Goal: Task Accomplishment & Management: Manage account settings

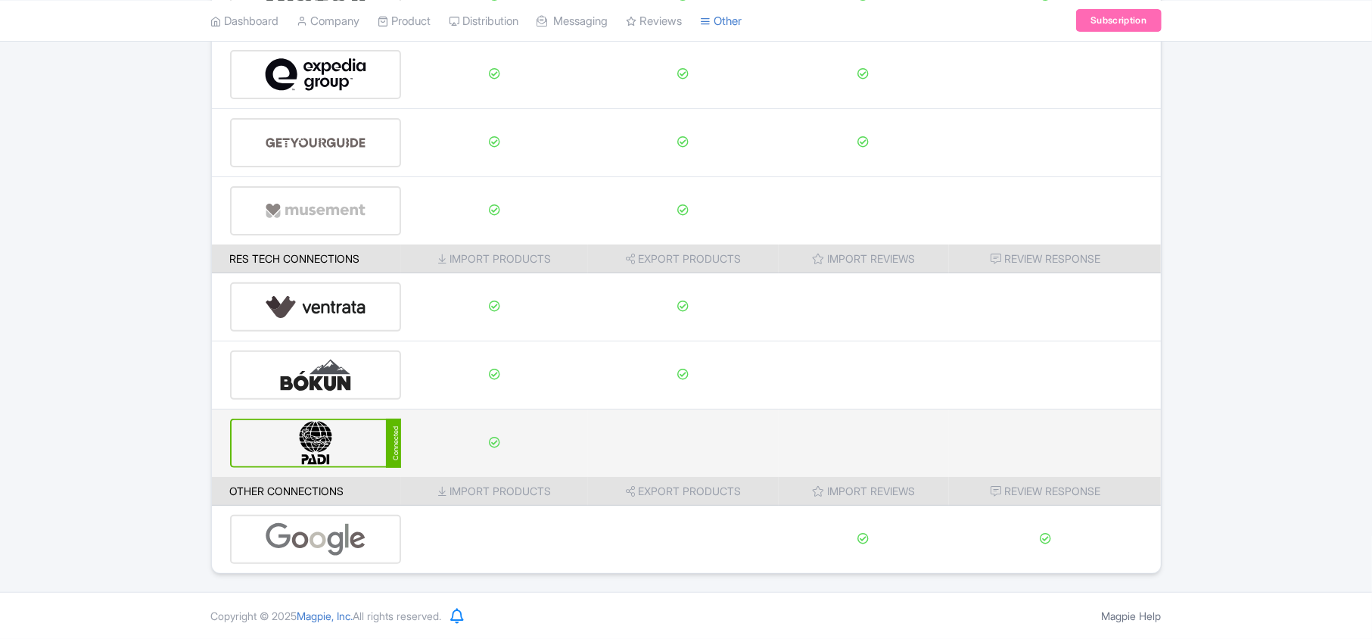
scroll to position [238, 0]
click at [360, 442] on img at bounding box center [316, 443] width 102 height 46
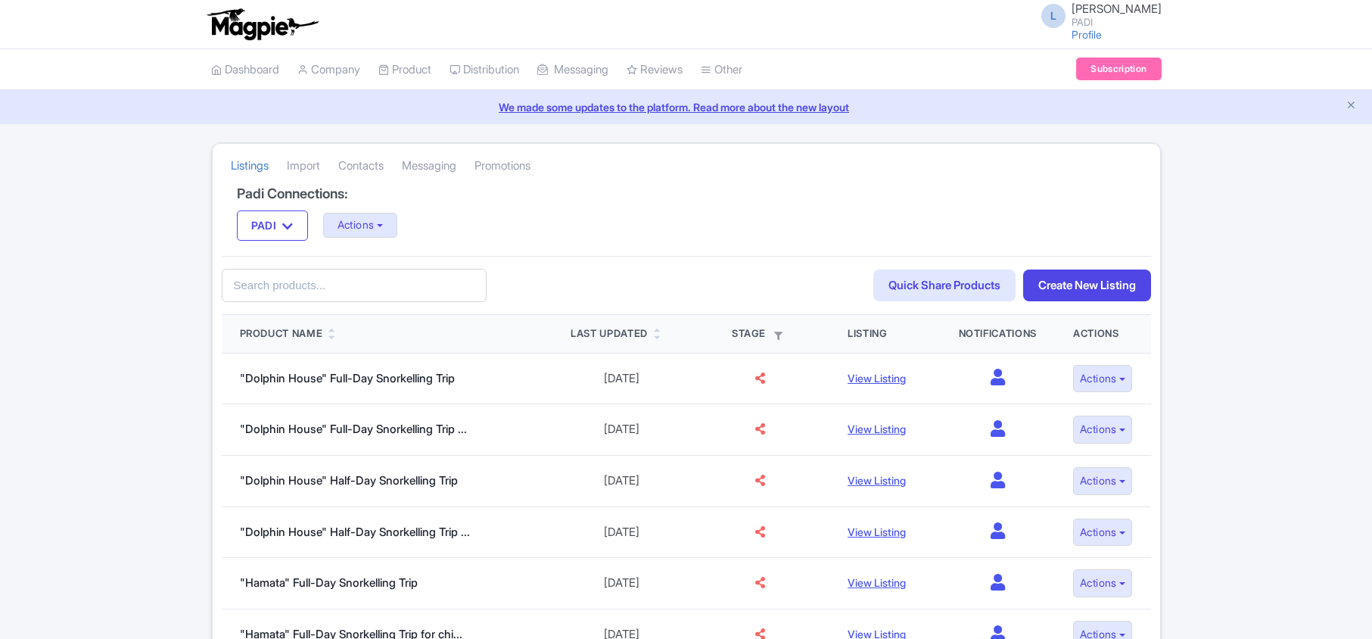
click at [313, 165] on link "Import" at bounding box center [303, 166] width 33 height 42
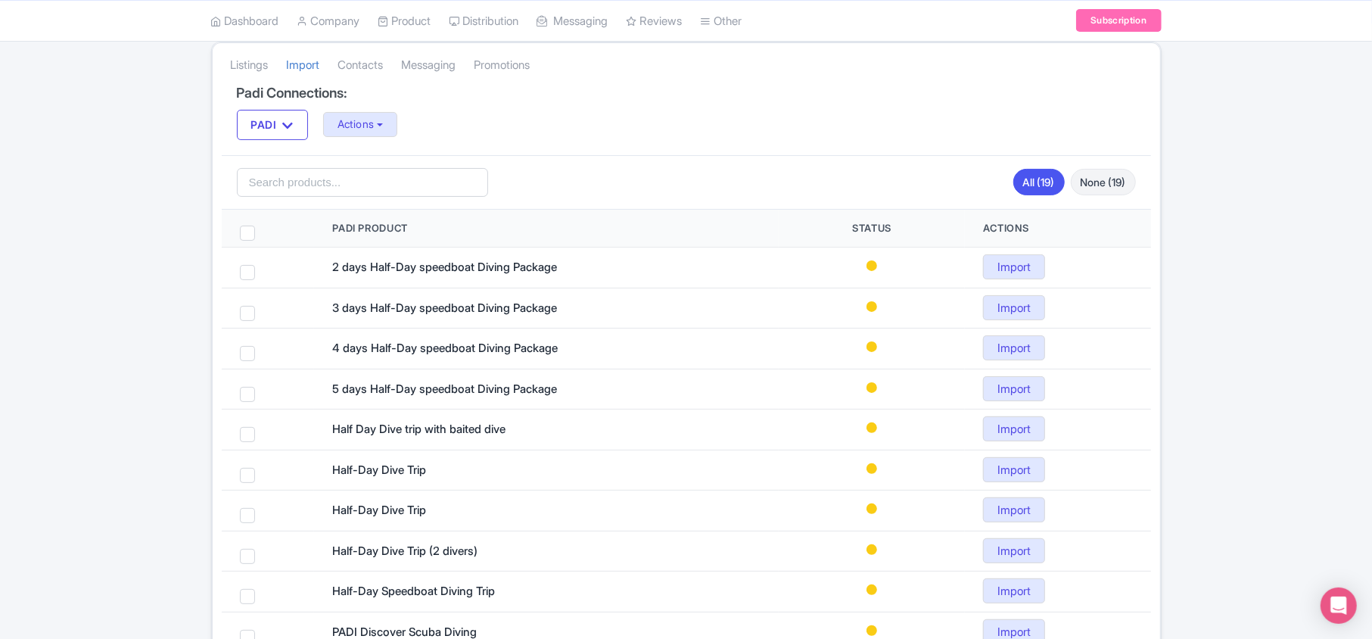
scroll to position [70, 0]
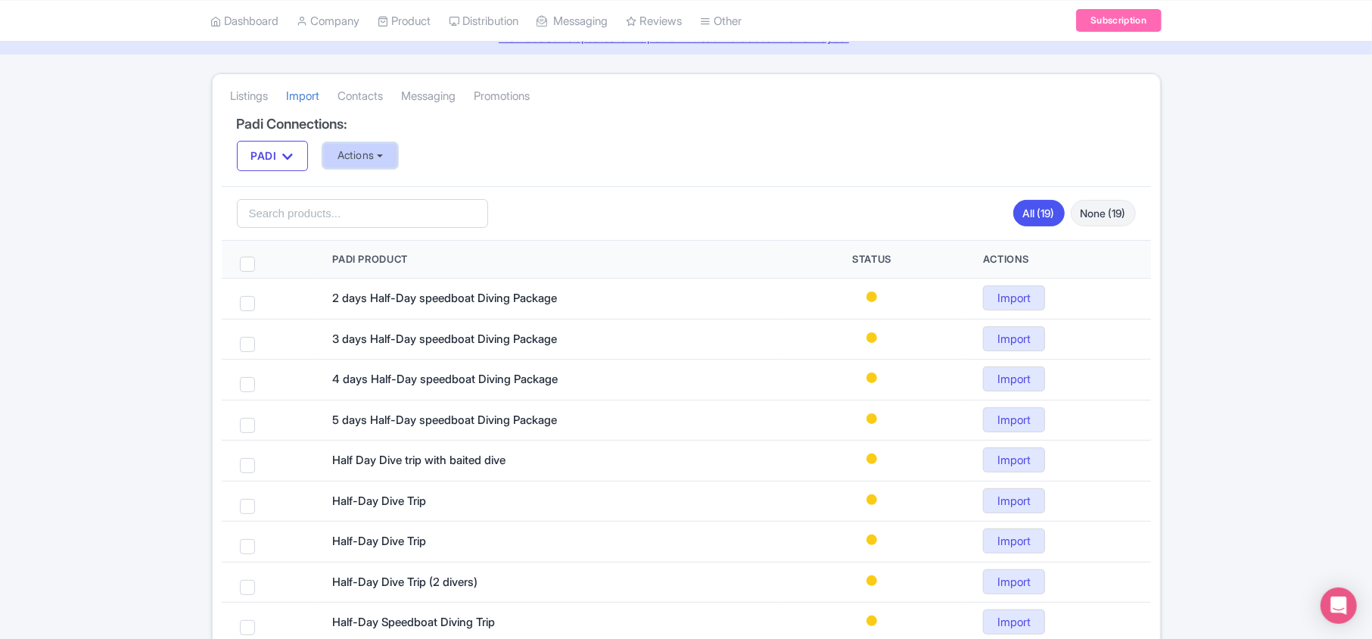
click at [355, 154] on button "Actions" at bounding box center [360, 155] width 75 height 25
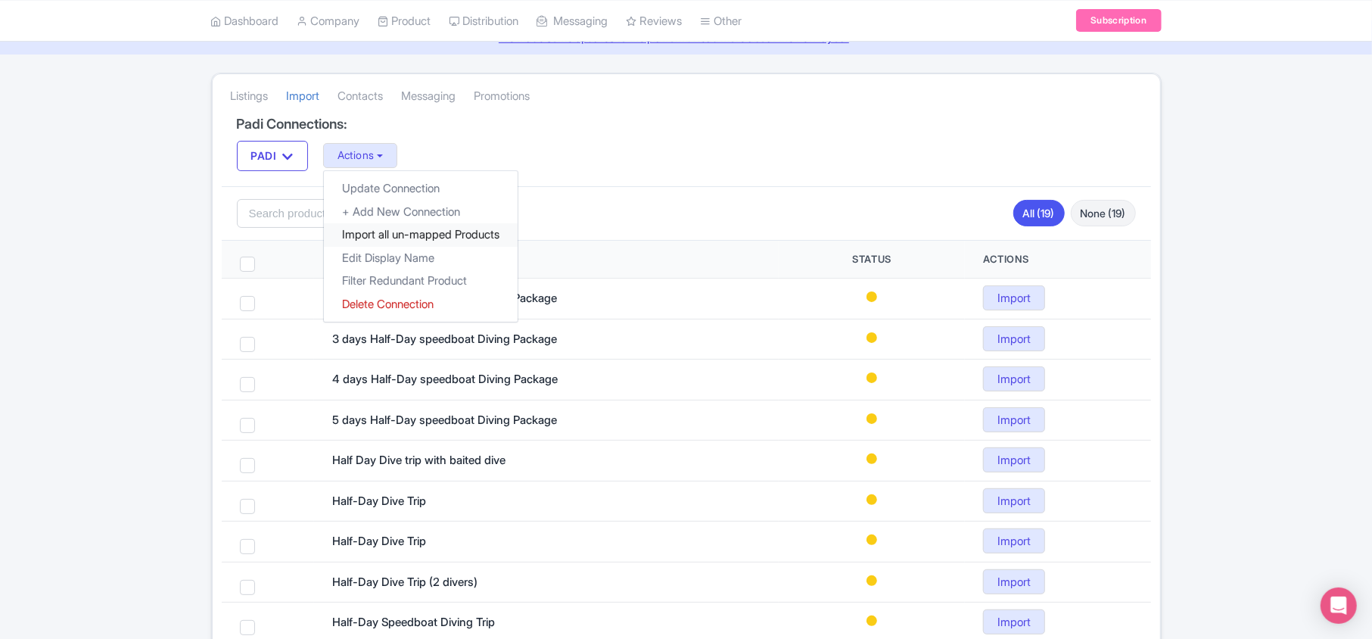
click at [376, 242] on link "Import all un-mapped Products" at bounding box center [421, 234] width 194 height 23
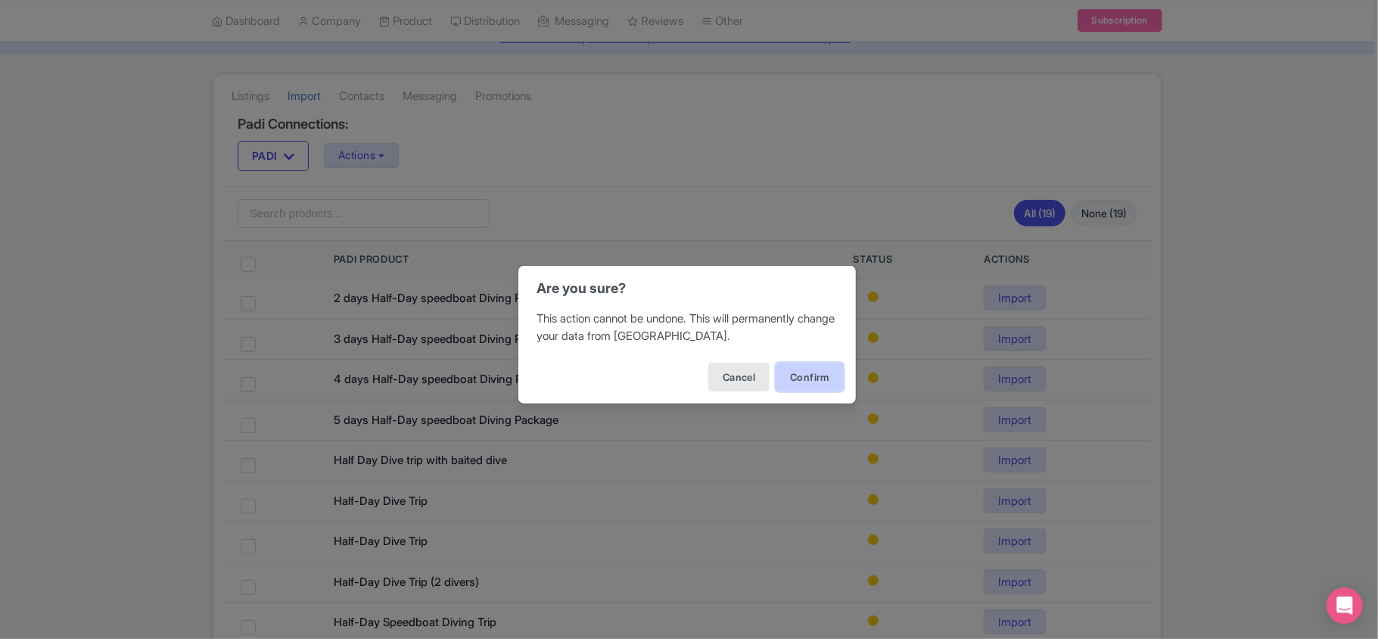
click at [816, 369] on button "Confirm" at bounding box center [810, 377] width 68 height 29
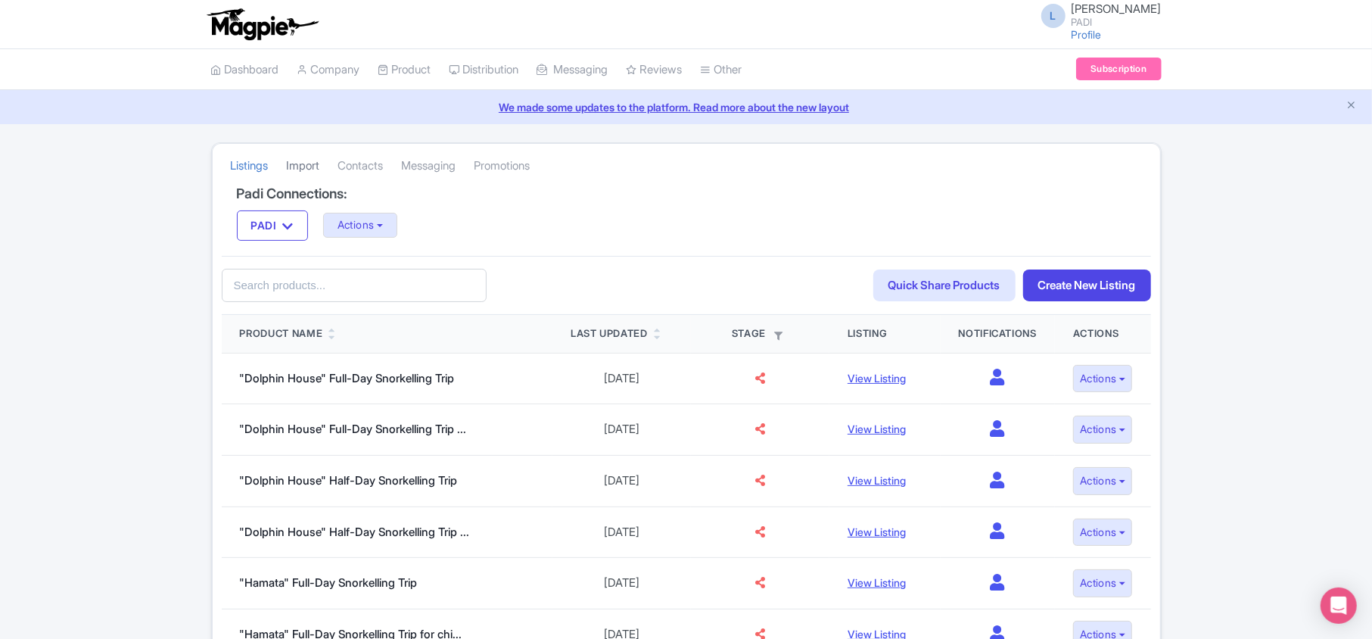
click at [312, 170] on link "Import" at bounding box center [303, 166] width 33 height 42
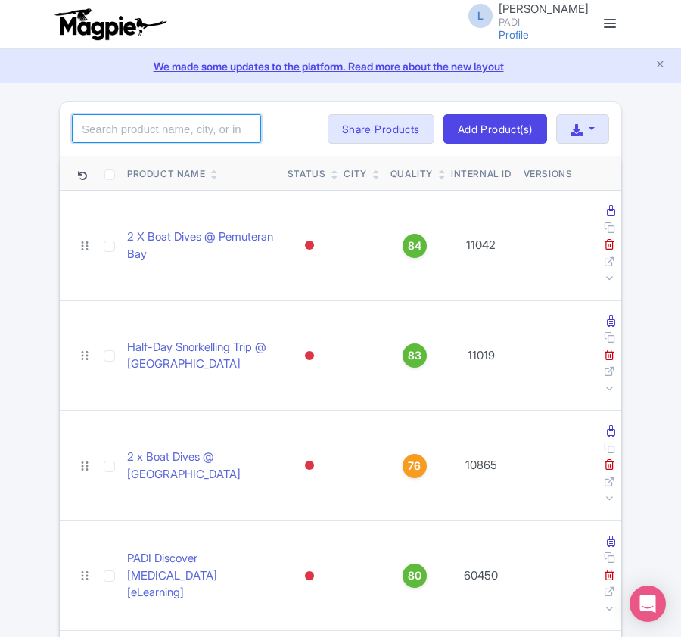
click at [173, 137] on input "search" at bounding box center [166, 128] width 189 height 29
click at [128, 122] on input "search" at bounding box center [166, 128] width 189 height 29
paste input "99052"
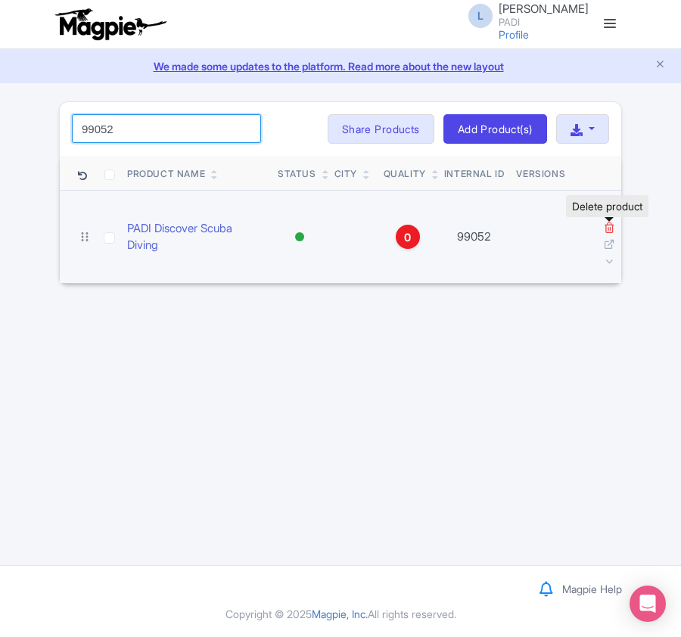
type input "99052"
click at [610, 229] on icon at bounding box center [609, 227] width 11 height 11
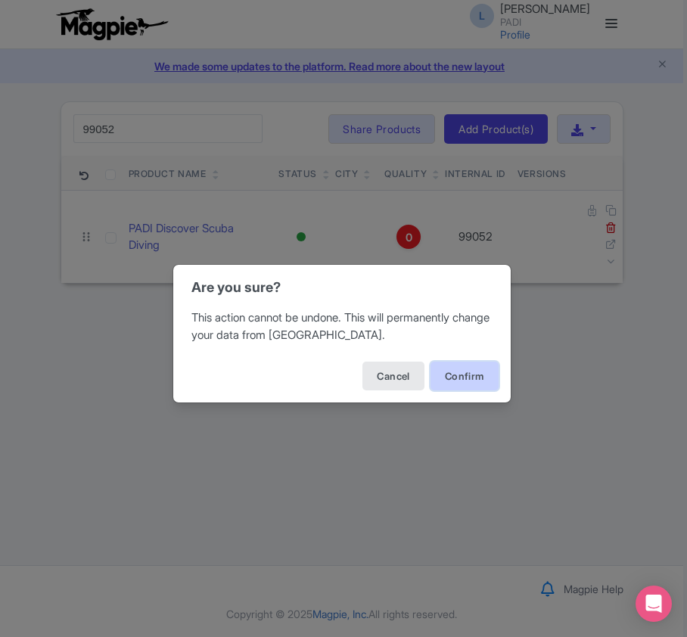
click at [471, 375] on button "Confirm" at bounding box center [465, 376] width 68 height 29
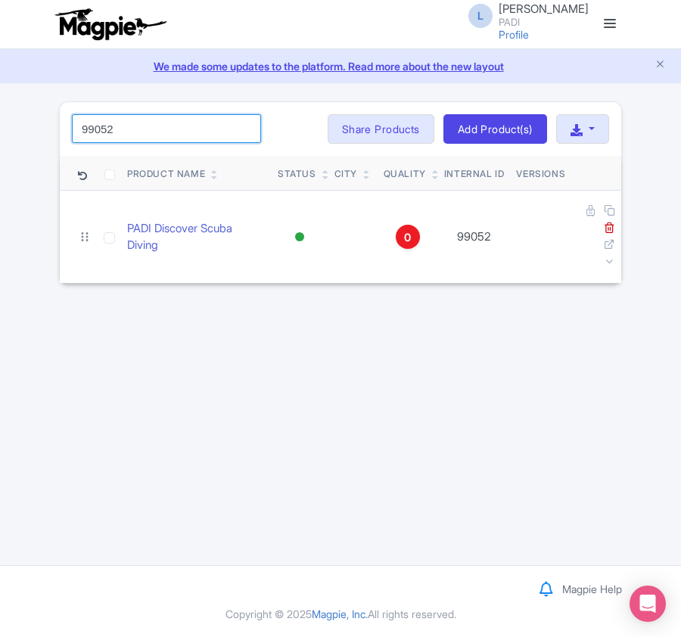
click at [161, 125] on input "99052" at bounding box center [166, 128] width 189 height 29
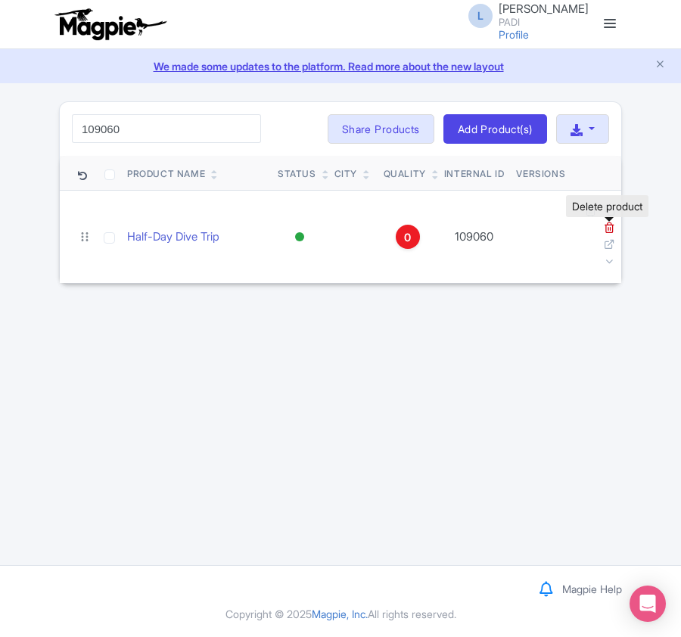
type input "109060"
click at [613, 230] on icon at bounding box center [609, 227] width 11 height 11
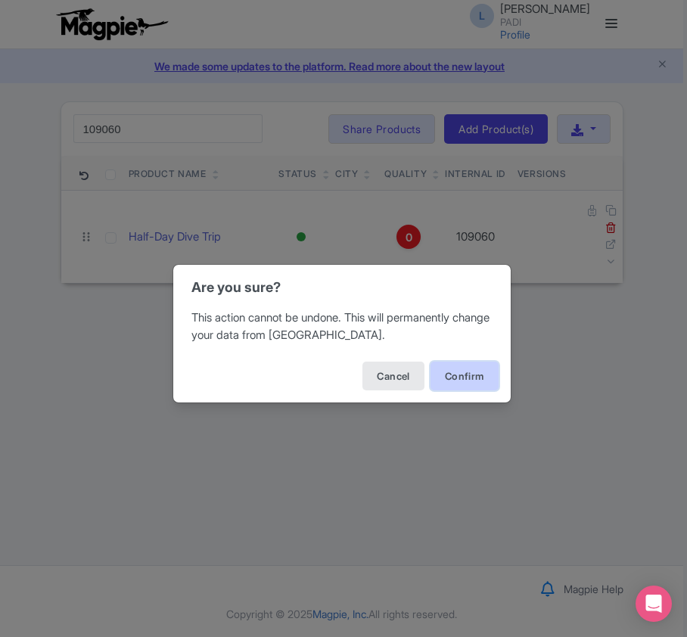
click at [453, 382] on button "Confirm" at bounding box center [465, 376] width 68 height 29
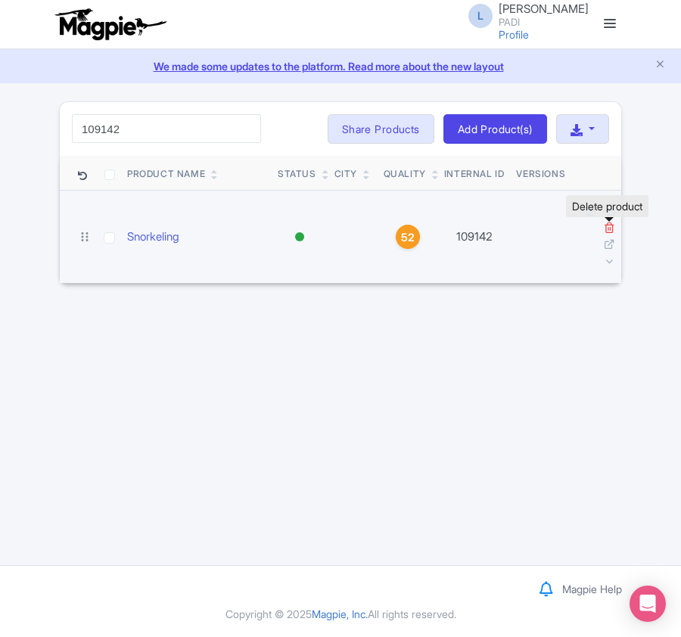
type input "109142"
click at [613, 227] on icon at bounding box center [609, 227] width 11 height 11
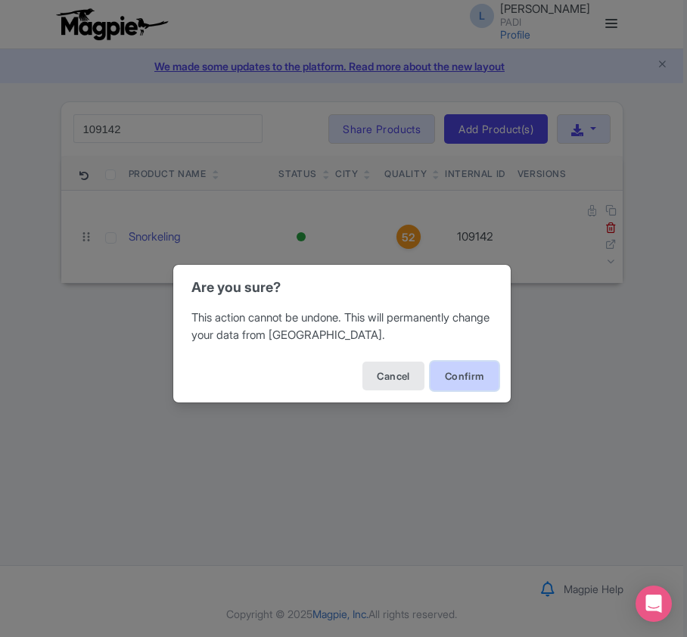
click at [462, 376] on button "Confirm" at bounding box center [465, 376] width 68 height 29
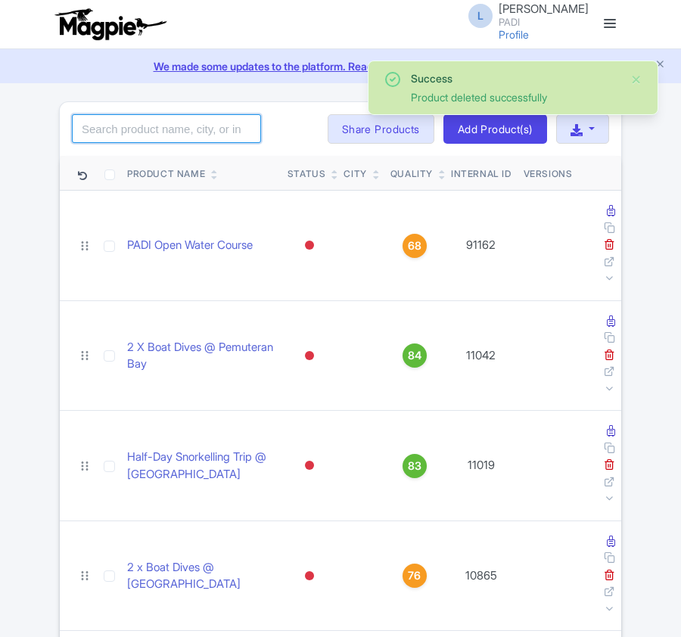
drag, startPoint x: 0, startPoint y: 0, endPoint x: 168, endPoint y: 127, distance: 210.7
click at [168, 127] on input "search" at bounding box center [166, 128] width 189 height 29
paste input "107706"
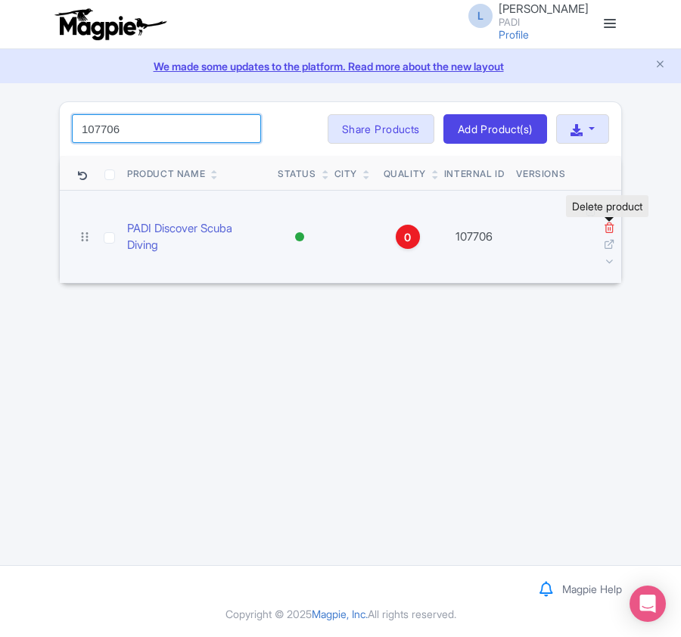
type input "107706"
click at [605, 229] on icon at bounding box center [609, 227] width 11 height 11
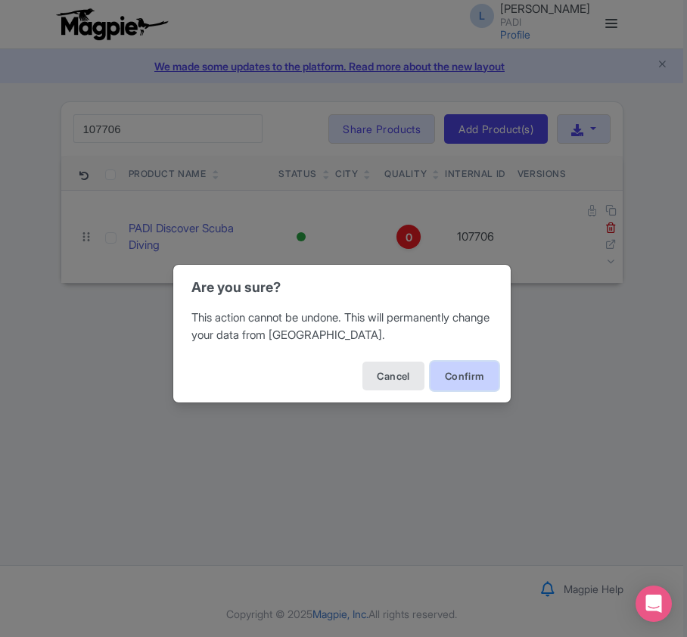
click at [471, 373] on button "Confirm" at bounding box center [465, 376] width 68 height 29
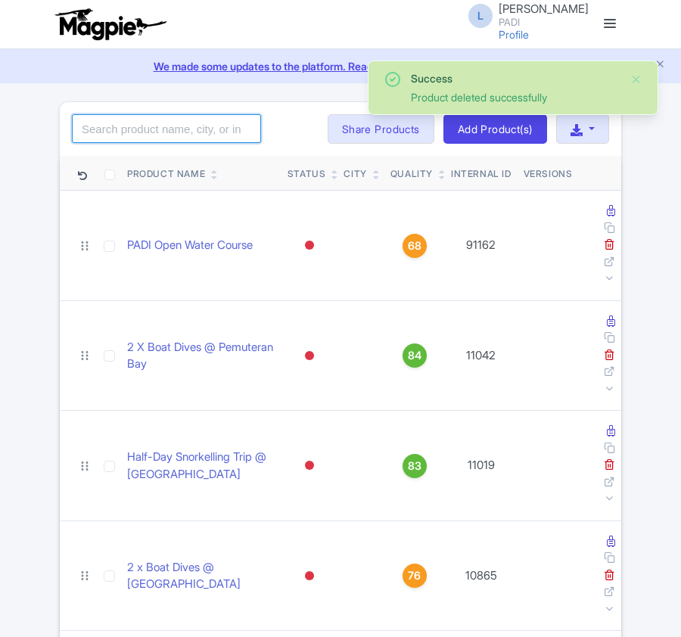
drag, startPoint x: 0, startPoint y: 0, endPoint x: 191, endPoint y: 121, distance: 226.6
click at [191, 121] on input "search" at bounding box center [166, 128] width 189 height 29
paste input "107702"
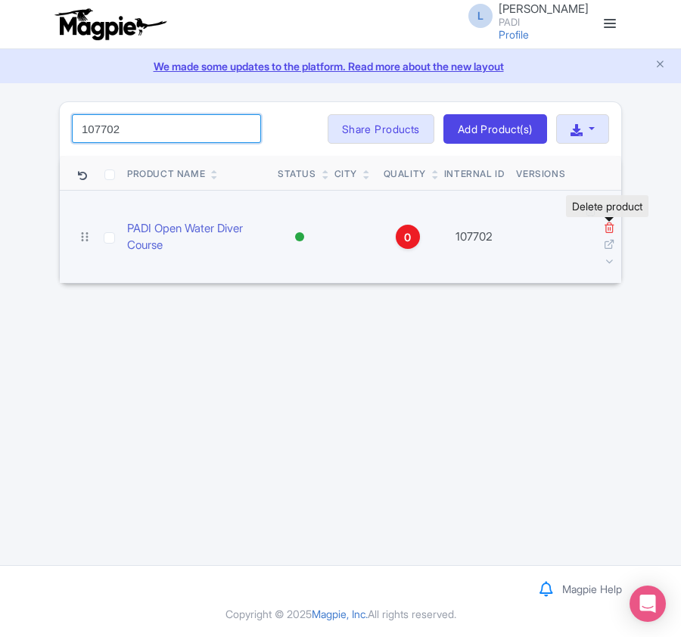
type input "107702"
click at [607, 227] on icon at bounding box center [609, 227] width 11 height 11
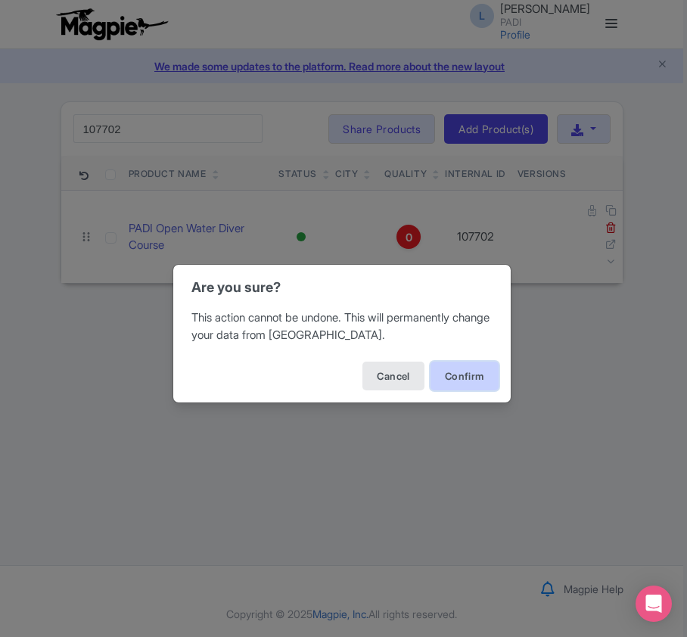
click at [467, 376] on button "Confirm" at bounding box center [465, 376] width 68 height 29
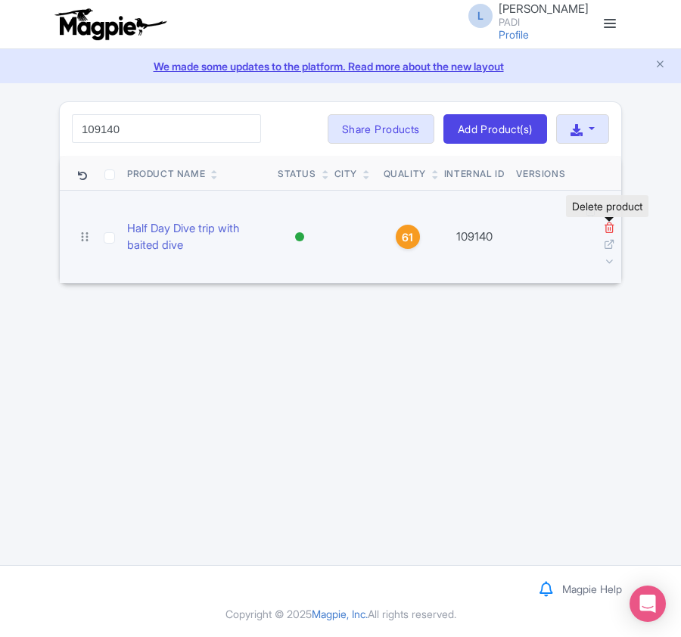
type input "109140"
click at [606, 227] on icon at bounding box center [609, 227] width 11 height 11
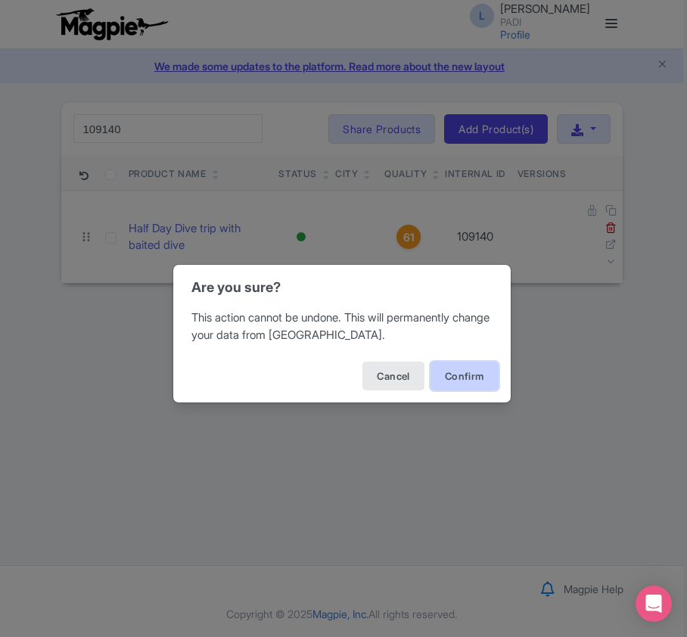
click at [453, 366] on button "Confirm" at bounding box center [465, 376] width 68 height 29
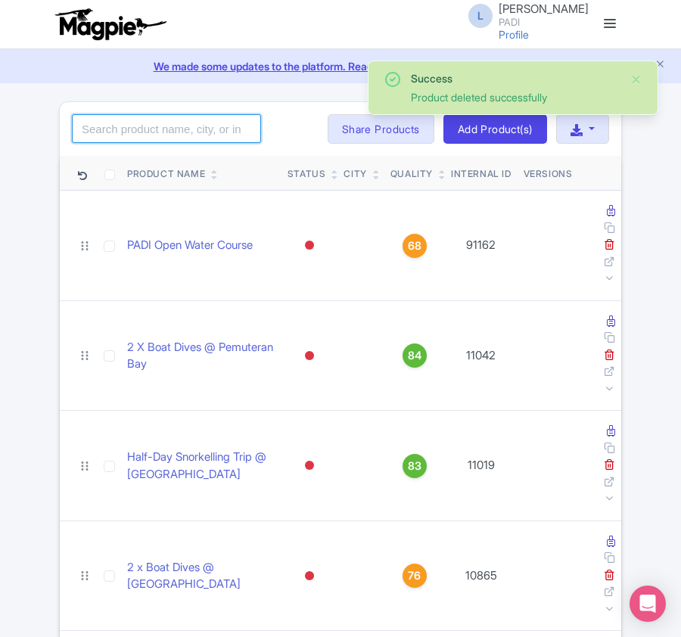
click at [119, 130] on input "search" at bounding box center [166, 128] width 189 height 29
paste input "98246"
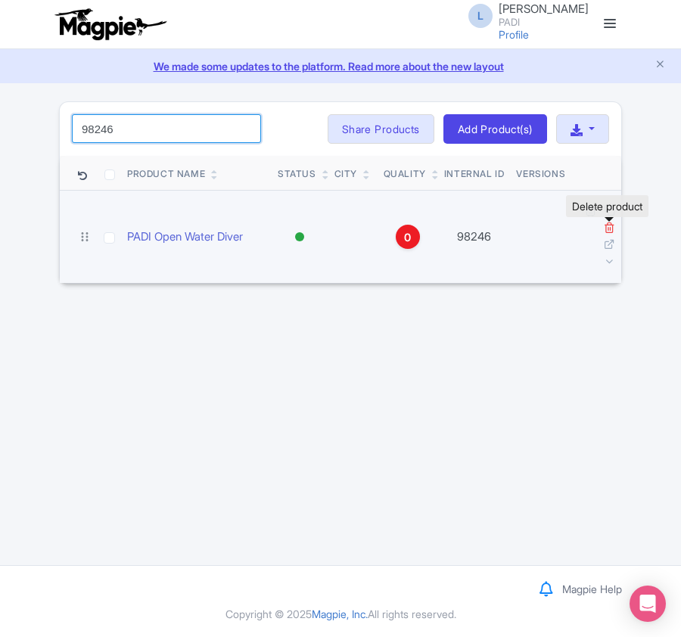
type input "98246"
click at [604, 230] on icon at bounding box center [609, 227] width 11 height 11
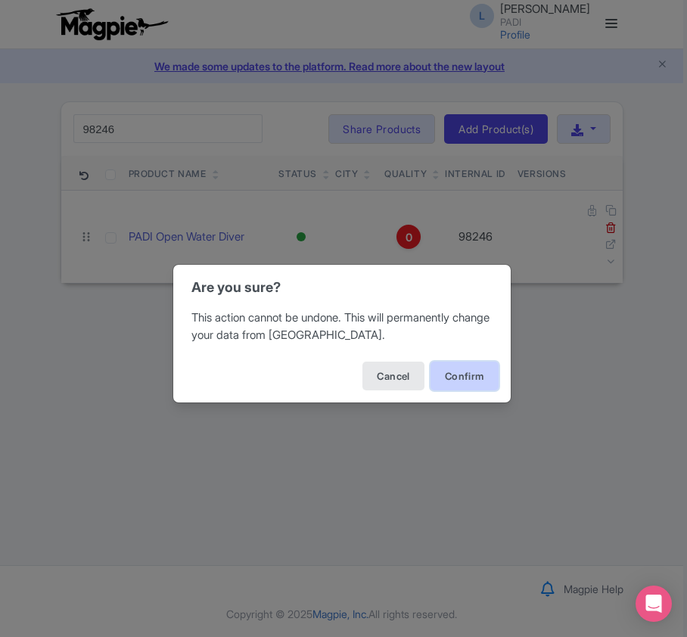
click at [440, 375] on button "Confirm" at bounding box center [465, 376] width 68 height 29
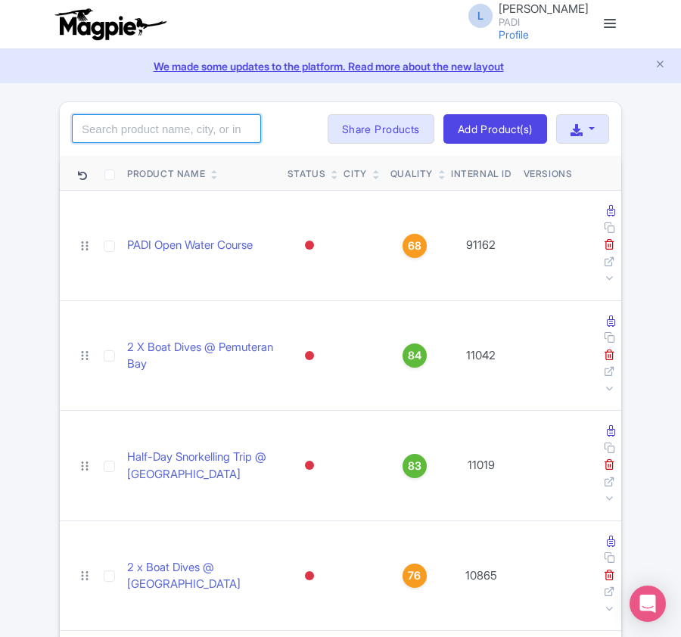
click at [121, 125] on input "search" at bounding box center [166, 128] width 189 height 29
paste input "16777"
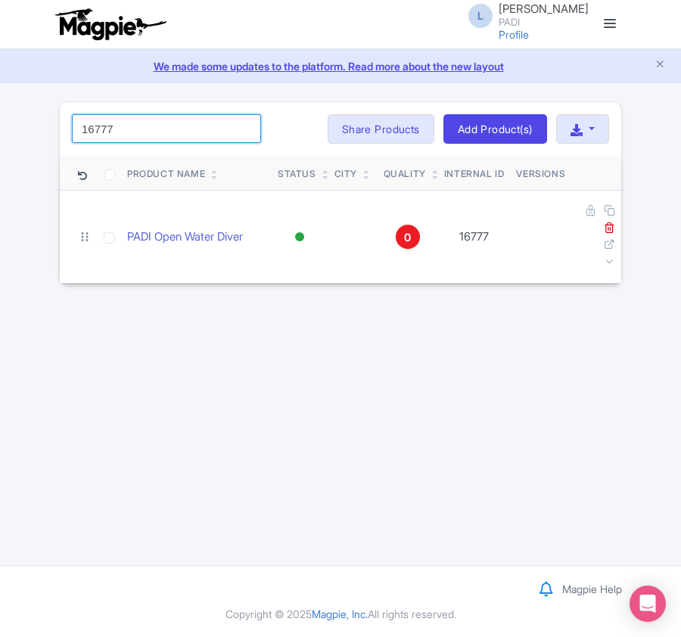
drag, startPoint x: 130, startPoint y: 133, endPoint x: -251, endPoint y: 100, distance: 382.2
click at [0, 100] on html "L [PERSON_NAME] PADI Profile Users Settings Sign out Dashboard Company Product …" at bounding box center [340, 318] width 681 height 637
paste input "5"
drag, startPoint x: 152, startPoint y: 125, endPoint x: 8, endPoint y: 123, distance: 144.6
click at [8, 123] on div "Success Product deleted successfully 16775 Search Bulk Actions Delete Add to Co…" at bounding box center [340, 192] width 681 height 183
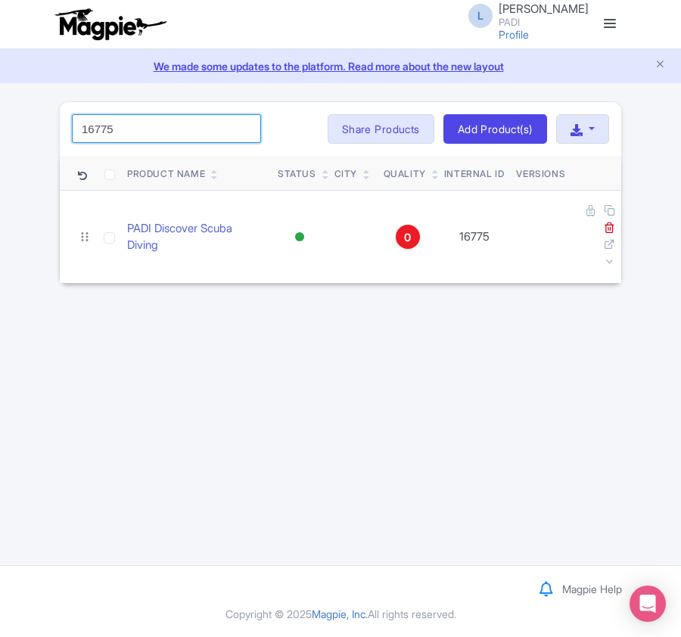
paste input "83"
drag, startPoint x: 149, startPoint y: 133, endPoint x: -77, endPoint y: 125, distance: 226.5
click at [0, 125] on html "L Luca Novelli PADI Profile Users Settings Sign out Dashboard Company Product M…" at bounding box center [340, 318] width 681 height 637
paste input "4718"
drag, startPoint x: 123, startPoint y: 123, endPoint x: 5, endPoint y: 122, distance: 118.1
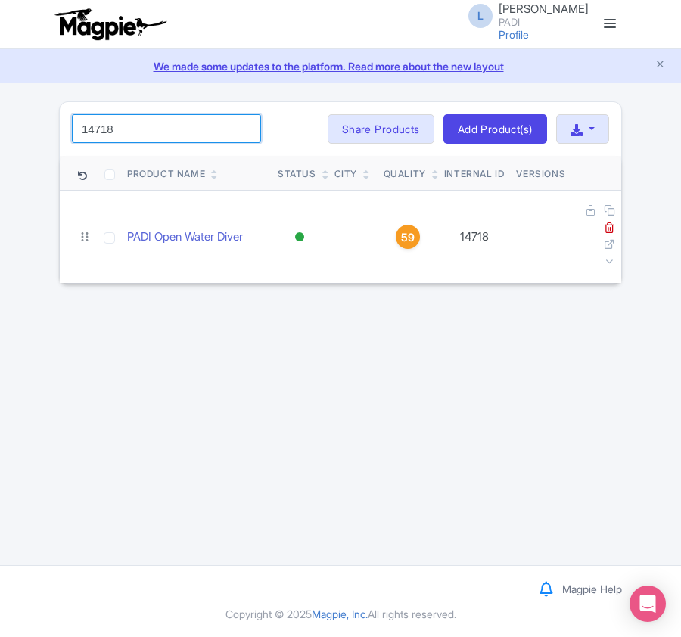
click at [1, 122] on div "Success Product deleted successfully 14718 Search Bulk Actions Delete Add to Co…" at bounding box center [340, 192] width 681 height 183
paste input "59856"
drag, startPoint x: 137, startPoint y: 130, endPoint x: -11, endPoint y: 125, distance: 147.7
click at [0, 125] on html "L Luca Novelli PADI Profile Users Settings Sign out Dashboard Company Product M…" at bounding box center [340, 318] width 681 height 637
paste input "18552"
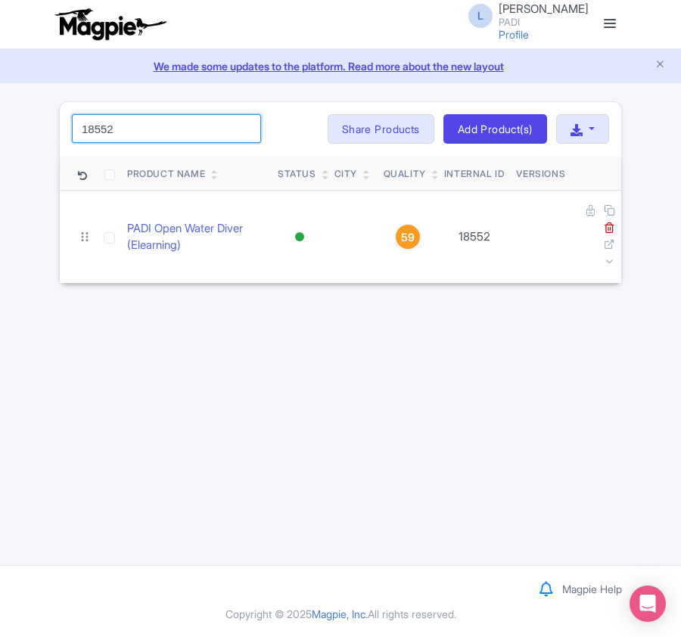
drag, startPoint x: 141, startPoint y: 128, endPoint x: 70, endPoint y: 129, distance: 71.1
click at [70, 129] on div "18552 Search Bulk Actions Delete Add to Collection Share Products Add to Collec…" at bounding box center [341, 129] width 562 height 54
paste input "68468"
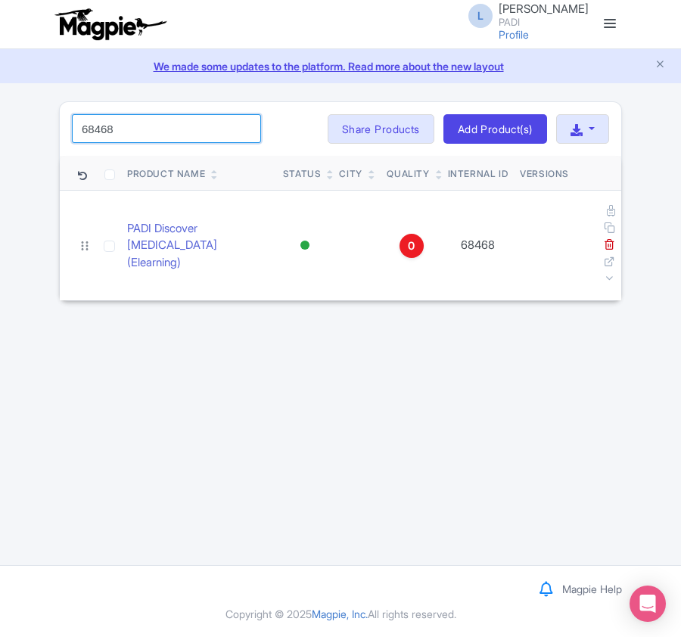
drag, startPoint x: 133, startPoint y: 127, endPoint x: 26, endPoint y: 128, distance: 107.5
click at [26, 128] on div "Success Product deleted successfully 68468 Search Bulk Actions Delete Add to Co…" at bounding box center [340, 201] width 681 height 200
paste input "111990"
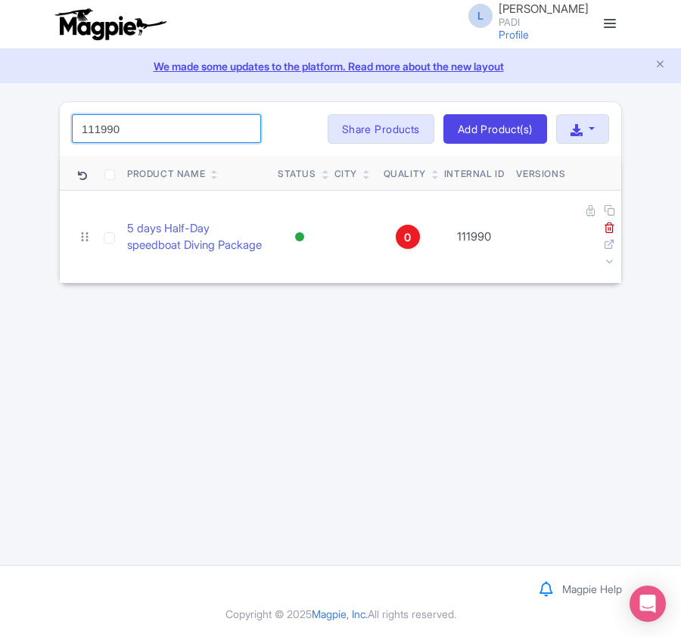
drag, startPoint x: 125, startPoint y: 132, endPoint x: 38, endPoint y: 126, distance: 87.2
click at [38, 126] on div "Success Product deleted successfully 111990 Search Bulk Actions Delete Add to C…" at bounding box center [340, 192] width 681 height 183
paste input "89"
drag, startPoint x: 127, startPoint y: 135, endPoint x: -36, endPoint y: 127, distance: 163.7
click at [0, 127] on html "L Luca Novelli PADI Profile Users Settings Sign out Dashboard Company Product M…" at bounding box center [340, 318] width 681 height 637
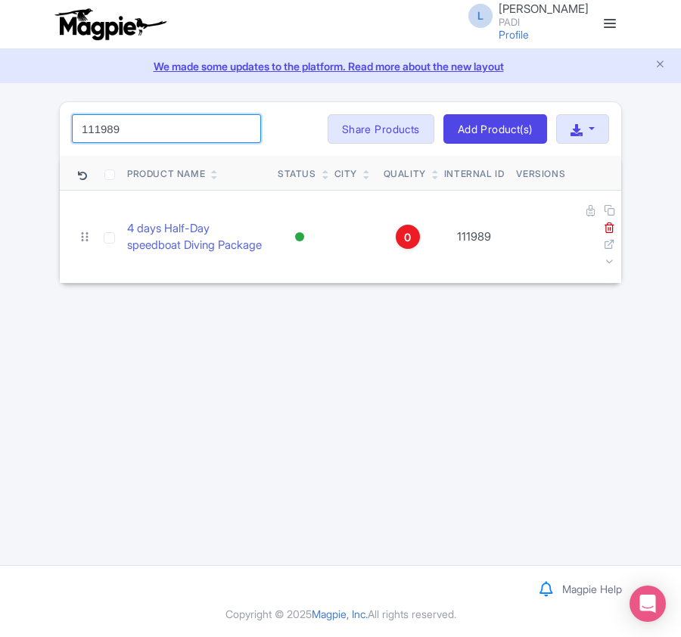
paste input "08123"
drag, startPoint x: 129, startPoint y: 133, endPoint x: 30, endPoint y: 130, distance: 98.4
click at [30, 130] on div "Success Product deleted successfully 108123 Search Bulk Actions Delete Add to C…" at bounding box center [340, 192] width 681 height 183
paste input "68461"
drag, startPoint x: 123, startPoint y: 131, endPoint x: 12, endPoint y: 124, distance: 110.7
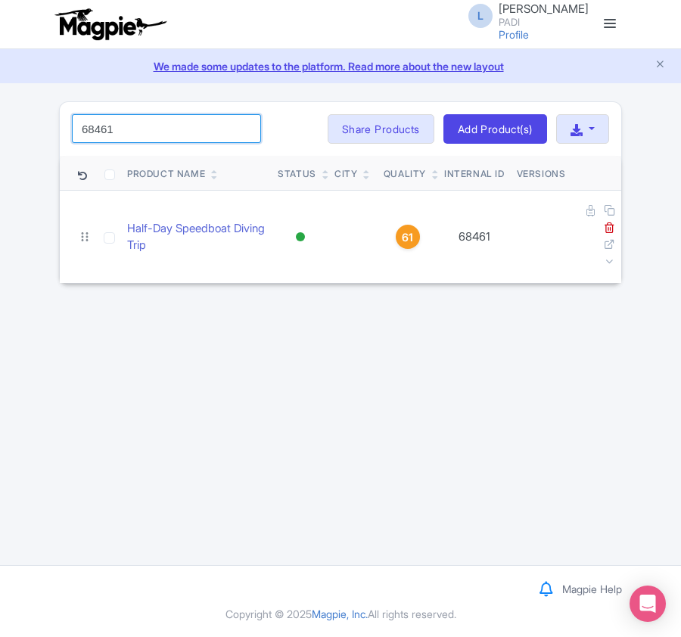
click at [12, 124] on div "Success Product deleted successfully 68461 Search Bulk Actions Delete Add to Co…" at bounding box center [340, 192] width 681 height 183
paste input "57"
type input "68457"
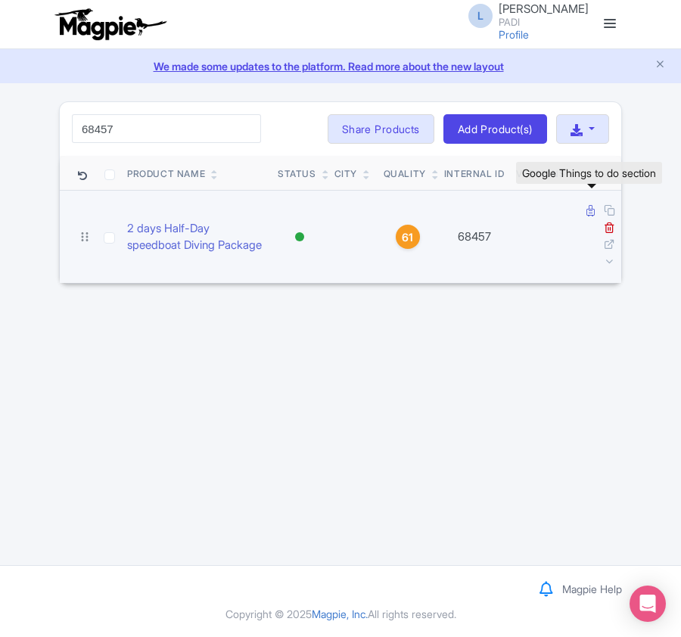
click at [587, 212] on icon at bounding box center [591, 210] width 8 height 11
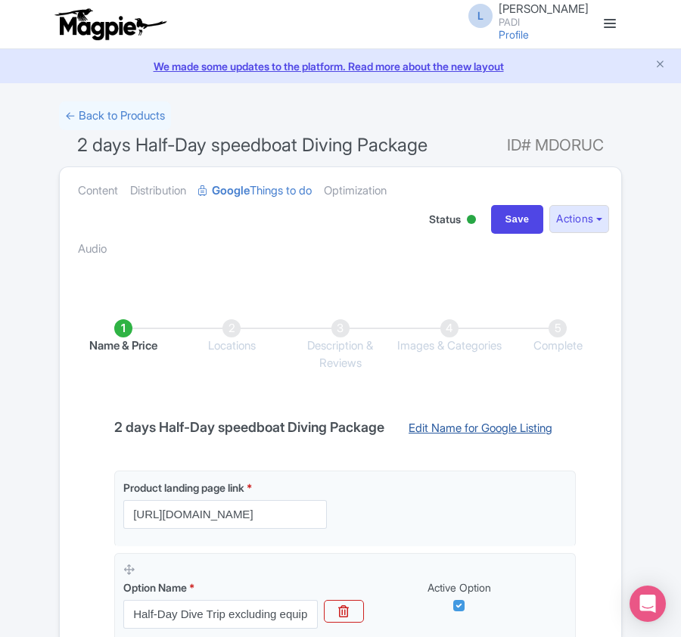
click at [457, 427] on link "Edit Name for Google Listing" at bounding box center [481, 432] width 174 height 24
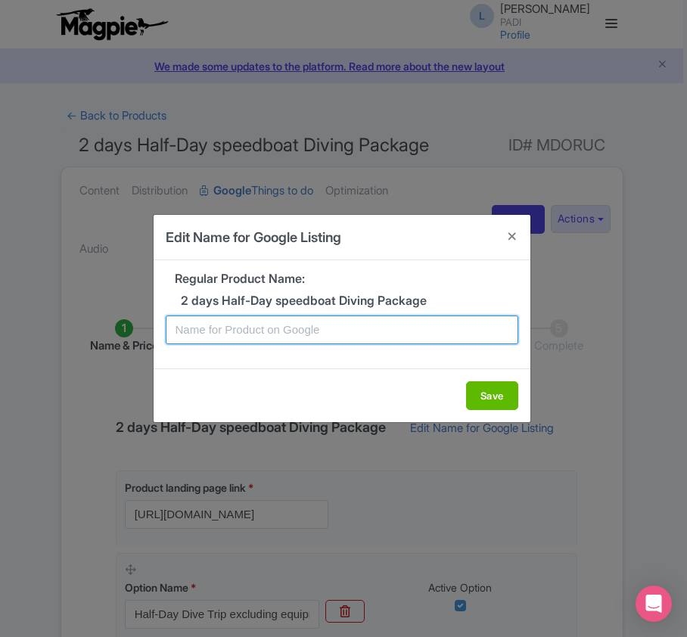
click at [237, 334] on input "text" at bounding box center [342, 330] width 353 height 29
paste input "Hurghada Red Sea 2-Days Dive Package (Certified Divers) – 2 Dives Daily by Spee…"
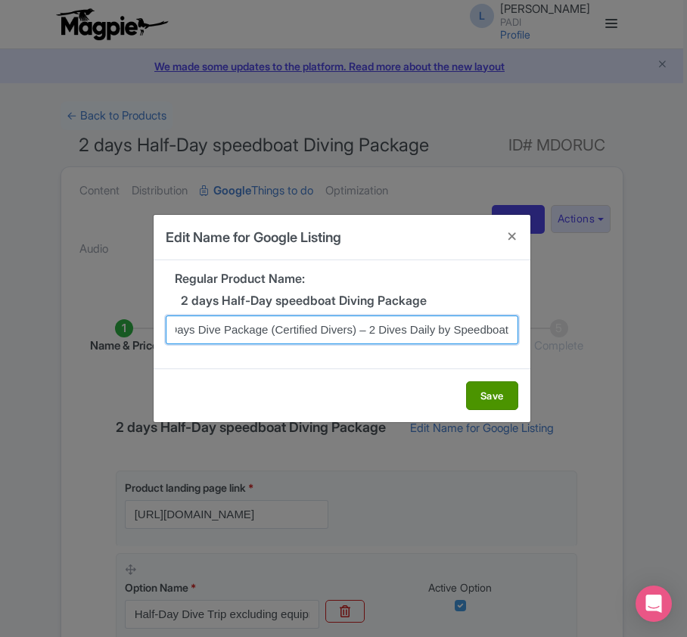
type input "Hurghada Red Sea 2-Days Dive Package (Certified Divers) – 2 Dives Daily by Spee…"
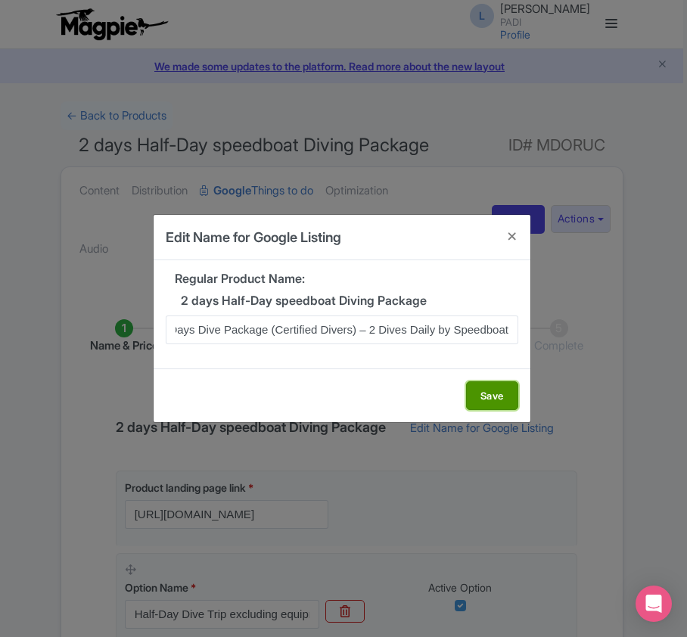
click at [500, 397] on button "Save" at bounding box center [492, 395] width 52 height 29
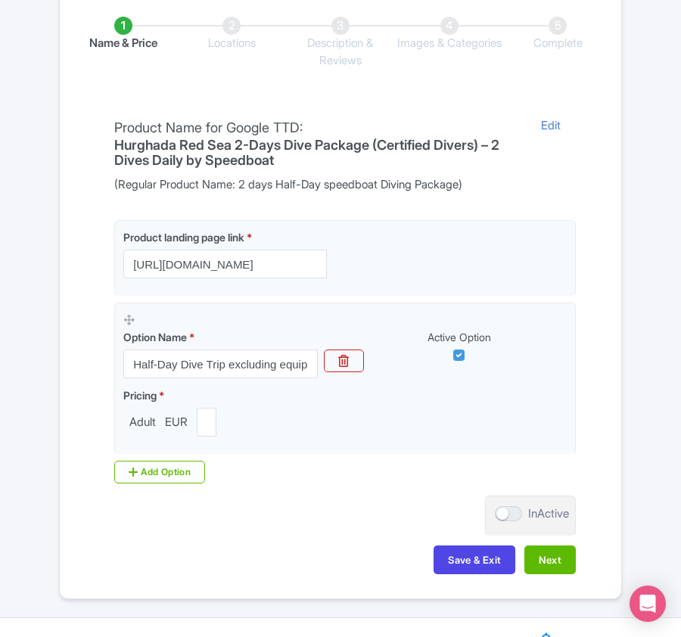
scroll to position [358, 0]
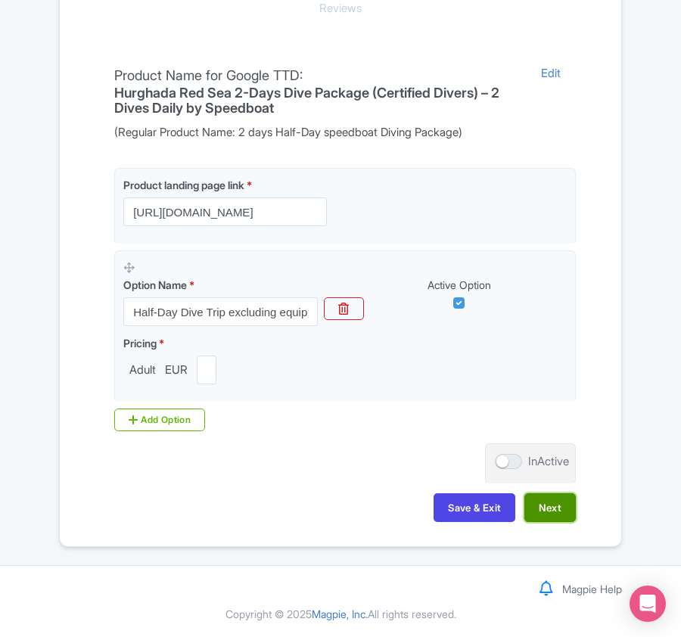
click at [545, 507] on button "Next" at bounding box center [549, 507] width 51 height 29
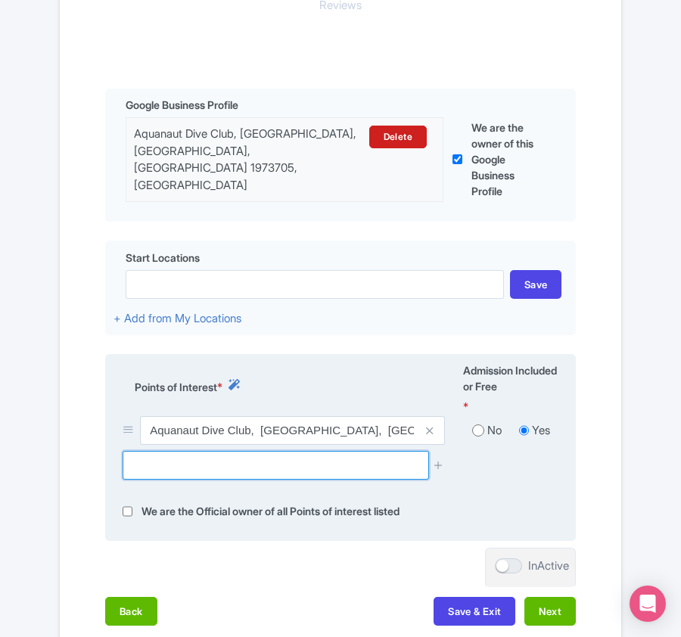
click at [216, 461] on input "text" at bounding box center [276, 465] width 306 height 29
paste input "El Mina wreck"
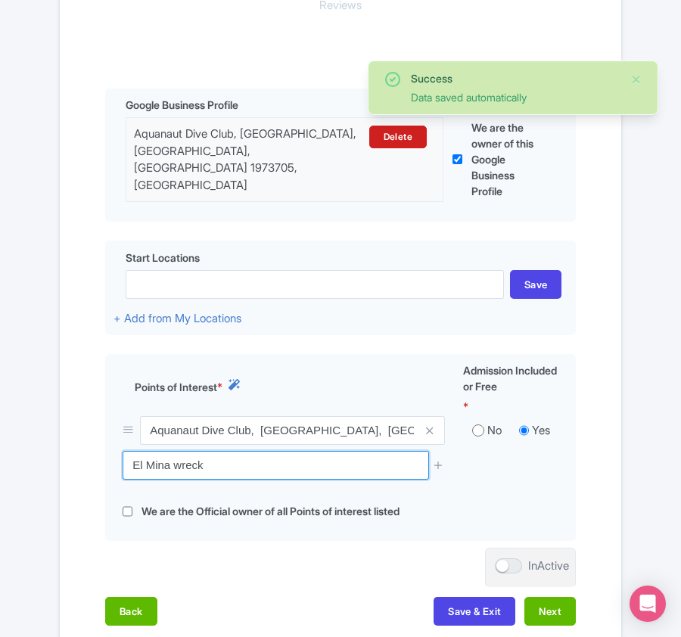
drag, startPoint x: 229, startPoint y: 467, endPoint x: 21, endPoint y: 466, distance: 207.4
click at [21, 466] on div "Success Data saved automatically ← Back to Products 2 days Half-Day speedboat D…" at bounding box center [340, 207] width 681 height 929
paste input "Fanadir"
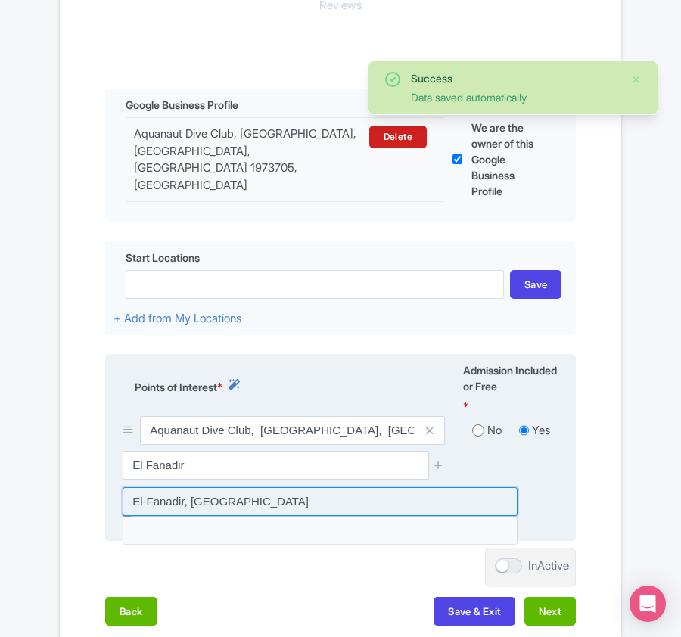
click at [142, 500] on input at bounding box center [320, 501] width 395 height 29
type input "El-Fanadir, Egypt"
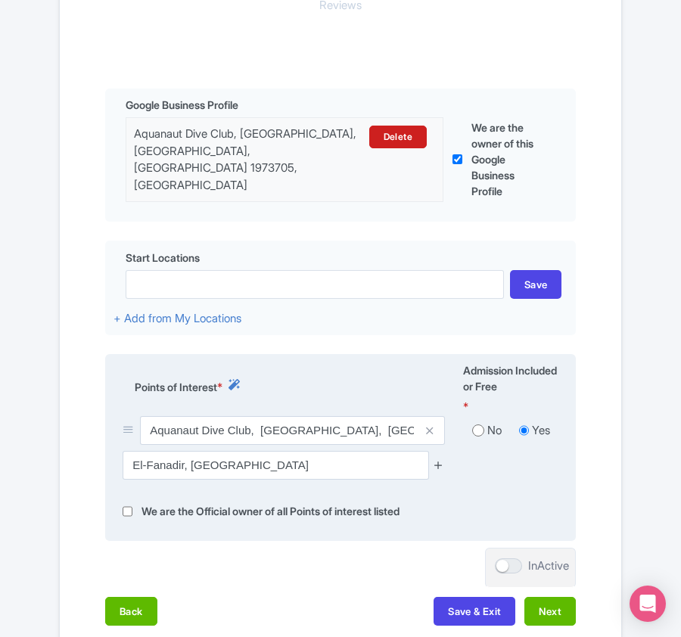
click at [442, 464] on icon at bounding box center [438, 464] width 11 height 11
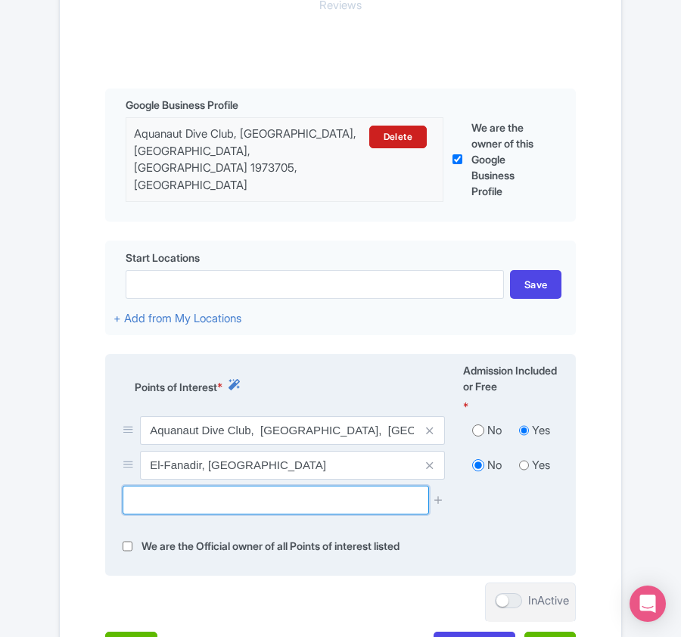
click at [182, 494] on input "text" at bounding box center [276, 500] width 306 height 29
paste input "Shaab El Erg"
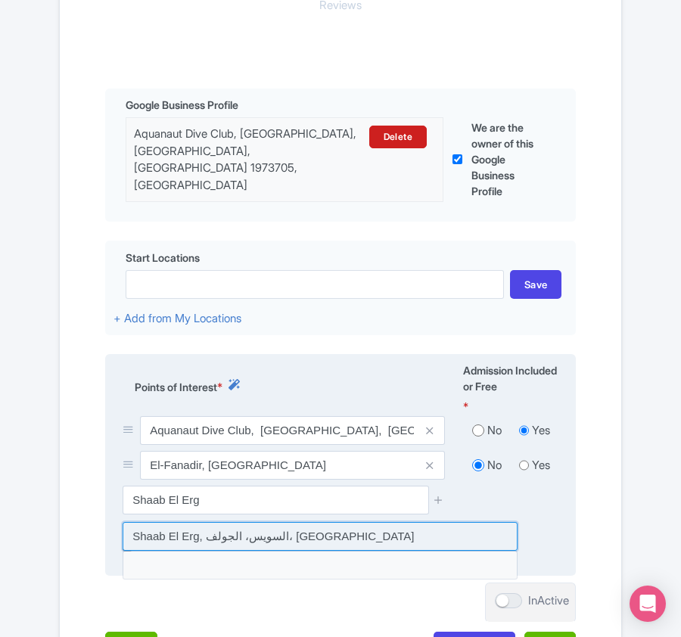
click at [226, 534] on input at bounding box center [320, 536] width 395 height 29
type input "Shaab El Erg, السويس، الجولف، [GEOGRAPHIC_DATA]"
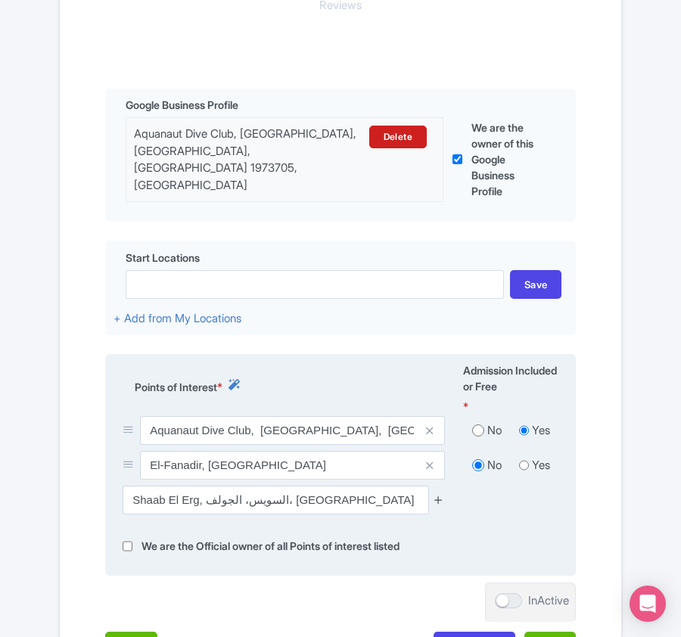
click at [442, 500] on icon at bounding box center [438, 499] width 11 height 11
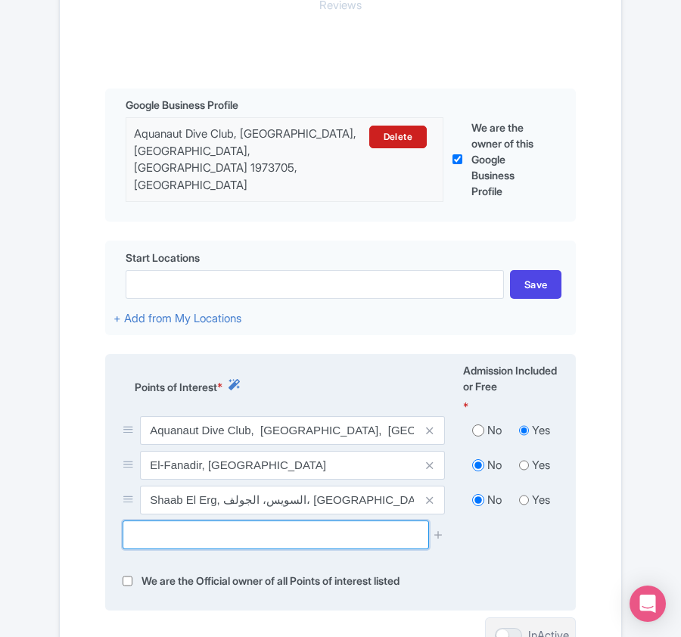
click at [182, 536] on input "text" at bounding box center [276, 535] width 306 height 29
paste input "Siyul Kebira"
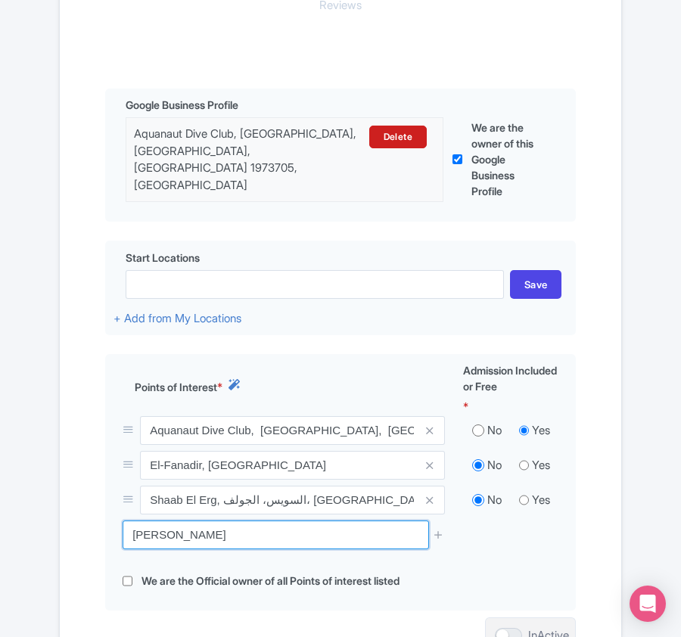
drag, startPoint x: 218, startPoint y: 534, endPoint x: 67, endPoint y: 534, distance: 150.6
click at [67, 534] on div "Name & Price Locations Description & Reviews Images & Categories Complete Edit …" at bounding box center [341, 321] width 562 height 780
paste input "Gubal Island"
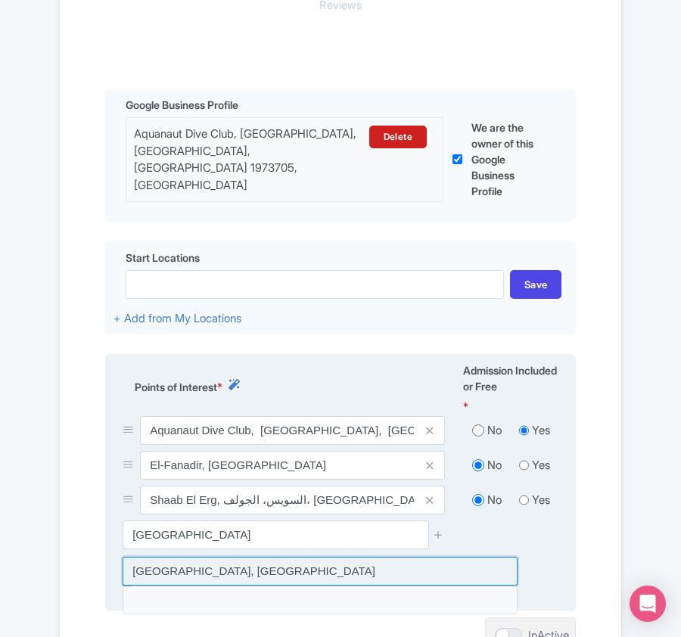
click at [233, 564] on input at bounding box center [320, 571] width 395 height 29
type input "Gubal Islands, Egypt"
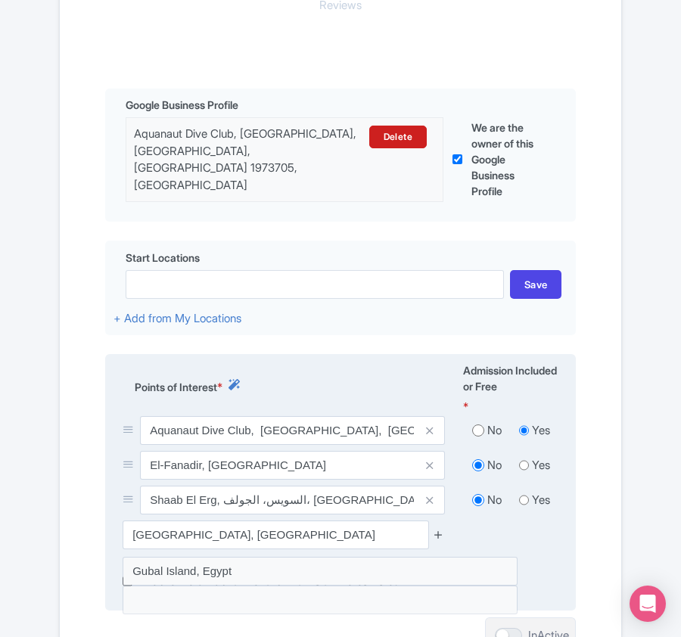
click at [437, 533] on icon at bounding box center [438, 534] width 11 height 11
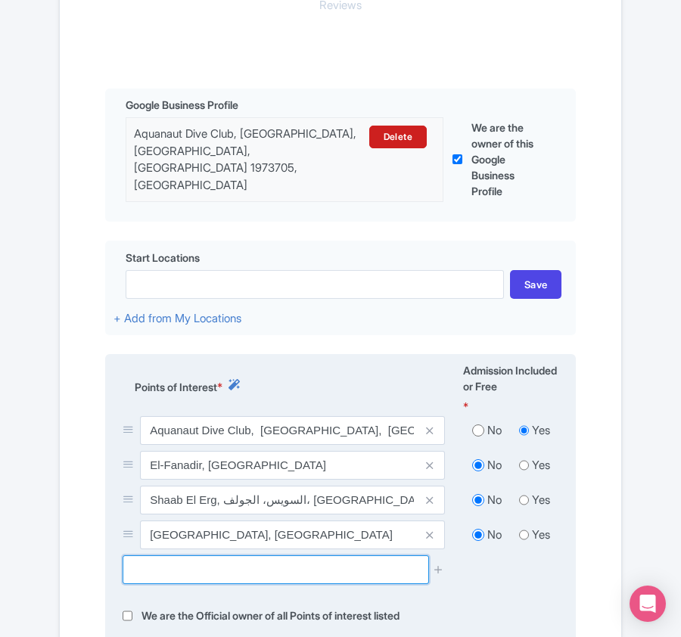
click at [204, 567] on input "text" at bounding box center [276, 570] width 306 height 29
paste input "Siyul"
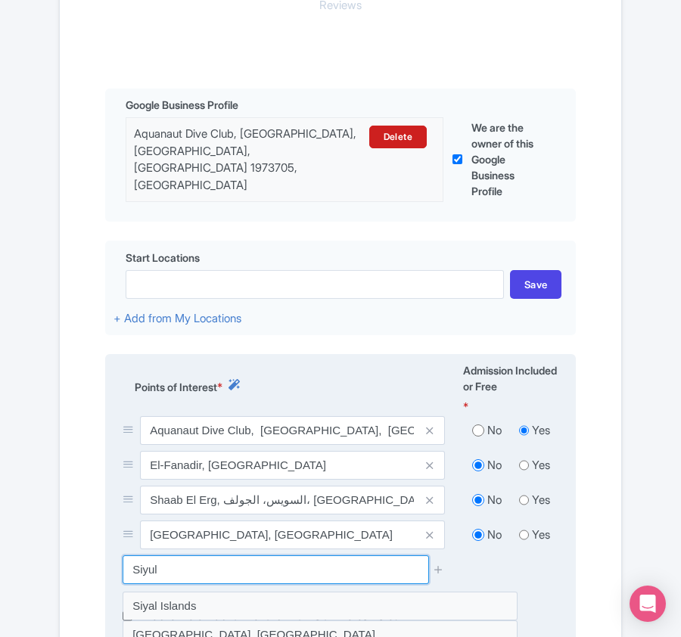
scroll to position [459, 0]
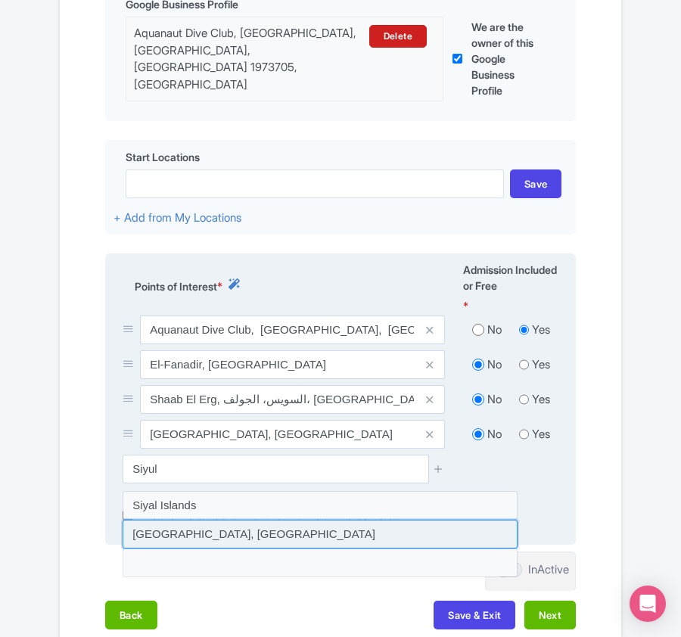
click at [157, 536] on input at bounding box center [320, 534] width 395 height 29
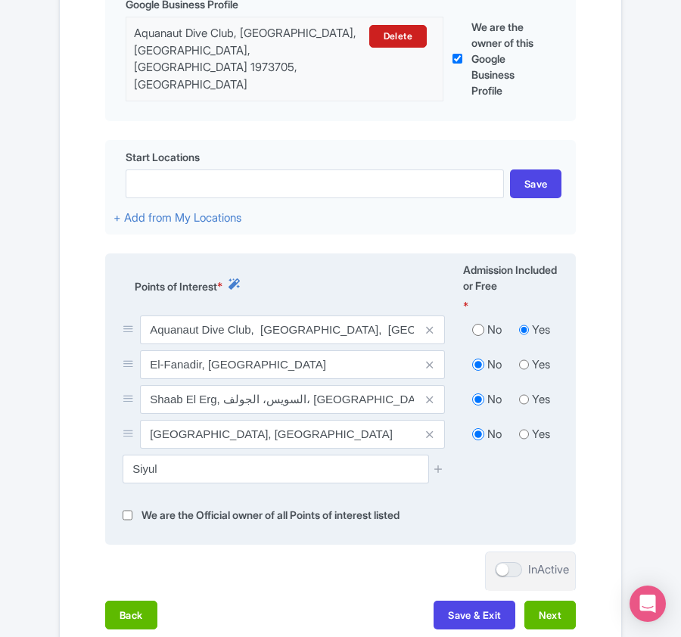
type input "[GEOGRAPHIC_DATA], [GEOGRAPHIC_DATA]"
click at [440, 468] on icon at bounding box center [438, 468] width 11 height 11
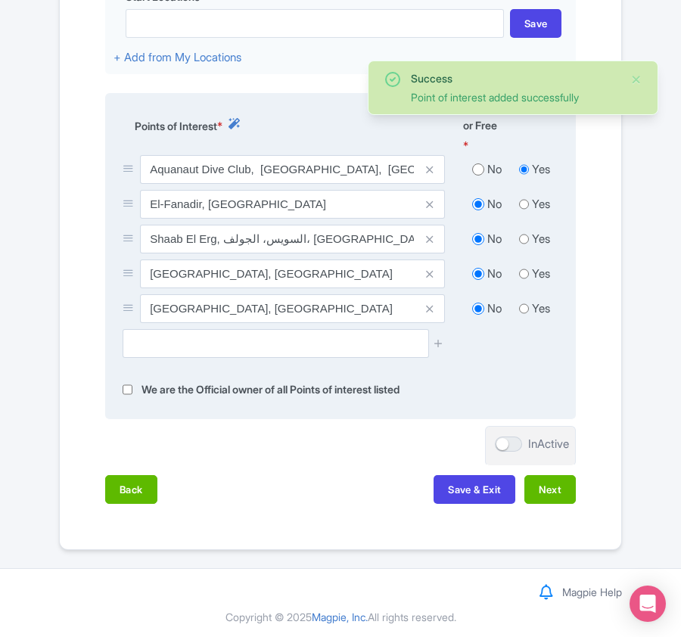
scroll to position [622, 0]
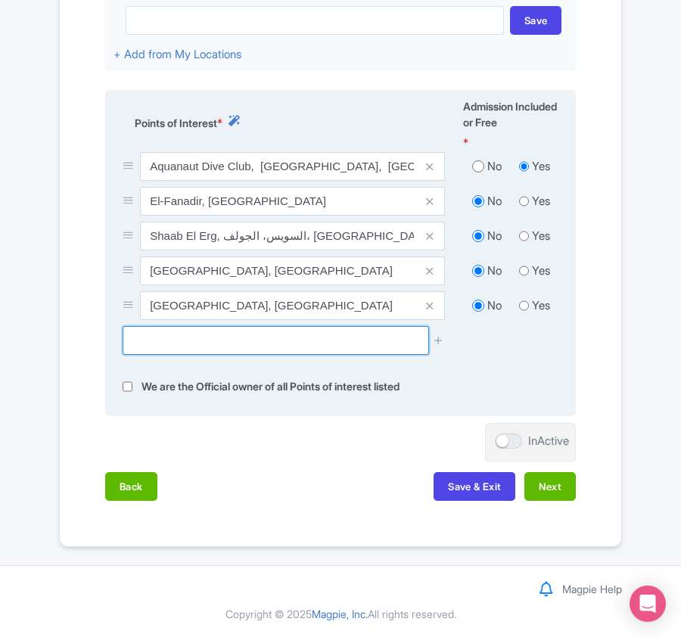
click at [242, 343] on input "text" at bounding box center [276, 340] width 306 height 29
paste input "El Mina"
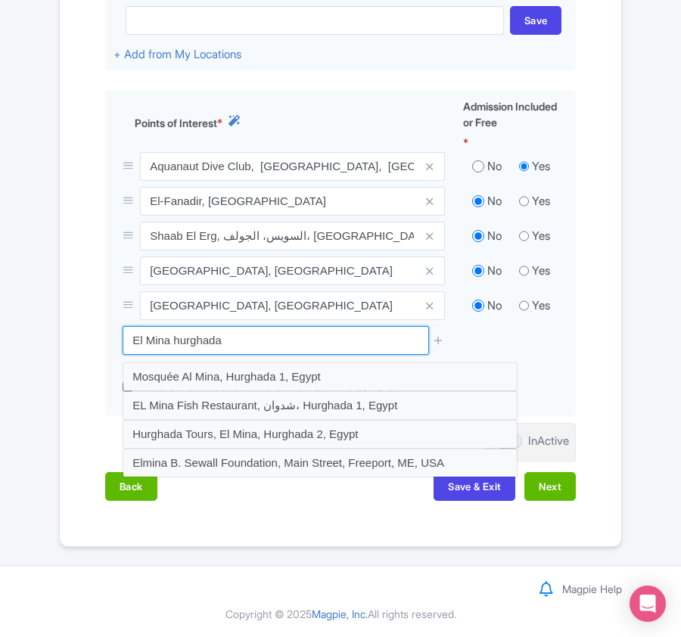
type input "El Mina hurghada"
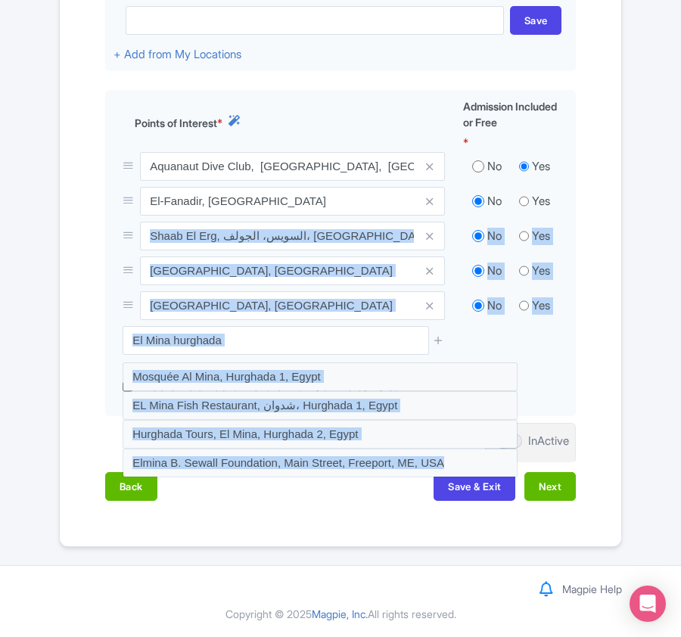
drag, startPoint x: 85, startPoint y: 406, endPoint x: -189, endPoint y: 237, distance: 321.8
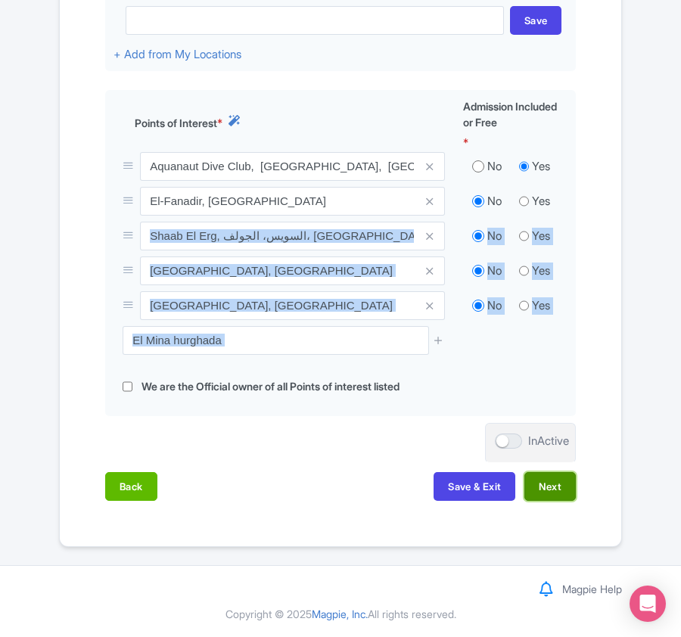
click at [555, 491] on button "Next" at bounding box center [549, 486] width 51 height 29
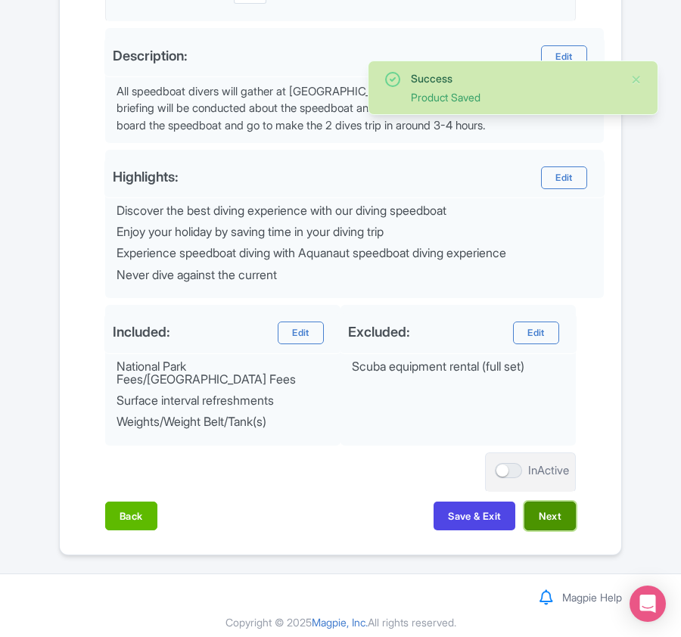
click at [540, 518] on button "Next" at bounding box center [549, 516] width 51 height 29
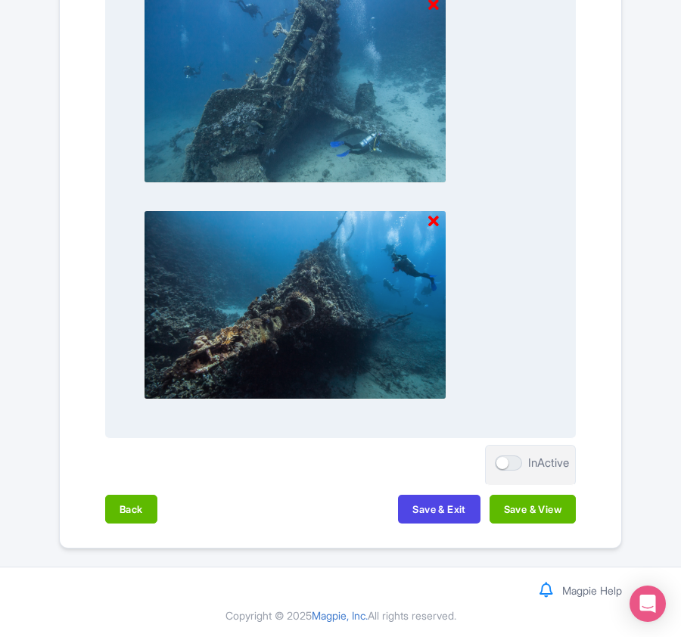
scroll to position [2010, 0]
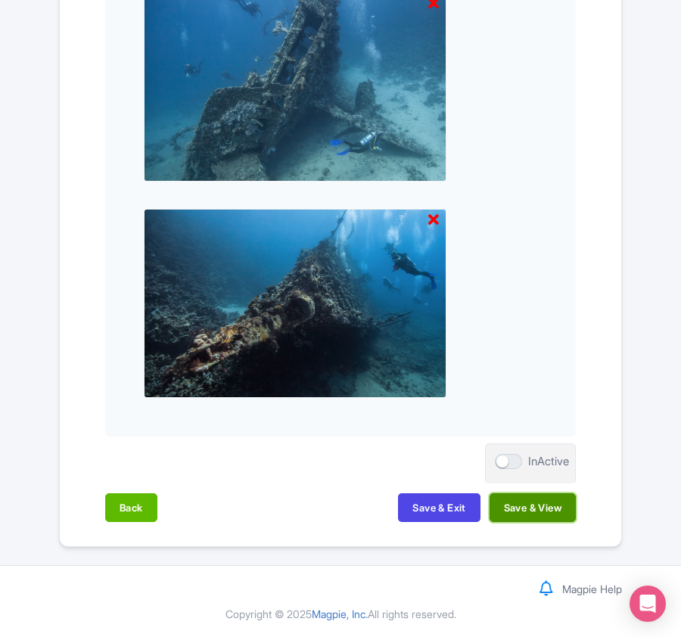
click at [548, 510] on button "Save & View" at bounding box center [533, 507] width 86 height 29
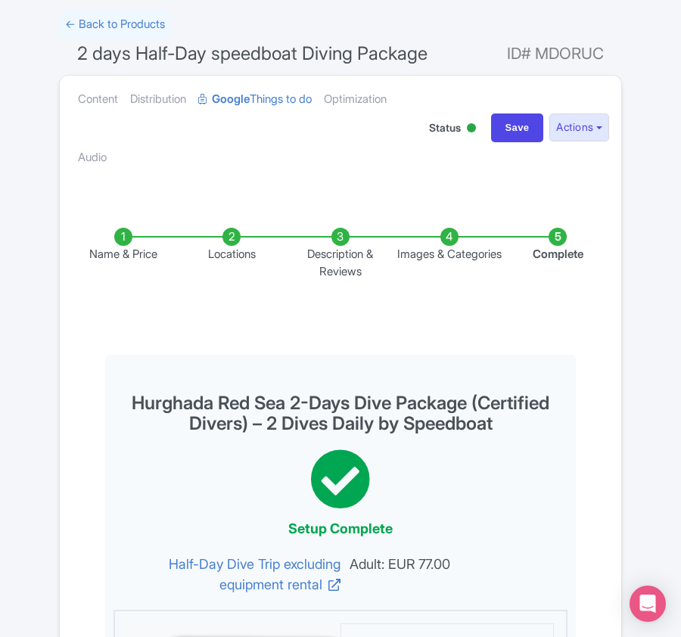
scroll to position [0, 0]
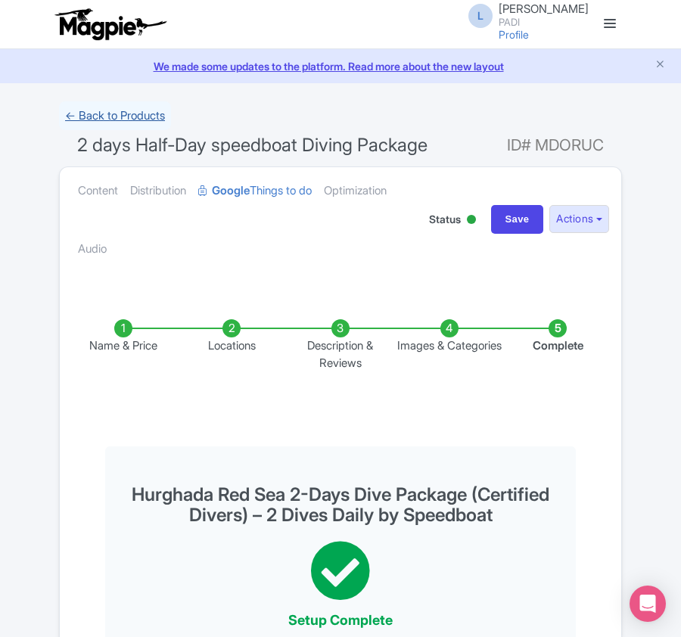
click at [86, 118] on link "← Back to Products" at bounding box center [115, 116] width 112 height 30
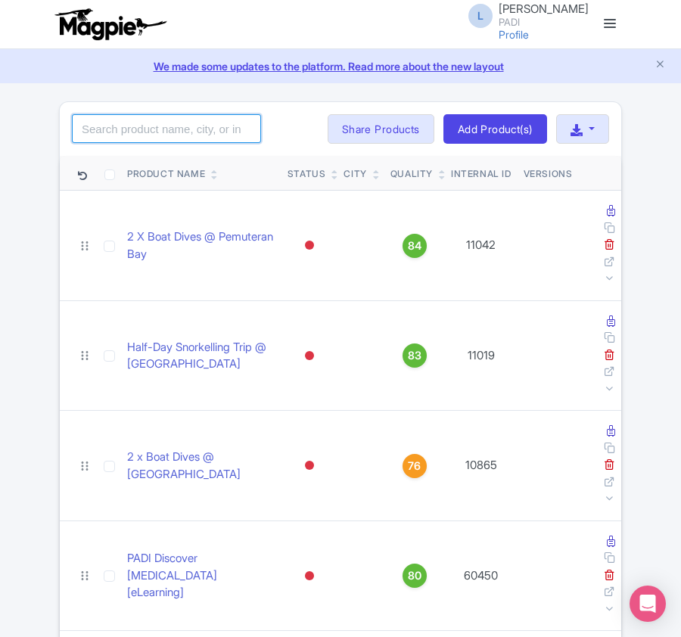
click at [101, 134] on input "search" at bounding box center [166, 128] width 189 height 29
paste input "68461"
type input "68461"
click at [167, 124] on input "68461" at bounding box center [166, 128] width 189 height 29
click button "Search" at bounding box center [0, 0] width 0 height 0
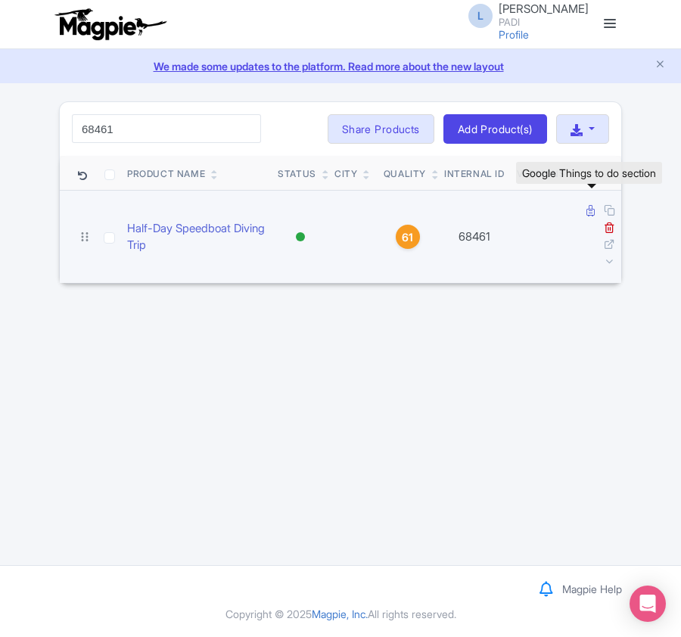
click at [587, 210] on icon at bounding box center [591, 210] width 8 height 11
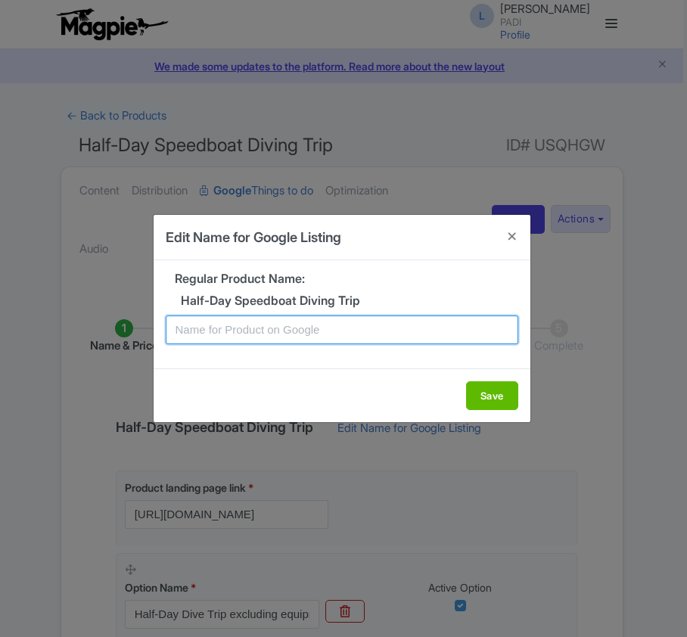
click at [294, 325] on input "text" at bounding box center [342, 330] width 353 height 29
paste input "Hurghada Half-Day Speedboat Diving Trip"
type input "Hurghada Half-Day Speedboat Diving Trip"
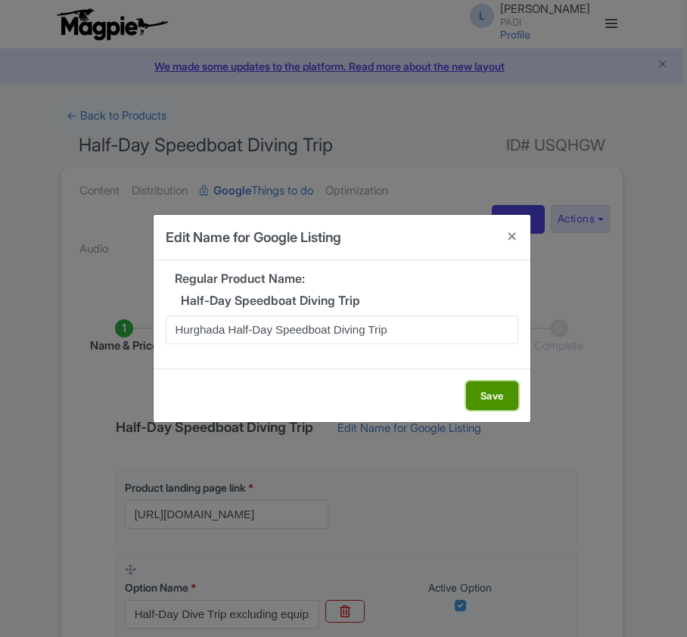
click at [490, 409] on button "Save" at bounding box center [492, 395] width 52 height 29
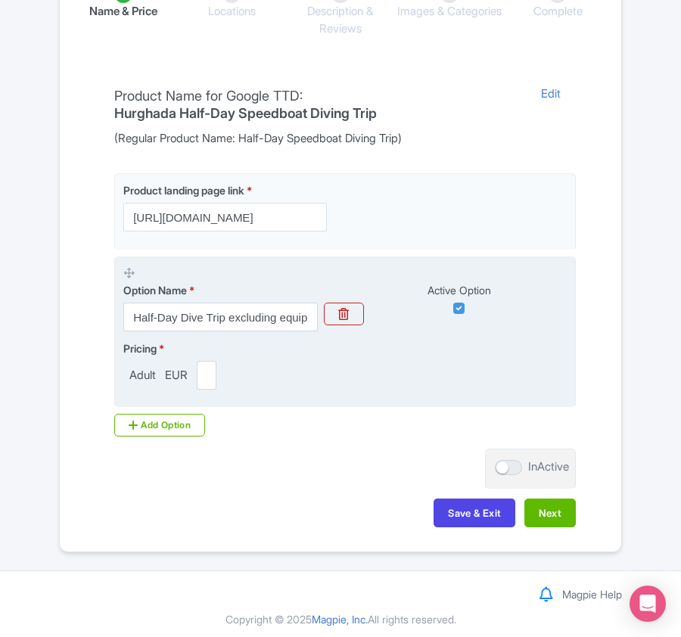
scroll to position [343, 0]
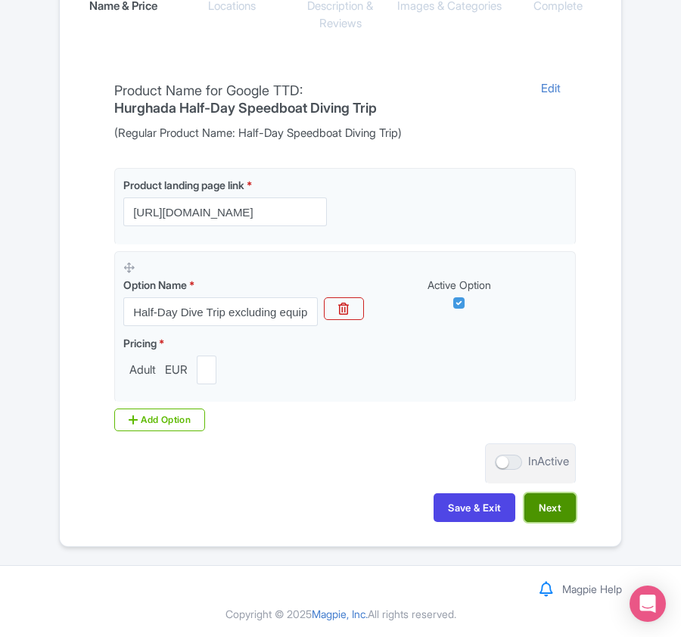
click at [546, 509] on button "Next" at bounding box center [549, 507] width 51 height 29
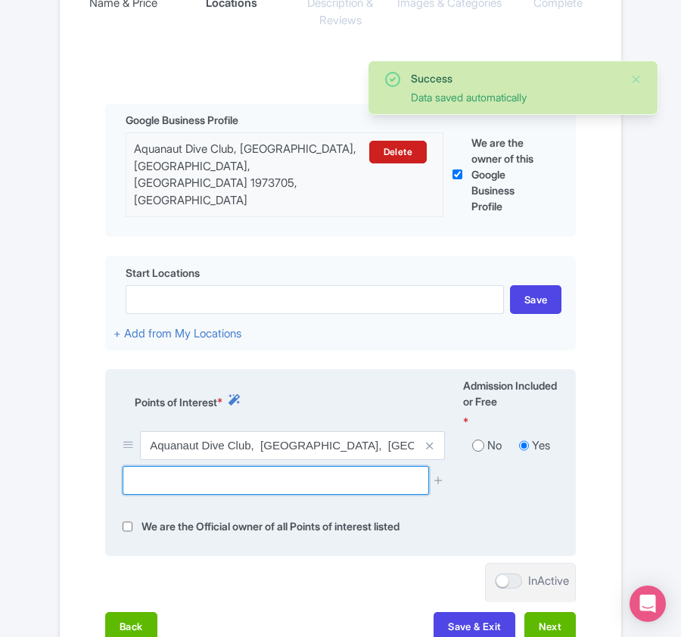
click at [219, 476] on input "text" at bounding box center [276, 480] width 306 height 29
paste input "Gubal Island"
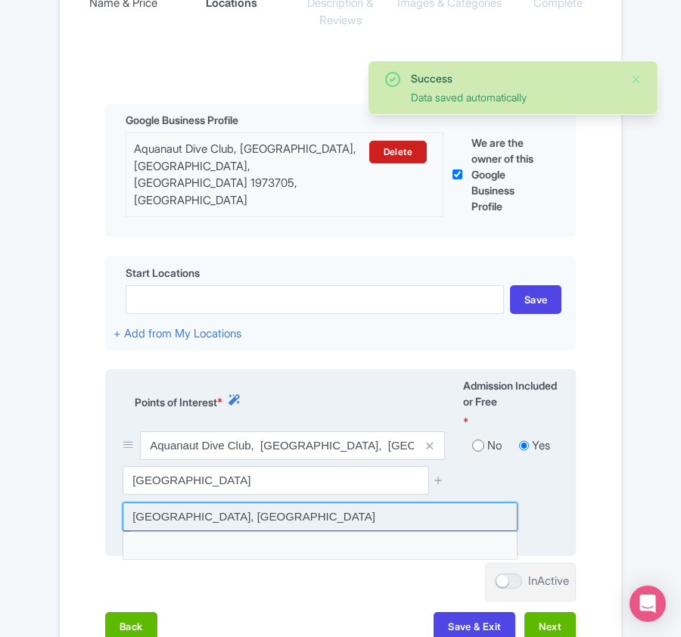
click at [244, 509] on input at bounding box center [320, 517] width 395 height 29
type input "Gubal Islands, Egypt"
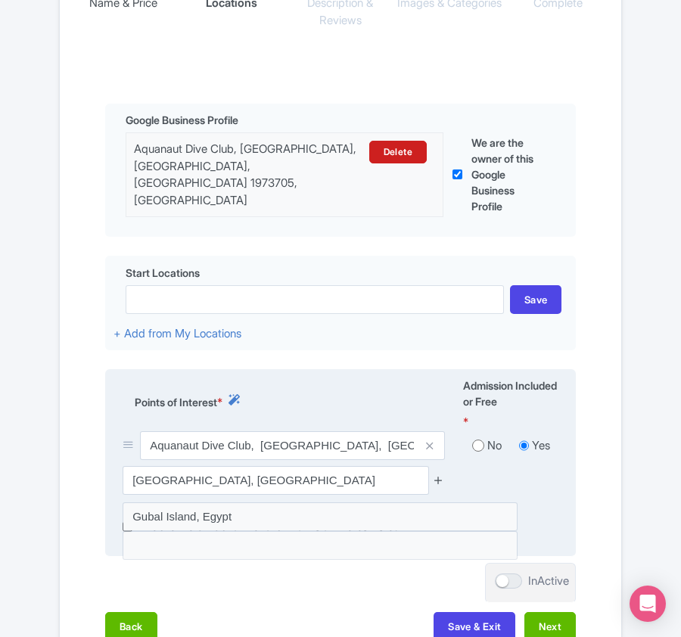
click at [437, 476] on icon at bounding box center [438, 480] width 11 height 11
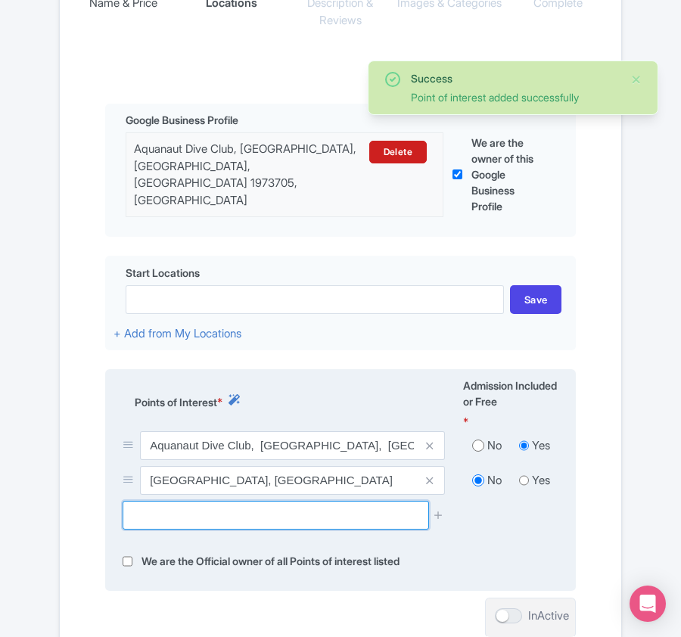
click at [197, 509] on input "text" at bounding box center [276, 515] width 306 height 29
paste input "Siyul"
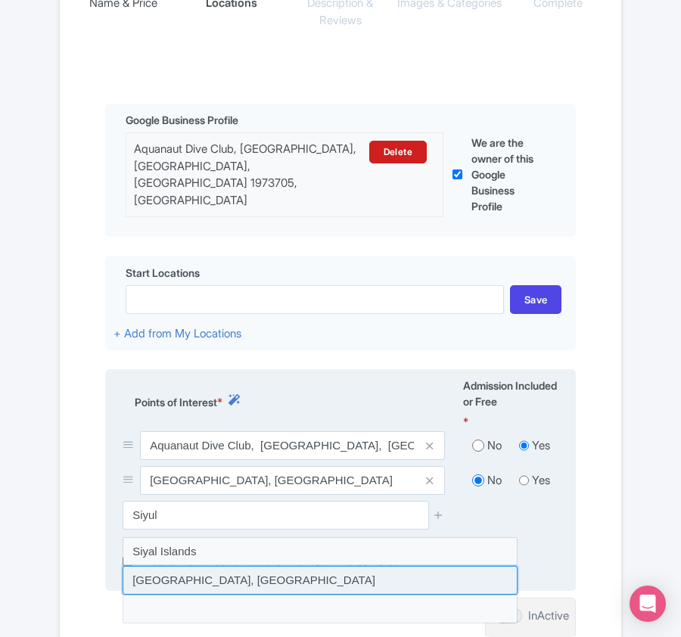
click at [164, 570] on input at bounding box center [320, 580] width 395 height 29
type input "Siyul Islands, Egypt"
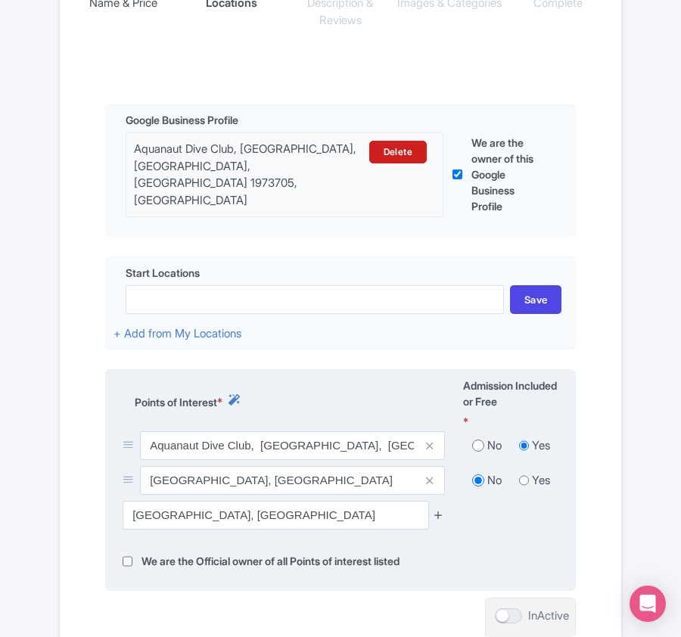
click at [442, 516] on icon at bounding box center [438, 514] width 11 height 11
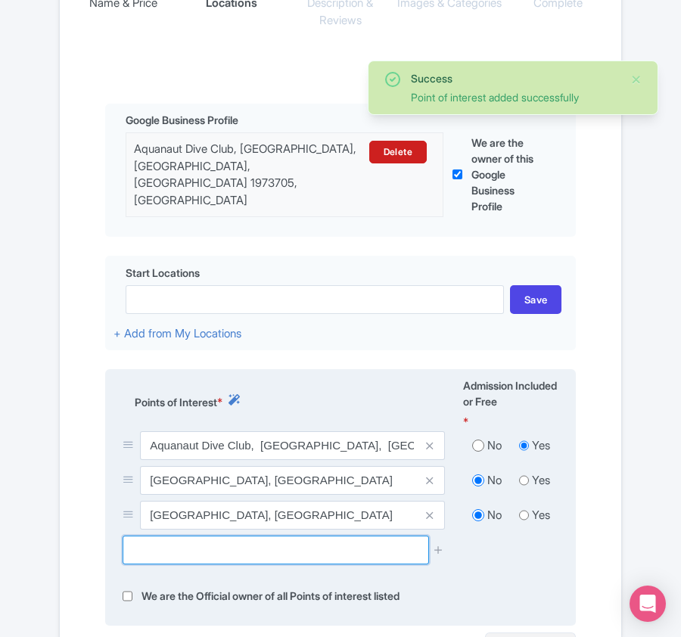
click at [138, 548] on input "text" at bounding box center [276, 550] width 306 height 29
paste input "Shaab El Erg"
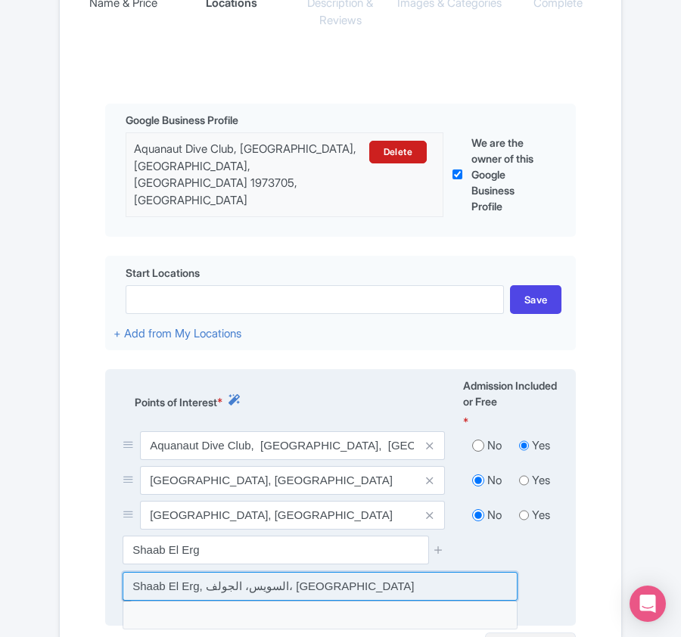
click at [150, 587] on input at bounding box center [320, 586] width 395 height 29
type input "Shaab El Erg, السويس، الجولف، [GEOGRAPHIC_DATA]"
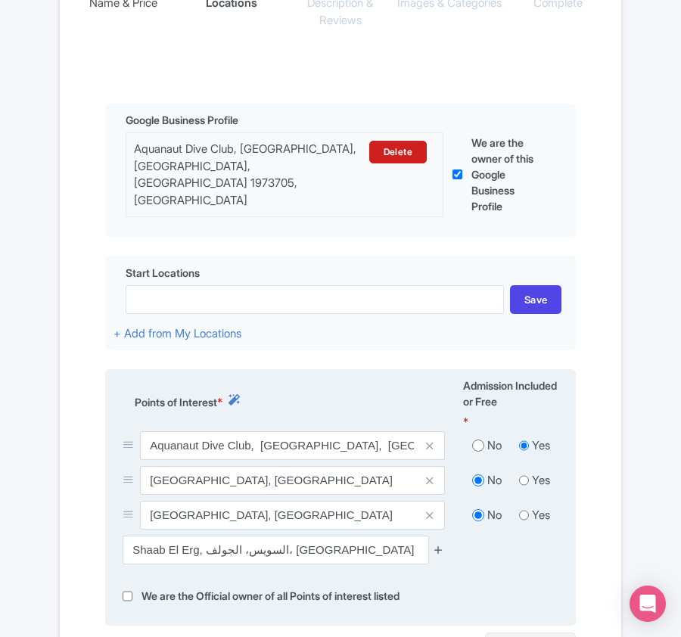
click at [437, 548] on icon at bounding box center [438, 549] width 11 height 11
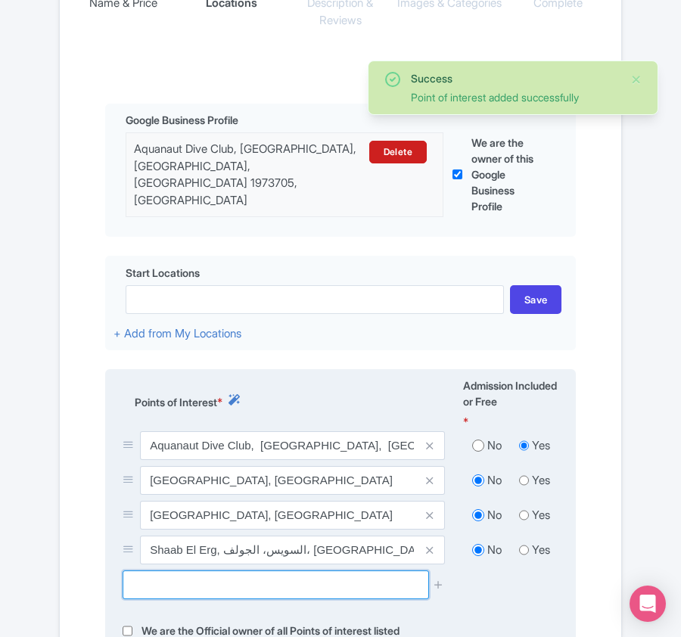
click at [176, 585] on input "text" at bounding box center [276, 585] width 306 height 29
paste input "El Fanadir"
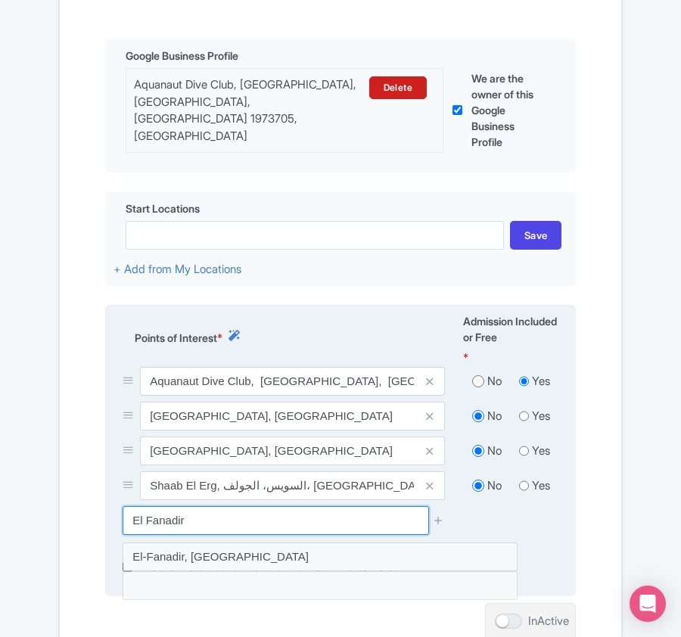
scroll to position [444, 0]
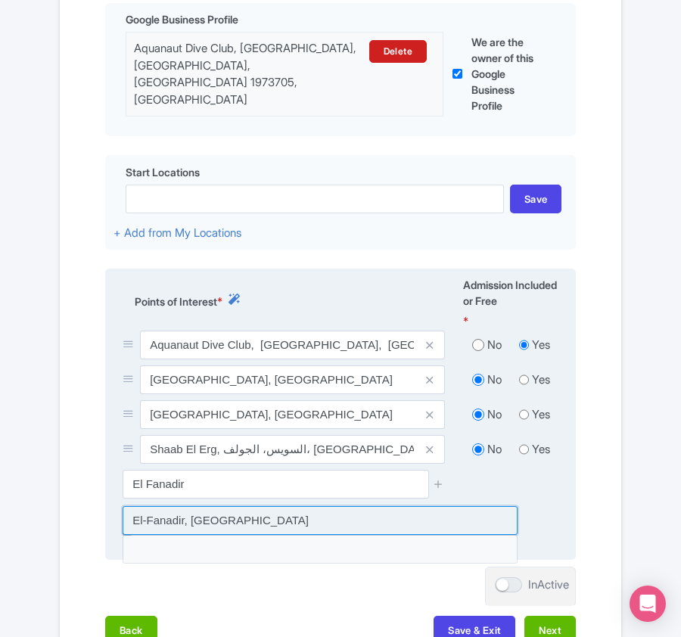
click at [155, 521] on input at bounding box center [320, 520] width 395 height 29
type input "El-Fanadir, [GEOGRAPHIC_DATA]"
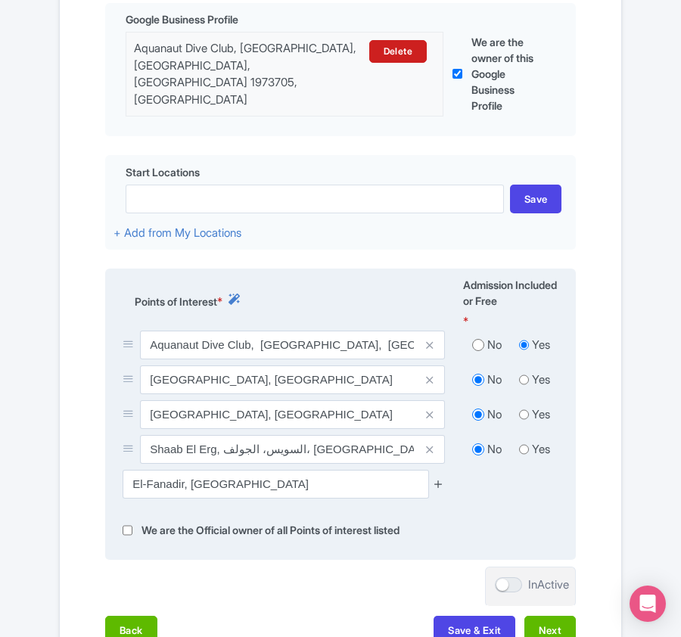
click at [437, 478] on icon at bounding box center [438, 483] width 11 height 11
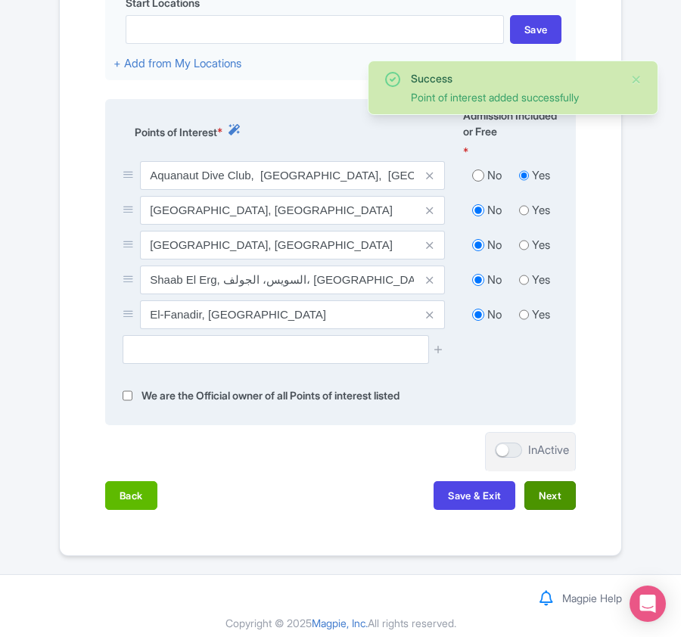
scroll to position [622, 0]
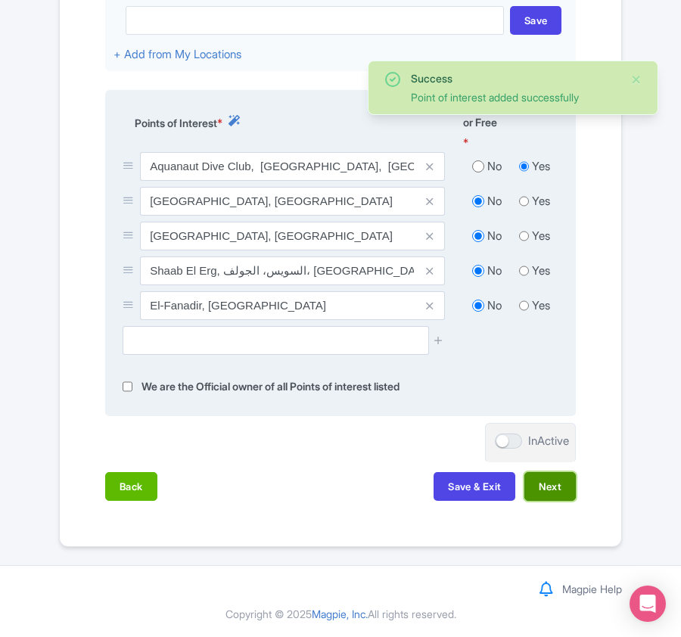
click at [563, 484] on button "Next" at bounding box center [549, 486] width 51 height 29
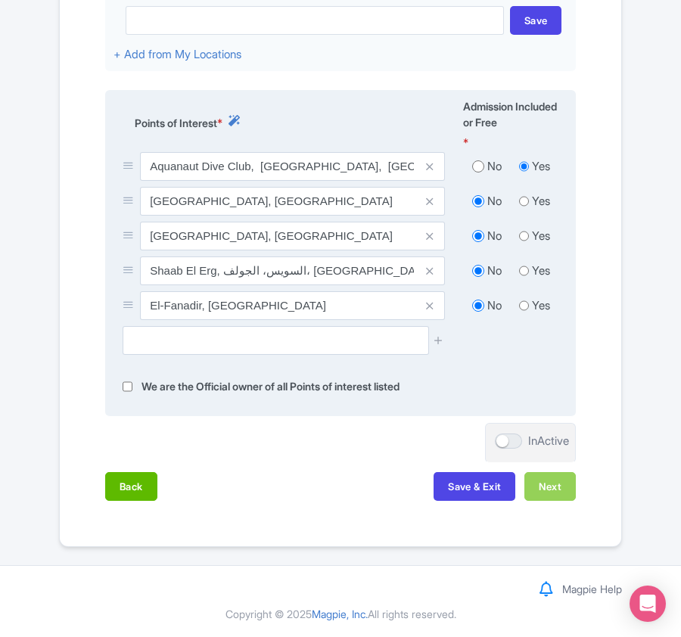
scroll to position [543, 0]
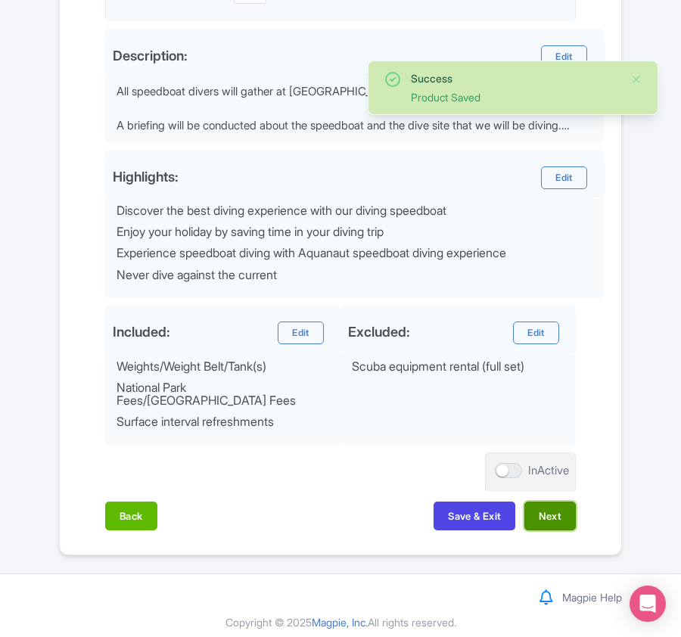
click at [548, 507] on button "Next" at bounding box center [549, 516] width 51 height 29
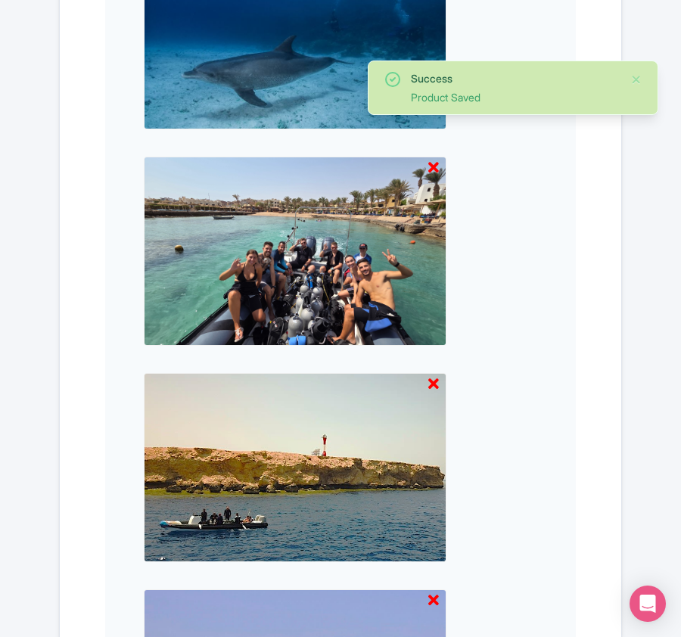
scroll to position [2010, 0]
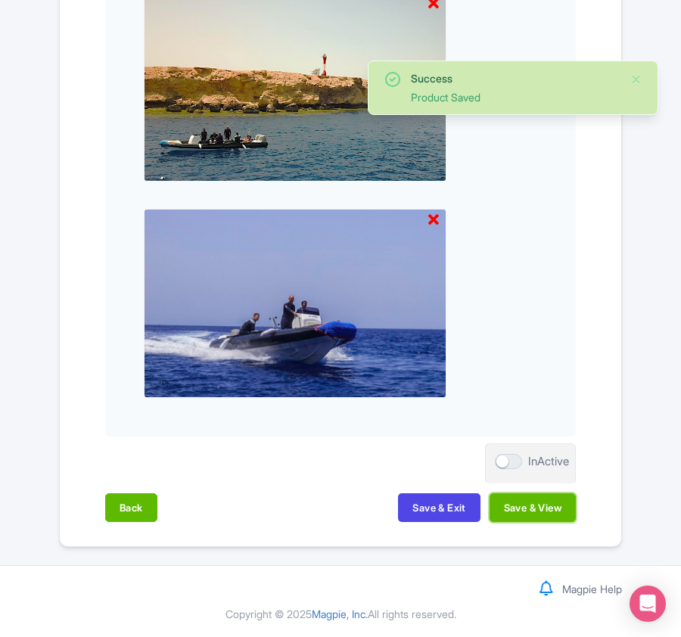
click at [548, 507] on button "Save & View" at bounding box center [533, 507] width 86 height 29
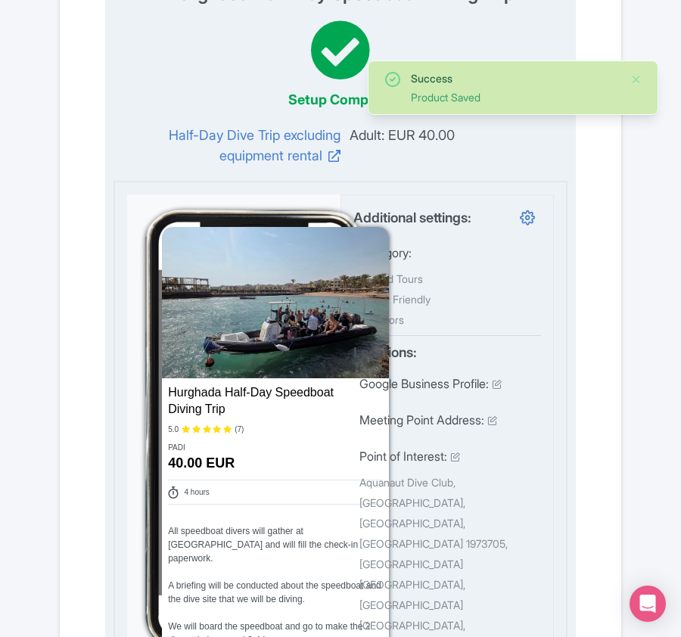
scroll to position [0, 0]
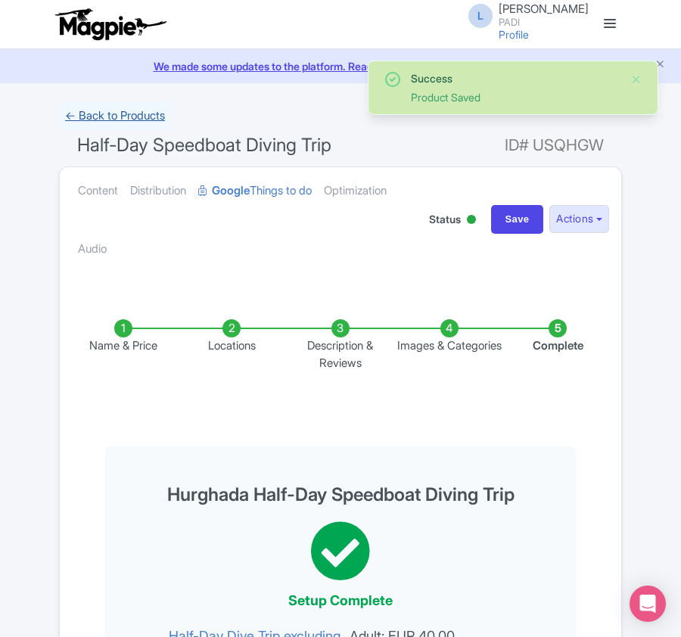
click at [117, 113] on link "← Back to Products" at bounding box center [115, 116] width 112 height 30
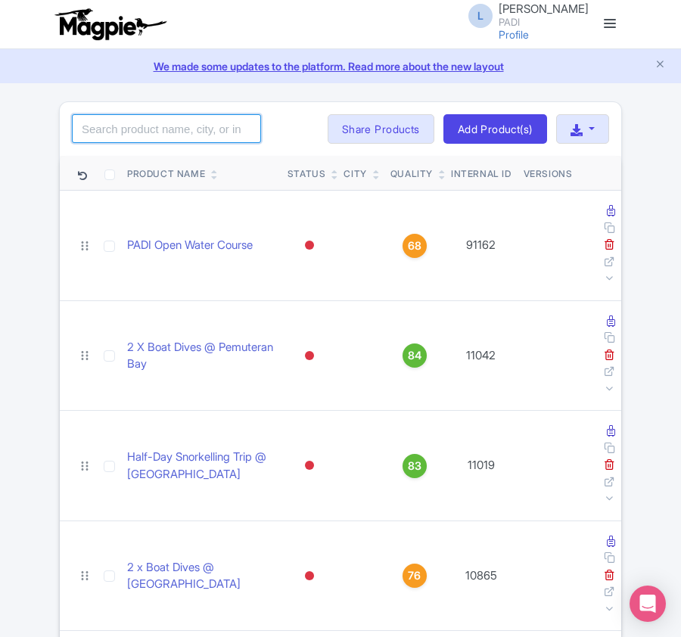
click at [131, 130] on input "search" at bounding box center [166, 128] width 189 height 29
paste input "108123"
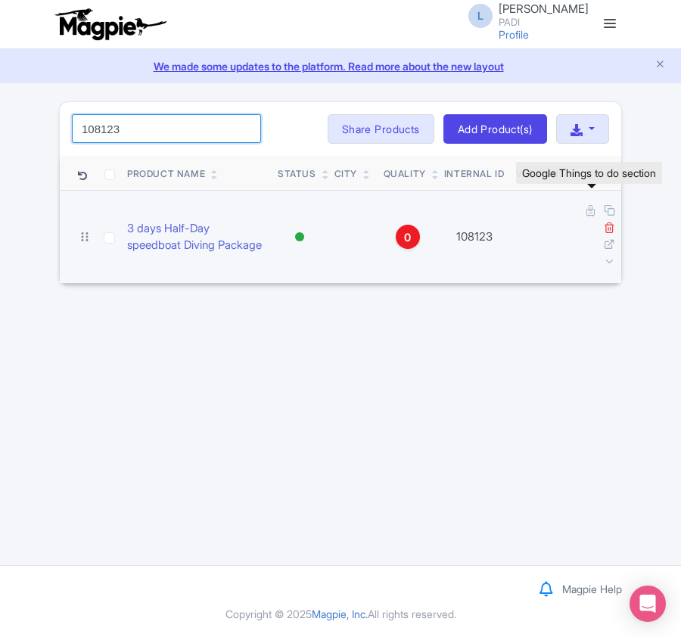
type input "108123"
click at [587, 216] on icon at bounding box center [591, 210] width 8 height 11
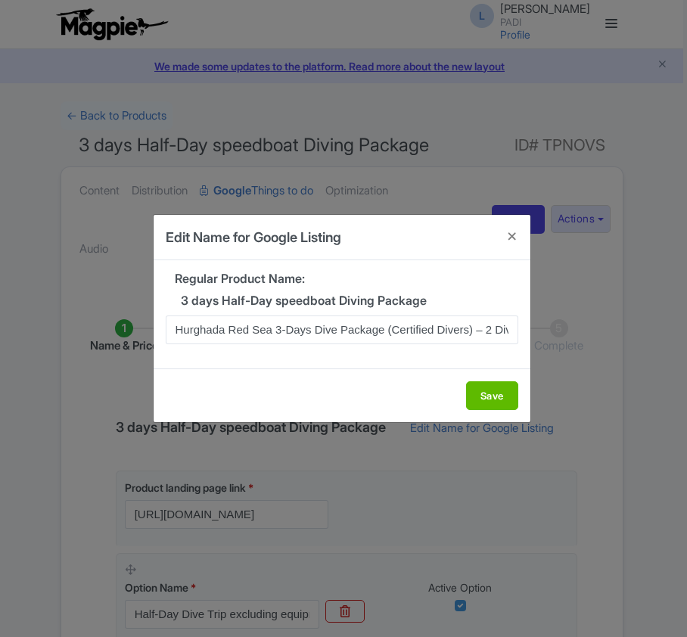
scroll to position [0, 118]
type input "Hurghada Red Sea 3-Days Dive Package (Certified Divers) – 2 Dives Daily by Spee…"
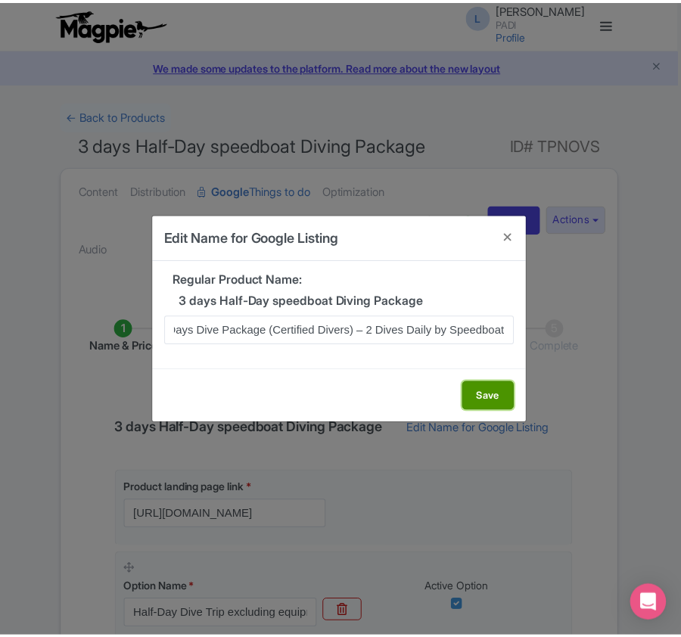
scroll to position [0, 0]
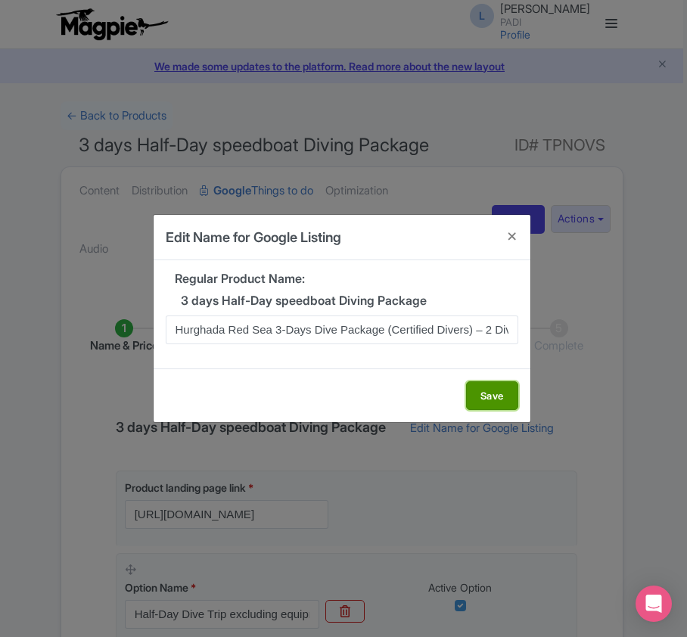
click at [494, 398] on button "Save" at bounding box center [492, 395] width 52 height 29
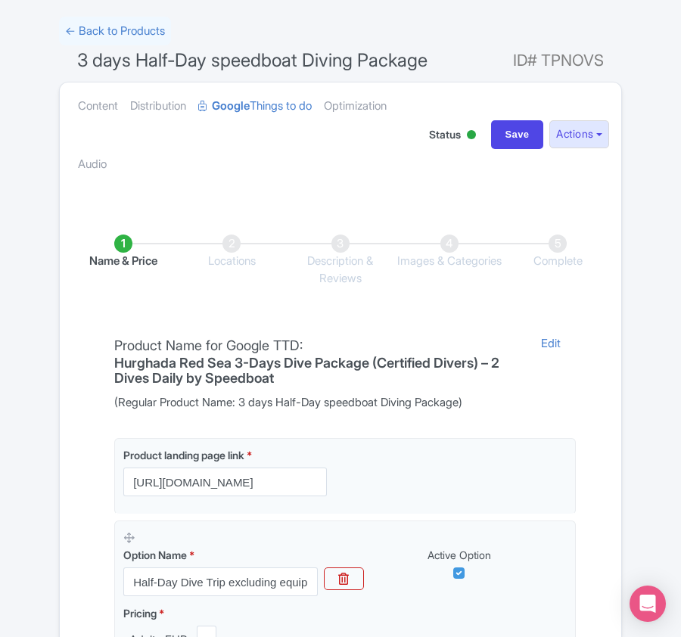
scroll to position [303, 0]
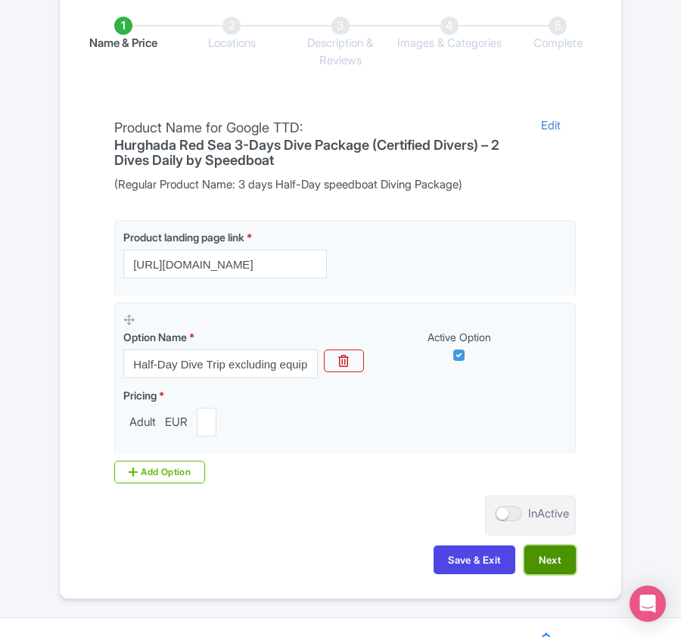
click at [546, 569] on button "Next" at bounding box center [549, 560] width 51 height 29
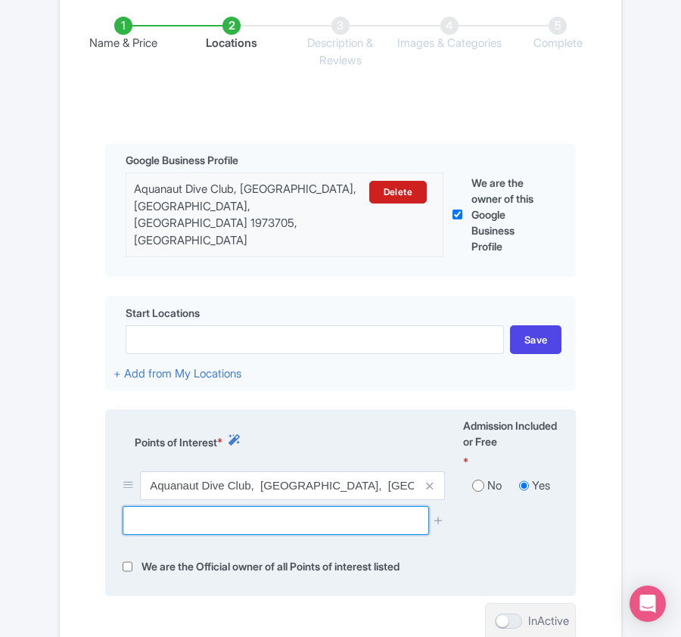
click at [160, 524] on input "text" at bounding box center [276, 520] width 306 height 29
paste input "El Fanadir"
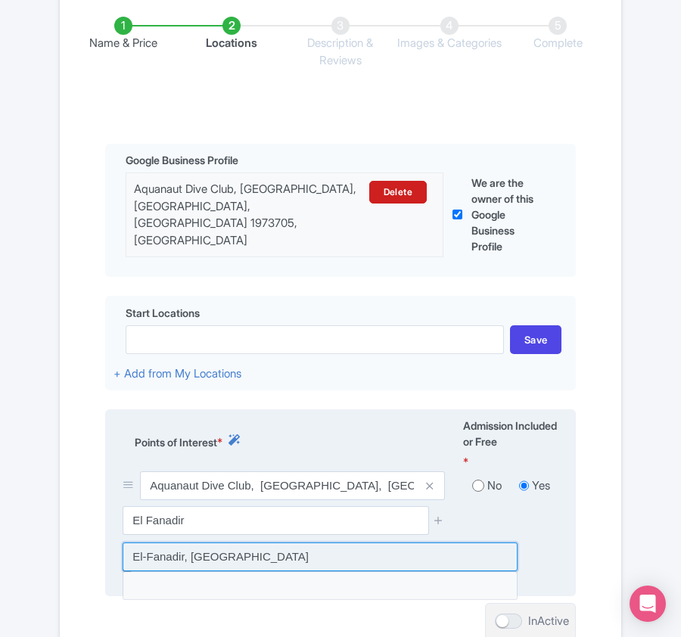
click at [167, 554] on input at bounding box center [320, 557] width 395 height 29
type input "El-Fanadir, Egypt"
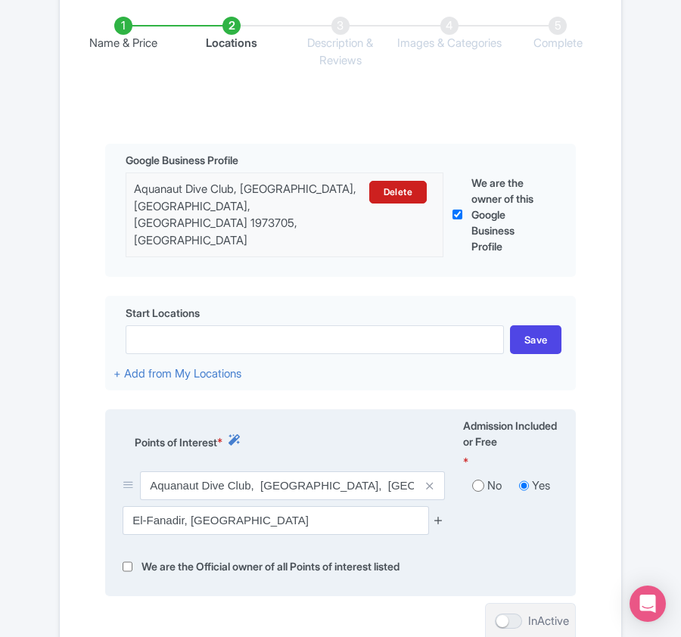
click at [439, 519] on icon at bounding box center [438, 520] width 11 height 11
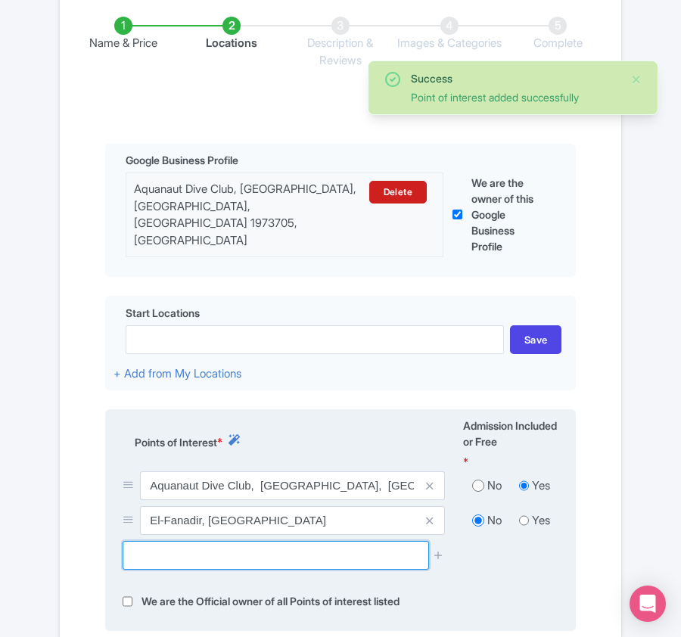
click at [176, 556] on input "text" at bounding box center [276, 555] width 306 height 29
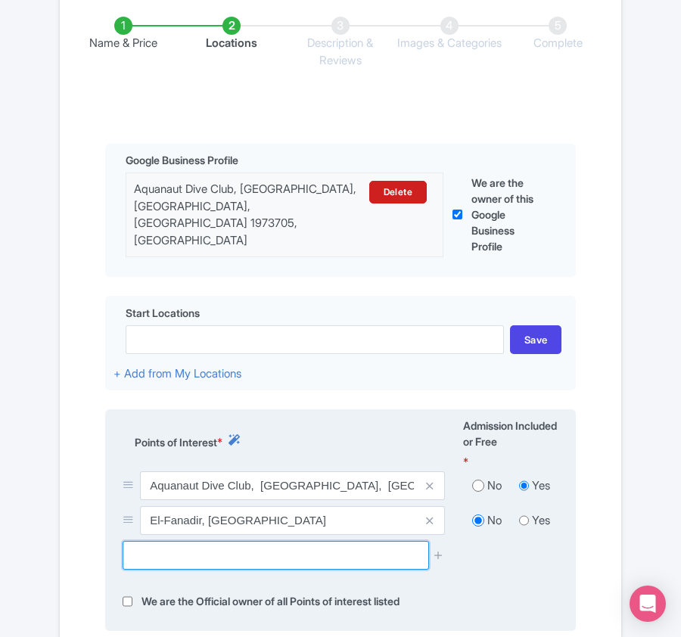
paste input "Shaab El Erg"
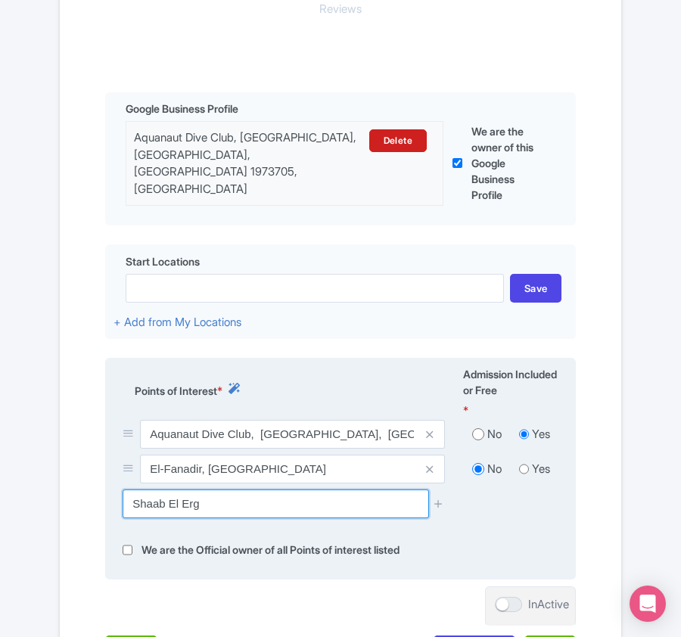
scroll to position [403, 0]
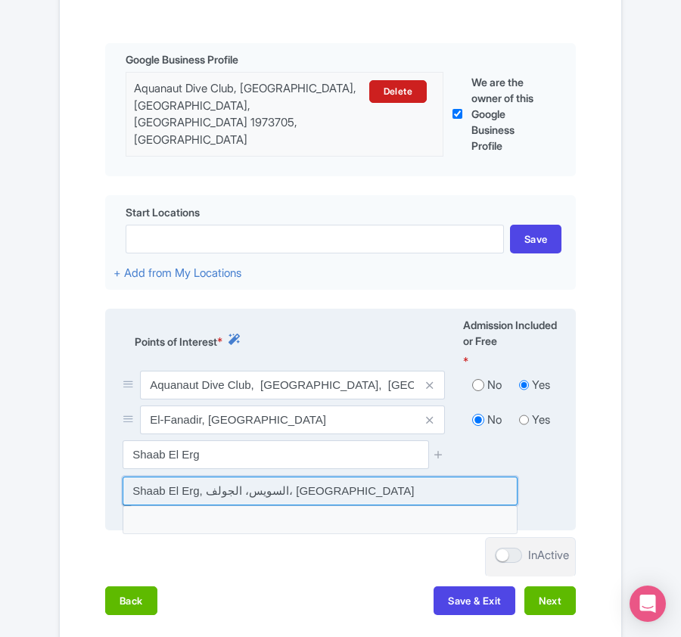
click at [240, 497] on input at bounding box center [320, 491] width 395 height 29
type input "Shaab El Erg, السويس، الجولف، Egypt"
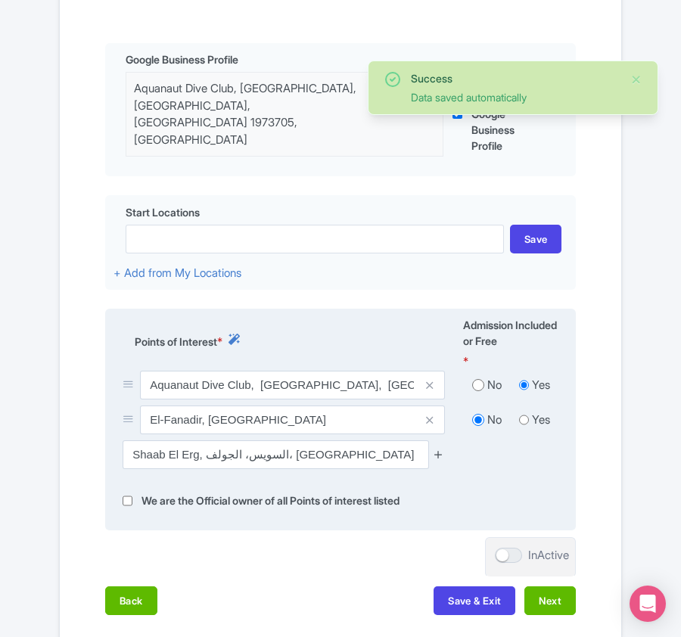
click at [439, 451] on icon at bounding box center [438, 454] width 11 height 11
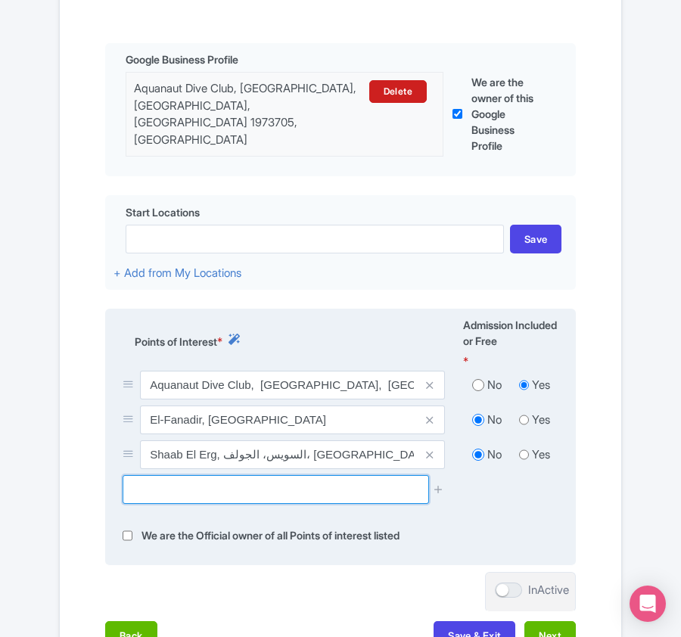
click at [182, 482] on input "text" at bounding box center [276, 489] width 306 height 29
paste input "Siyul"
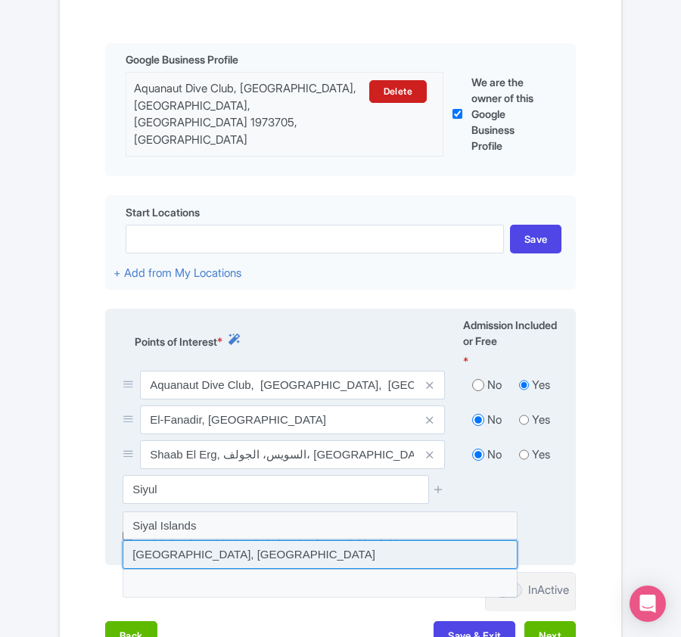
click at [161, 545] on input at bounding box center [320, 554] width 395 height 29
type input "Siyul Islands, Egypt"
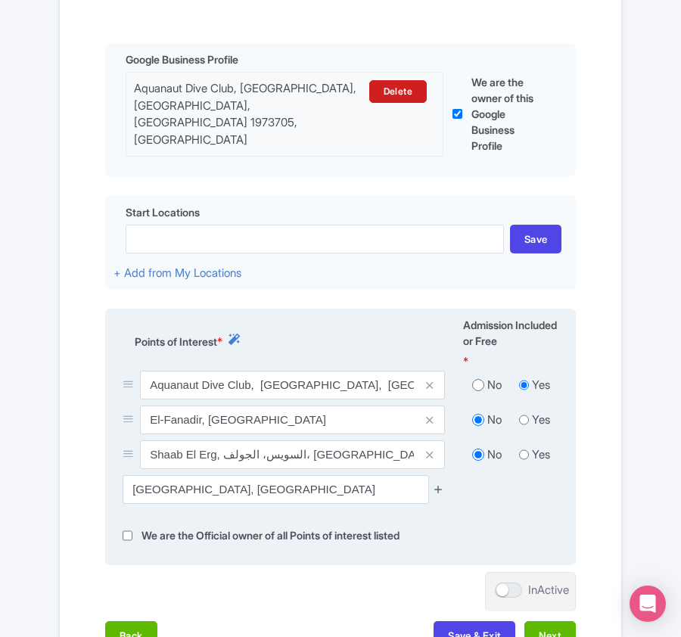
click at [434, 486] on icon at bounding box center [438, 489] width 11 height 11
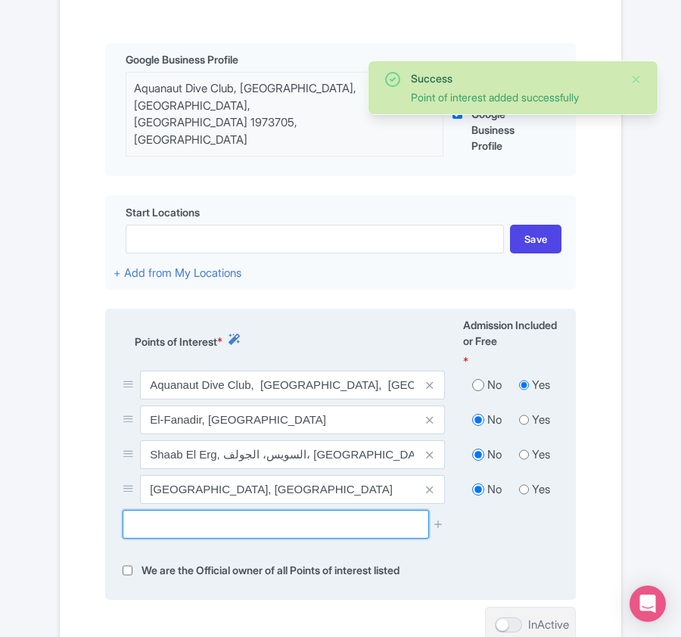
click at [168, 519] on input "text" at bounding box center [276, 524] width 306 height 29
paste input "Gubal Island"
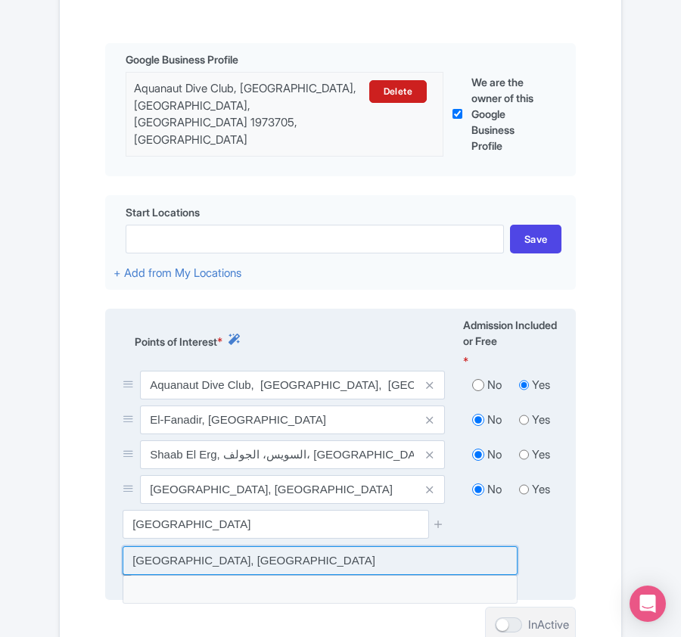
click at [177, 564] on input at bounding box center [320, 560] width 395 height 29
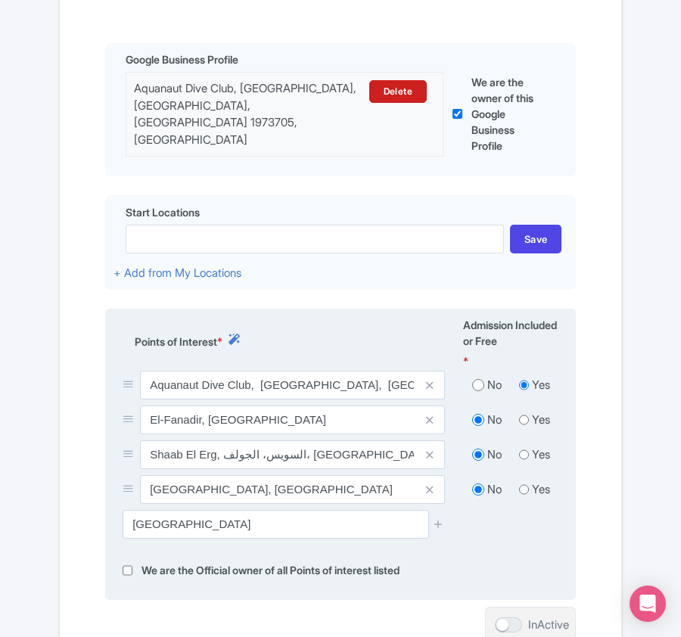
type input "Gubal Islands, Egypt"
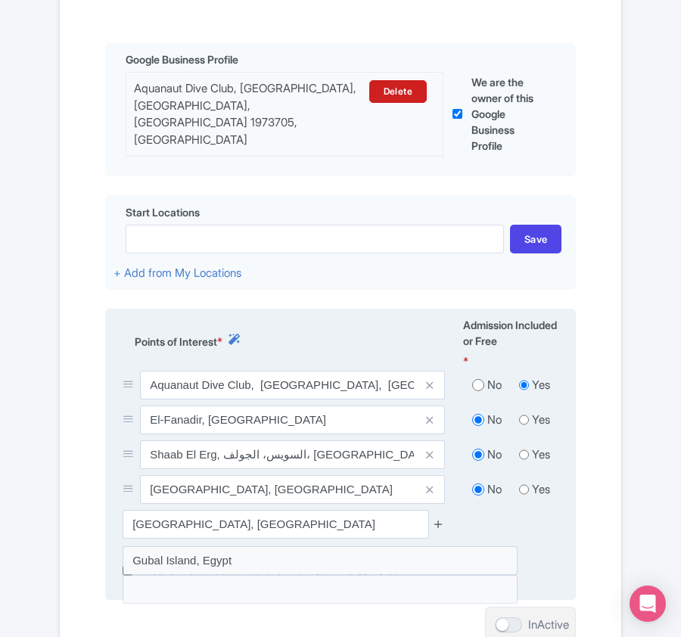
click at [436, 519] on icon at bounding box center [438, 523] width 11 height 11
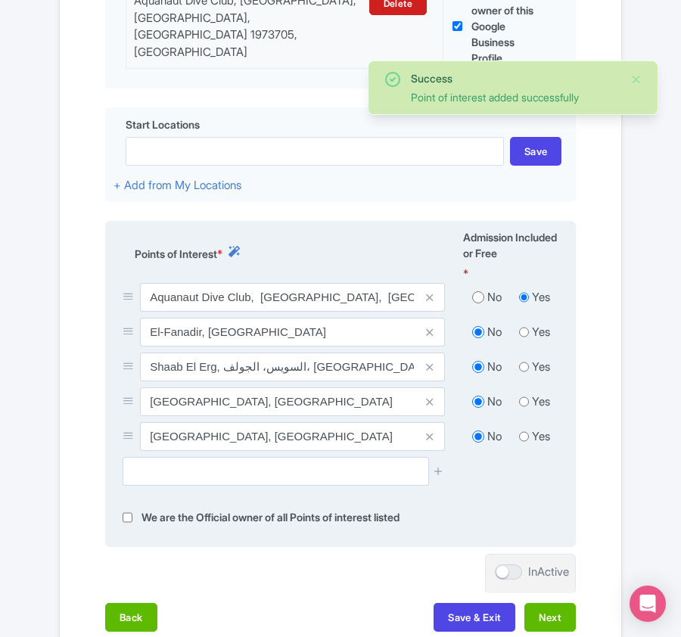
scroll to position [622, 0]
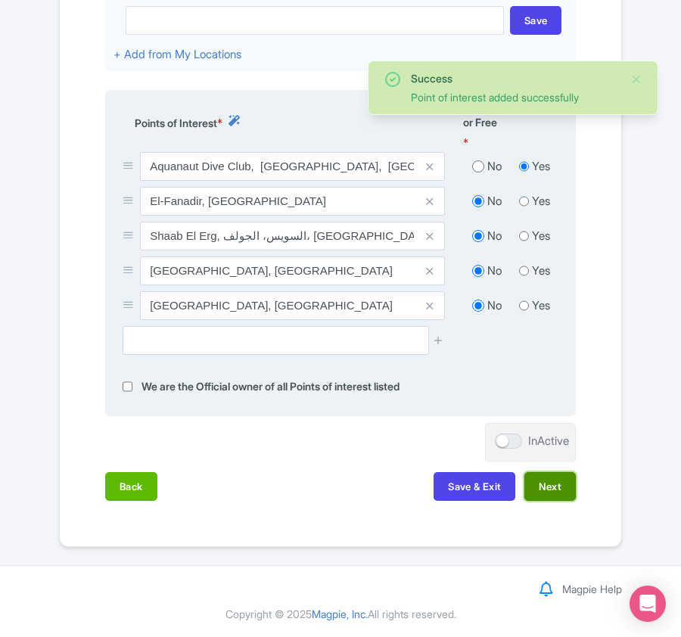
click at [567, 488] on button "Next" at bounding box center [549, 486] width 51 height 29
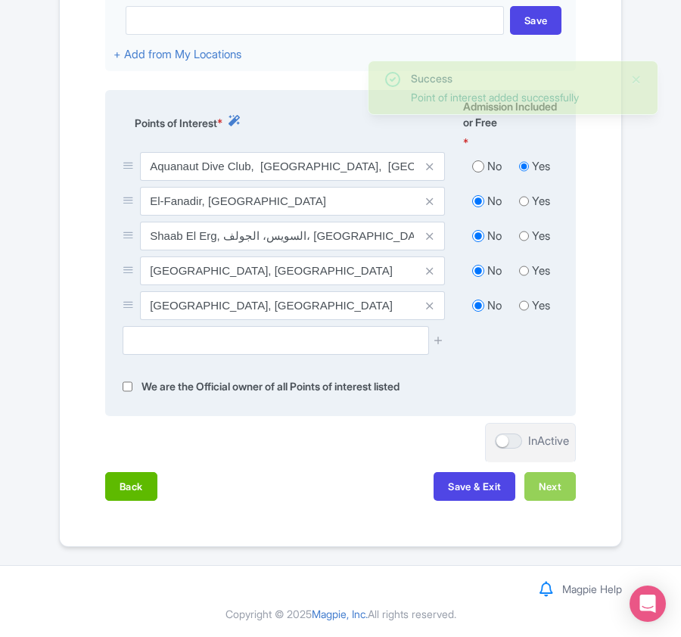
scroll to position [543, 0]
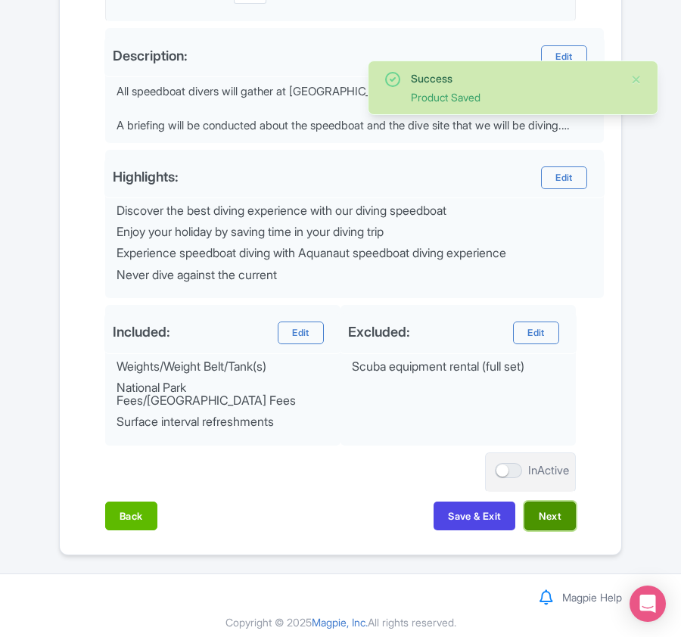
click at [548, 512] on button "Next" at bounding box center [549, 516] width 51 height 29
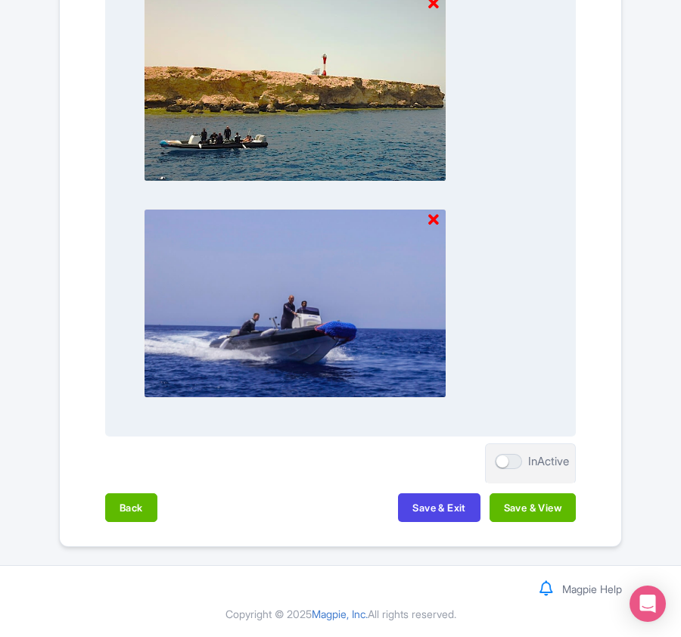
scroll to position [2010, 0]
click at [546, 512] on button "Save & View" at bounding box center [533, 507] width 86 height 29
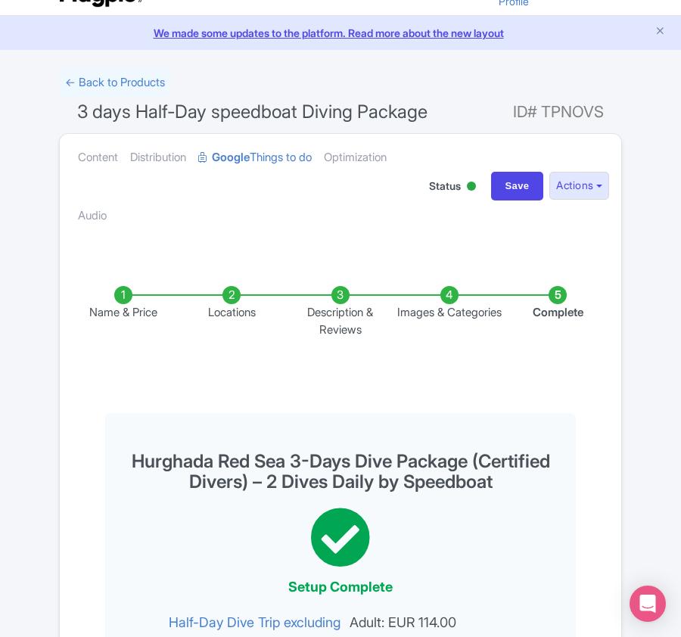
scroll to position [32, 0]
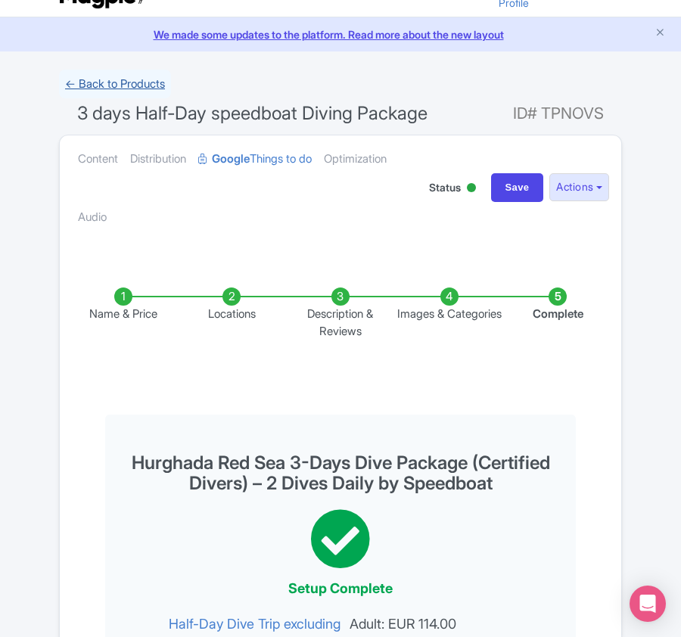
click at [86, 76] on link "← Back to Products" at bounding box center [115, 85] width 112 height 30
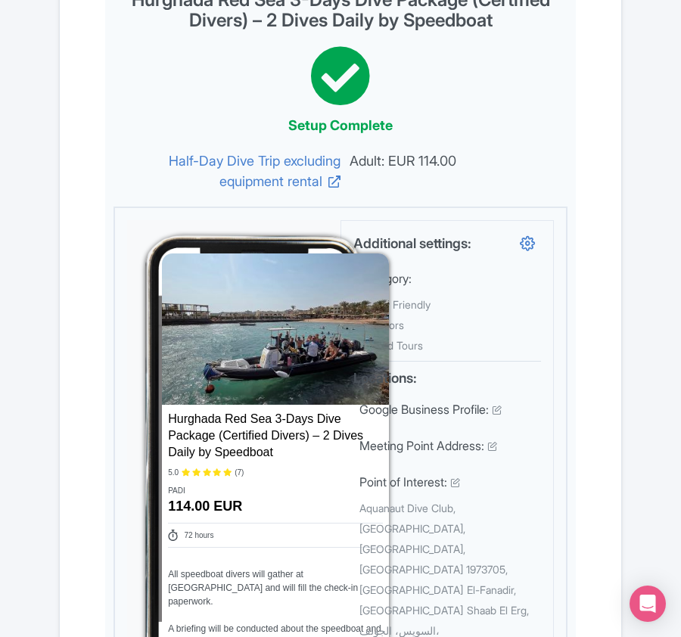
scroll to position [739, 0]
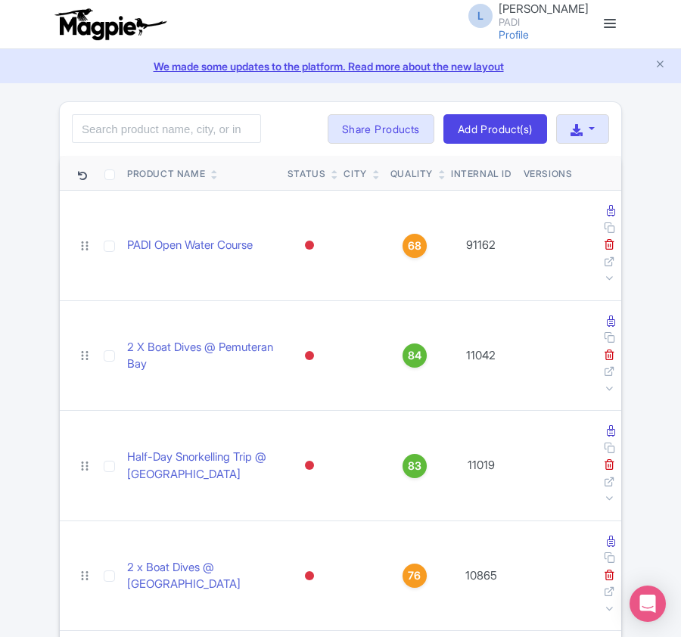
type input "Hurghada Red Sea 4-Days Dive Package (Certified Divers) – 2 Dives Daily by Spee…"
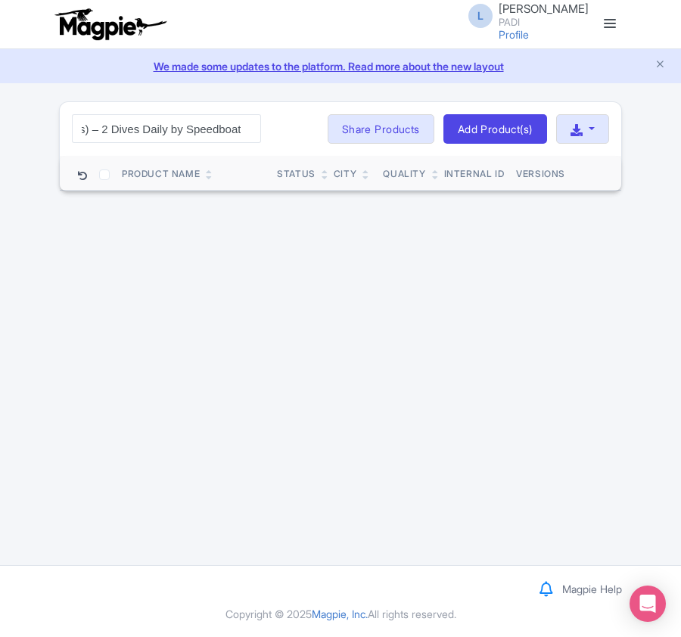
click at [246, 128] on input "Hurghada Red Sea 4-Days Dive Package (Certified Divers) – 2 Dives Daily by Spee…" at bounding box center [166, 128] width 189 height 29
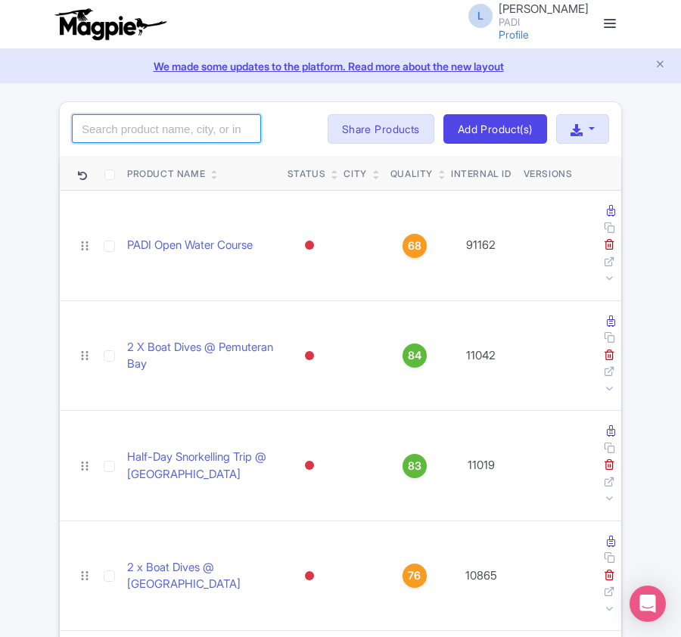
click at [148, 125] on input "search" at bounding box center [166, 128] width 189 height 29
paste input "111989"
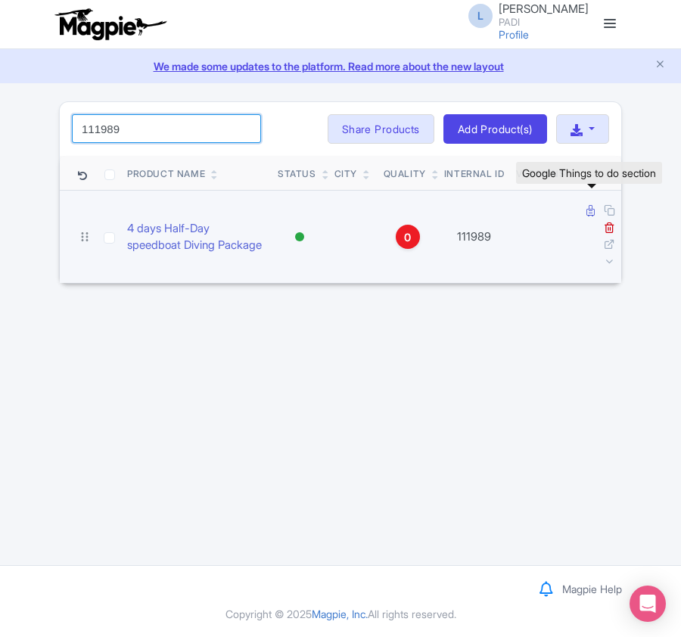
type input "111989"
click at [591, 212] on icon at bounding box center [591, 210] width 8 height 11
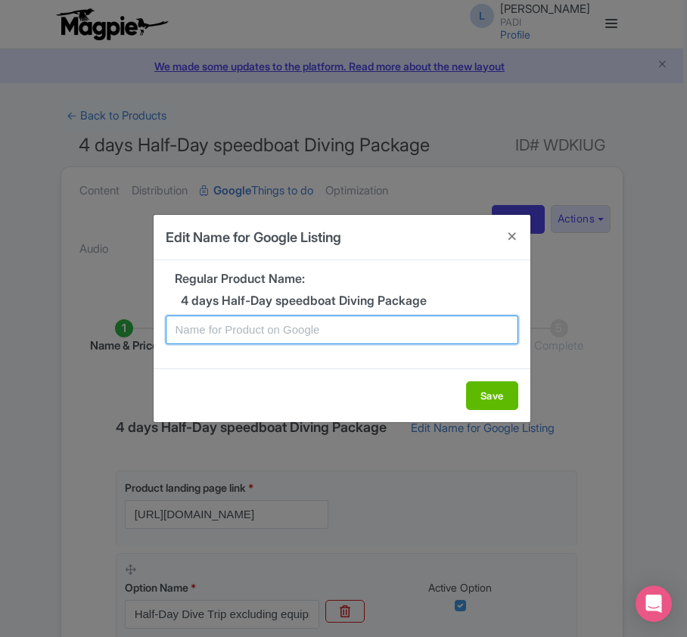
click at [309, 331] on input "text" at bounding box center [342, 330] width 353 height 29
paste input "Hurghada Red Sea 4-Days Dive Package (Certified Divers) – 2 Dives Daily by Spee…"
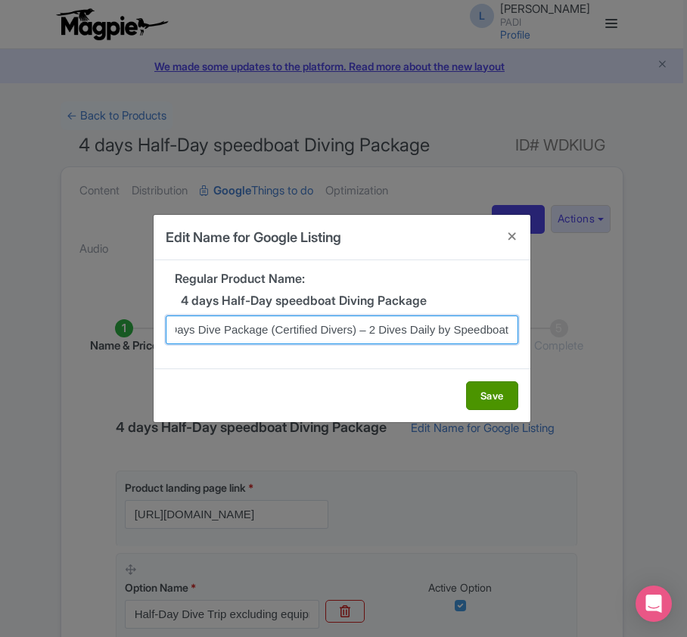
type input "Hurghada Red Sea 4-Days Dive Package (Certified Divers) – 2 Dives Daily by Spee…"
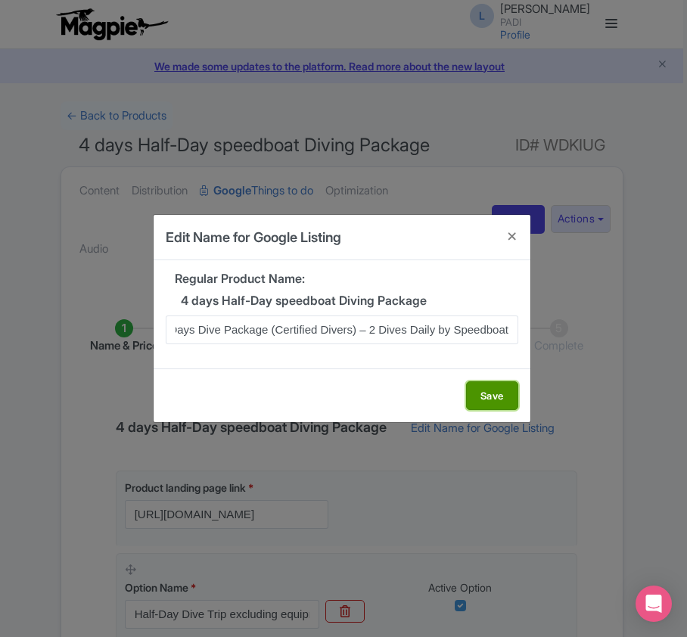
click at [484, 395] on button "Save" at bounding box center [492, 395] width 52 height 29
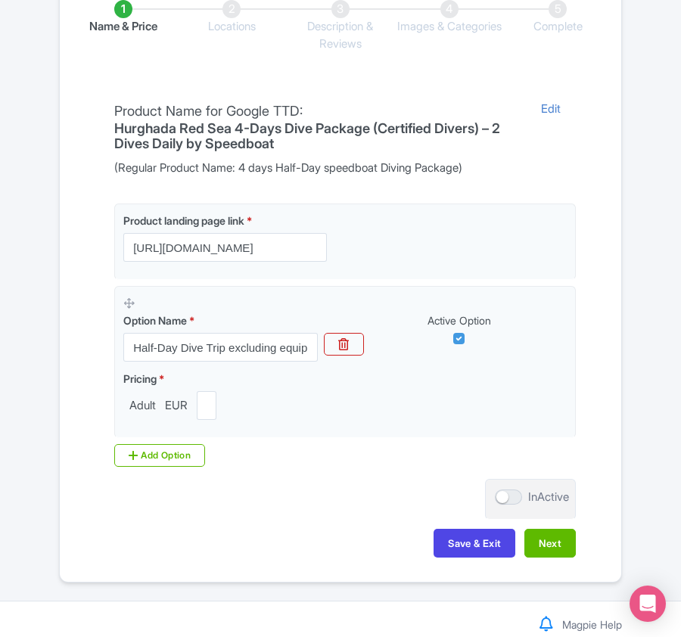
scroll to position [358, 0]
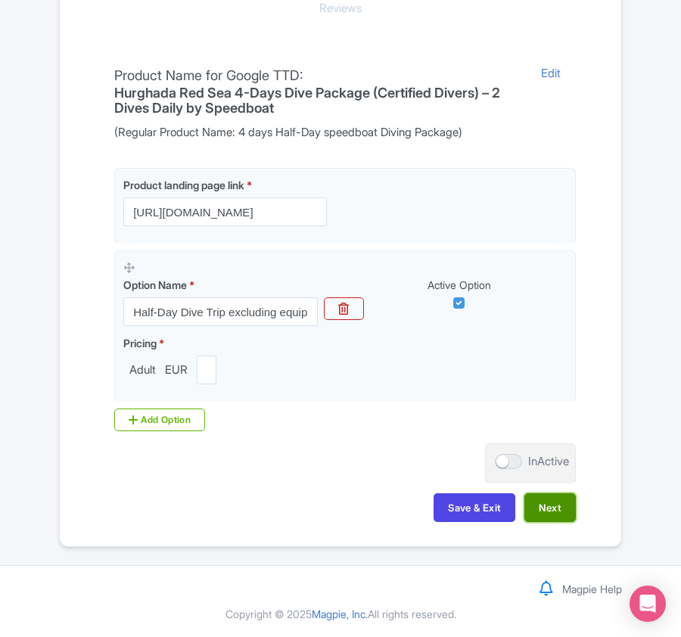
click at [552, 509] on button "Next" at bounding box center [549, 507] width 51 height 29
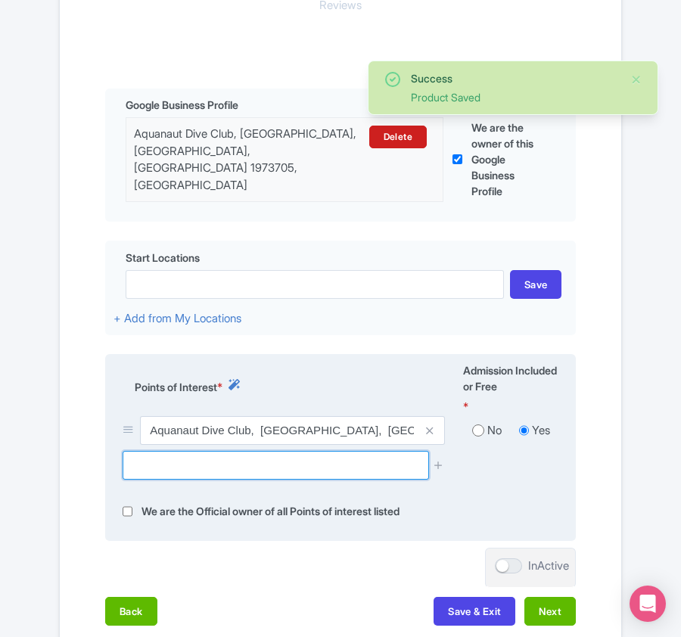
click at [170, 461] on input "text" at bounding box center [276, 465] width 306 height 29
paste input "[GEOGRAPHIC_DATA]"
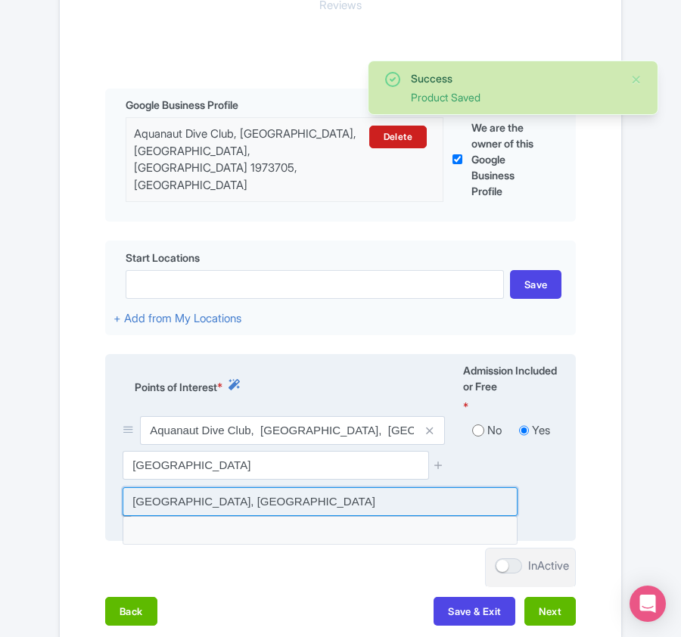
click at [179, 504] on input at bounding box center [320, 501] width 395 height 29
type input "[GEOGRAPHIC_DATA], [GEOGRAPHIC_DATA]"
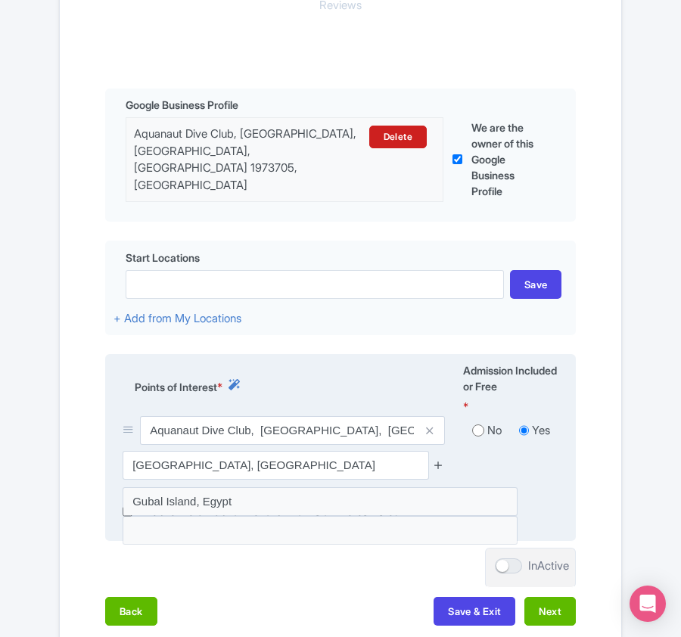
click at [439, 460] on icon at bounding box center [438, 464] width 11 height 11
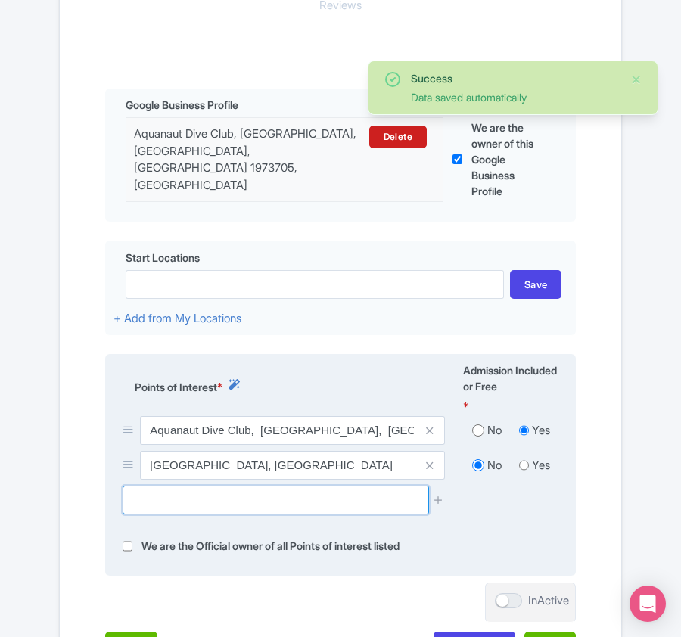
click at [212, 493] on input "text" at bounding box center [276, 500] width 306 height 29
paste input "Shaab El Erg"
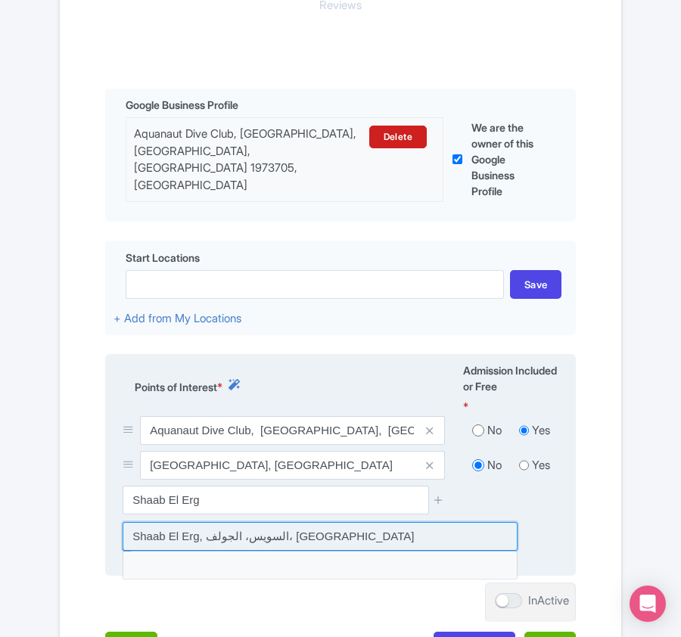
click at [232, 528] on input at bounding box center [320, 536] width 395 height 29
type input "Shaab El Erg, السويس، الجولف، [GEOGRAPHIC_DATA]"
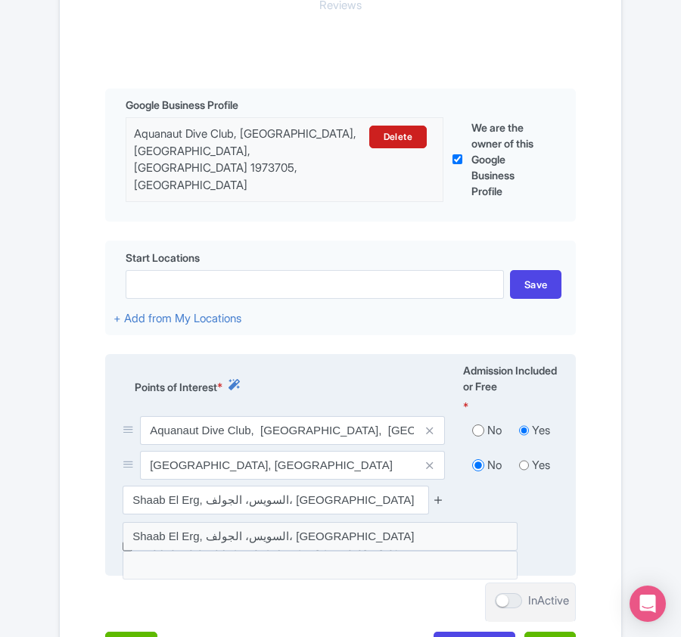
click at [434, 497] on icon at bounding box center [438, 499] width 11 height 11
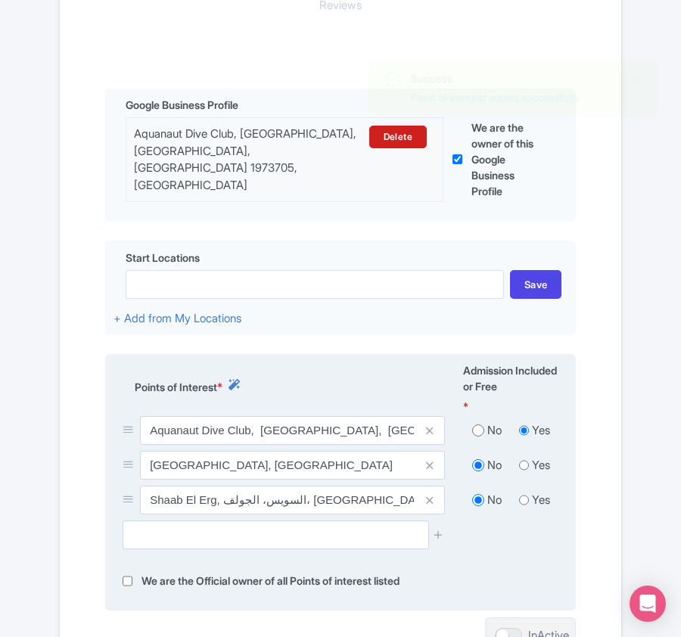
click at [183, 551] on div at bounding box center [341, 541] width 454 height 40
click at [177, 536] on input "text" at bounding box center [276, 535] width 306 height 29
paste input "Siyul"
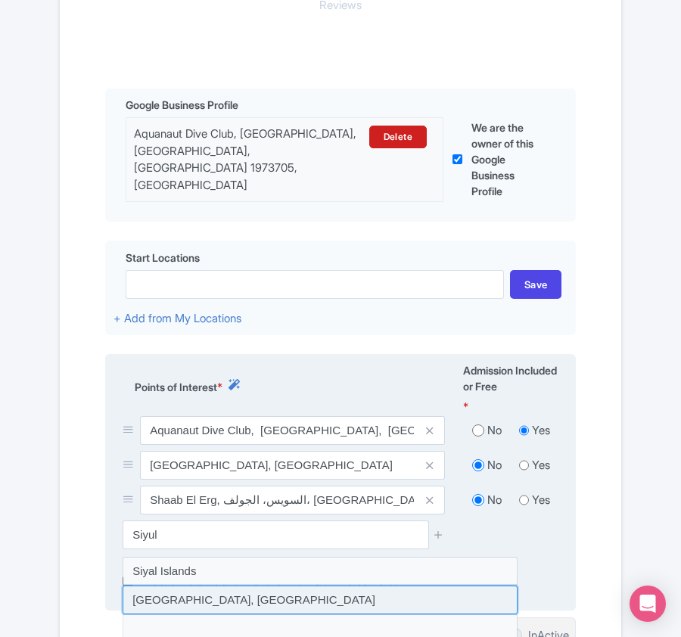
click at [159, 595] on input at bounding box center [320, 600] width 395 height 29
type input "[GEOGRAPHIC_DATA], [GEOGRAPHIC_DATA]"
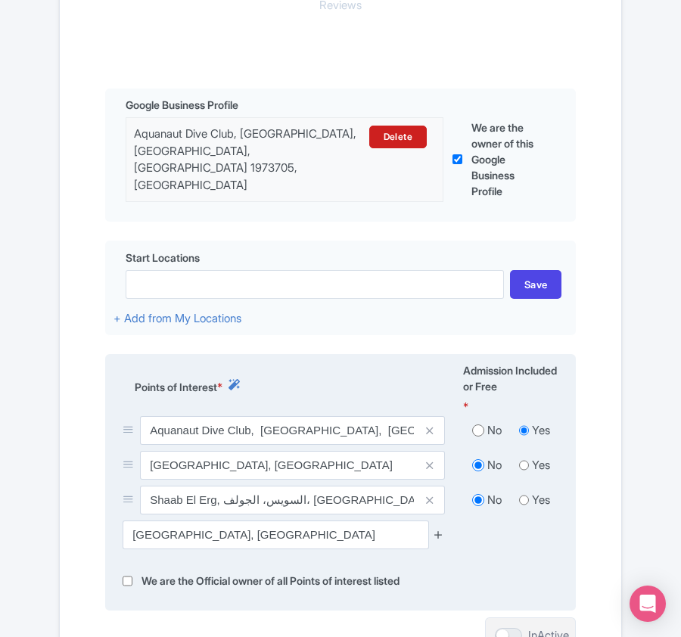
click at [437, 534] on icon at bounding box center [438, 534] width 11 height 11
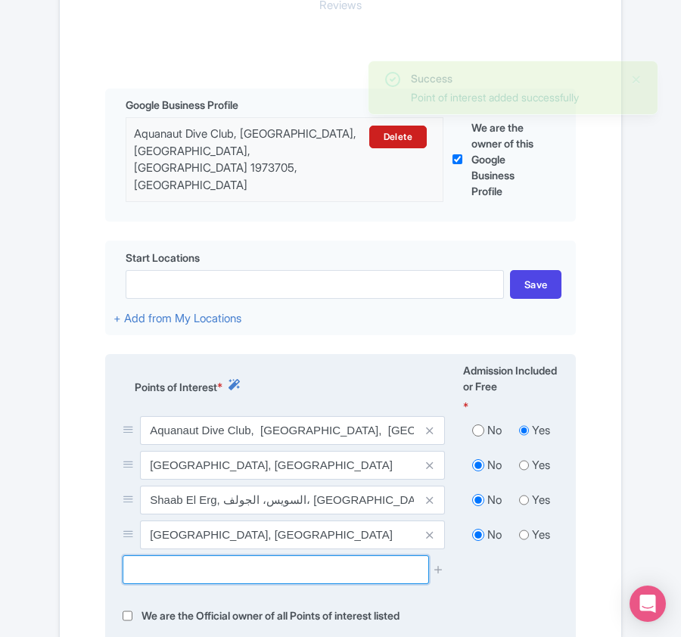
click at [167, 559] on input "text" at bounding box center [276, 570] width 306 height 29
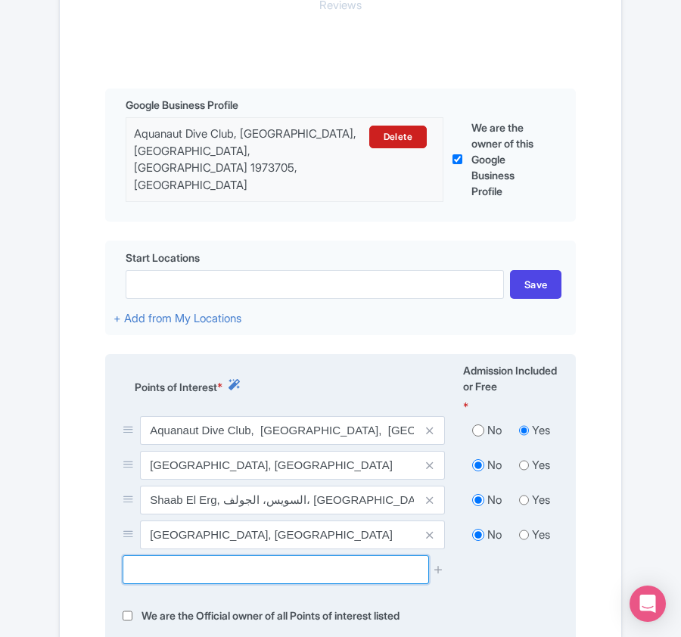
paste input "El Fanadir"
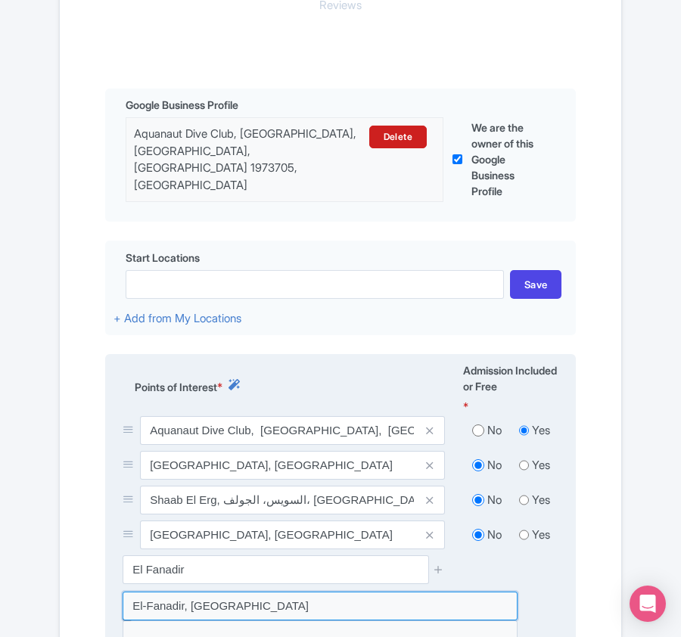
click at [157, 597] on input at bounding box center [320, 606] width 395 height 29
type input "El-Fanadir, Egypt"
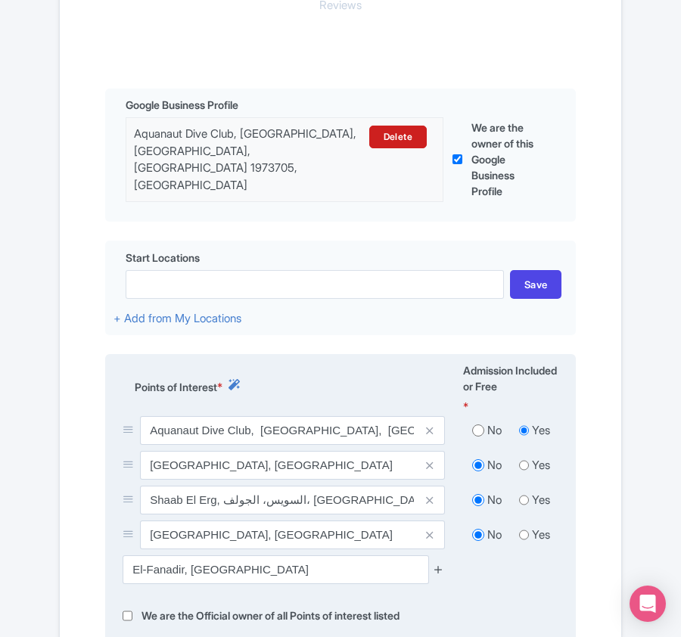
click at [437, 567] on icon at bounding box center [438, 569] width 11 height 11
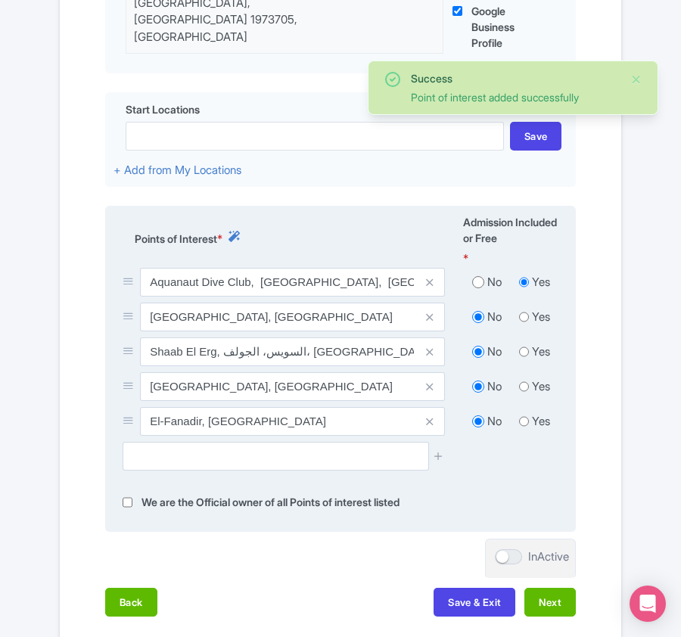
scroll to position [560, 0]
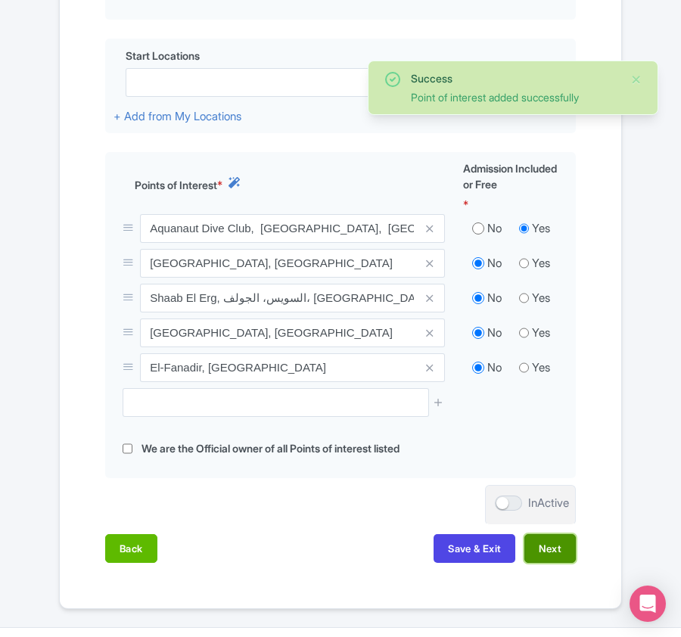
click at [546, 542] on button "Next" at bounding box center [549, 548] width 51 height 29
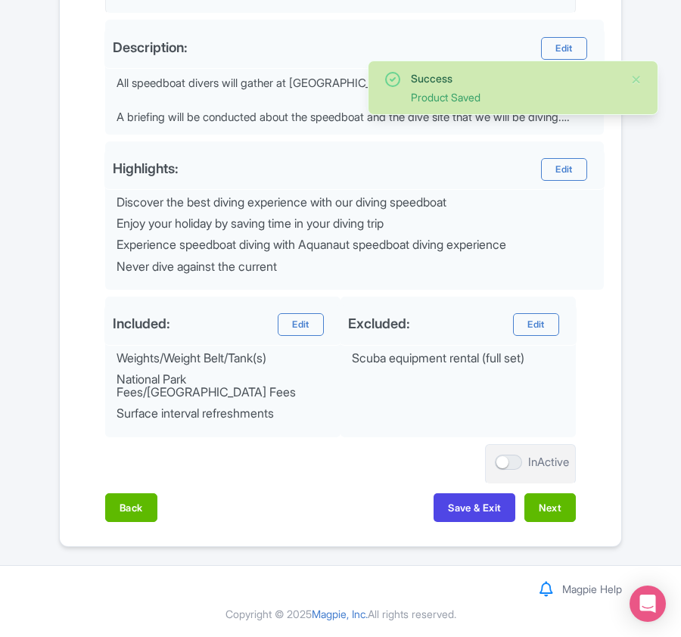
scroll to position [543, 0]
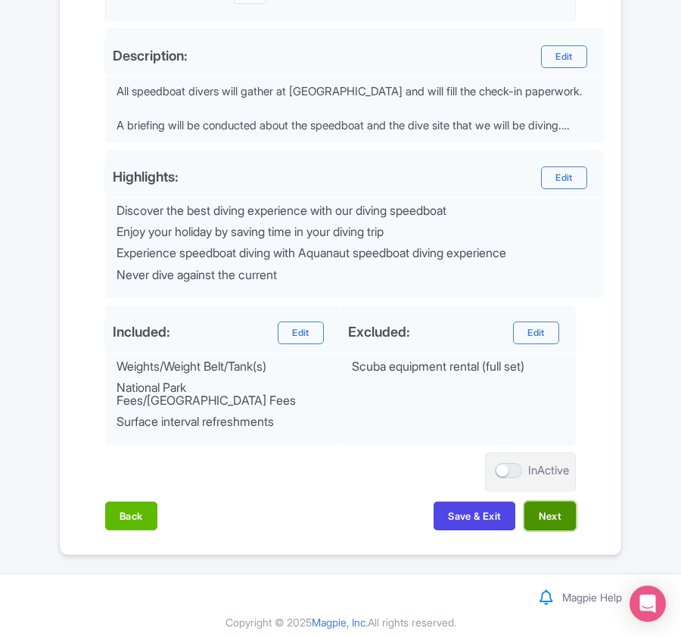
click at [563, 504] on button "Next" at bounding box center [549, 516] width 51 height 29
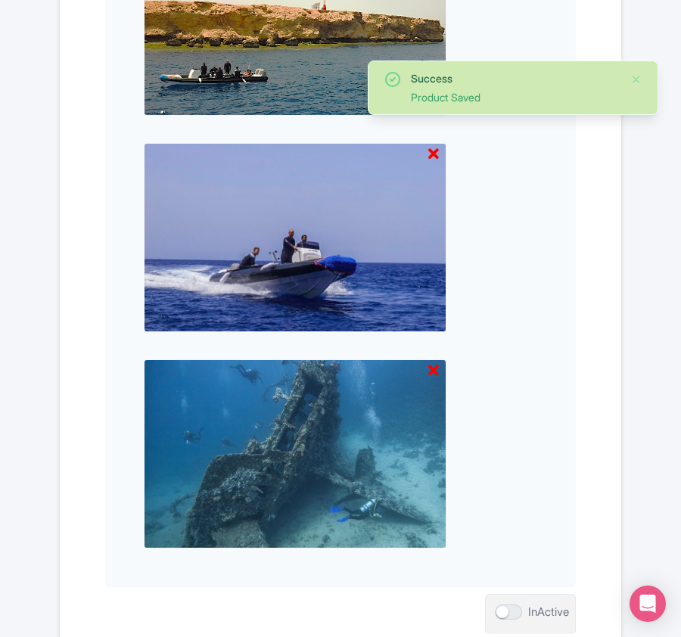
scroll to position [2010, 0]
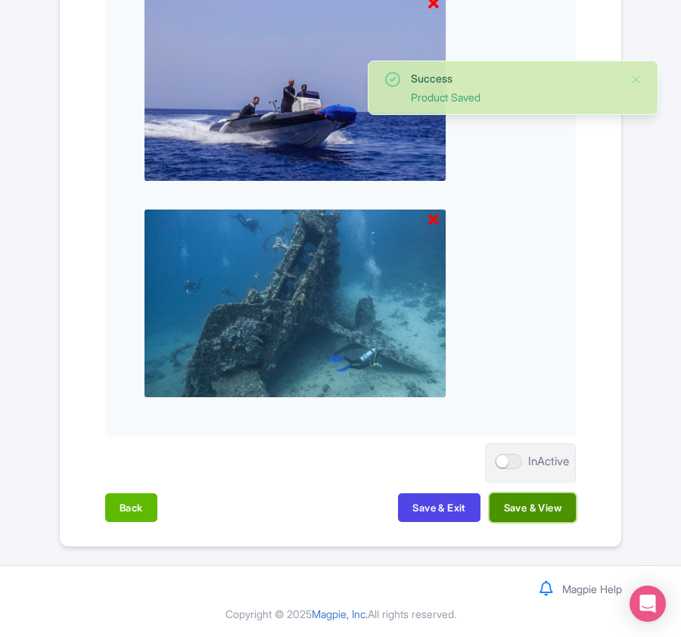
click at [553, 501] on button "Save & View" at bounding box center [533, 507] width 86 height 29
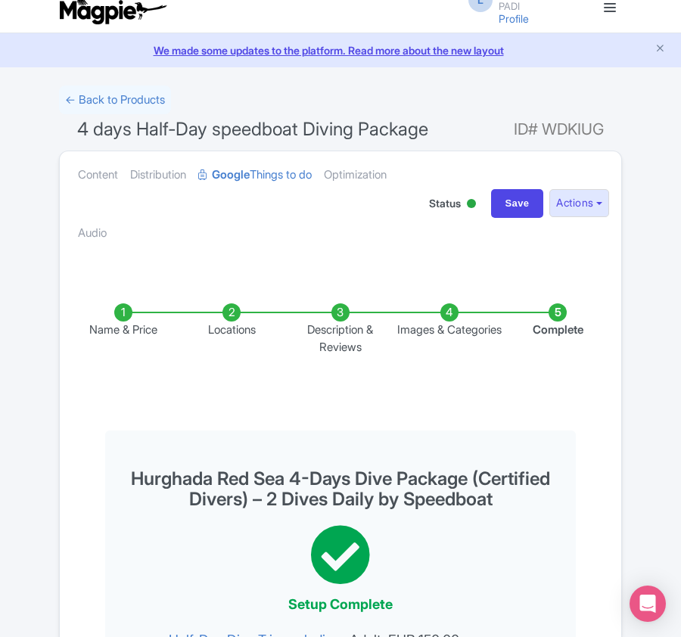
scroll to position [0, 0]
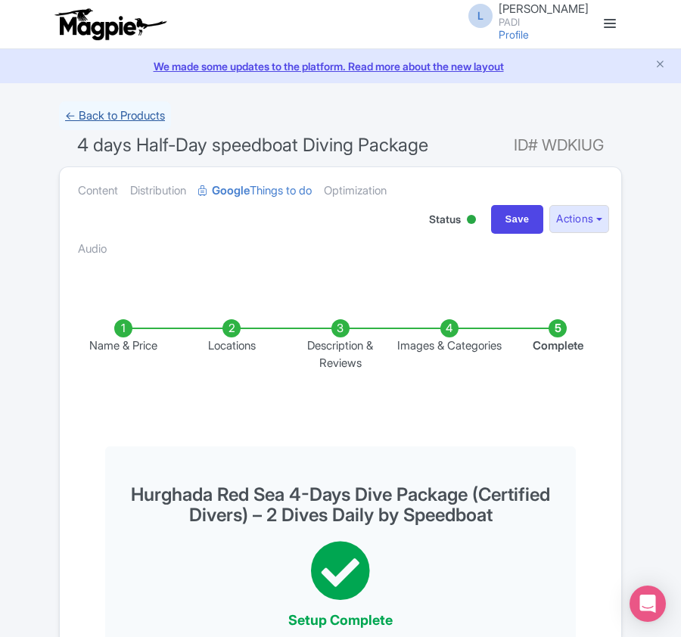
click at [92, 104] on link "← Back to Products" at bounding box center [115, 116] width 112 height 30
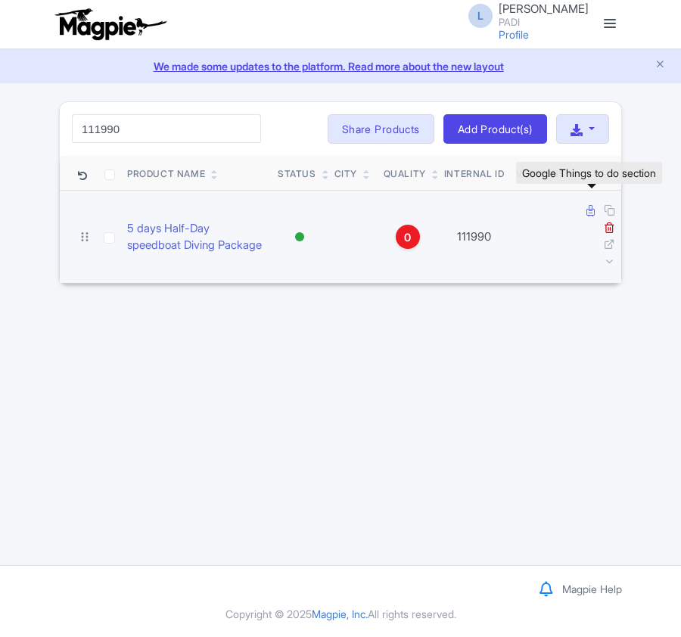
type input "111990"
click at [587, 207] on icon at bounding box center [591, 210] width 8 height 11
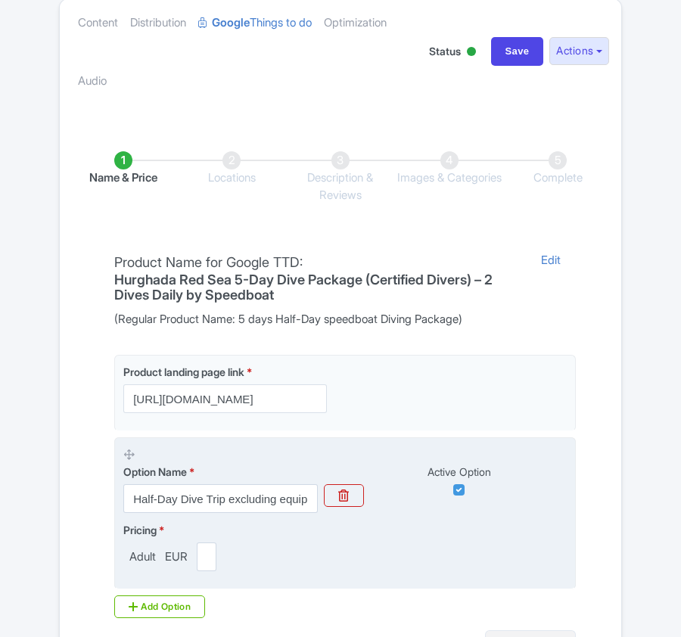
scroll to position [303, 0]
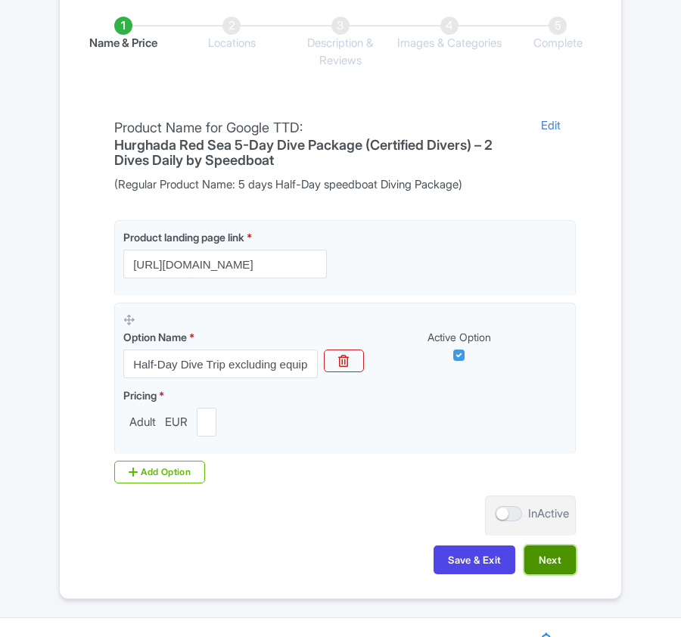
click at [564, 557] on button "Next" at bounding box center [549, 560] width 51 height 29
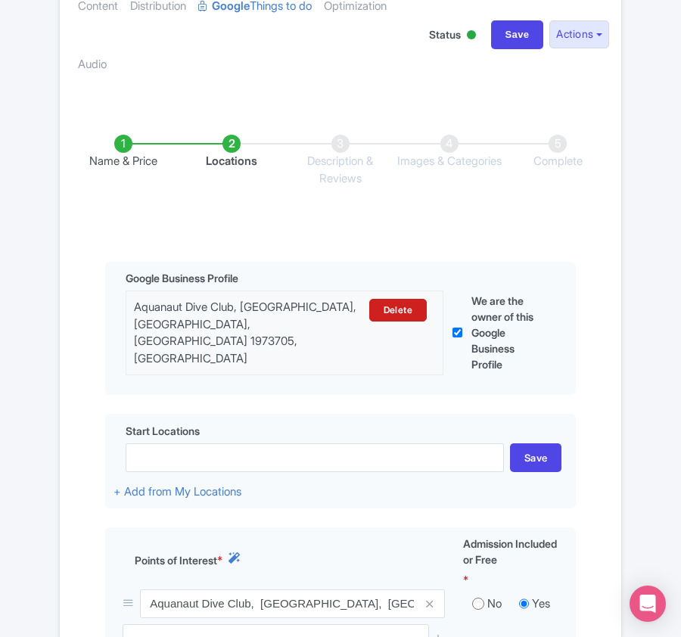
scroll to position [483, 0]
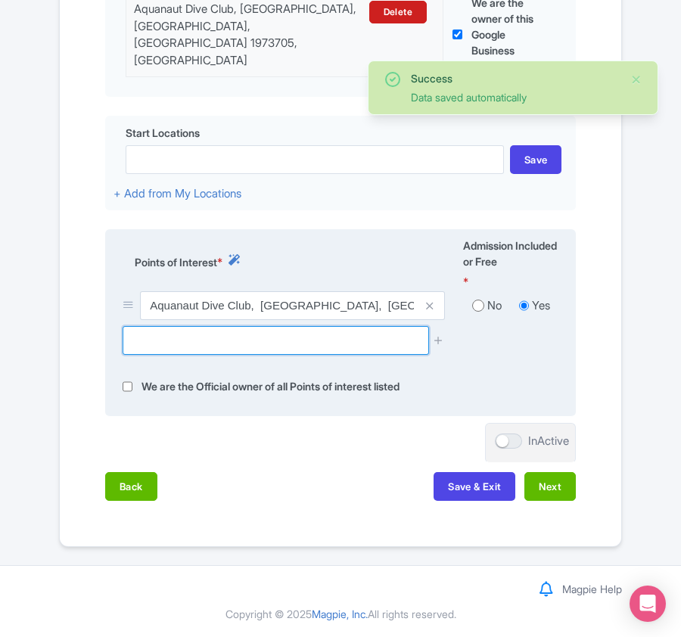
click at [206, 345] on input "text" at bounding box center [276, 340] width 306 height 29
paste input "El Fanadir"
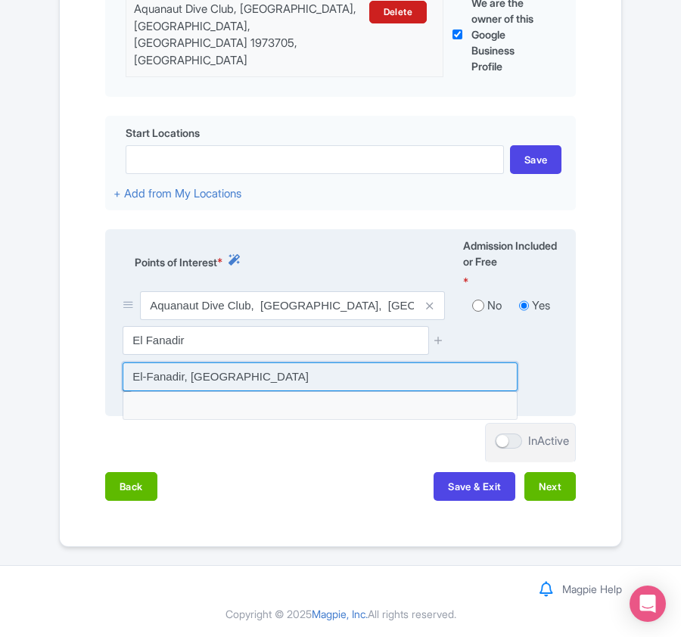
click at [198, 380] on input at bounding box center [320, 377] width 395 height 29
type input "El-Fanadir, [GEOGRAPHIC_DATA]"
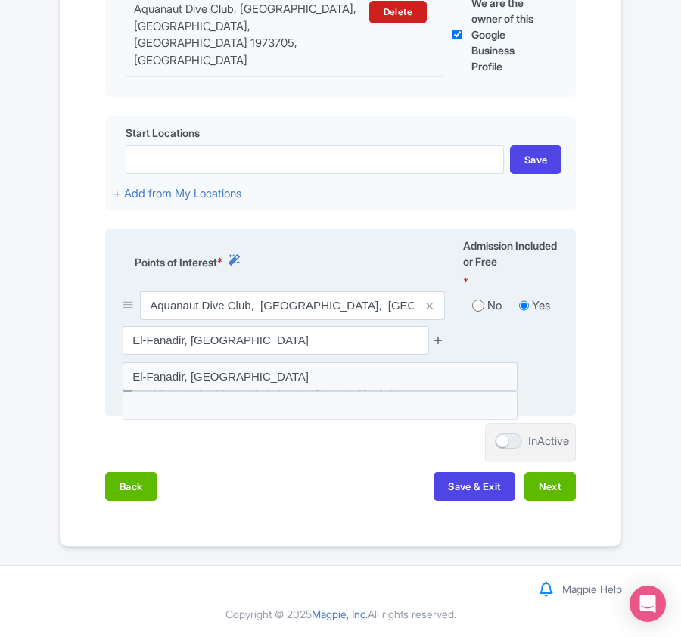
click at [440, 341] on icon at bounding box center [438, 340] width 11 height 11
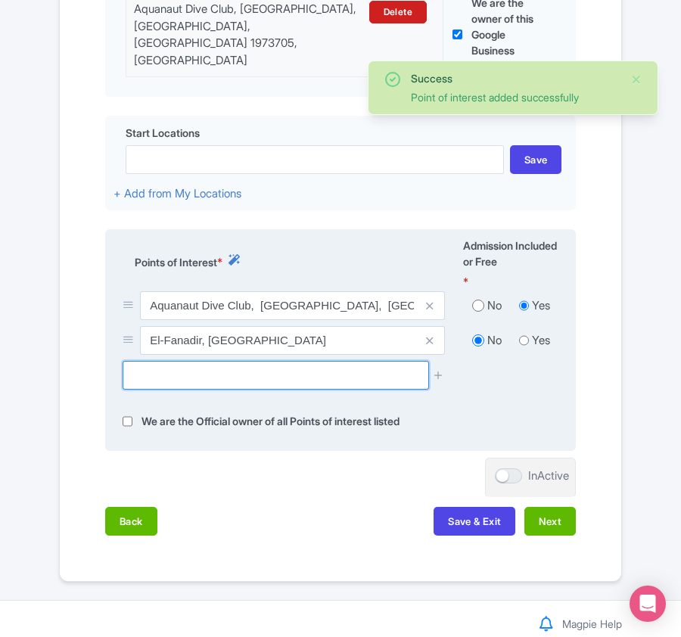
click at [177, 363] on input "text" at bounding box center [276, 375] width 306 height 29
paste input "Shaab El Erg"
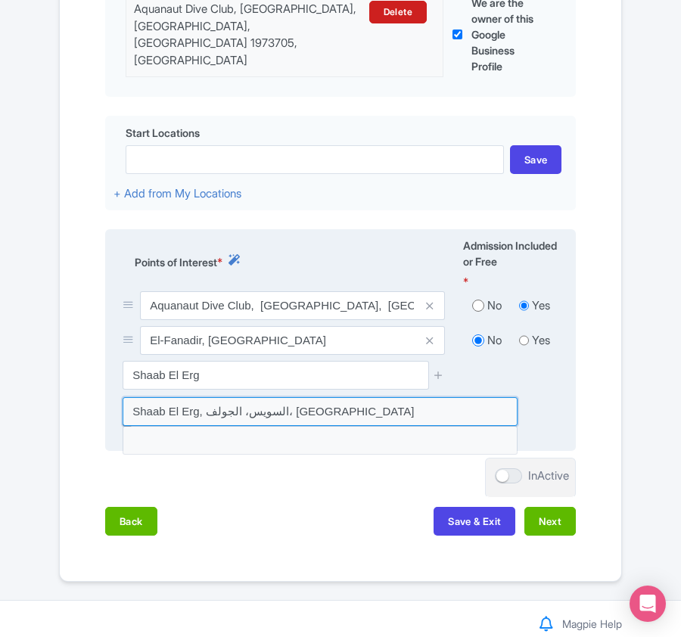
click at [215, 403] on input at bounding box center [320, 411] width 395 height 29
type input "Shaab El Erg, السويس، الجولف، [GEOGRAPHIC_DATA]"
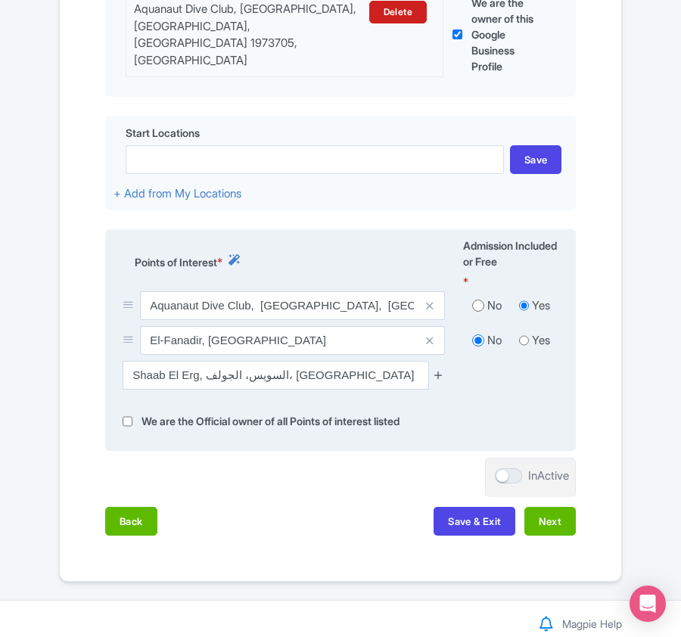
click at [437, 369] on icon at bounding box center [438, 374] width 11 height 11
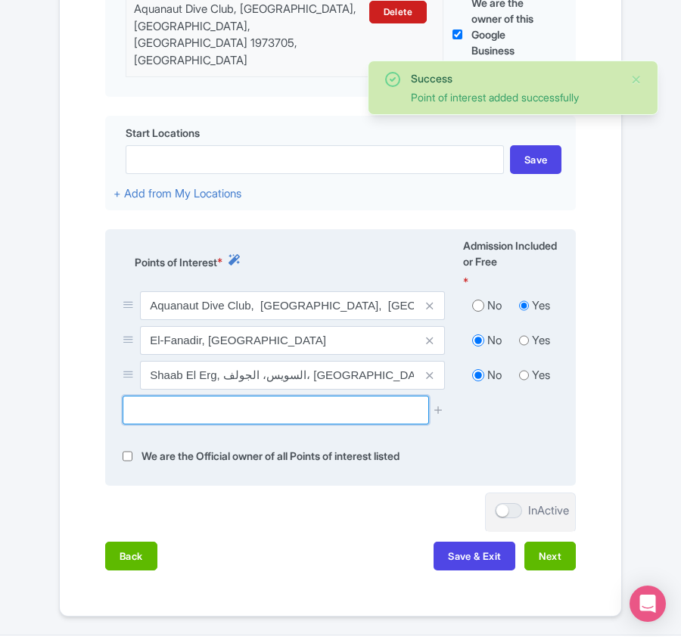
click at [150, 410] on input "text" at bounding box center [276, 410] width 306 height 29
paste input "Siyul"
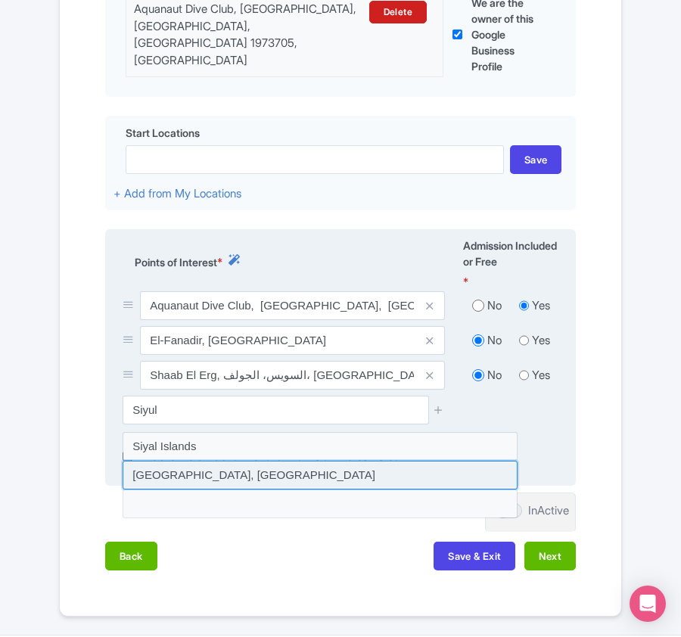
click at [213, 471] on input at bounding box center [320, 475] width 395 height 29
type input "[GEOGRAPHIC_DATA], [GEOGRAPHIC_DATA]"
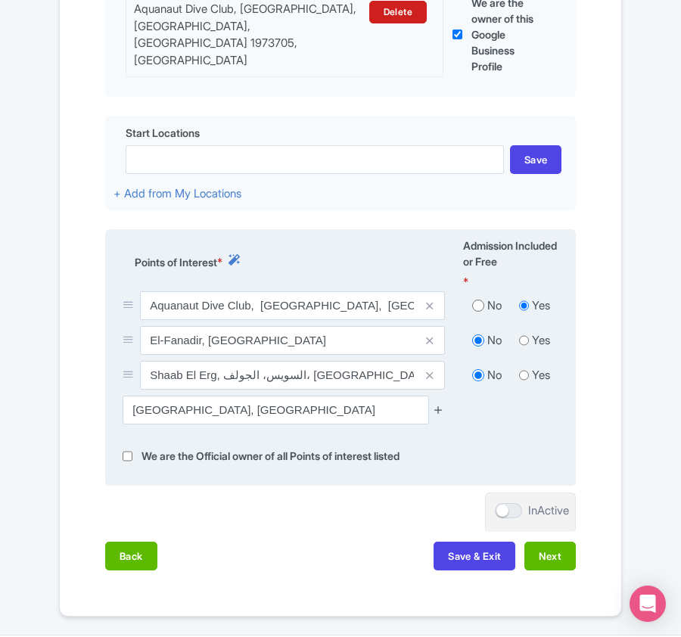
click at [437, 406] on icon at bounding box center [438, 409] width 11 height 11
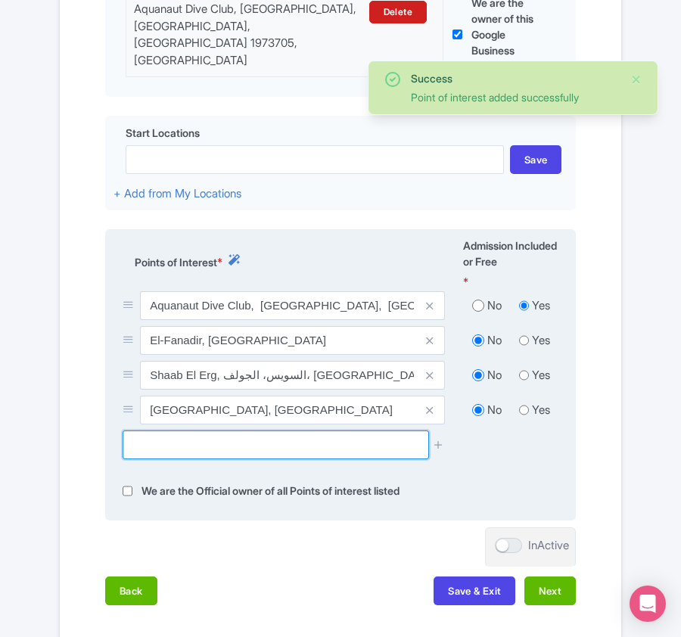
click at [173, 449] on input "text" at bounding box center [276, 445] width 306 height 29
paste input "[GEOGRAPHIC_DATA]"
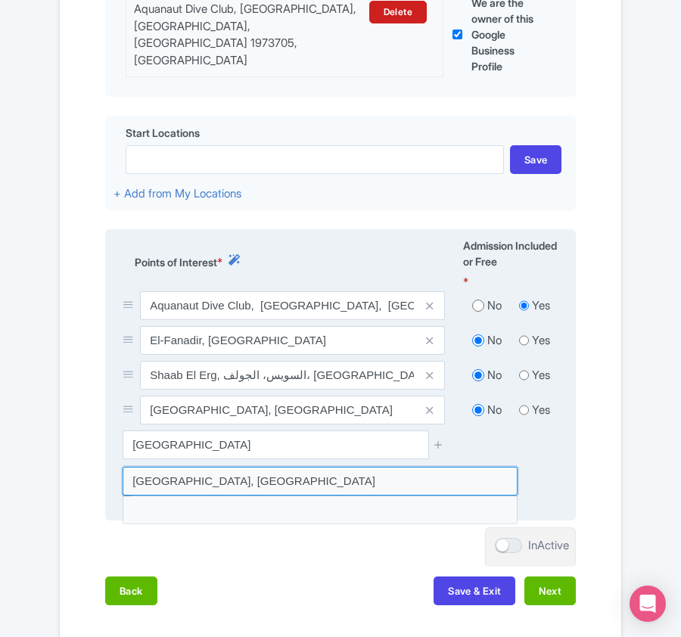
click at [246, 478] on input at bounding box center [320, 481] width 395 height 29
type input "[GEOGRAPHIC_DATA], [GEOGRAPHIC_DATA]"
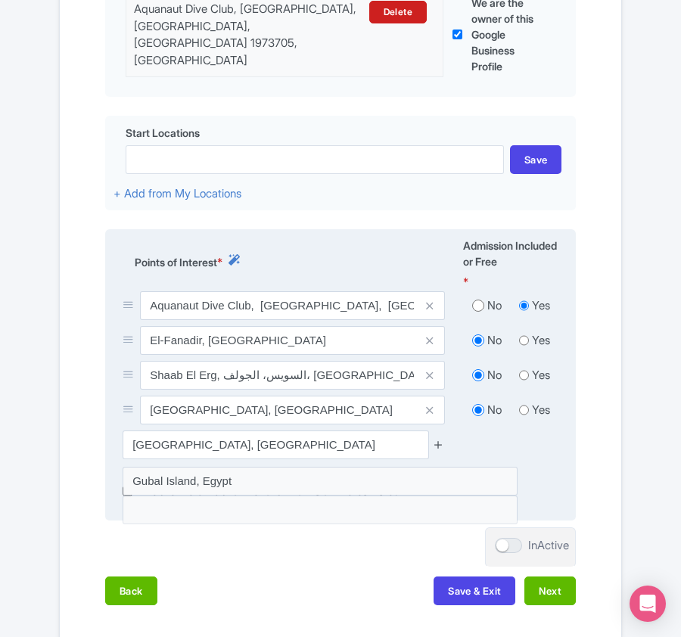
click at [444, 442] on icon at bounding box center [438, 444] width 11 height 11
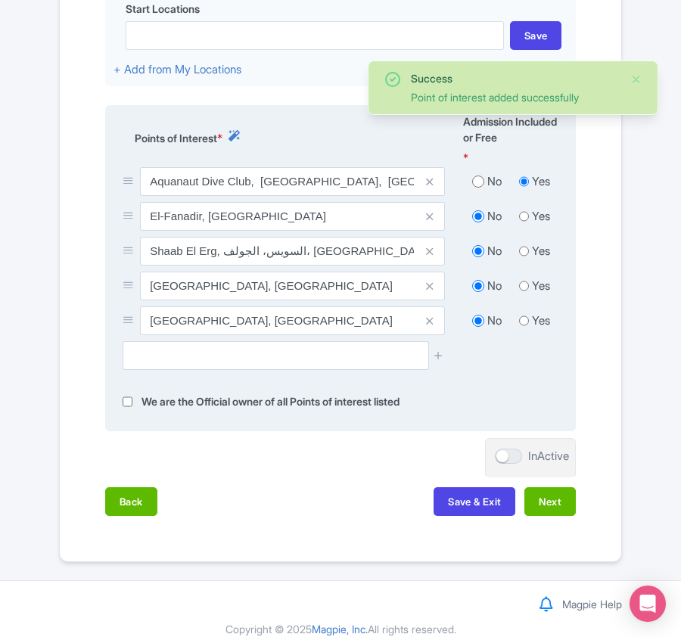
scroll to position [622, 0]
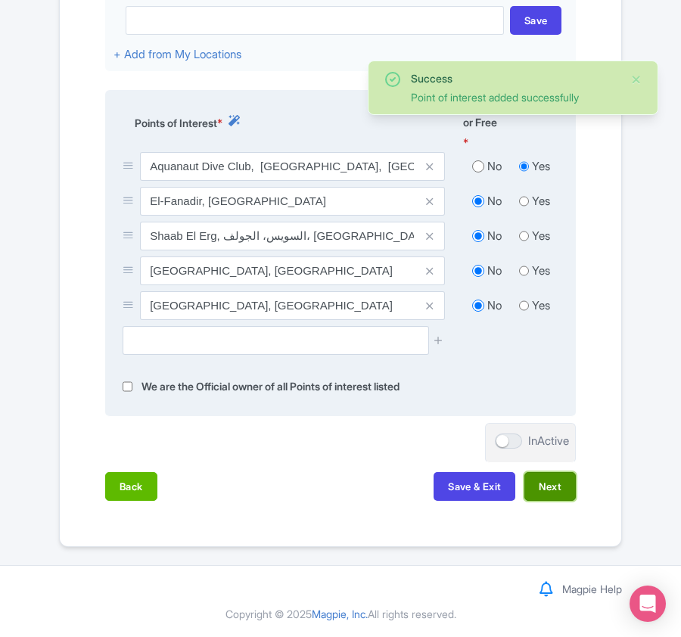
click at [548, 492] on button "Next" at bounding box center [549, 486] width 51 height 29
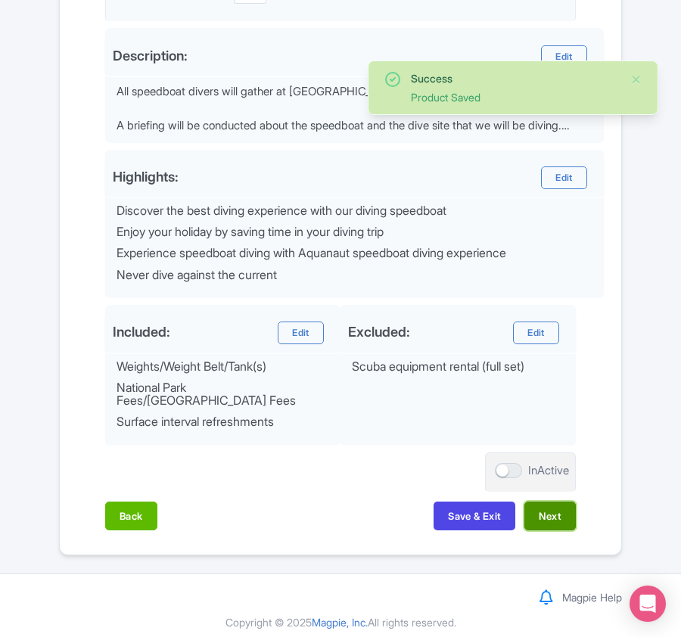
click at [546, 506] on button "Next" at bounding box center [549, 516] width 51 height 29
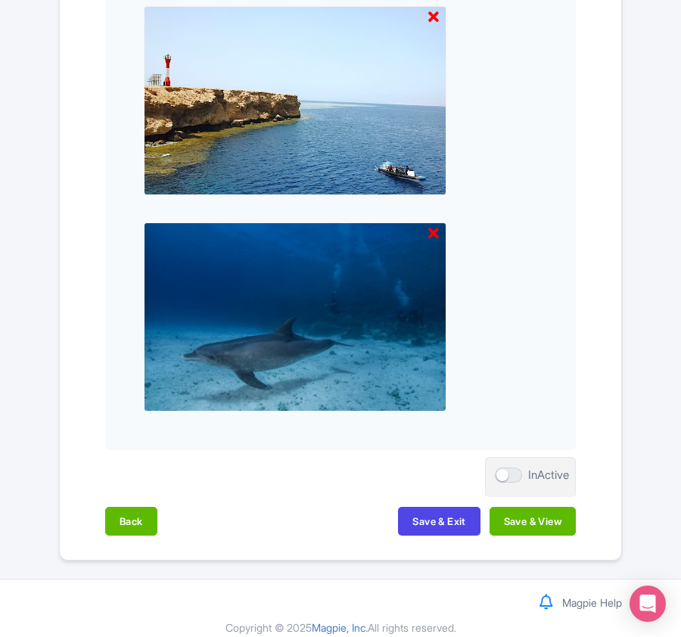
scroll to position [2010, 0]
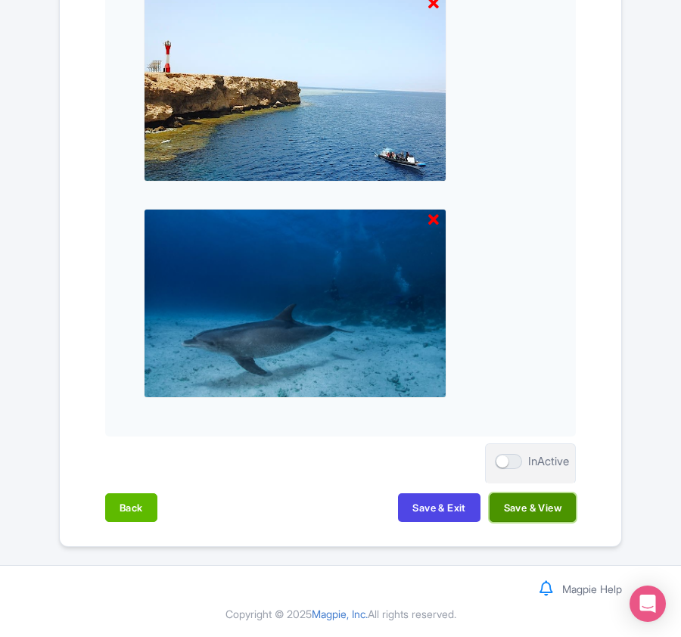
click at [516, 500] on button "Save & View" at bounding box center [533, 507] width 86 height 29
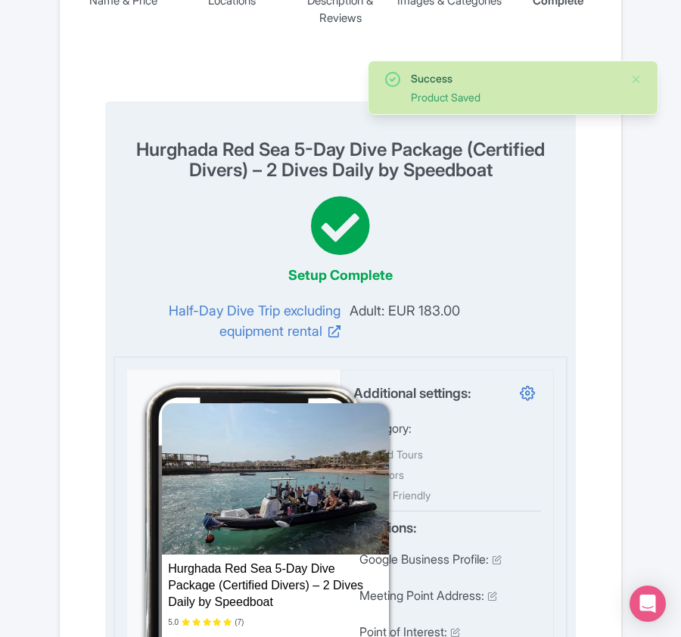
scroll to position [0, 0]
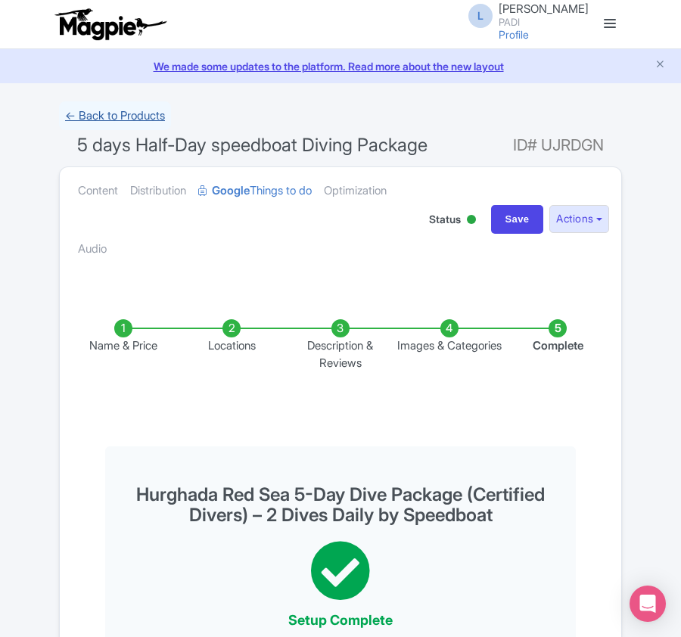
click at [89, 116] on link "← Back to Products" at bounding box center [115, 116] width 112 height 30
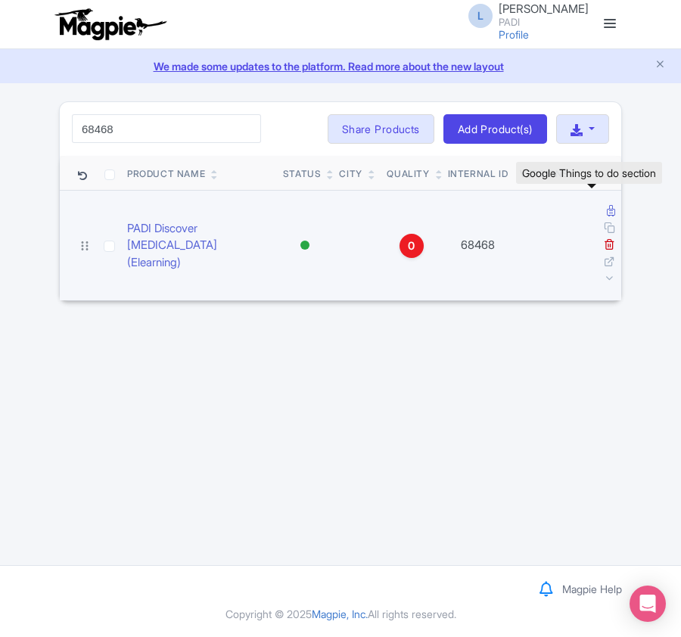
type input "68468"
click at [607, 210] on icon at bounding box center [611, 210] width 8 height 11
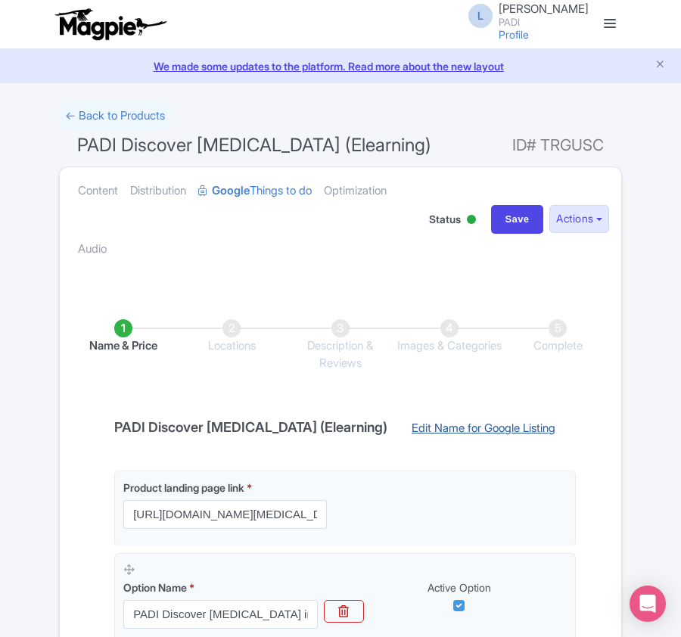
click at [413, 425] on link "Edit Name for Google Listing" at bounding box center [484, 432] width 174 height 24
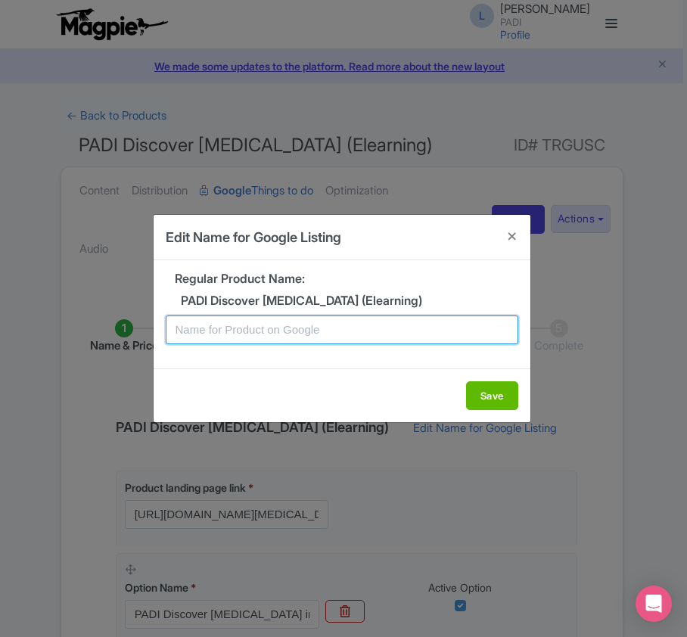
click at [236, 325] on input "text" at bounding box center [342, 330] width 353 height 29
paste input "Hurgada Introductory Dive – PADI Discover Scuba for Non-Certified Beginners"
type input "Hurgada Introductory Dive – PADI Discover Scuba for Non-Certified Beginners"
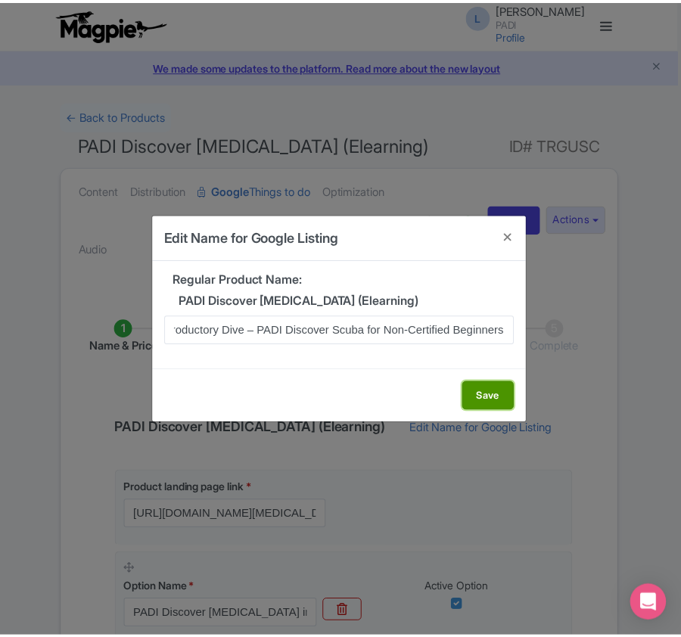
scroll to position [0, 0]
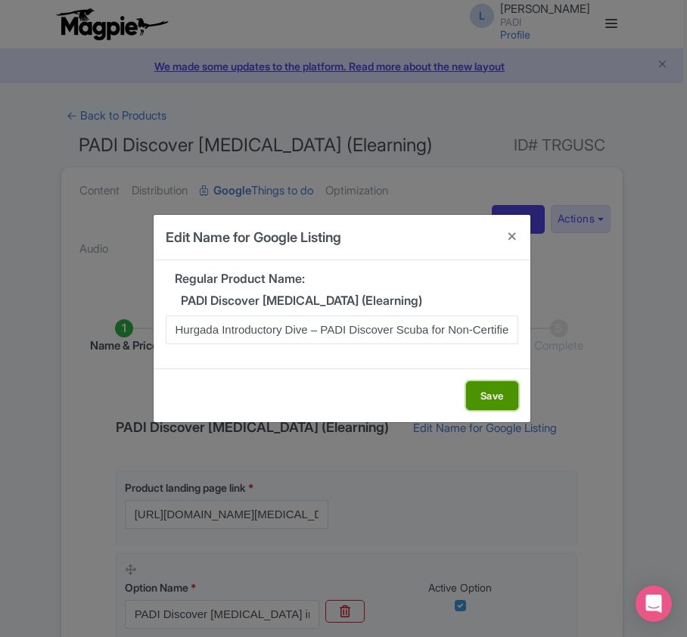
click at [487, 398] on button "Save" at bounding box center [492, 395] width 52 height 29
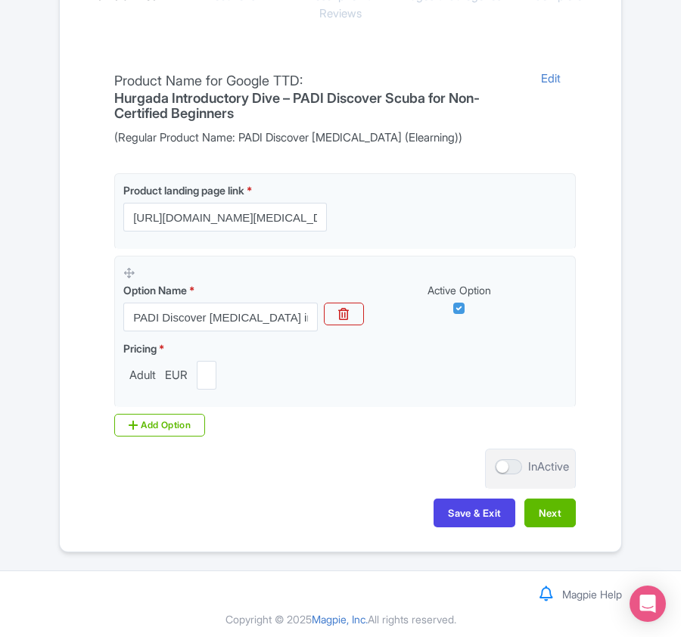
scroll to position [358, 0]
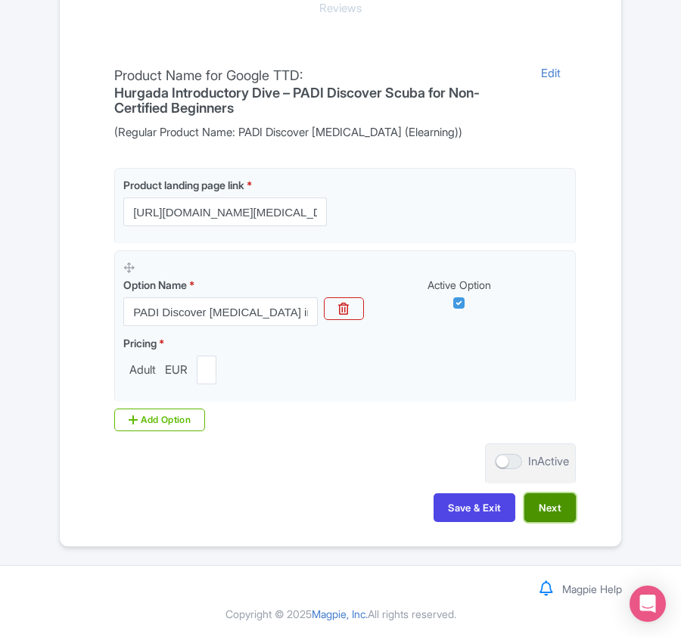
click at [561, 512] on button "Next" at bounding box center [549, 507] width 51 height 29
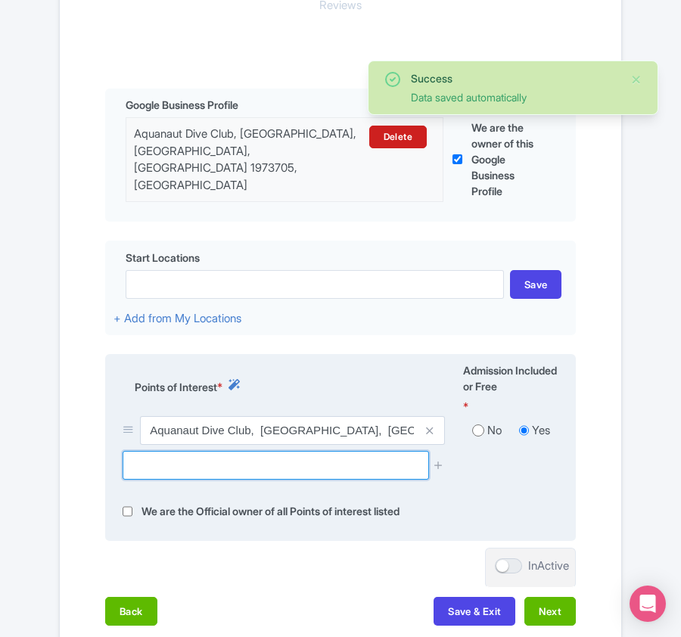
click at [244, 467] on input "text" at bounding box center [276, 465] width 306 height 29
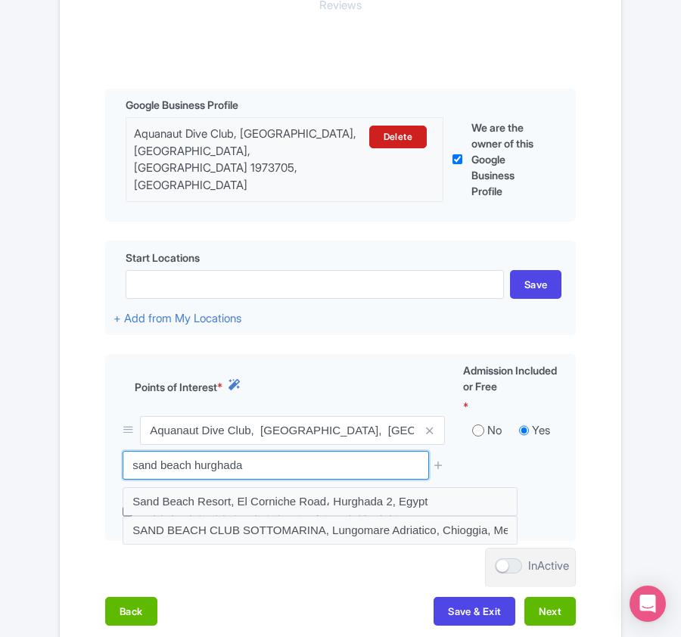
drag, startPoint x: 374, startPoint y: 469, endPoint x: -297, endPoint y: 445, distance: 671.0
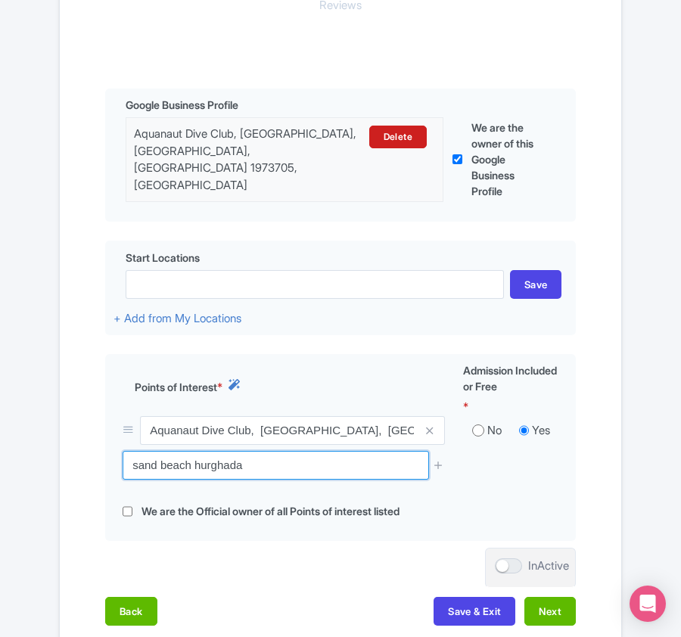
paste input "[GEOGRAPHIC_DATA], [GEOGRAPHIC_DATA] Touristique Villa, H"
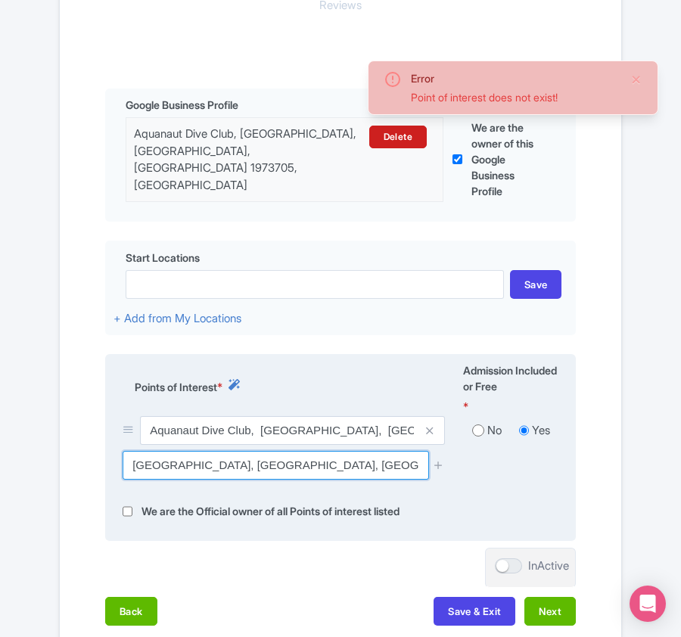
drag, startPoint x: 194, startPoint y: 459, endPoint x: 122, endPoint y: 462, distance: 72.0
click at [123, 462] on input "[GEOGRAPHIC_DATA], [GEOGRAPHIC_DATA], [GEOGRAPHIC_DATA]" at bounding box center [276, 465] width 306 height 29
click at [140, 462] on input ", El Dabi Touristique Villa, [GEOGRAPHIC_DATA]" at bounding box center [276, 465] width 306 height 29
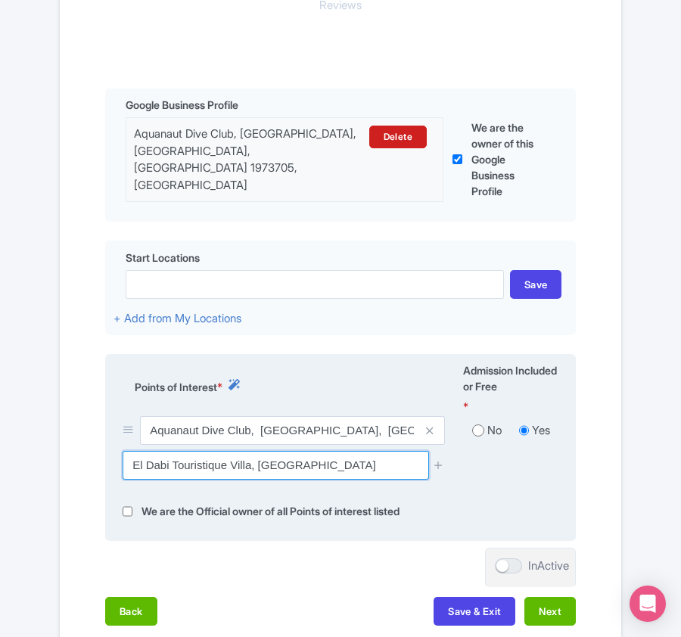
drag, startPoint x: 170, startPoint y: 467, endPoint x: 228, endPoint y: 466, distance: 57.5
click at [228, 466] on input "El Dabi Touristique Villa, [GEOGRAPHIC_DATA]" at bounding box center [276, 465] width 306 height 29
type input "El Dabi Villa, [GEOGRAPHIC_DATA]"
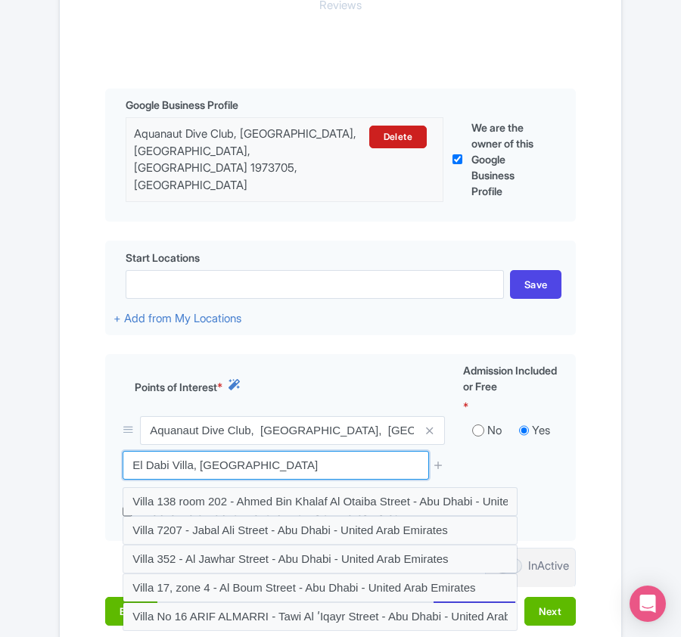
drag, startPoint x: 260, startPoint y: 467, endPoint x: 82, endPoint y: 479, distance: 179.0
click at [82, 479] on div "Name & Price Locations Description & Reviews Images & Categories Complete Edit …" at bounding box center [340, 286] width 543 height 710
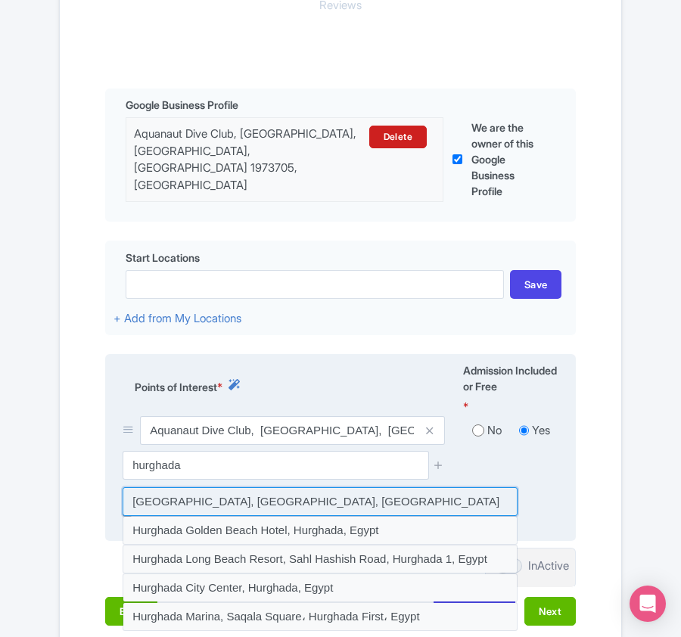
click at [272, 506] on input at bounding box center [320, 501] width 395 height 29
type input "[GEOGRAPHIC_DATA], [GEOGRAPHIC_DATA], [GEOGRAPHIC_DATA]"
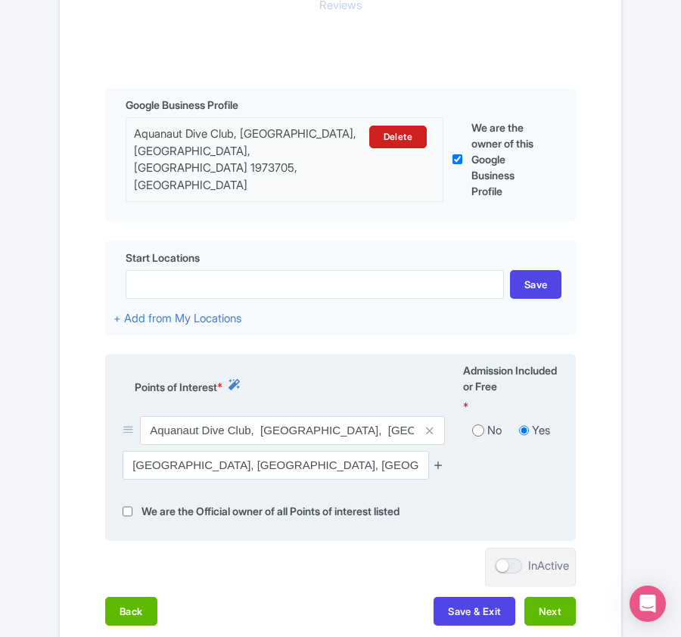
click at [434, 459] on icon at bounding box center [438, 464] width 11 height 11
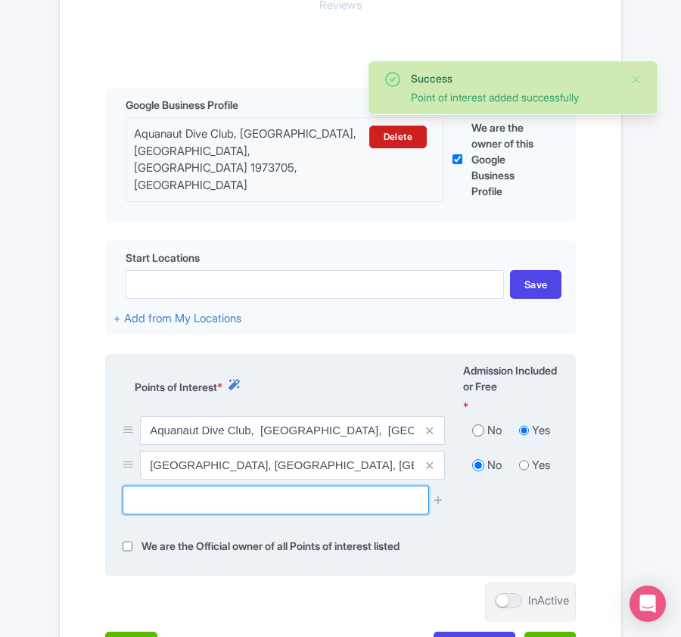
click at [179, 501] on input "text" at bounding box center [276, 500] width 306 height 29
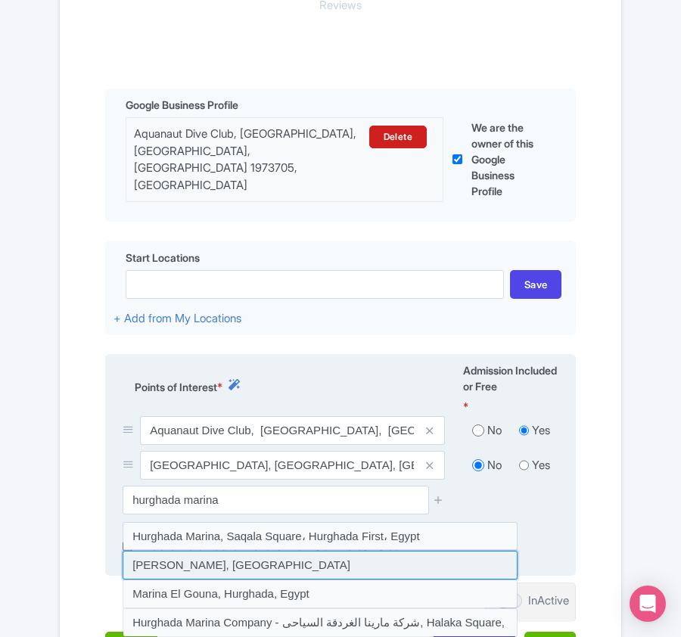
click at [207, 567] on input at bounding box center [320, 565] width 395 height 29
type input "[PERSON_NAME], [GEOGRAPHIC_DATA]"
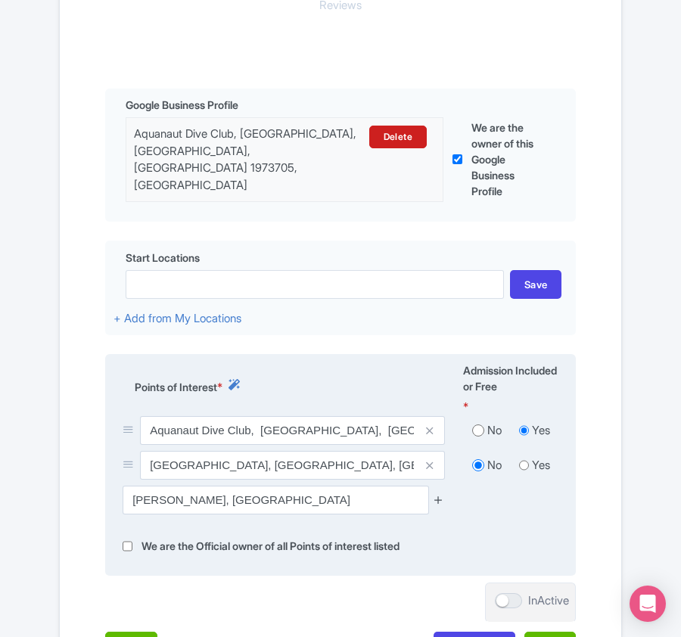
click at [434, 497] on icon at bounding box center [438, 499] width 11 height 11
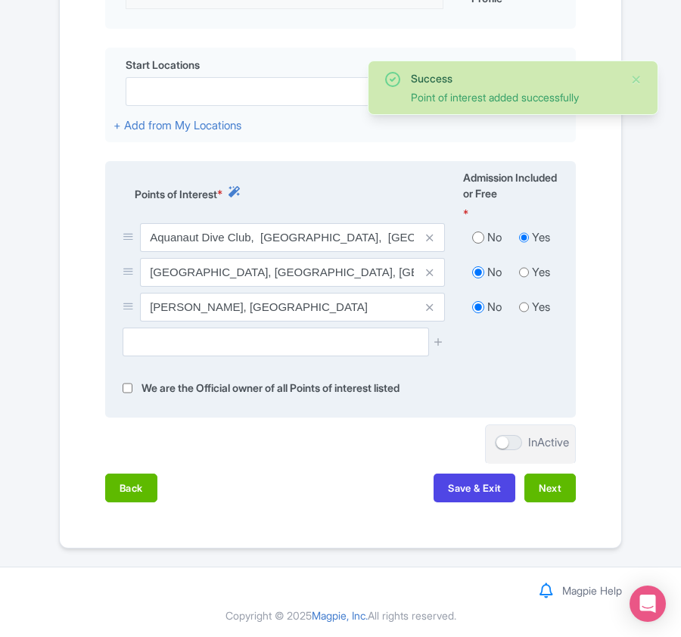
scroll to position [553, 0]
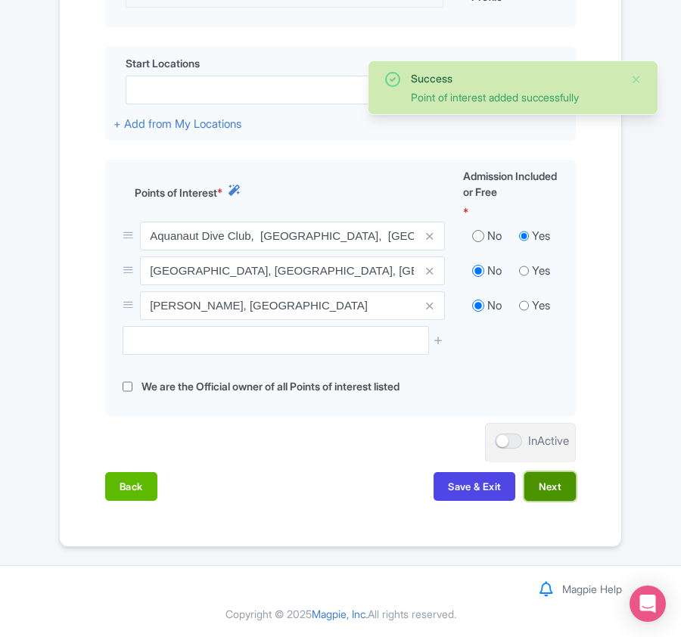
click at [543, 485] on button "Next" at bounding box center [549, 486] width 51 height 29
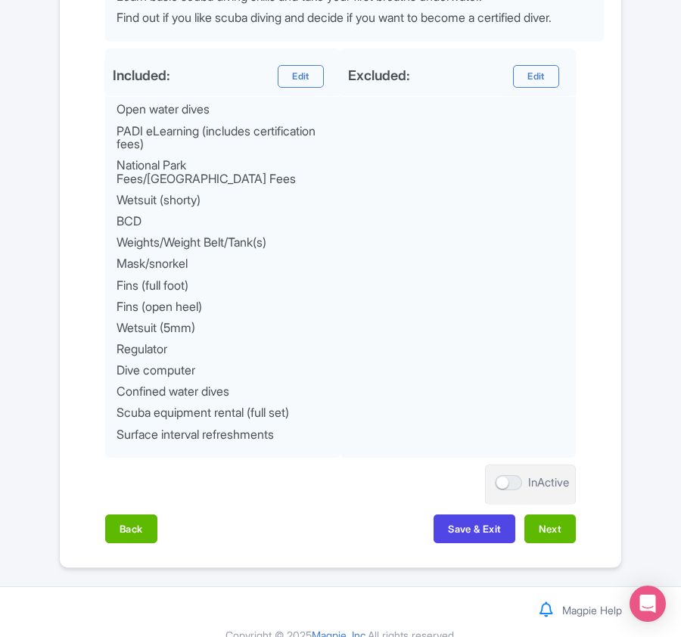
scroll to position [791, 0]
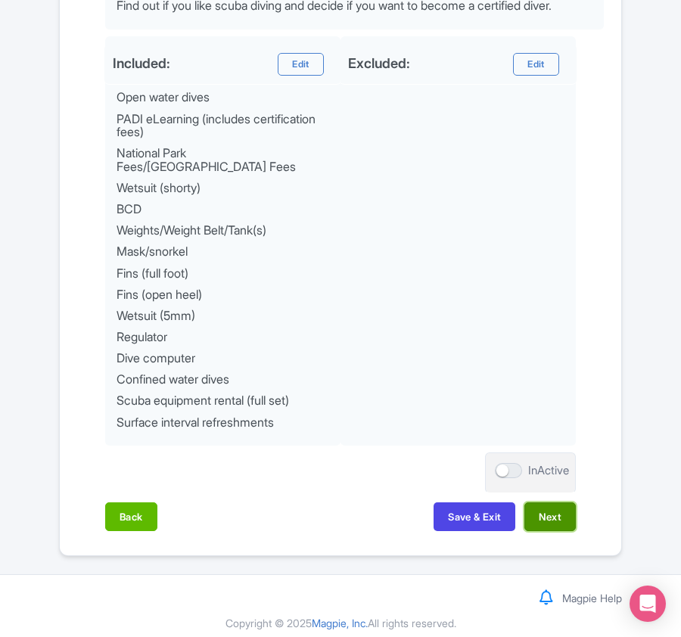
click at [540, 510] on button "Next" at bounding box center [549, 517] width 51 height 29
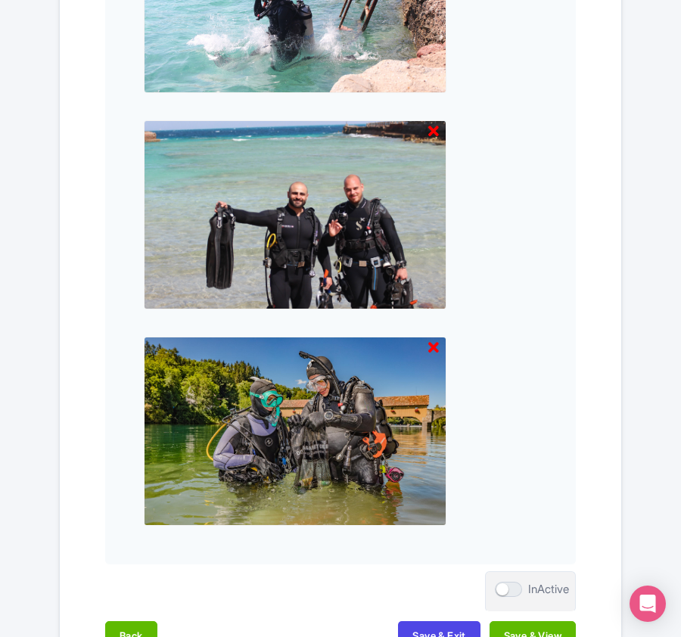
scroll to position [1597, 0]
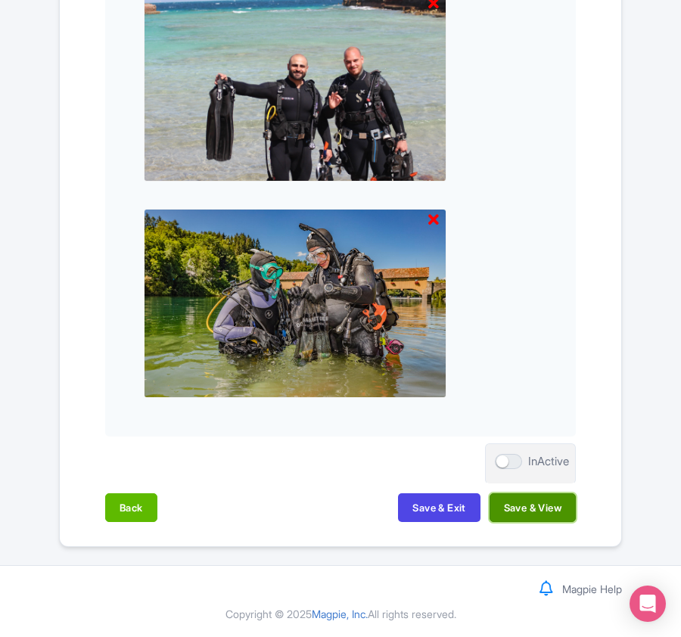
click at [518, 509] on button "Save & View" at bounding box center [533, 507] width 86 height 29
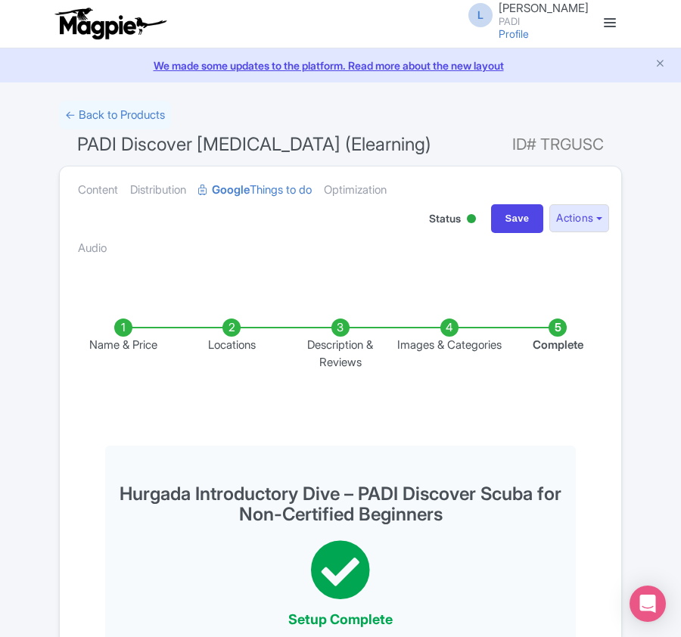
scroll to position [0, 0]
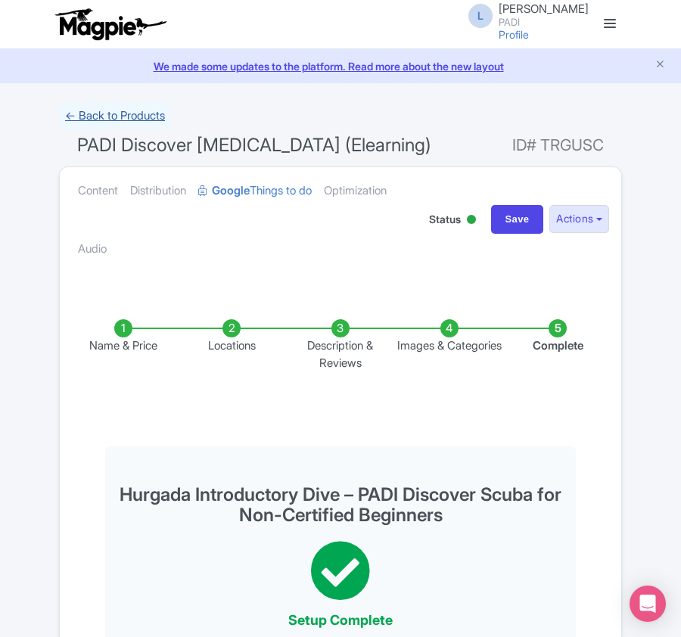
click at [89, 113] on link "← Back to Products" at bounding box center [115, 116] width 112 height 30
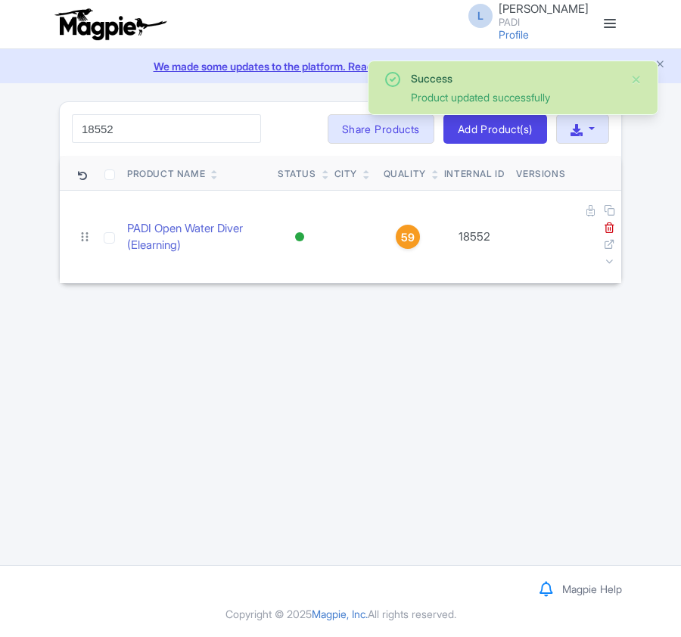
type input "18552"
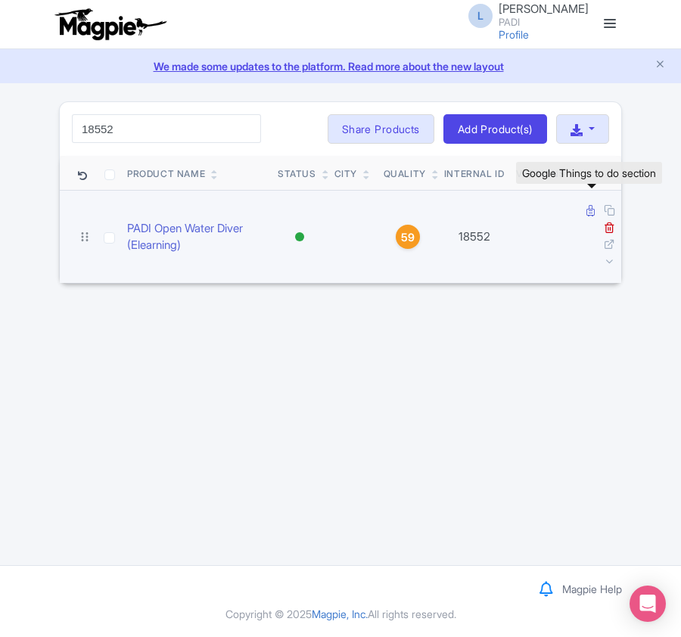
click at [587, 210] on icon at bounding box center [591, 210] width 8 height 11
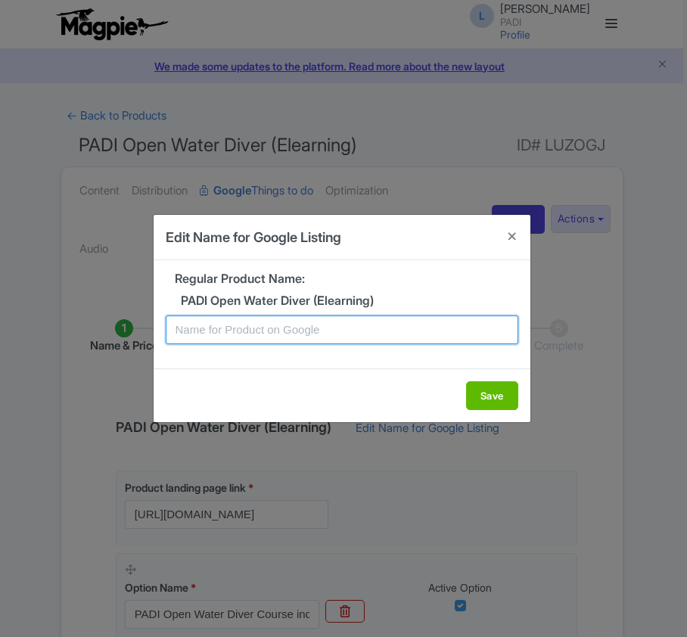
click at [203, 322] on input "text" at bounding box center [342, 330] width 353 height 29
paste input "Hurghada PADI Open Water Diving Lessons: Your gateway to the underwater world!"
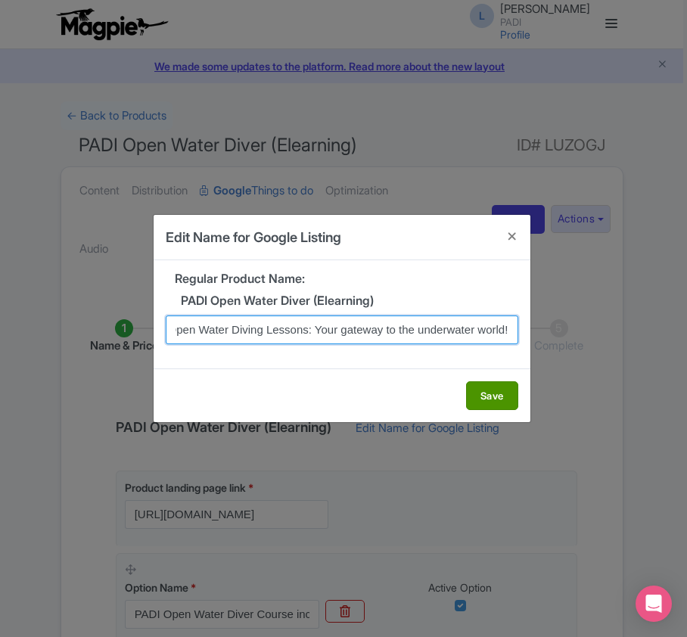
type input "Hurghada PADI Open Water Diving Lessons: Your gateway to the underwater world!"
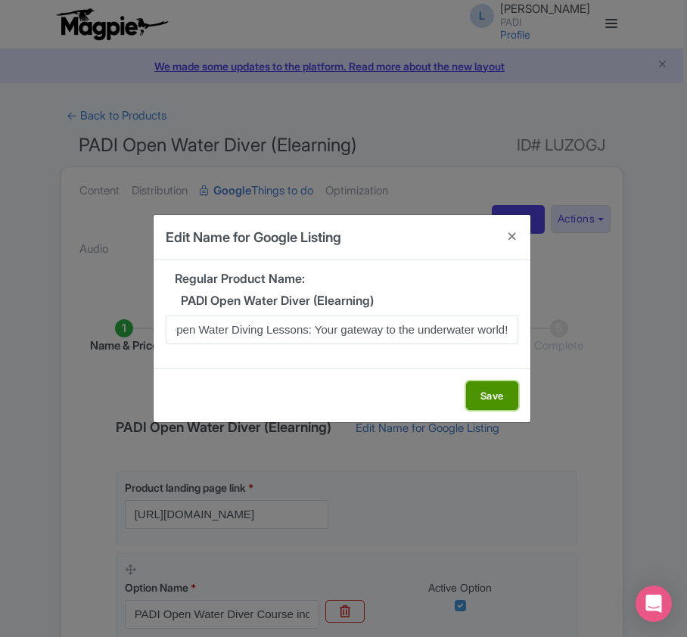
click at [482, 401] on button "Save" at bounding box center [492, 395] width 52 height 29
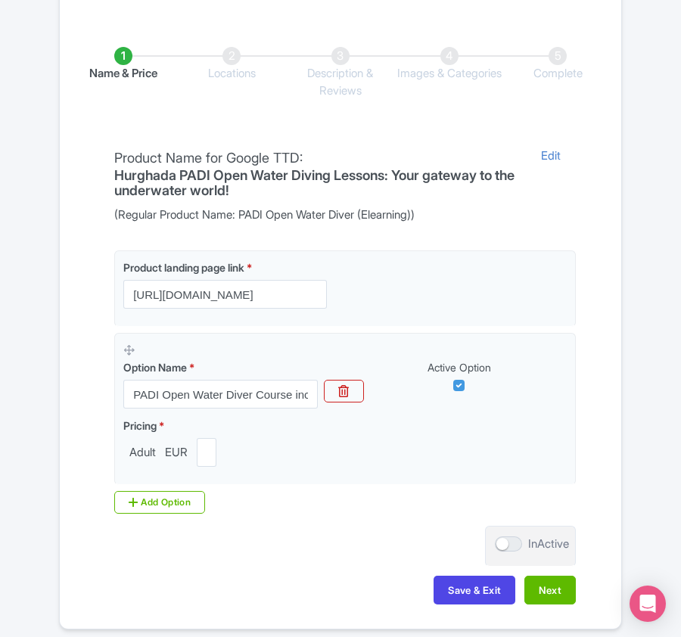
scroll to position [303, 0]
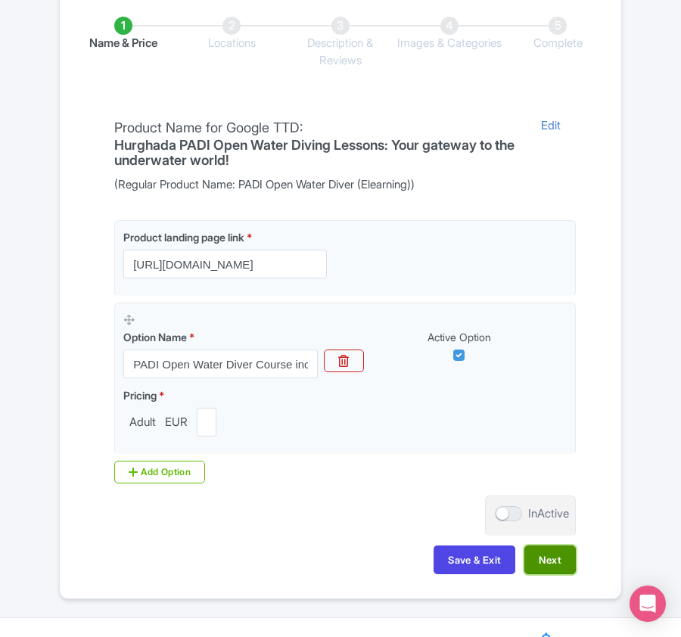
click at [552, 562] on button "Next" at bounding box center [549, 560] width 51 height 29
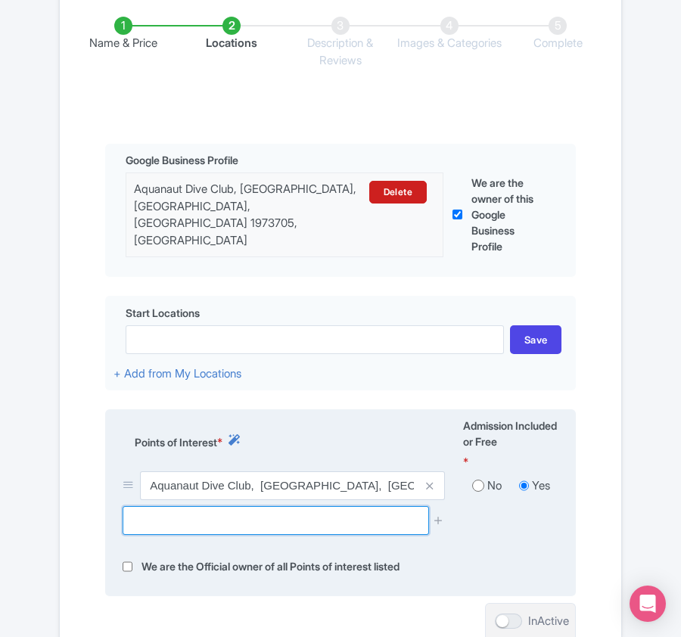
click at [276, 512] on input "text" at bounding box center [276, 520] width 306 height 29
paste input "Gubal Island"
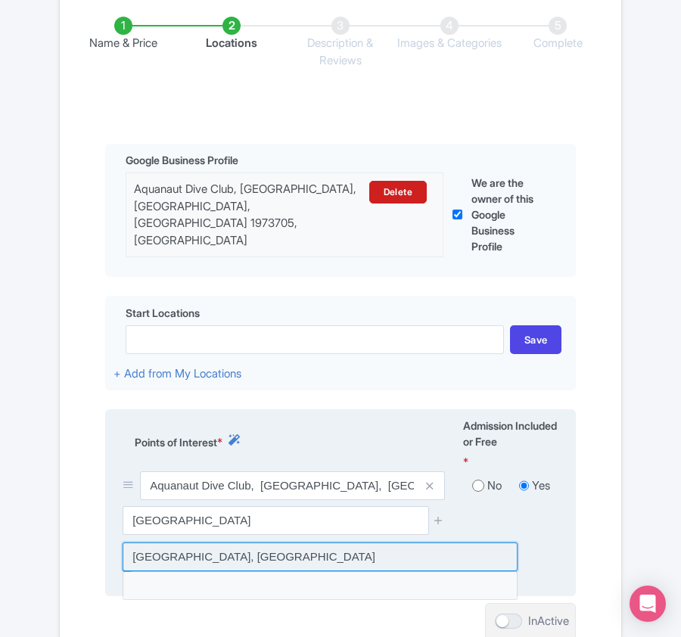
click at [229, 560] on input at bounding box center [320, 557] width 395 height 29
type input "Gubal Island, Egypt"
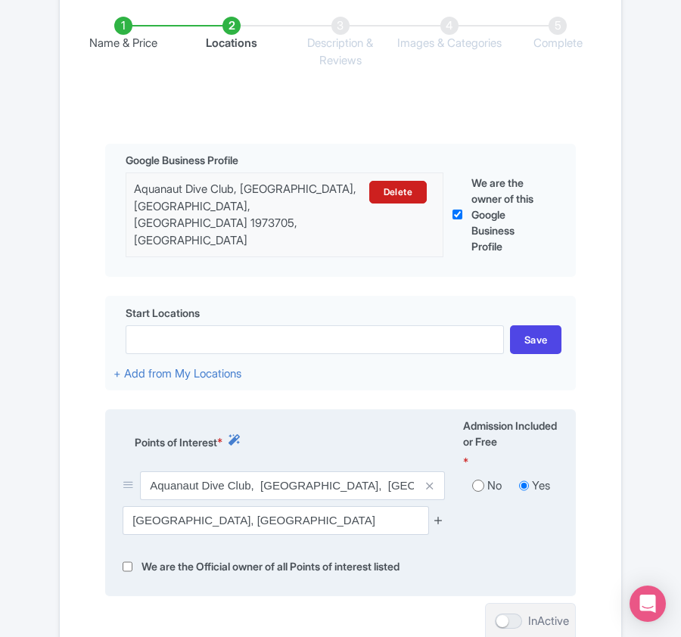
click at [440, 516] on icon at bounding box center [438, 520] width 11 height 11
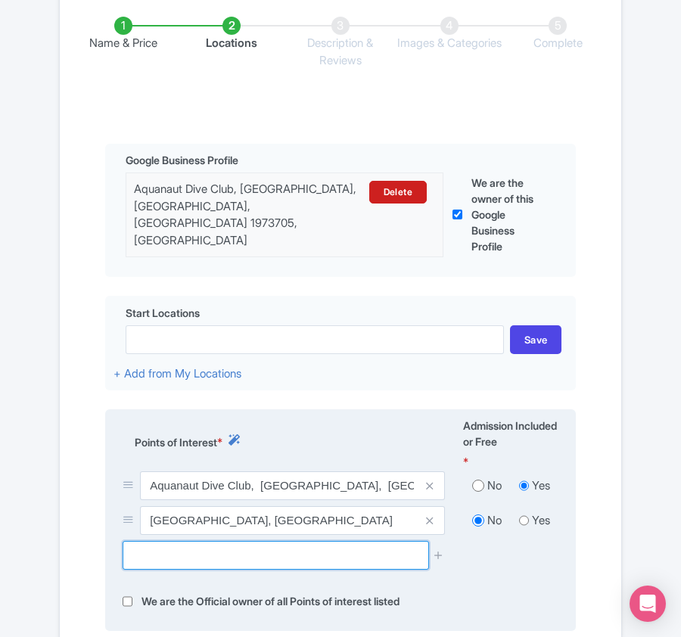
click at [185, 558] on input "text" at bounding box center [276, 555] width 306 height 29
paste input "Siyul"
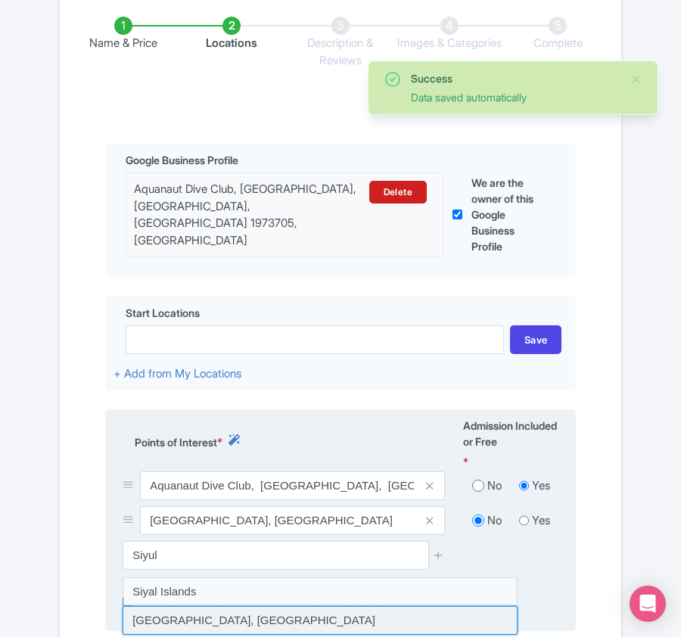
click at [189, 618] on input at bounding box center [320, 620] width 395 height 29
type input "Siyul Islands, Egypt"
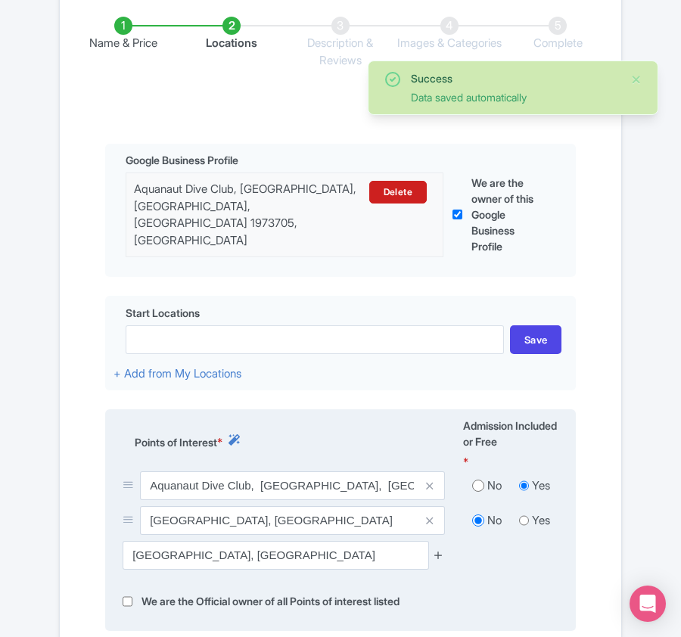
click at [437, 549] on icon at bounding box center [438, 554] width 11 height 11
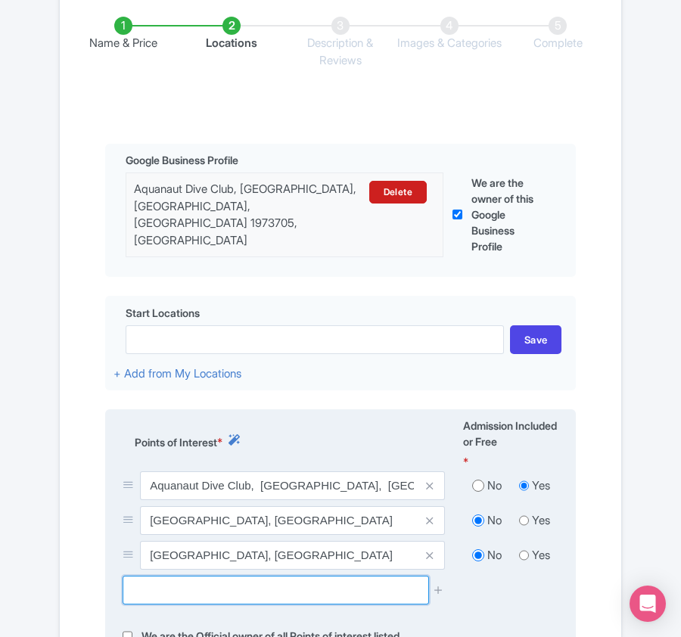
click at [176, 592] on input "text" at bounding box center [276, 590] width 306 height 29
paste input "Shaab El Erg"
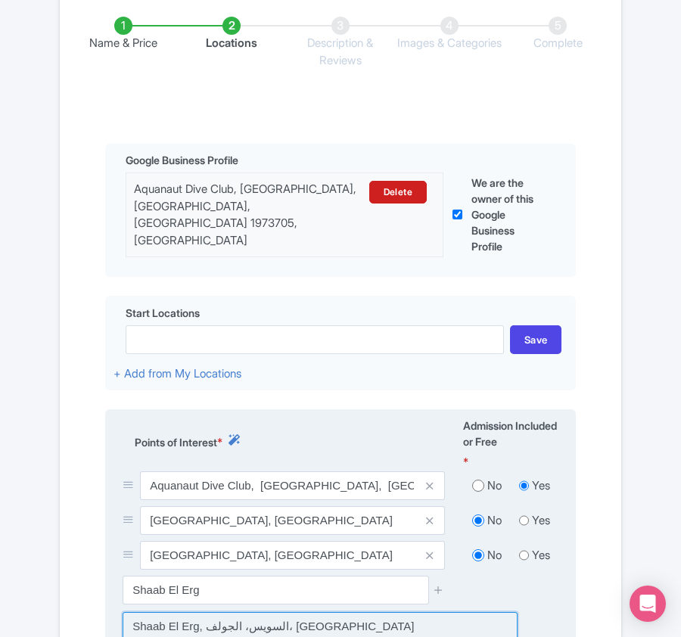
click at [188, 627] on input at bounding box center [320, 626] width 395 height 29
type input "Shaab El Erg, السويس، الجولف، Egypt"
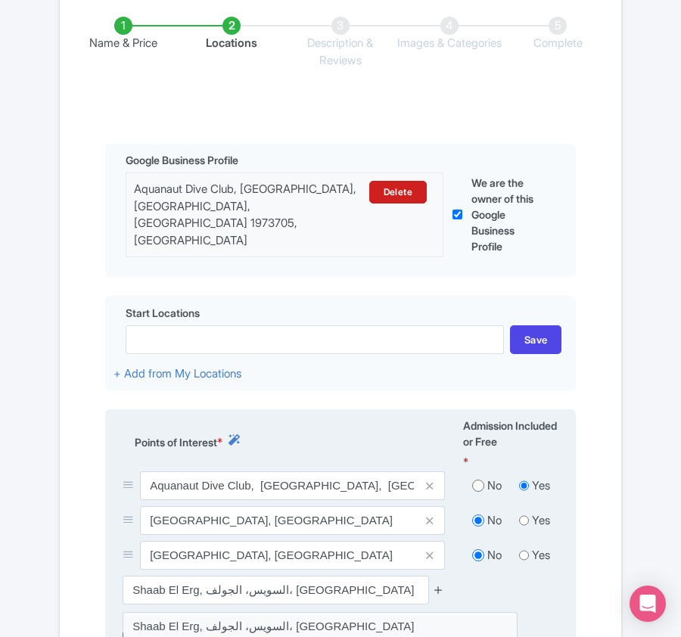
click at [440, 587] on icon at bounding box center [438, 589] width 11 height 11
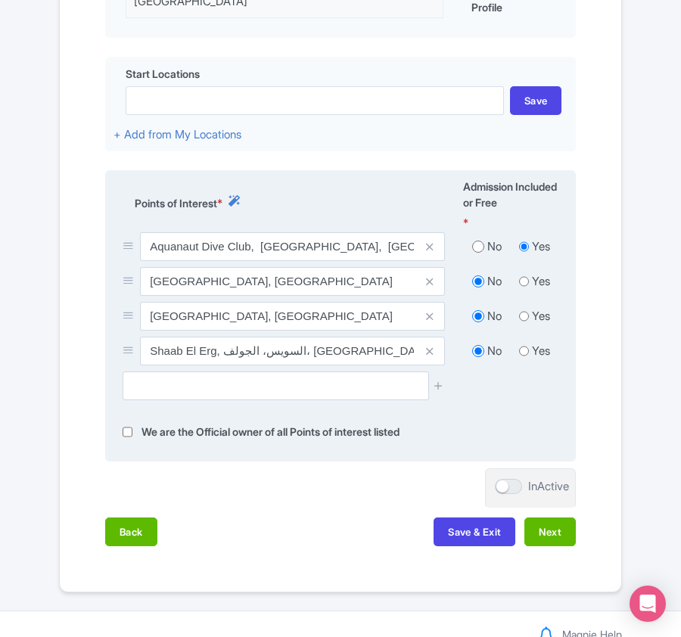
scroll to position [588, 0]
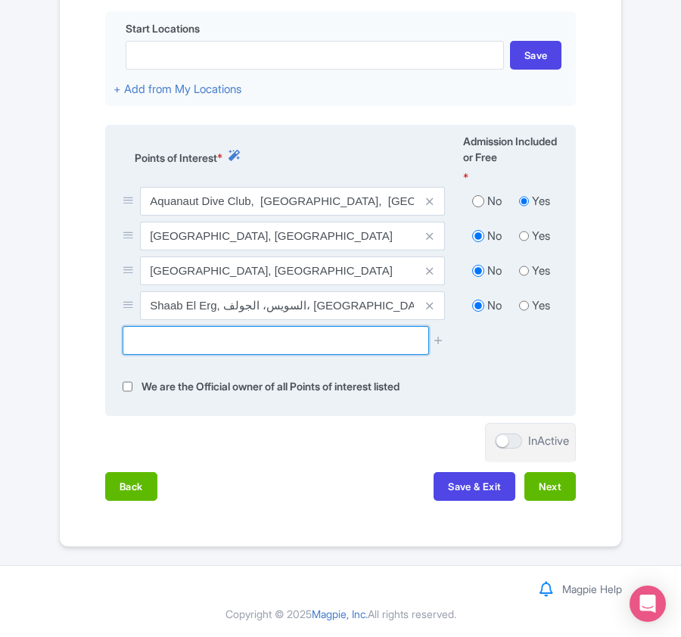
click at [186, 336] on input "text" at bounding box center [276, 340] width 306 height 29
paste input "El Fanadir"
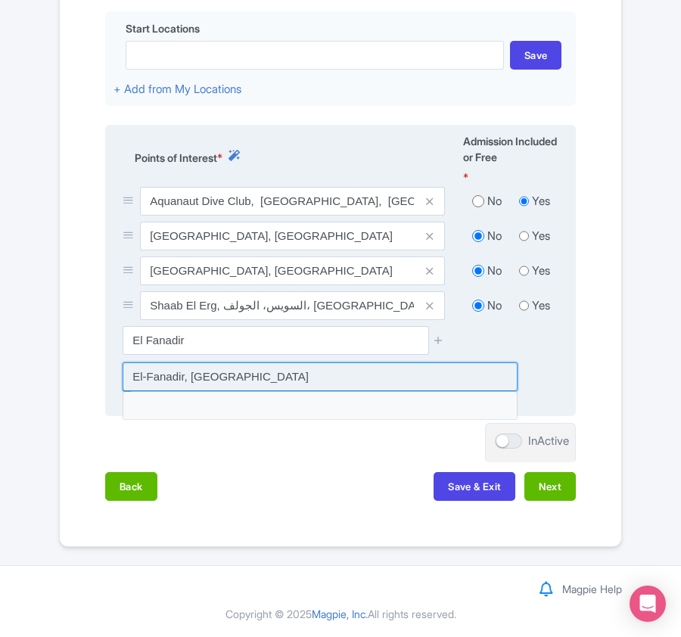
click at [204, 374] on input at bounding box center [320, 377] width 395 height 29
type input "El-Fanadir, Egypt"
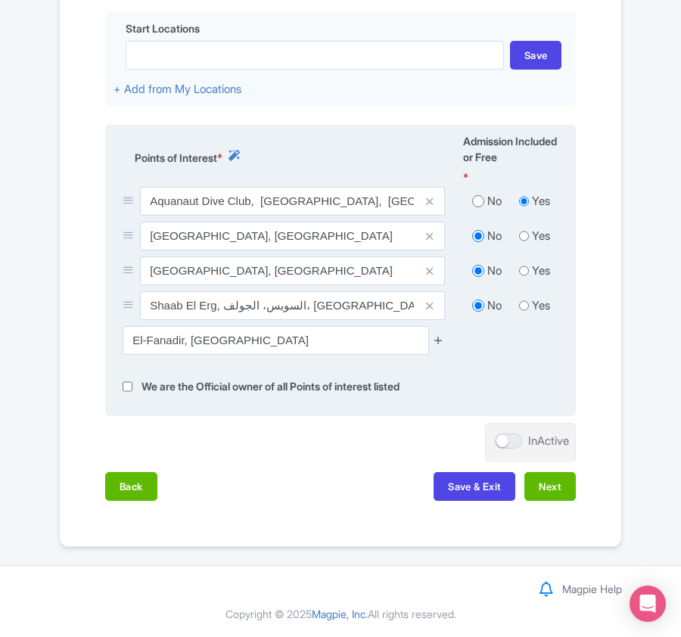
click at [433, 341] on icon at bounding box center [438, 340] width 11 height 11
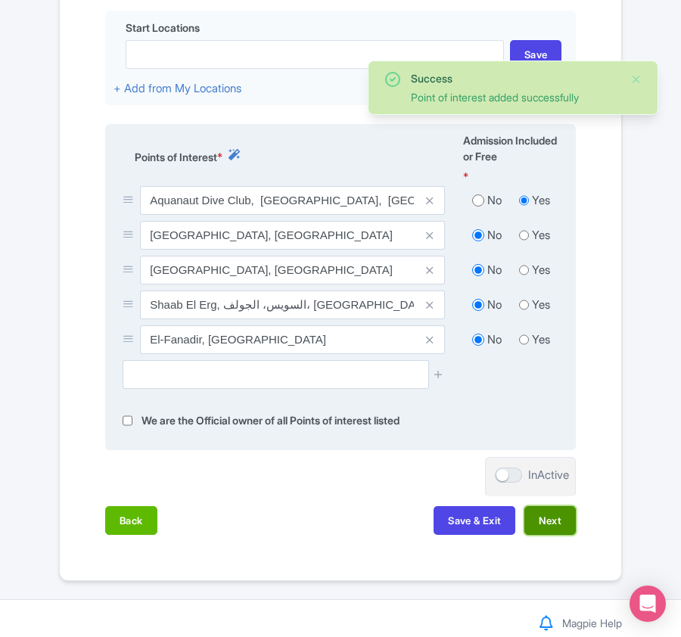
click at [554, 521] on button "Next" at bounding box center [549, 520] width 51 height 29
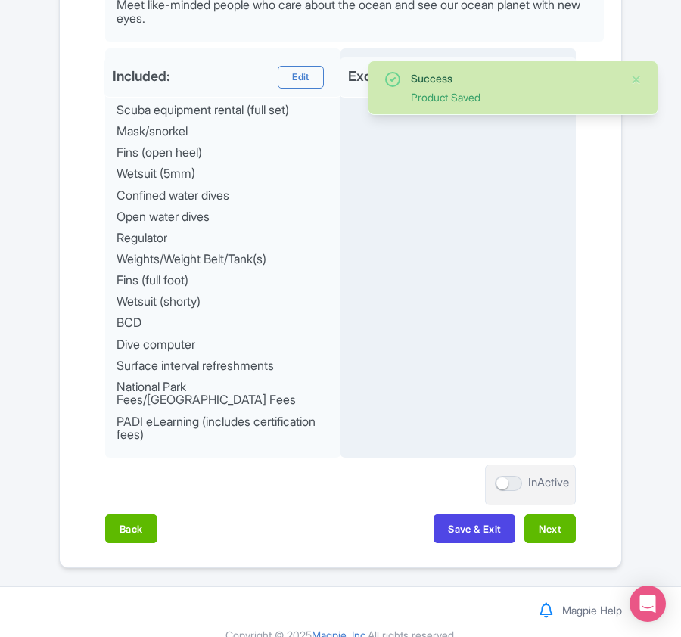
scroll to position [804, 0]
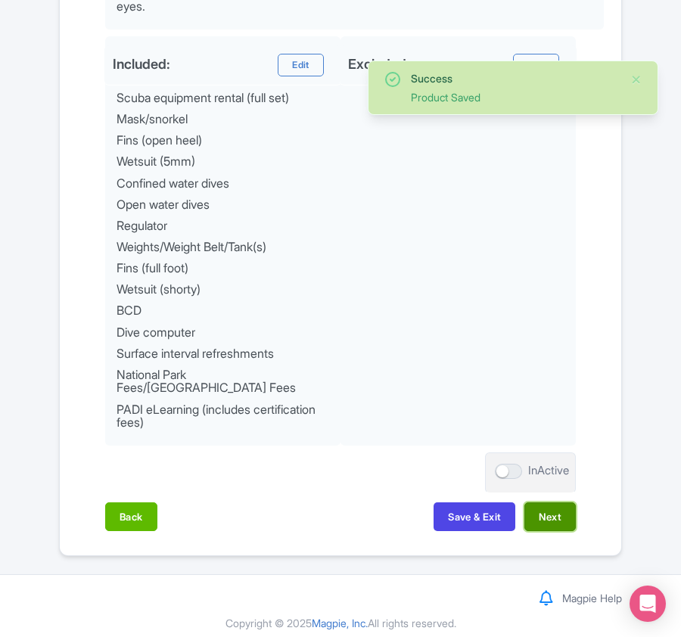
click at [549, 504] on button "Next" at bounding box center [549, 517] width 51 height 29
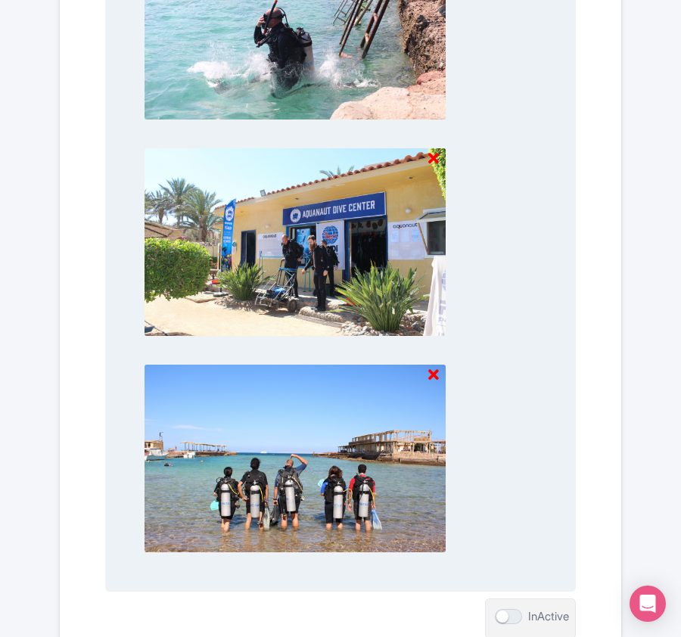
scroll to position [1813, 0]
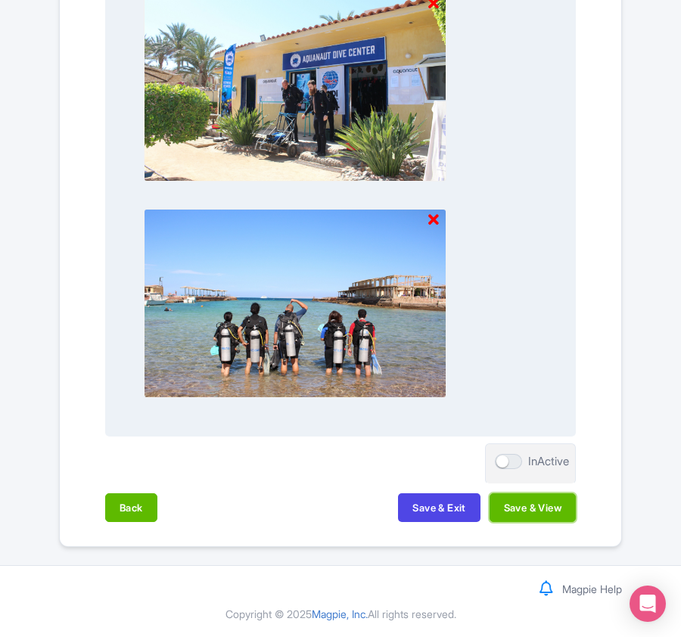
click at [546, 504] on button "Save & View" at bounding box center [533, 507] width 86 height 29
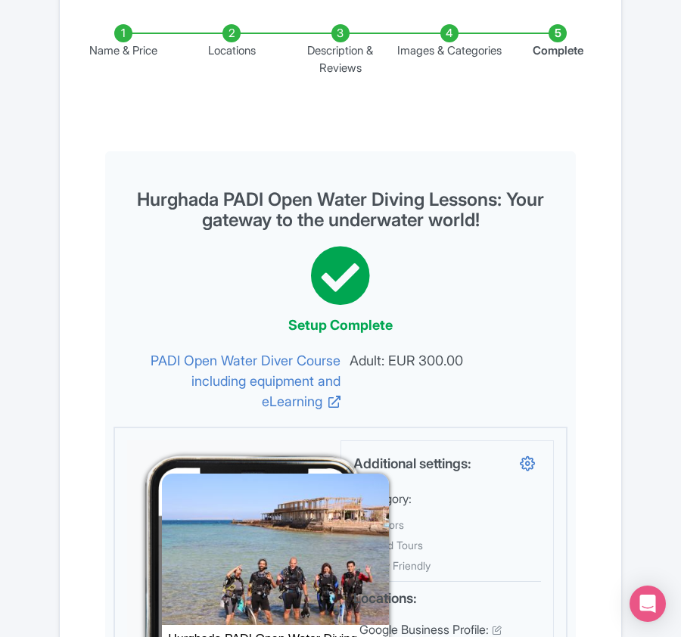
scroll to position [0, 0]
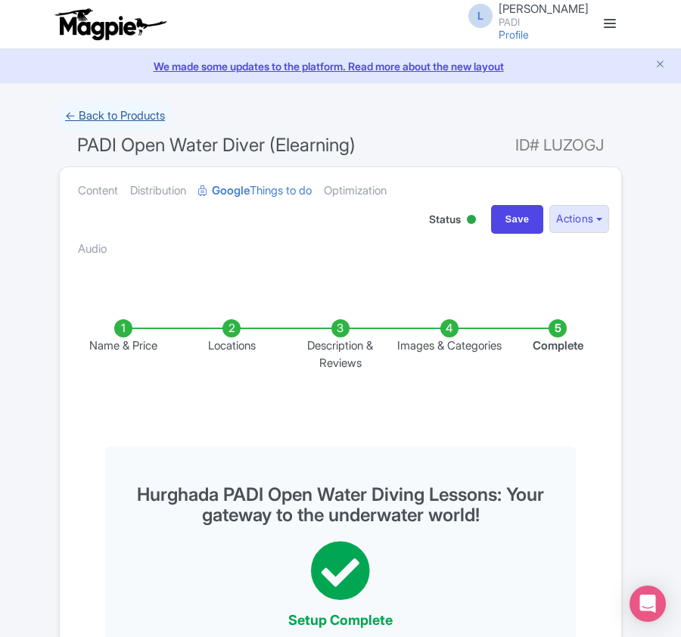
click at [138, 115] on link "← Back to Products" at bounding box center [115, 116] width 112 height 30
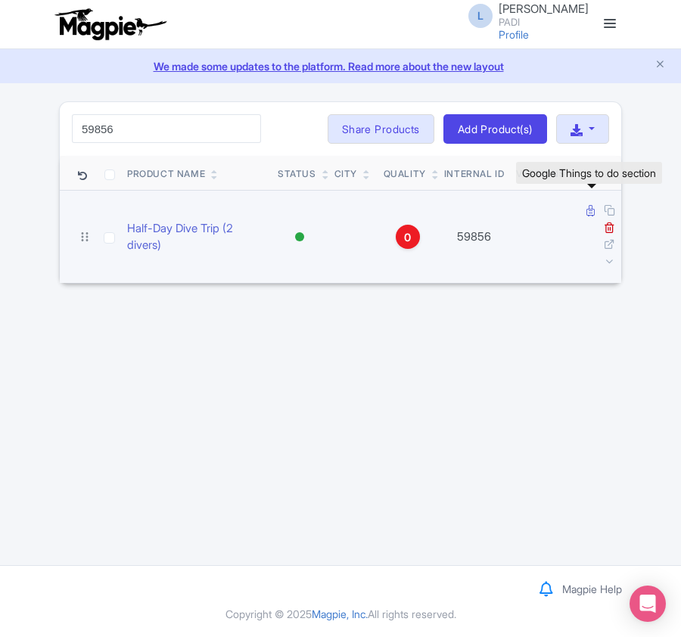
type input "59856"
click at [587, 213] on icon at bounding box center [591, 210] width 8 height 11
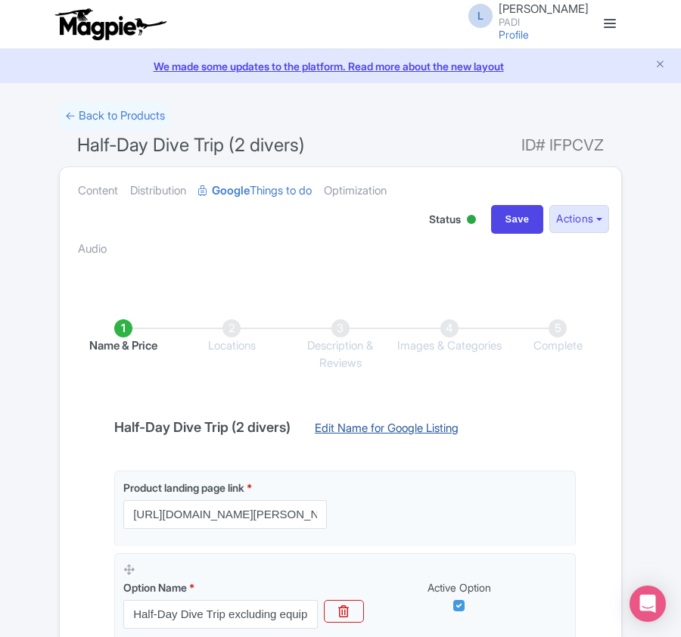
click at [336, 427] on link "Edit Name for Google Listing" at bounding box center [387, 432] width 174 height 24
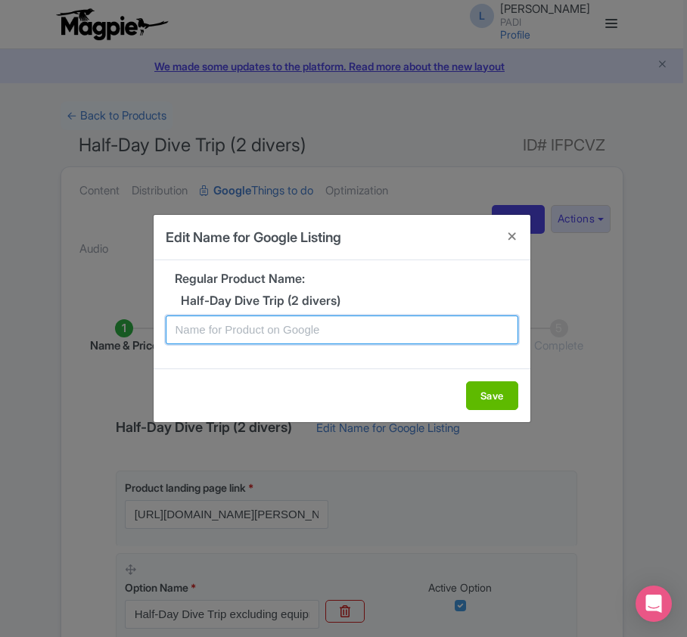
click at [319, 328] on input "text" at bounding box center [342, 330] width 353 height 29
paste input "2-Tank Fun Dive in Steckborn – Freshwater Adventure for Certified Divers"
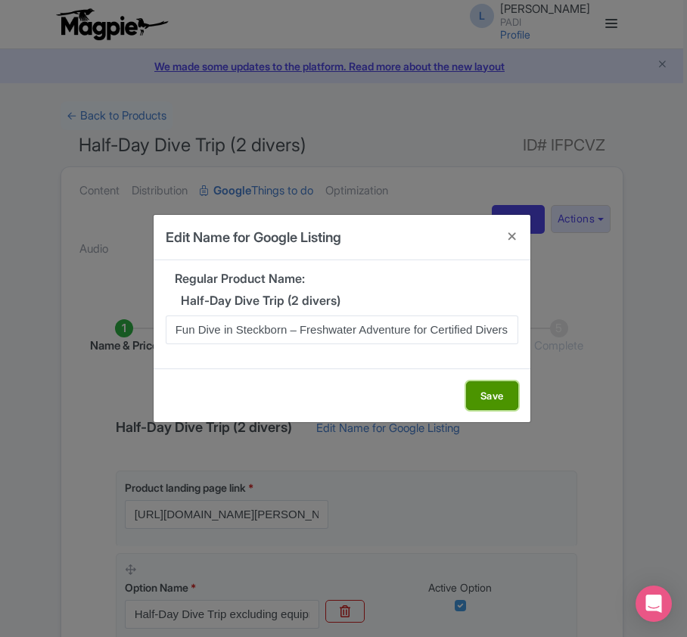
click at [485, 392] on button "Save" at bounding box center [492, 395] width 52 height 29
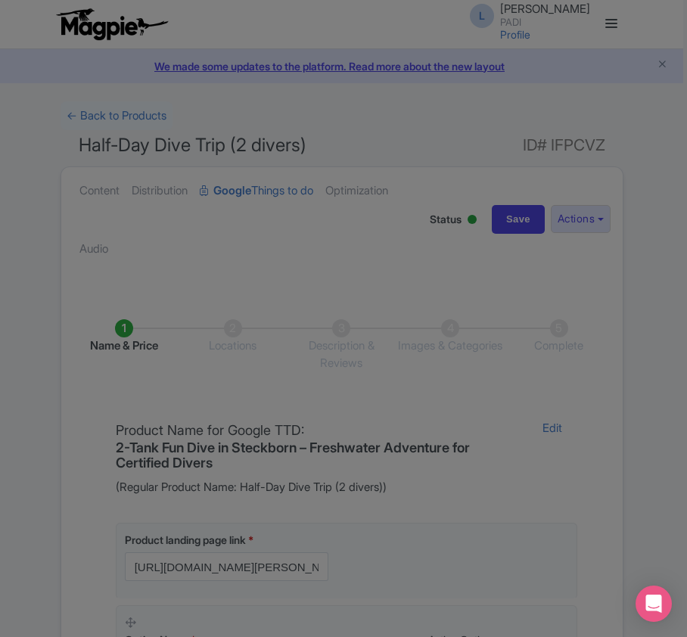
scroll to position [0, 0]
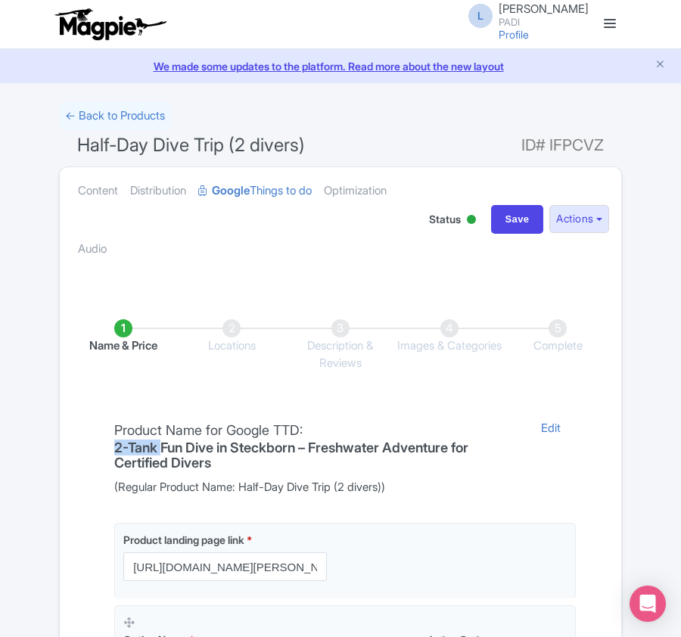
drag, startPoint x: 163, startPoint y: 449, endPoint x: 106, endPoint y: 444, distance: 57.8
click at [106, 444] on div "Product Name for Google TTD: 2-Tank Fun Dive in Steckborn – Freshwater Adventur…" at bounding box center [315, 458] width 421 height 76
click at [546, 425] on link "Edit" at bounding box center [551, 458] width 50 height 76
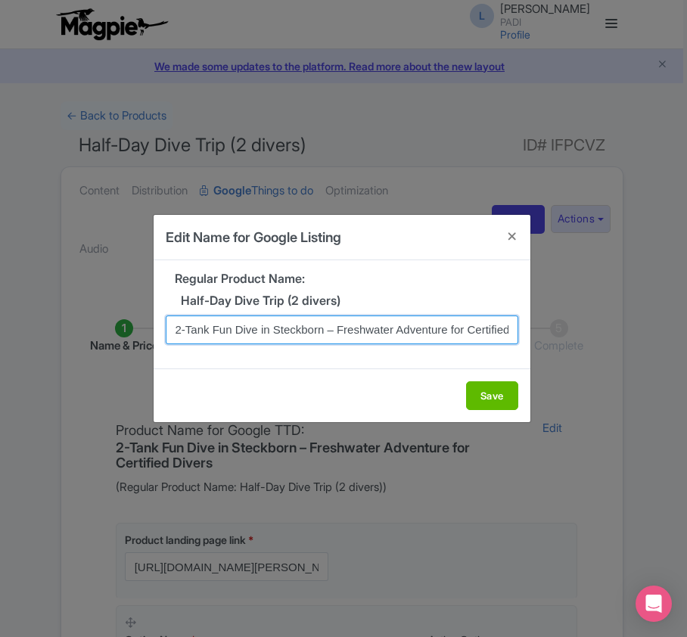
drag, startPoint x: 212, startPoint y: 330, endPoint x: 139, endPoint y: 332, distance: 72.7
click at [139, 332] on div "Edit Name for Google Listing Regular Product Name: Half-Day Dive Trip (2 divers…" at bounding box center [343, 318] width 687 height 637
drag, startPoint x: 173, startPoint y: 327, endPoint x: 687, endPoint y: 310, distance: 515.0
click at [680, 310] on html "L Luca Novelli PADI Profile Users Settings Sign out Dashboard Company Product M…" at bounding box center [343, 318] width 687 height 637
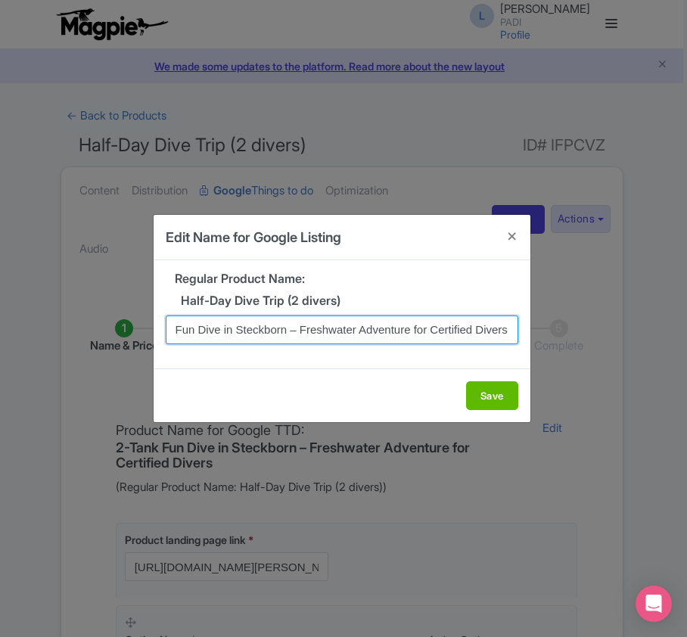
paste input "Steckborn House Reef & Beyond – Half-Day Dive Trip for Certified Divers (1 Dive)"
type input "Steckborn House Reef & Beyond – Half-Day Dive Trip for Certified Divers (1 Dive)"
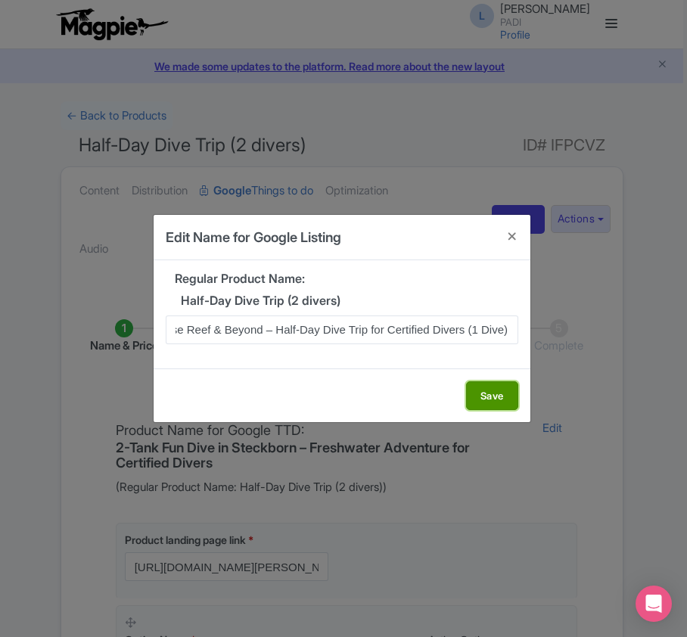
click at [472, 394] on button "Save" at bounding box center [492, 395] width 52 height 29
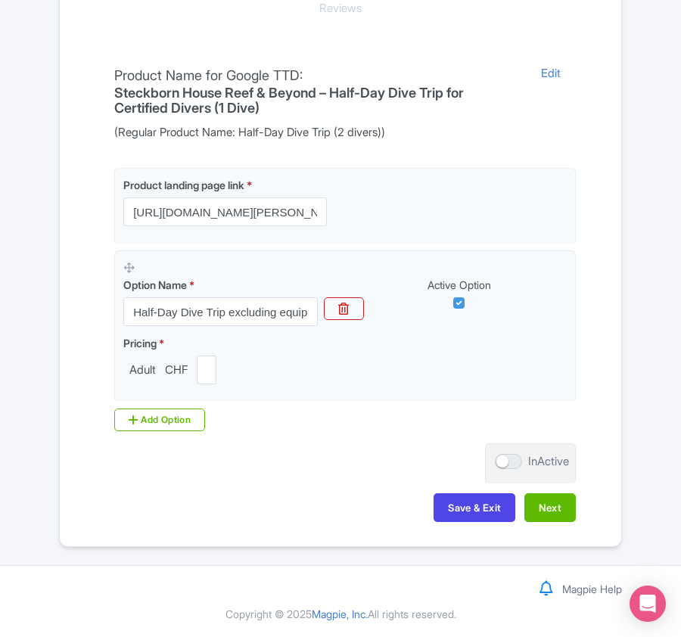
scroll to position [358, 0]
click at [555, 510] on button "Next" at bounding box center [549, 507] width 51 height 29
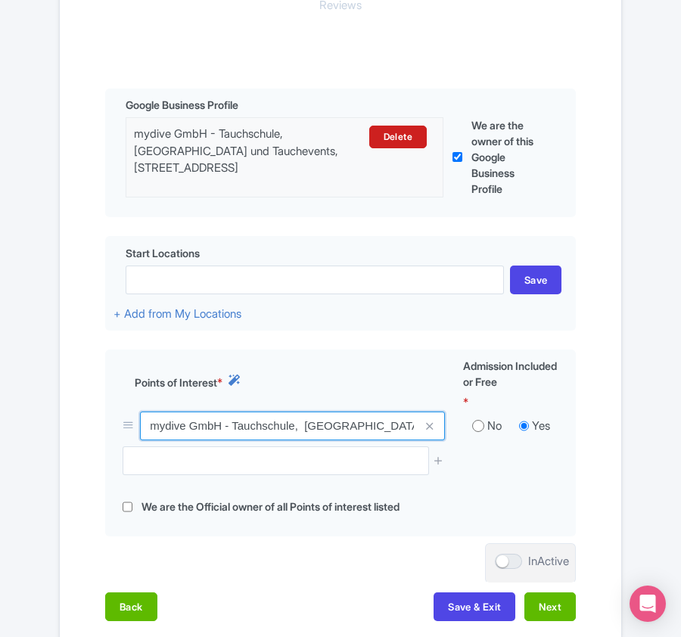
scroll to position [0, 274]
drag, startPoint x: 147, startPoint y: 430, endPoint x: 687, endPoint y: 406, distance: 540.9
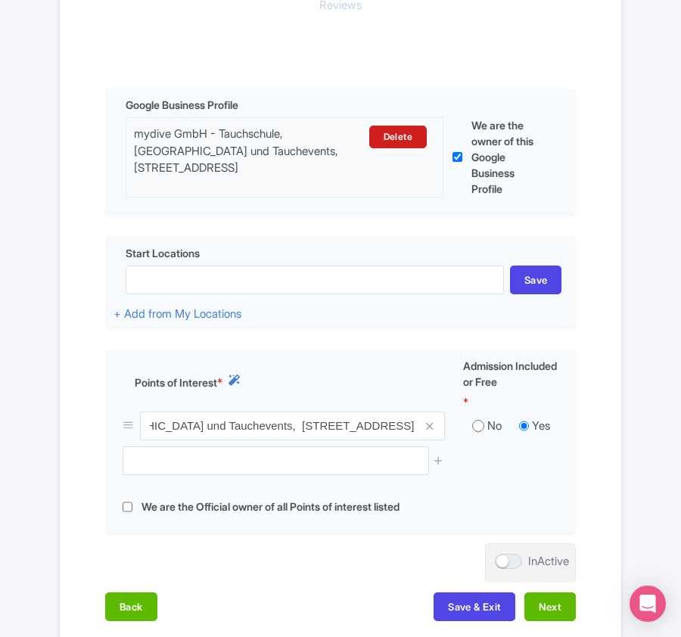
scroll to position [0, 0]
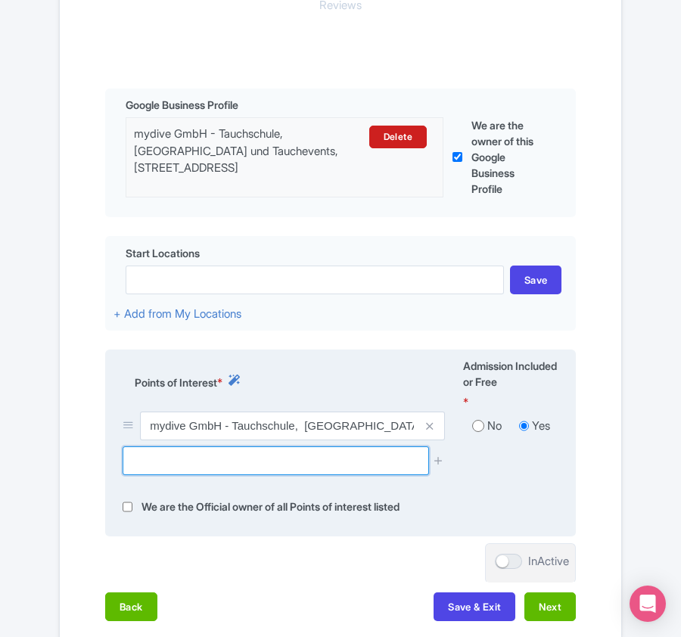
click at [162, 463] on input "text" at bounding box center [276, 461] width 306 height 29
paste input "Steckborn"
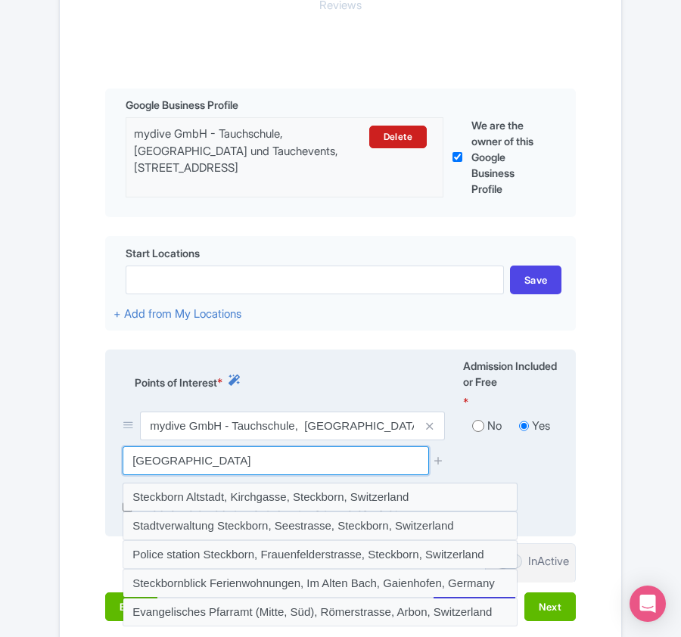
click at [182, 465] on input "Steckborn ferry terminal" at bounding box center [276, 461] width 306 height 29
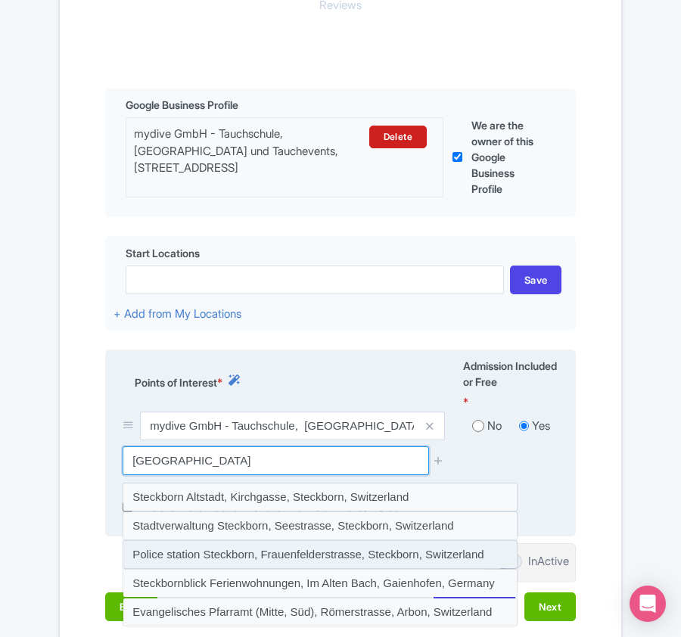
scroll to position [459, 0]
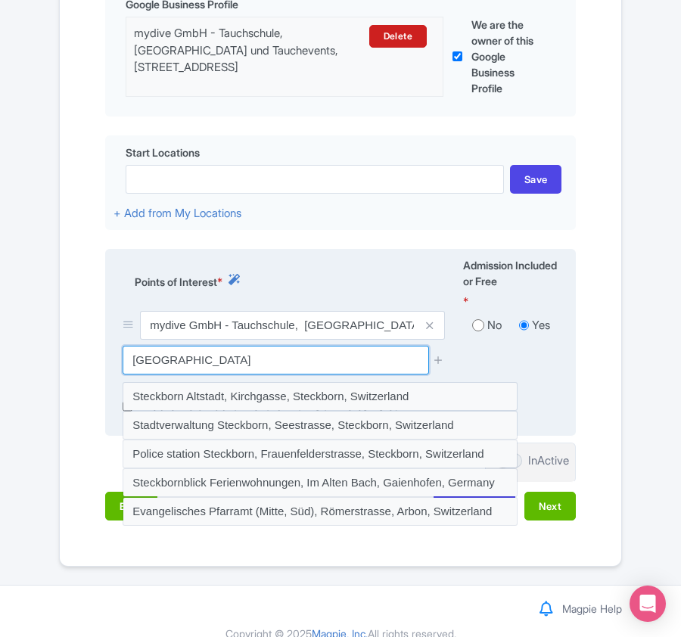
drag, startPoint x: 188, startPoint y: 357, endPoint x: 276, endPoint y: 359, distance: 88.6
click at [275, 359] on input "Steckborn ferry terminal" at bounding box center [276, 360] width 306 height 29
click at [180, 361] on input "Steckborn ferry terminal" at bounding box center [276, 360] width 306 height 29
click at [182, 363] on input "Steckborn ferry terminal" at bounding box center [276, 360] width 306 height 29
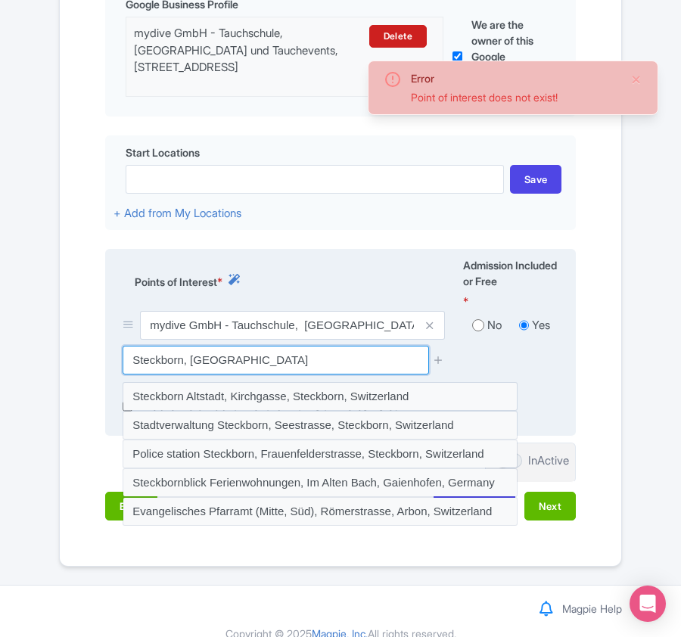
click at [192, 362] on input "Steckborn, ferry terminal" at bounding box center [276, 360] width 306 height 29
drag, startPoint x: 188, startPoint y: 362, endPoint x: 295, endPoint y: 358, distance: 106.8
click at [295, 358] on input "Steckborn, ferry terminal" at bounding box center [276, 360] width 306 height 29
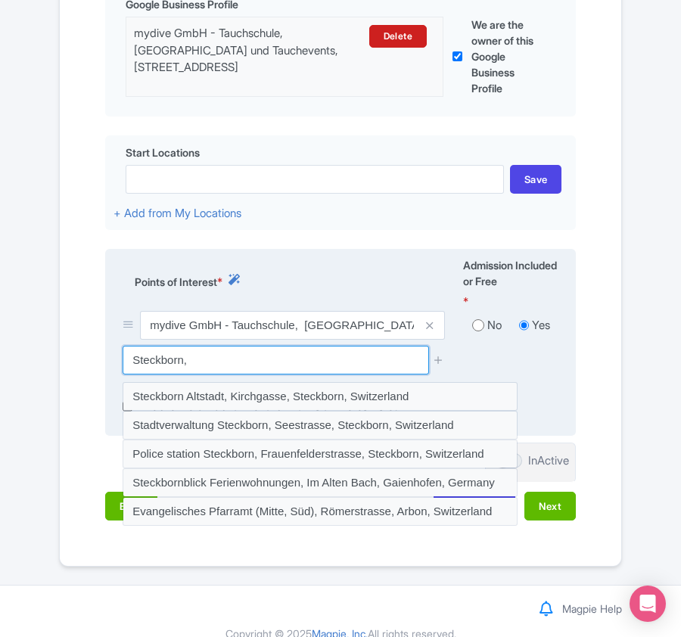
click at [134, 366] on input "Steckborn," at bounding box center [276, 360] width 306 height 29
paste input "ferry terminal"
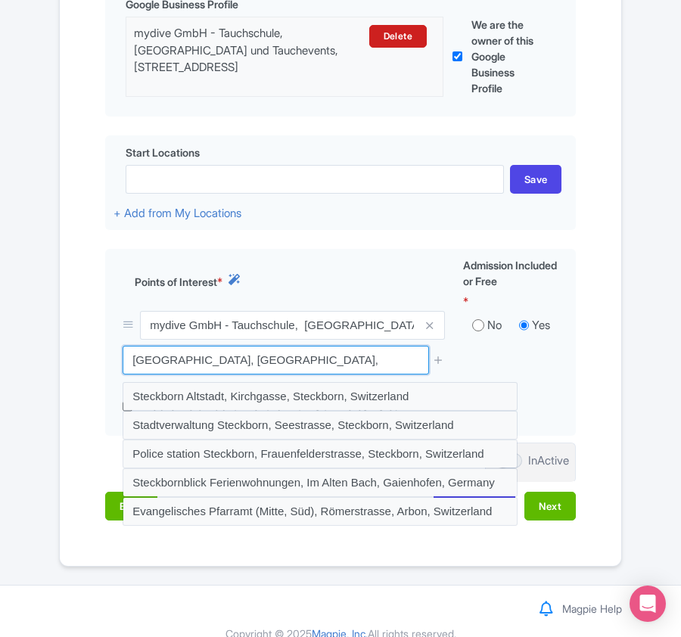
drag, startPoint x: 246, startPoint y: 359, endPoint x: -76, endPoint y: 337, distance: 322.4
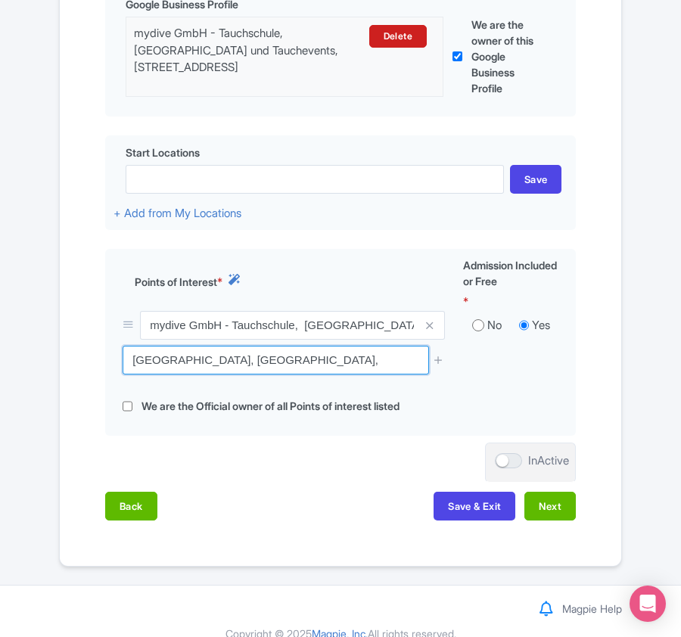
paste input "Steckborn"
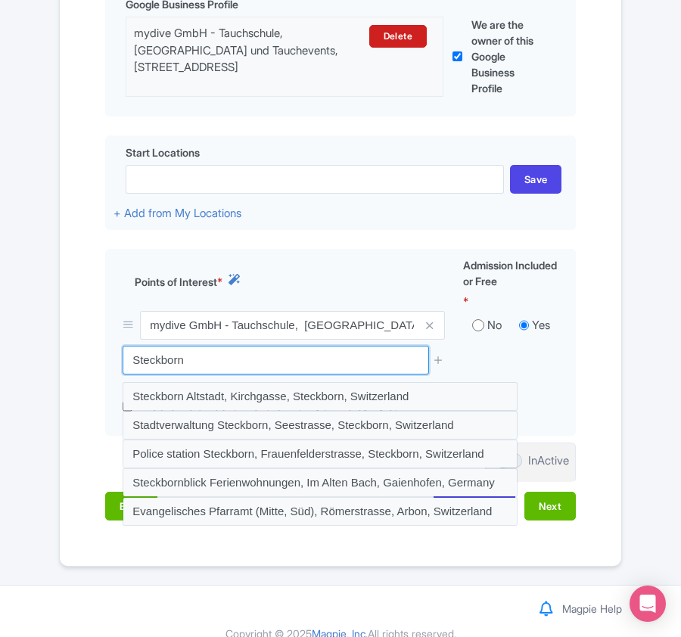
drag, startPoint x: 238, startPoint y: 365, endPoint x: -247, endPoint y: 367, distance: 484.4
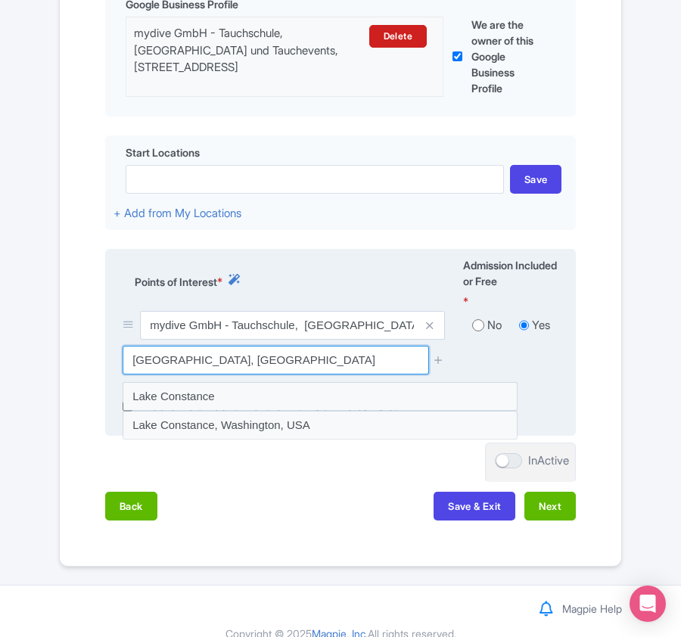
click at [163, 362] on input "Lake costance, Switzerland" at bounding box center [276, 360] width 306 height 29
click at [212, 358] on input "Lake Costance, Switzerland" at bounding box center [276, 360] width 306 height 29
click at [298, 366] on input "Lake Costance, Switzerland" at bounding box center [276, 360] width 306 height 29
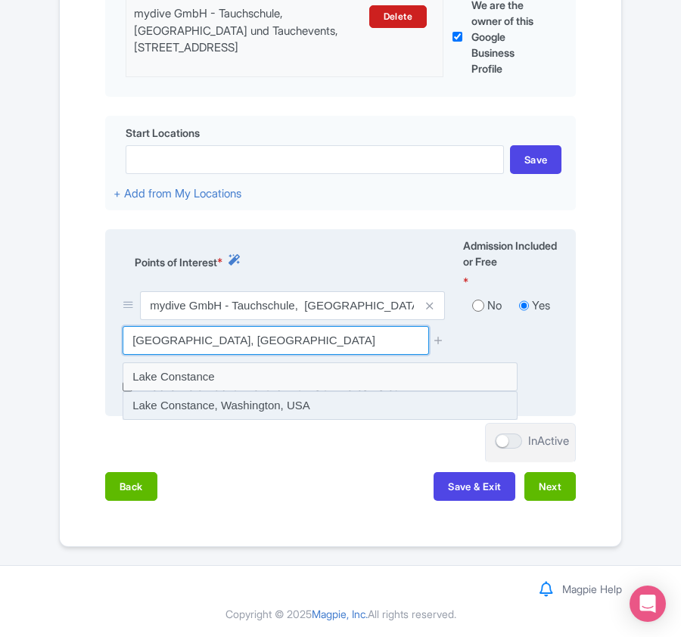
scroll to position [483, 0]
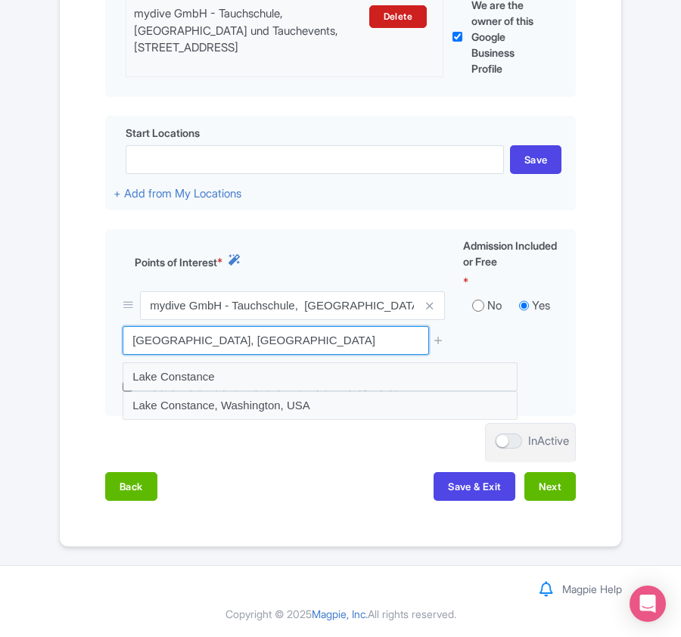
drag, startPoint x: 159, startPoint y: 343, endPoint x: 97, endPoint y: 342, distance: 62.1
click at [97, 342] on div "Name & Price Locations Description & Reviews Images & Categories Complete Edit …" at bounding box center [340, 163] width 543 height 705
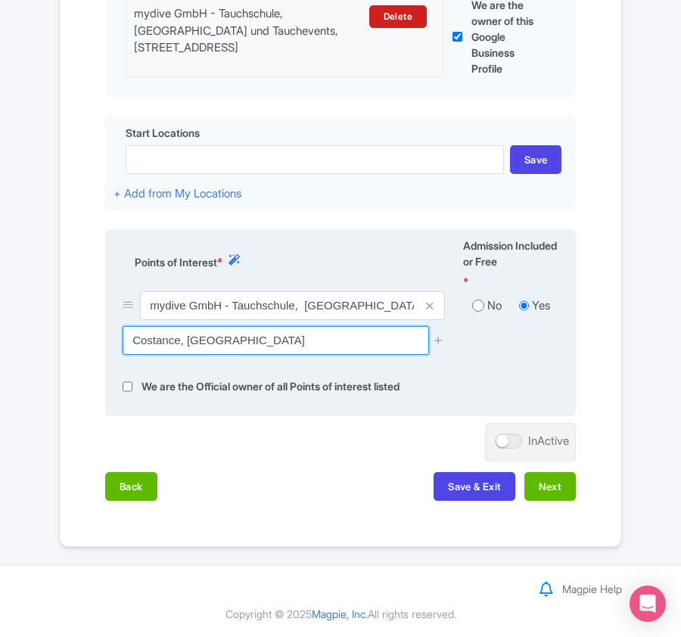
click at [179, 343] on input "Costance, Switzerland" at bounding box center [276, 340] width 306 height 29
click at [291, 343] on input "Costance, Switzerland" at bounding box center [276, 340] width 306 height 29
drag, startPoint x: 204, startPoint y: 335, endPoint x: 341, endPoint y: 350, distance: 137.8
click at [341, 350] on input "Costance, Switzerland" at bounding box center [276, 340] width 306 height 29
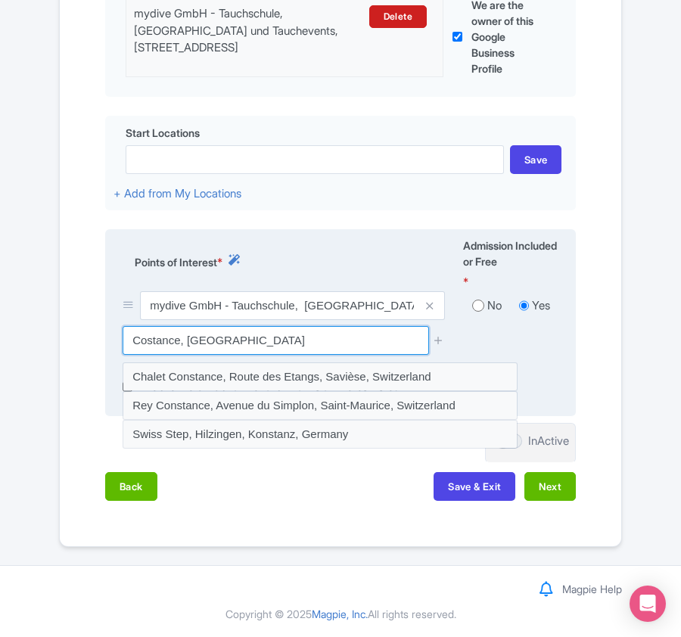
drag, startPoint x: 132, startPoint y: 339, endPoint x: 180, endPoint y: 331, distance: 49.1
click at [180, 331] on input "Costance, Switzerland" at bounding box center [276, 340] width 306 height 29
drag, startPoint x: 231, startPoint y: 337, endPoint x: 495, endPoint y: 335, distance: 264.2
click at [495, 335] on div "Konstanz bodensee, Switzerland" at bounding box center [341, 346] width 454 height 40
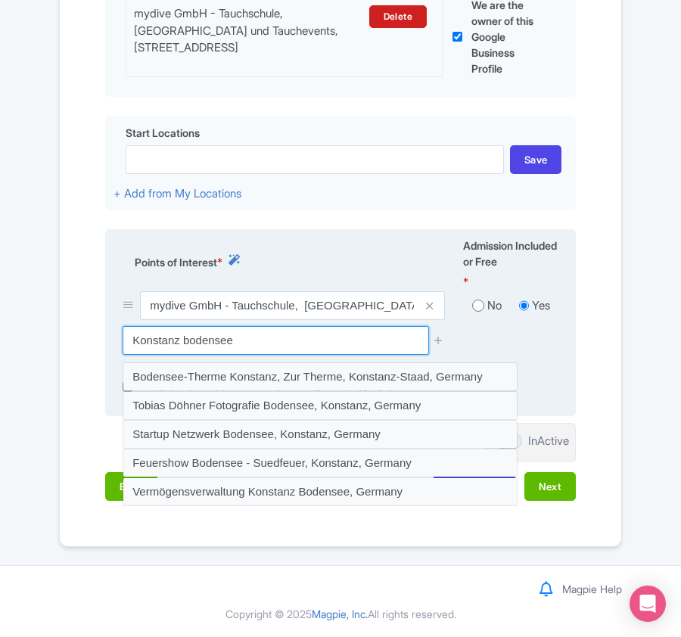
click at [128, 342] on input "Konstanz bodensee" at bounding box center [276, 340] width 306 height 29
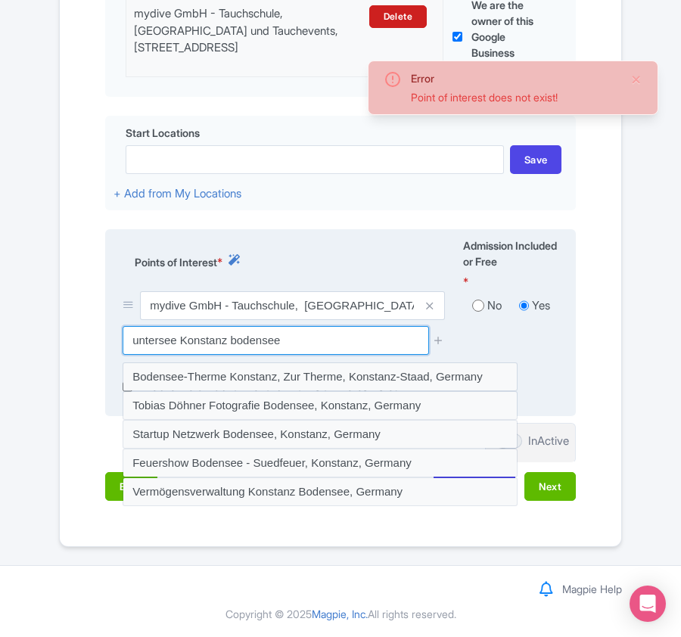
drag, startPoint x: 226, startPoint y: 343, endPoint x: 489, endPoint y: 321, distance: 264.3
click at [436, 331] on div "untersee Konstanz bodensee" at bounding box center [284, 340] width 322 height 29
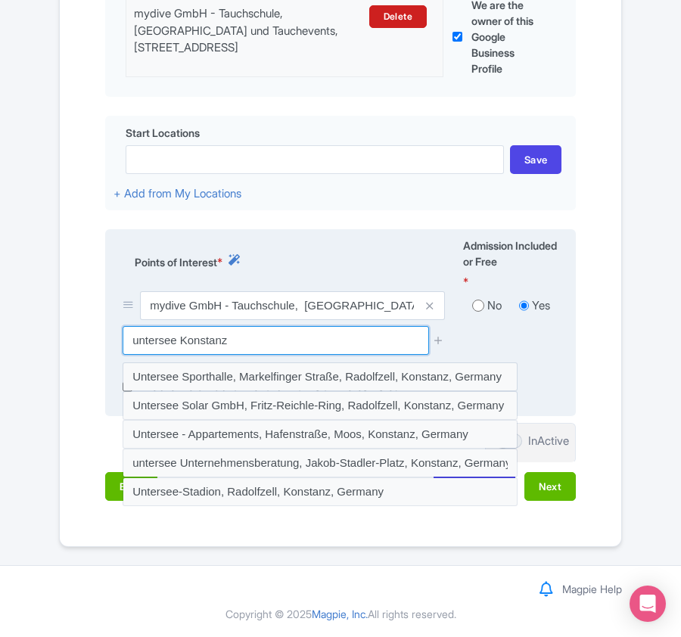
drag, startPoint x: 179, startPoint y: 333, endPoint x: 309, endPoint y: 343, distance: 129.8
click at [309, 343] on input "untersee Konstanz" at bounding box center [276, 340] width 306 height 29
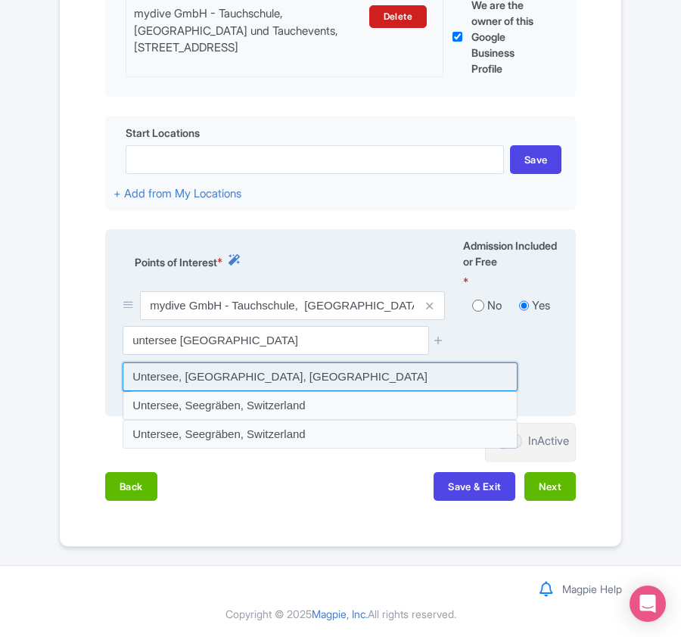
click at [212, 374] on input at bounding box center [320, 377] width 395 height 29
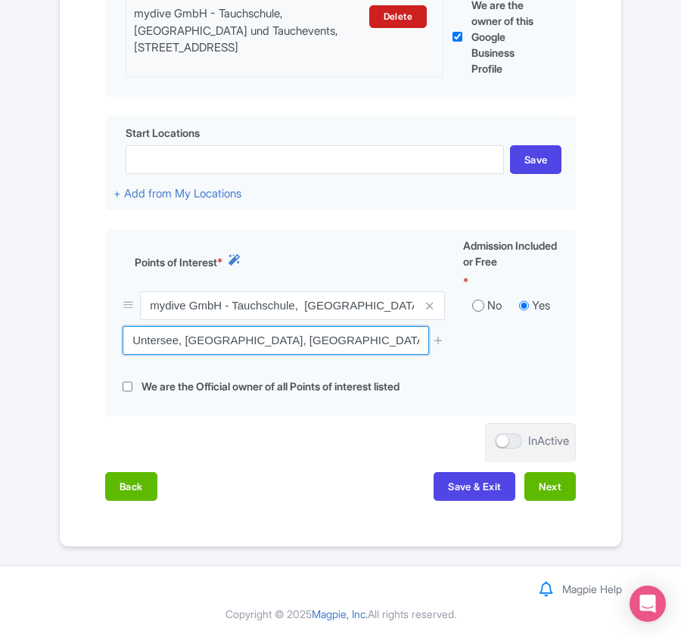
drag, startPoint x: 286, startPoint y: 341, endPoint x: -70, endPoint y: 319, distance: 356.4
paste input "MX7J+R9 Steckborn"
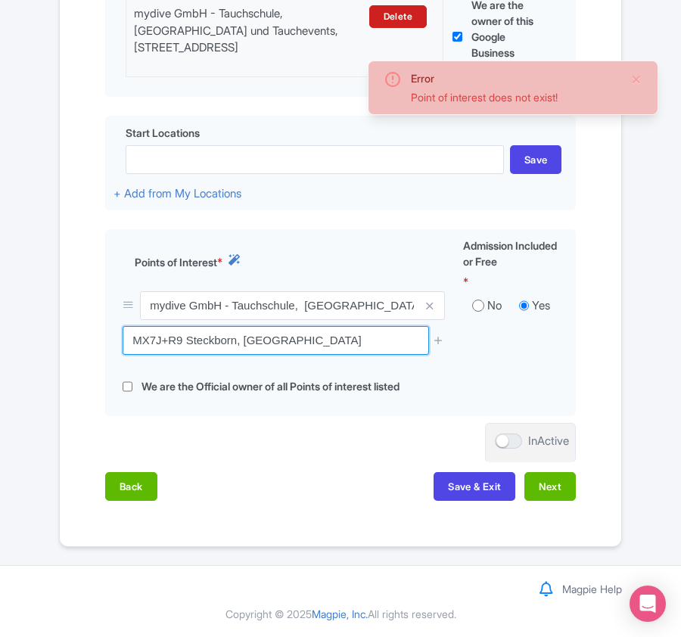
drag, startPoint x: 186, startPoint y: 334, endPoint x: 14, endPoint y: 342, distance: 172.8
click at [14, 342] on div "Error Point of interest does not exist! ← Back to Products Half-Day Dive Trip (…" at bounding box center [340, 85] width 681 height 925
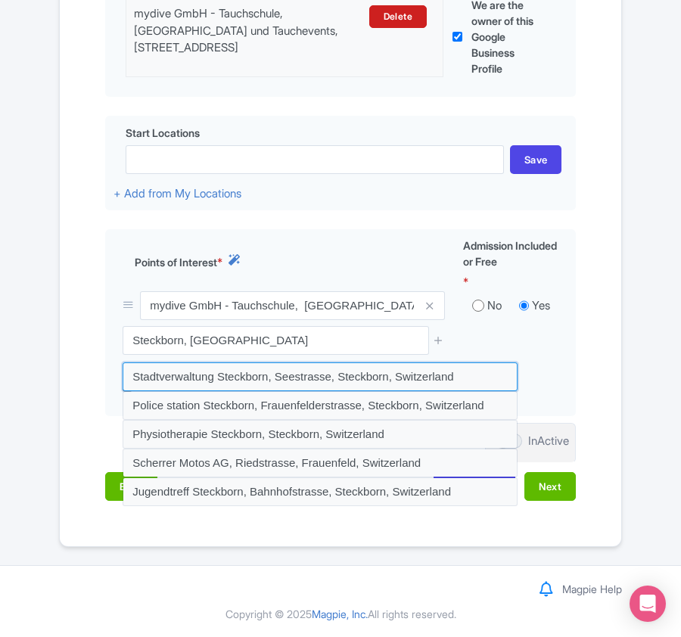
drag, startPoint x: 476, startPoint y: 374, endPoint x: 16, endPoint y: 374, distance: 460.2
click at [16, 374] on div "Error Point of interest does not exist! ← Back to Products Half-Day Dive Trip (…" at bounding box center [340, 85] width 681 height 925
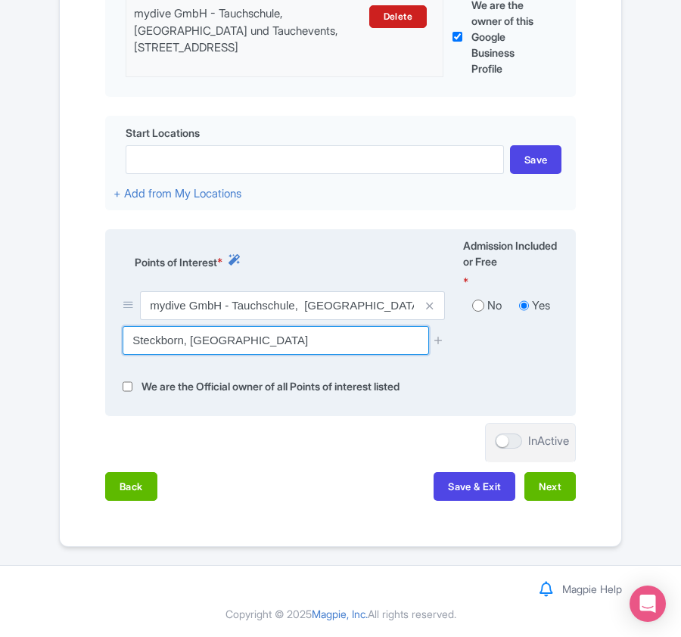
click at [282, 339] on input "Steckborn, Switzerland" at bounding box center [276, 340] width 306 height 29
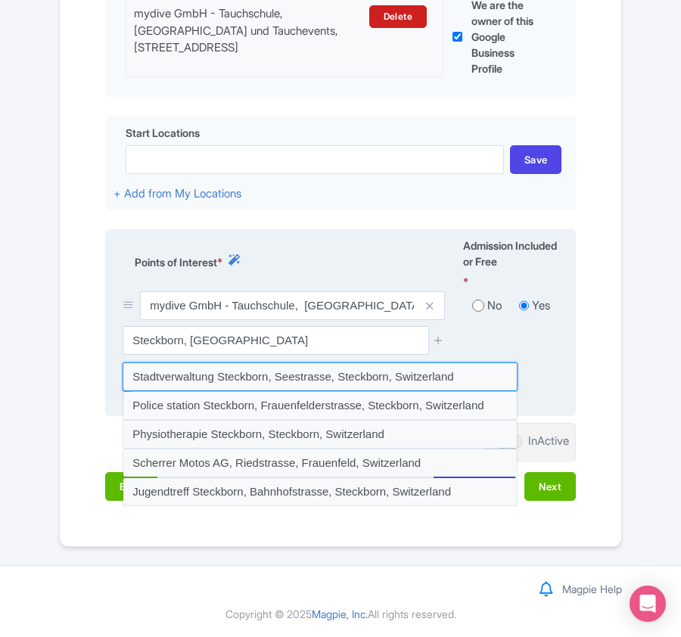
drag, startPoint x: 125, startPoint y: 371, endPoint x: 458, endPoint y: 359, distance: 333.2
click at [458, 359] on div "mydive GmbH - Tauchschule, Tauchshop und Tauchevents, Dorfstrasse 12, 8266 Stec…" at bounding box center [341, 328] width 454 height 75
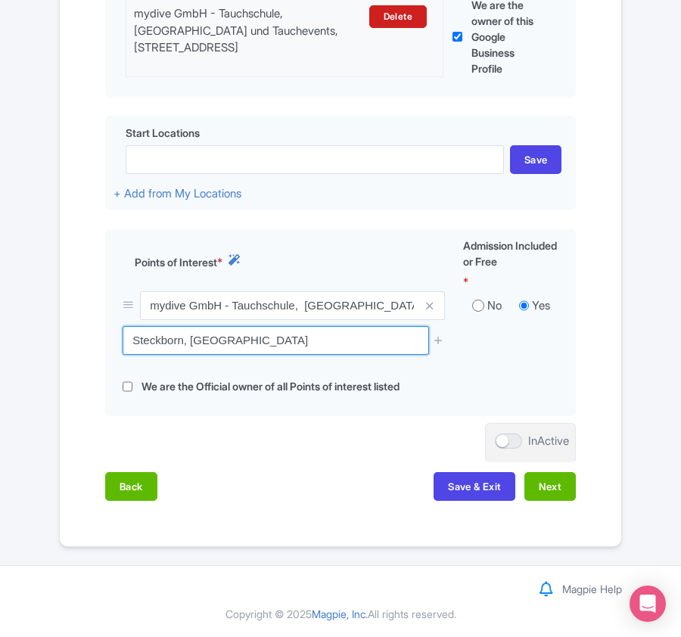
drag, startPoint x: 273, startPoint y: 335, endPoint x: -123, endPoint y: 333, distance: 396.6
paste input "Feldbach Park"
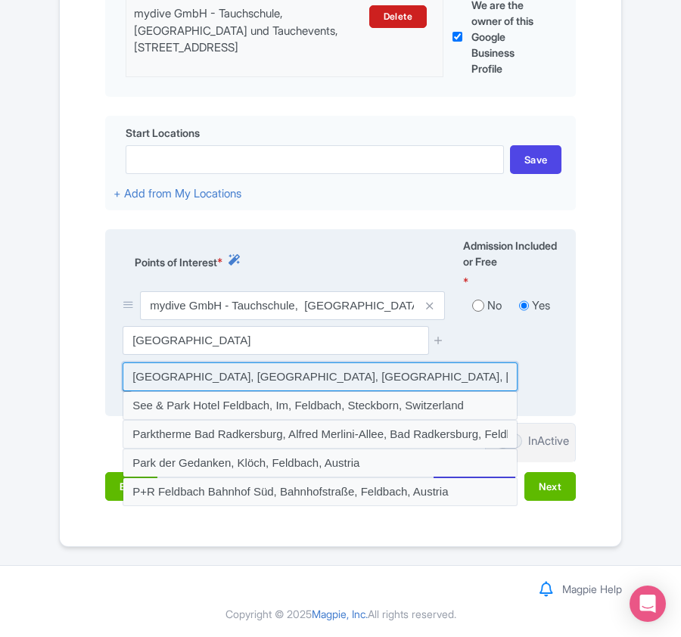
click at [204, 379] on input at bounding box center [320, 377] width 395 height 29
type input "Feldbach Park, Feldbach, Steckborn, Switzerland"
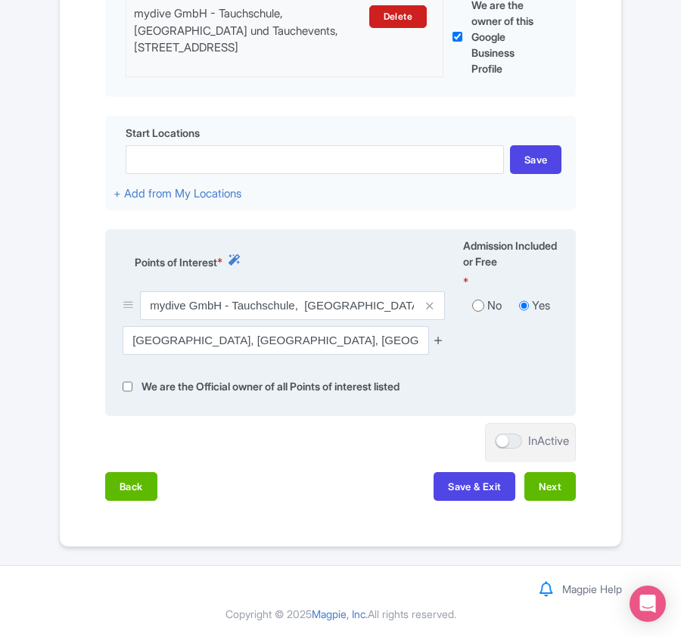
click at [437, 337] on icon at bounding box center [438, 340] width 11 height 11
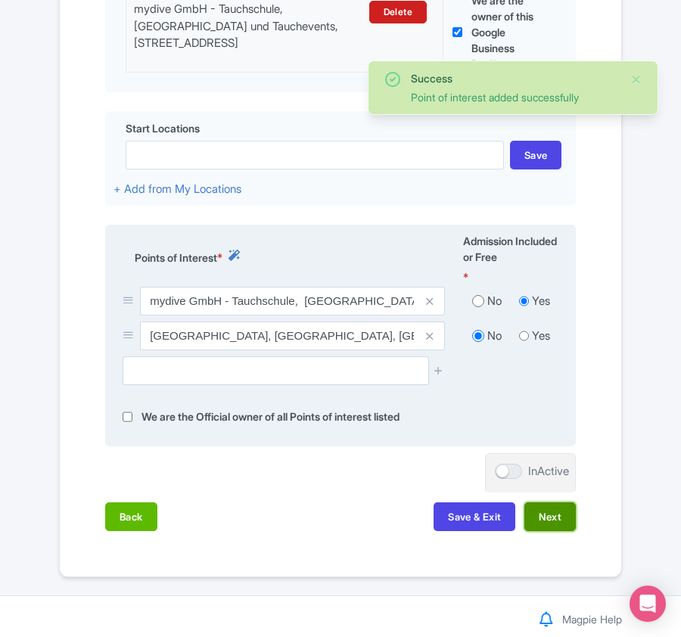
click at [546, 509] on button "Next" at bounding box center [549, 517] width 51 height 29
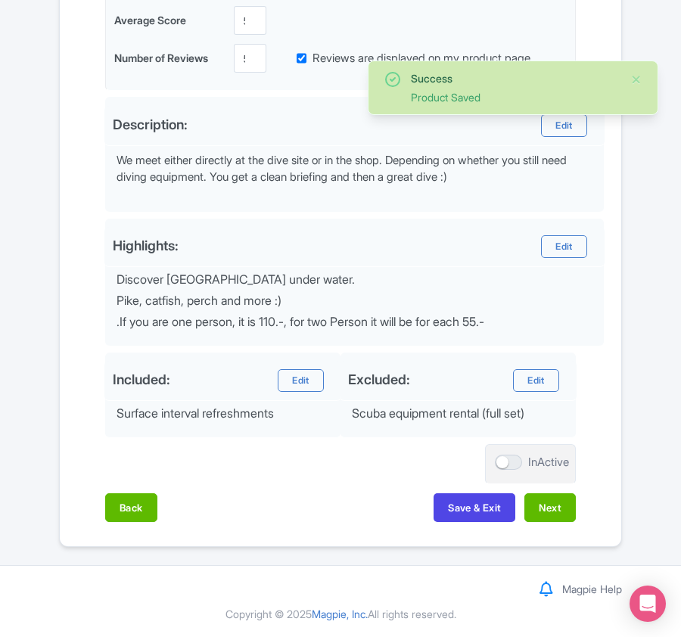
scroll to position [480, 0]
click at [548, 506] on button "Next" at bounding box center [549, 507] width 51 height 29
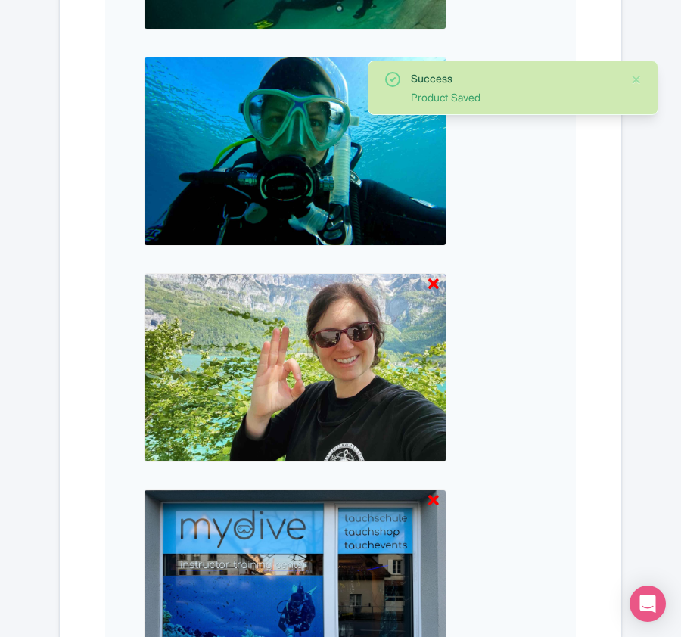
scroll to position [1577, 0]
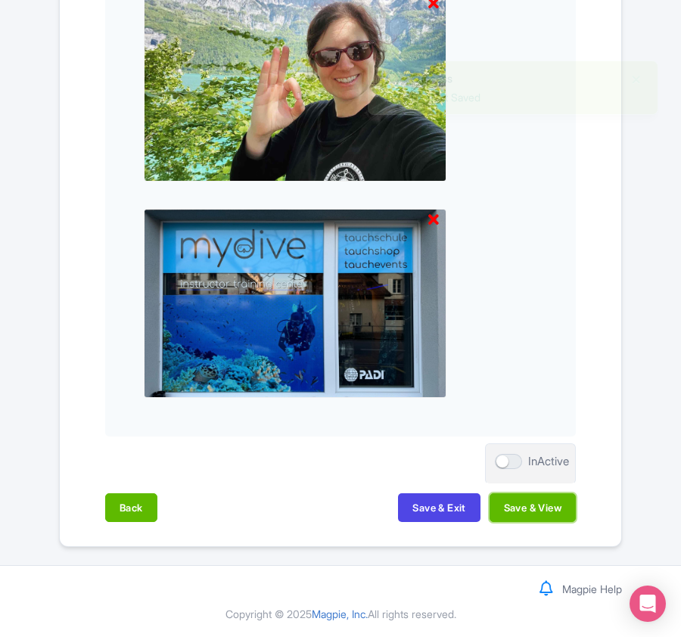
click at [548, 506] on button "Save & View" at bounding box center [533, 507] width 86 height 29
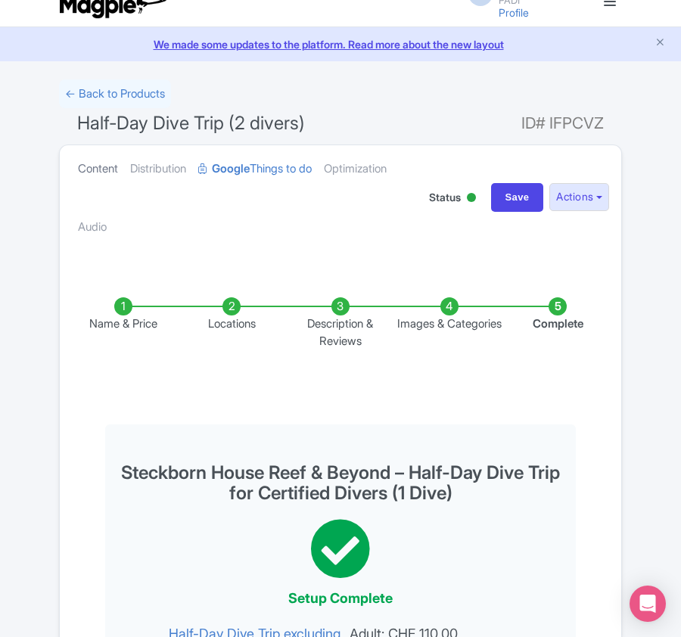
scroll to position [0, 0]
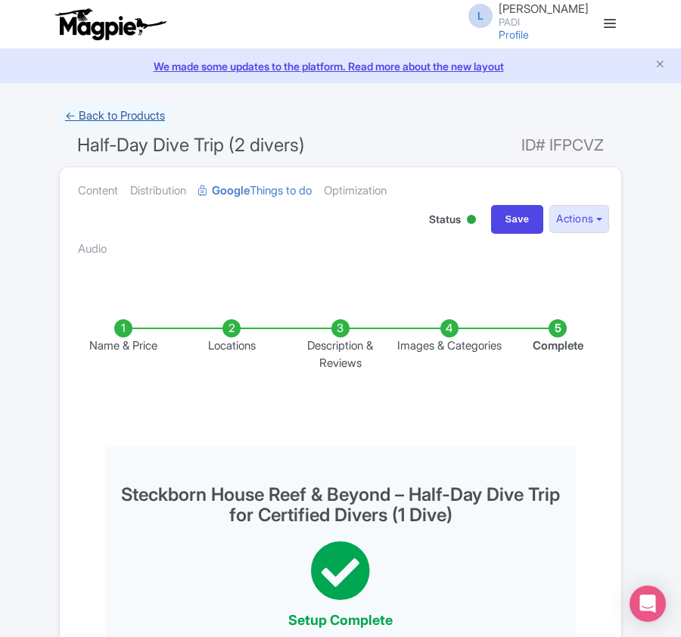
click at [107, 106] on link "← Back to Products" at bounding box center [115, 116] width 112 height 30
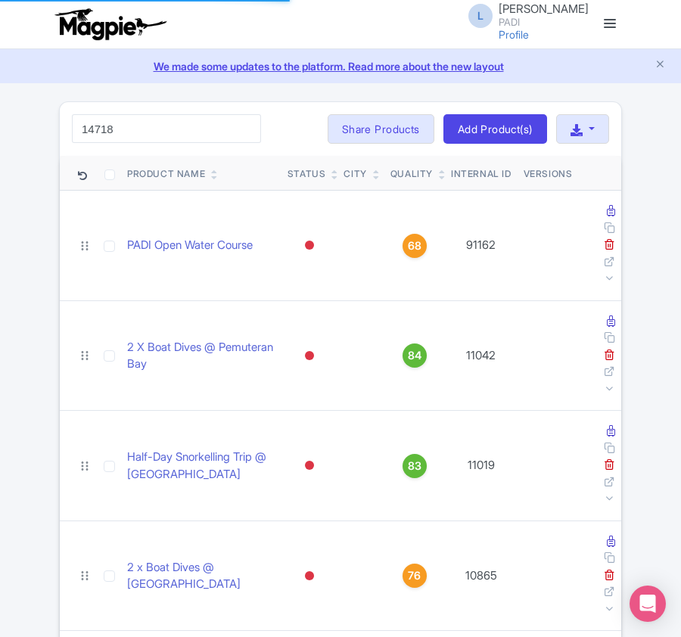
type input "14718"
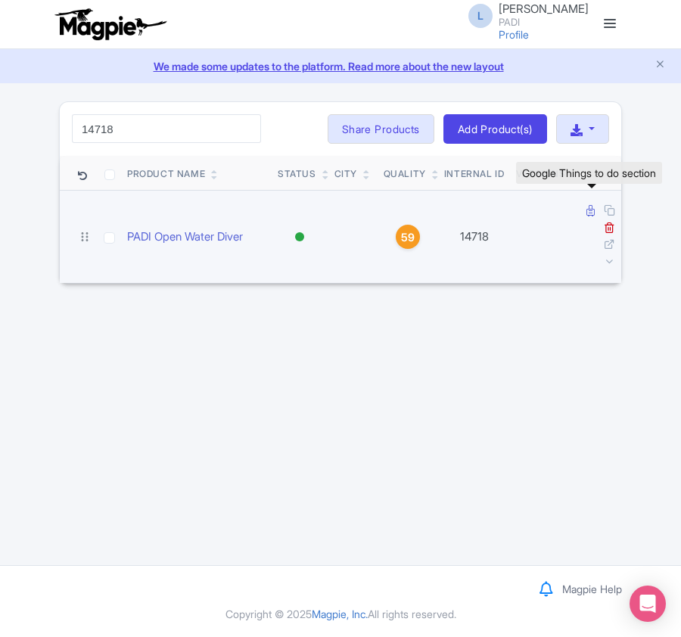
click at [587, 216] on icon at bounding box center [591, 210] width 8 height 11
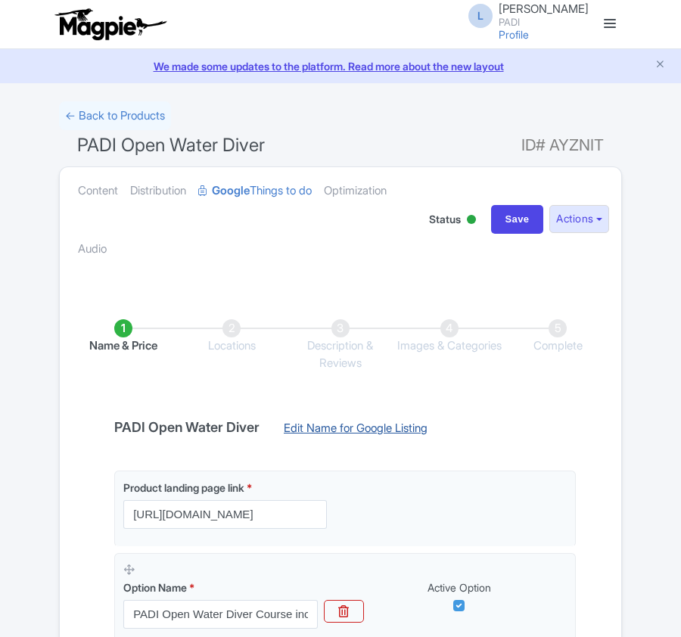
click at [315, 431] on link "Edit Name for Google Listing" at bounding box center [356, 432] width 174 height 24
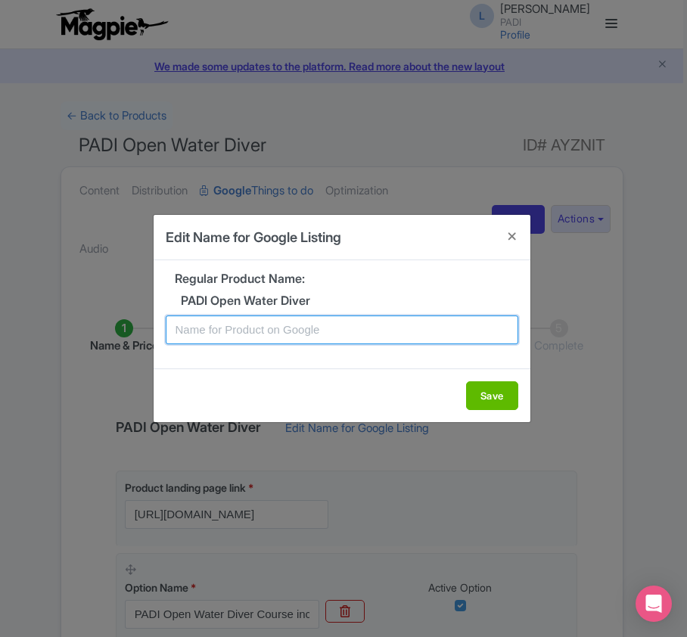
click at [277, 334] on input "text" at bounding box center [342, 330] width 353 height 29
paste input "Mykonos PADI Open Water Diving Lessons: Your gateway to the underwater world!"
type input "Mykonos PADI Open Water Diving Lessons: Your gateway to the underwater world!"
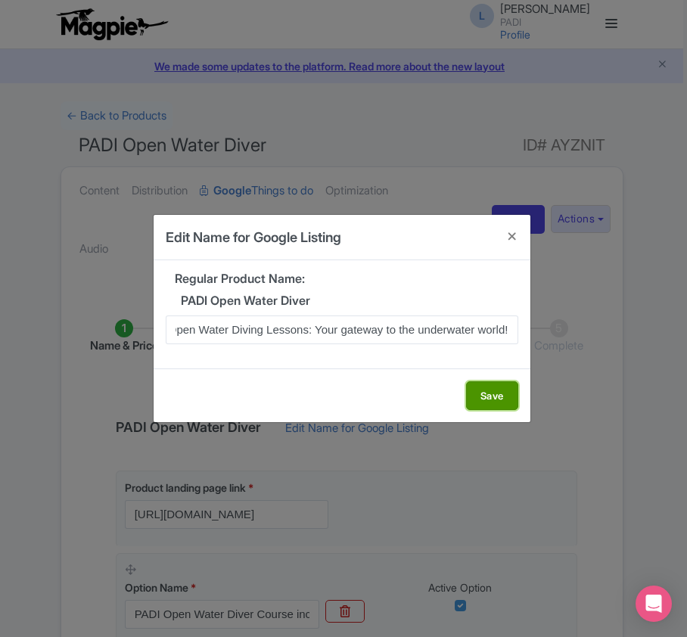
click at [477, 397] on button "Save" at bounding box center [492, 395] width 52 height 29
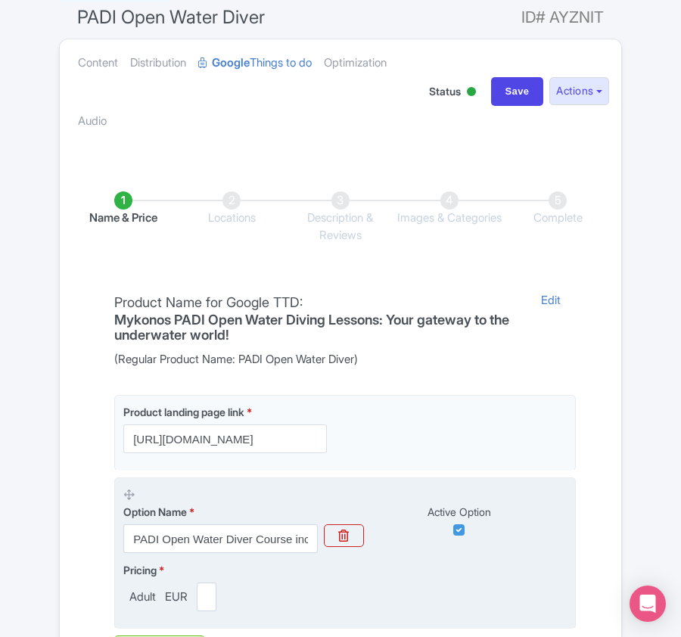
scroll to position [358, 0]
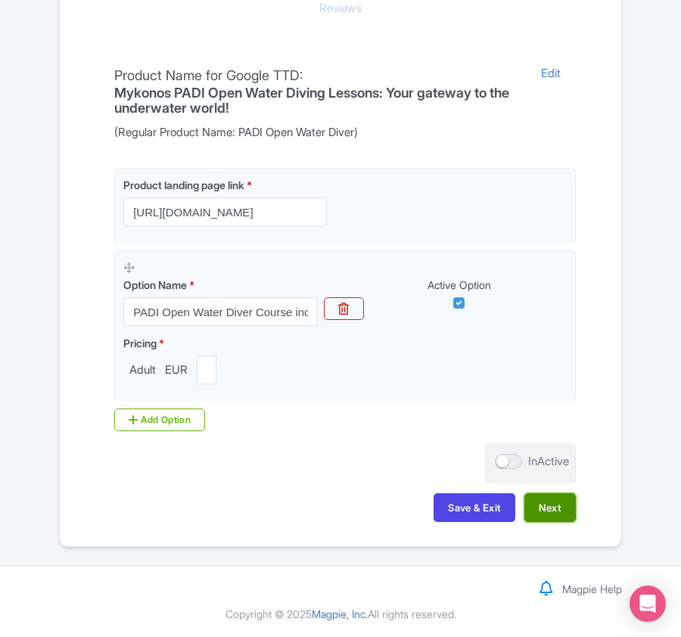
click at [543, 509] on button "Next" at bounding box center [549, 507] width 51 height 29
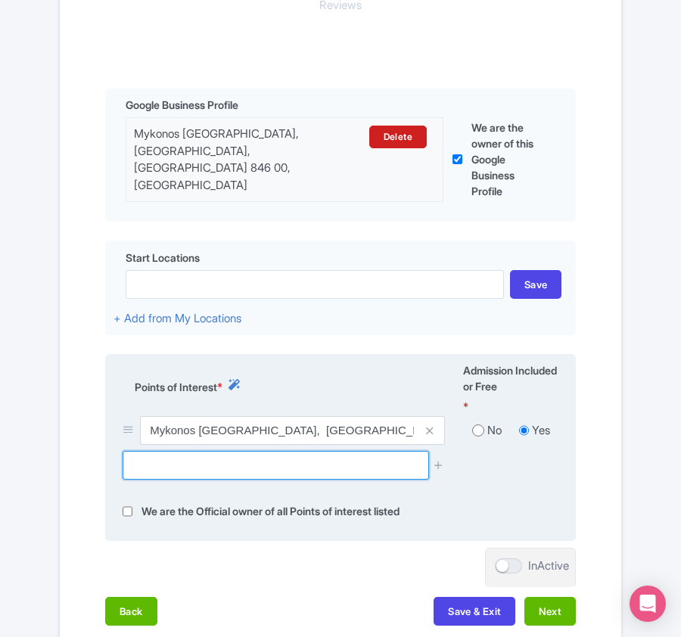
click at [200, 470] on input "text" at bounding box center [276, 465] width 306 height 29
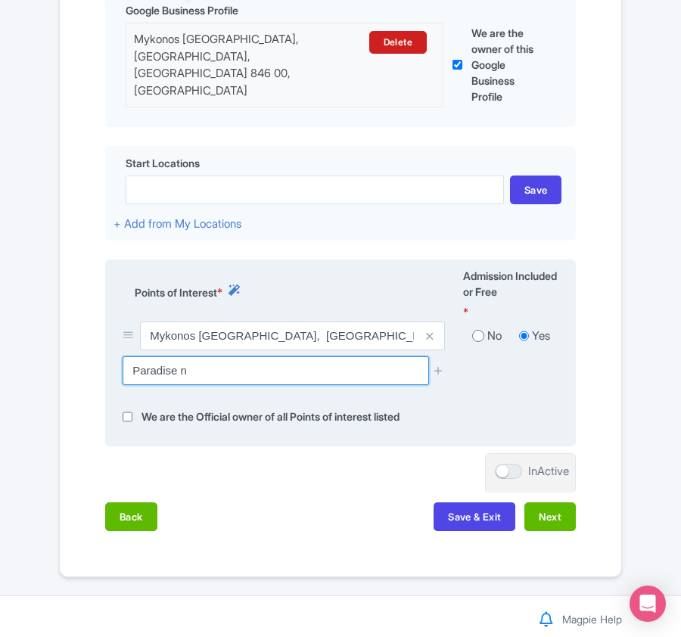
scroll to position [483, 0]
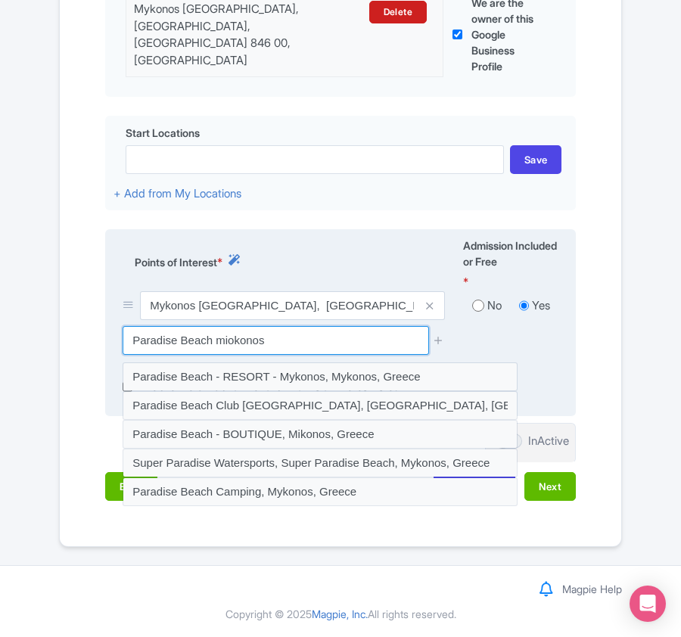
click at [232, 345] on input "Paradise Beach miokonos" at bounding box center [276, 340] width 306 height 29
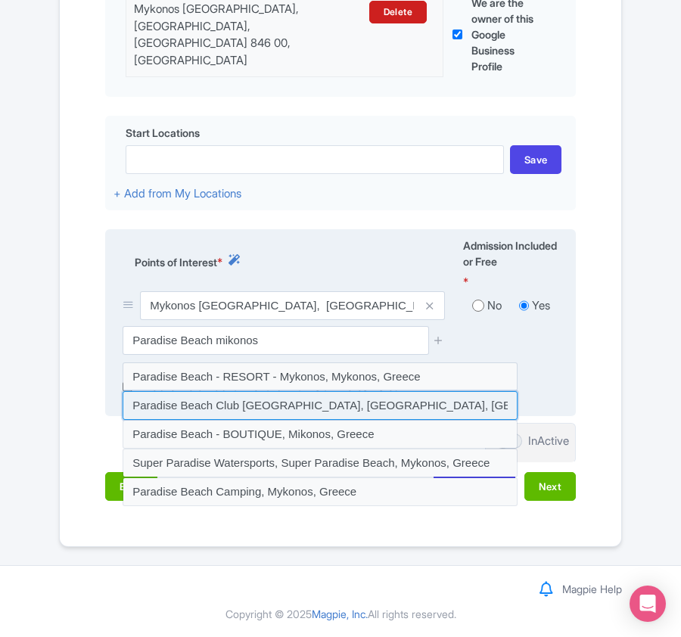
click at [221, 409] on input at bounding box center [320, 405] width 395 height 29
type input "Paradise Beach Club [GEOGRAPHIC_DATA], [GEOGRAPHIC_DATA], [GEOGRAPHIC_DATA], [G…"
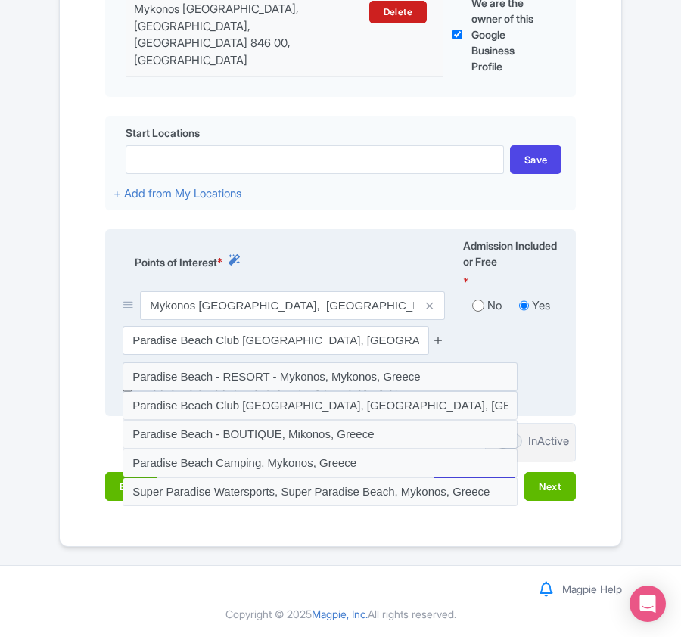
click at [437, 338] on icon at bounding box center [438, 340] width 11 height 11
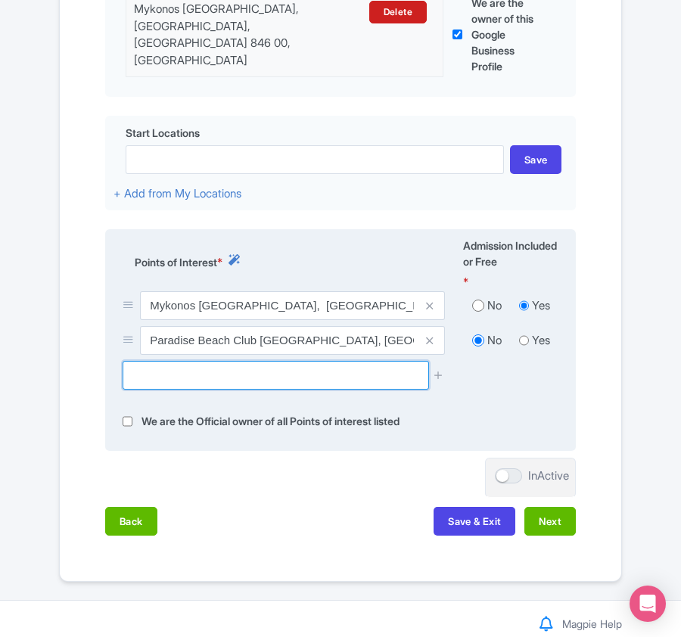
click at [285, 386] on input "text" at bounding box center [276, 375] width 306 height 29
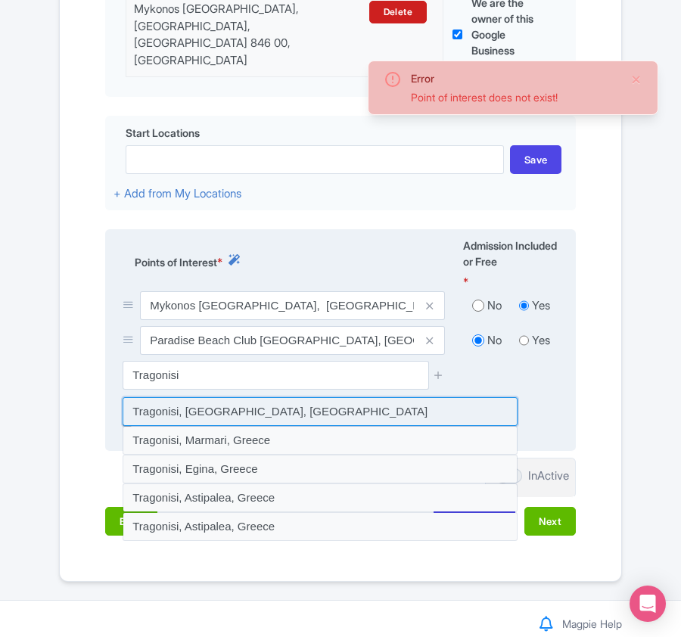
click at [243, 416] on input at bounding box center [320, 411] width 395 height 29
type input "Tragonisi, [GEOGRAPHIC_DATA], [GEOGRAPHIC_DATA]"
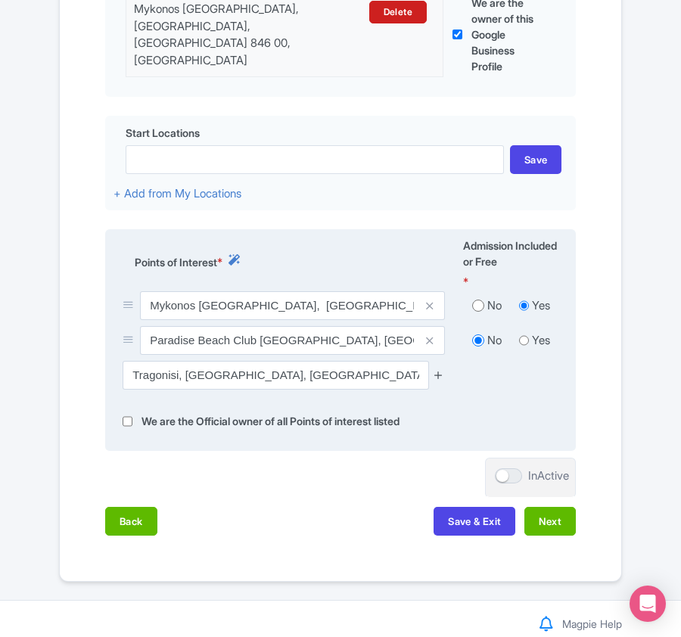
click at [433, 370] on icon at bounding box center [438, 374] width 11 height 11
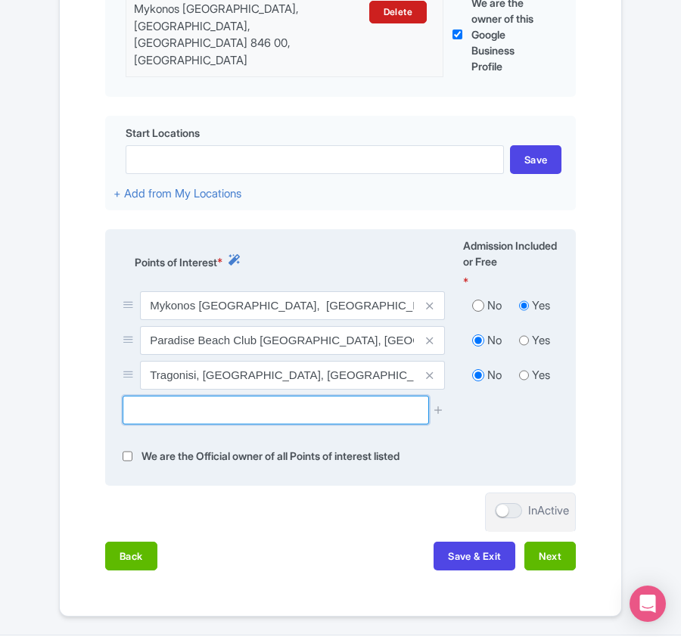
click at [255, 407] on input "text" at bounding box center [276, 410] width 306 height 29
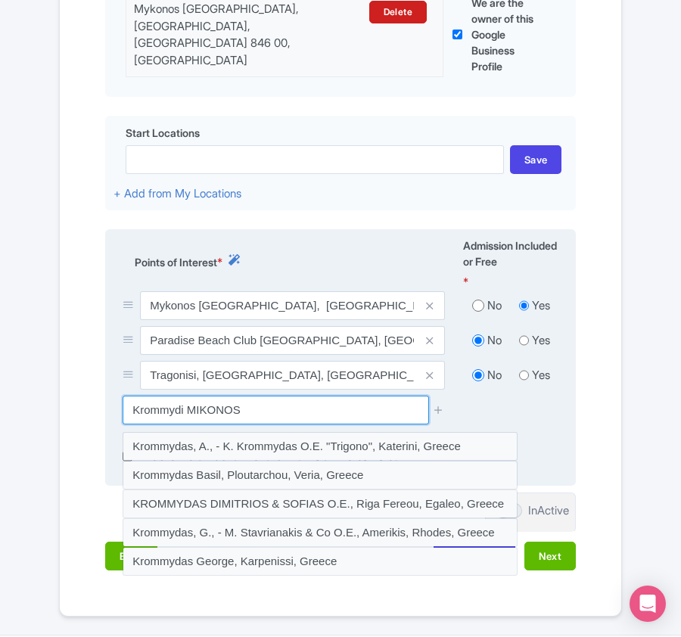
click at [185, 406] on input "Krommydi MIKONOS" at bounding box center [276, 410] width 306 height 29
drag, startPoint x: 263, startPoint y: 410, endPoint x: 247, endPoint y: 410, distance: 16.7
click at [247, 410] on input "Krommydi, MIKONOS" at bounding box center [276, 410] width 306 height 29
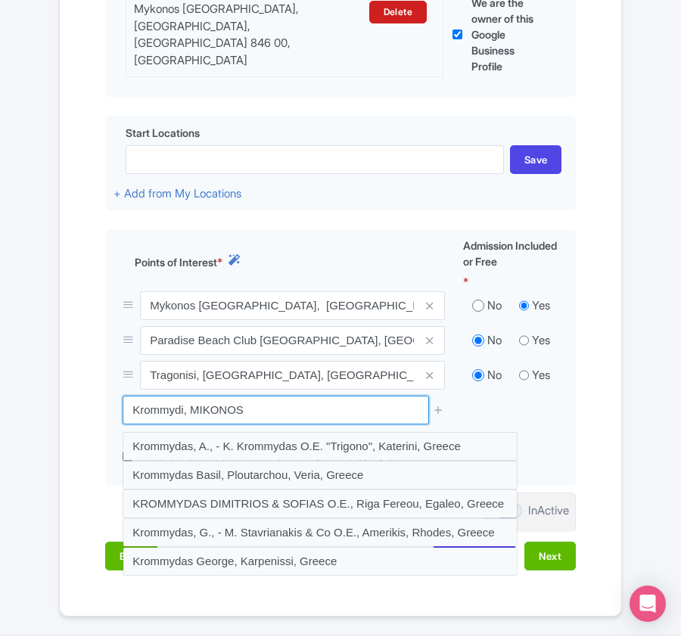
drag, startPoint x: 180, startPoint y: 409, endPoint x: 79, endPoint y: 401, distance: 100.9
click at [79, 401] on div "Name & Price Locations Description & Reviews Images & Categories Complete Edit …" at bounding box center [340, 196] width 543 height 780
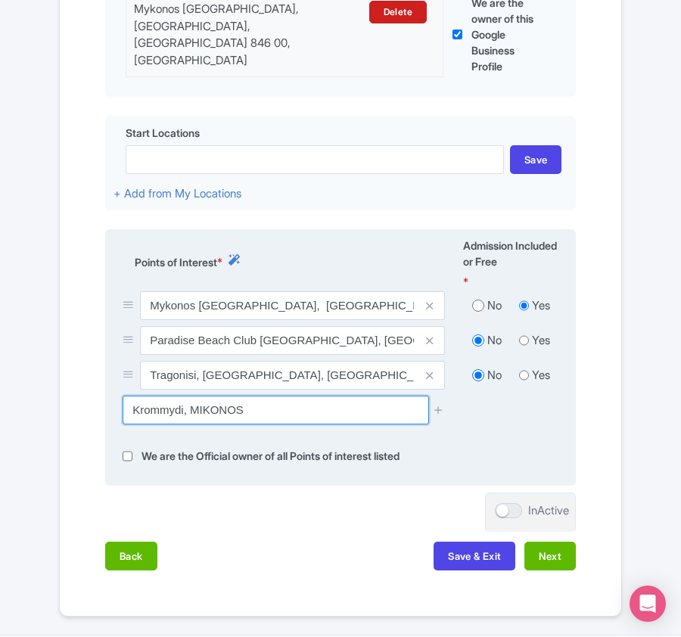
click at [182, 412] on input "Krommydi, MIKONOS" at bounding box center [276, 410] width 306 height 29
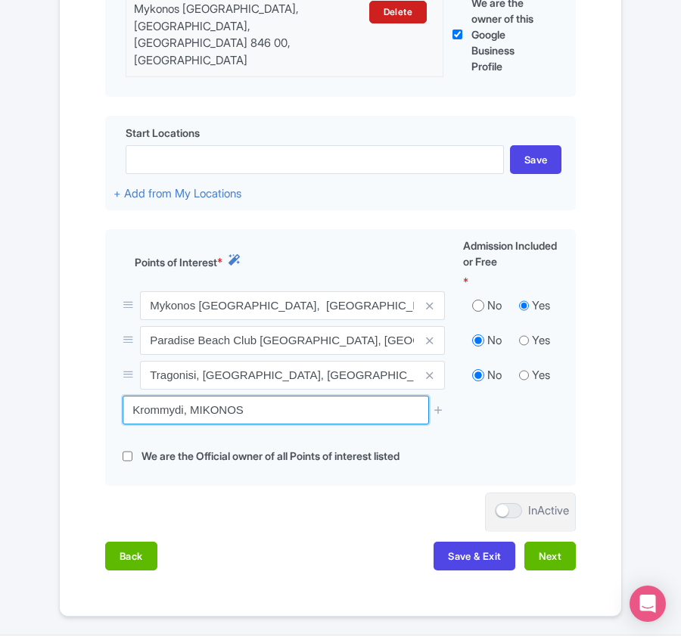
drag, startPoint x: 185, startPoint y: 406, endPoint x: -38, endPoint y: 406, distance: 223.3
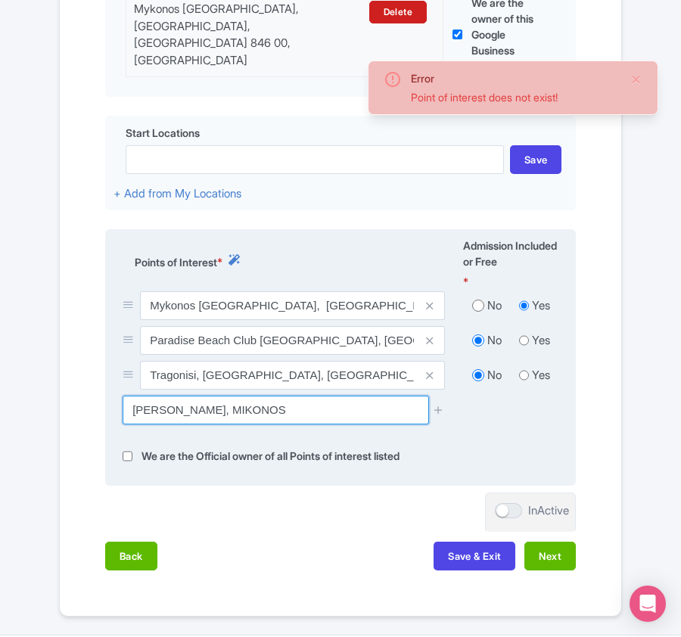
drag, startPoint x: 182, startPoint y: 406, endPoint x: 328, endPoint y: 416, distance: 147.2
click at [328, 416] on input "kavouras, MIKONOS" at bounding box center [276, 410] width 306 height 29
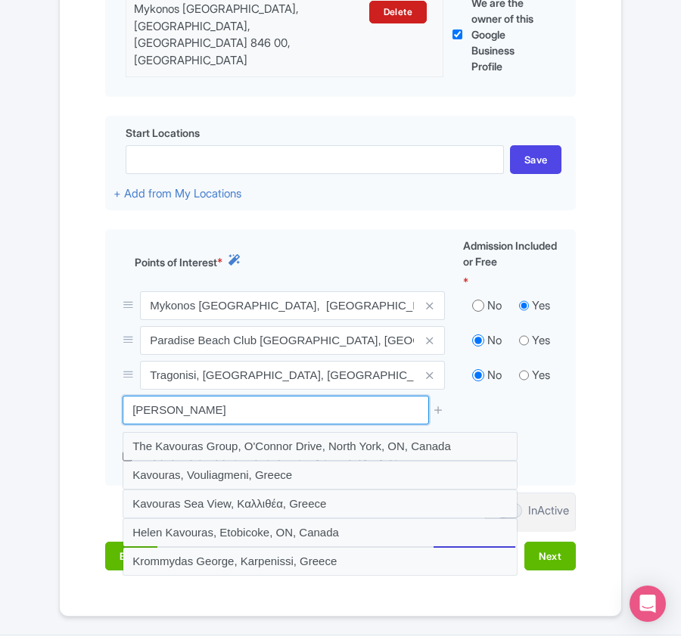
type input "kavouras"
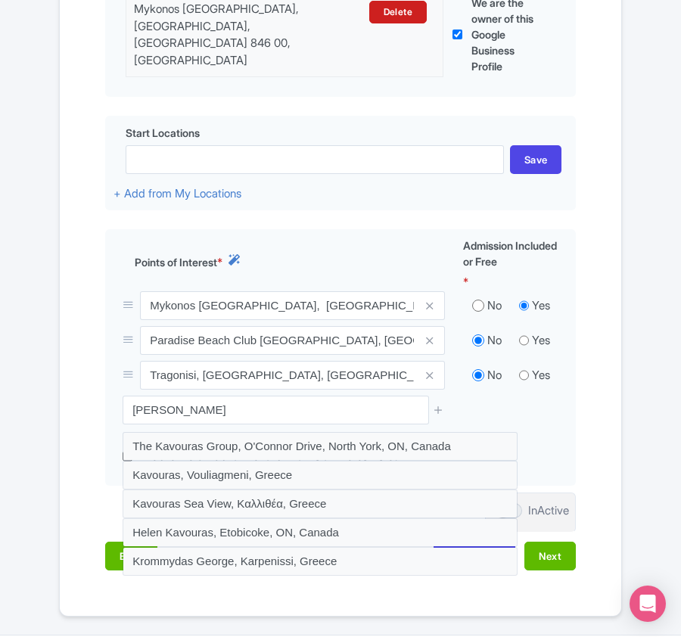
click at [590, 440] on div "Name & Price Locations Description & Reviews Images & Categories Complete Edit …" at bounding box center [340, 196] width 543 height 780
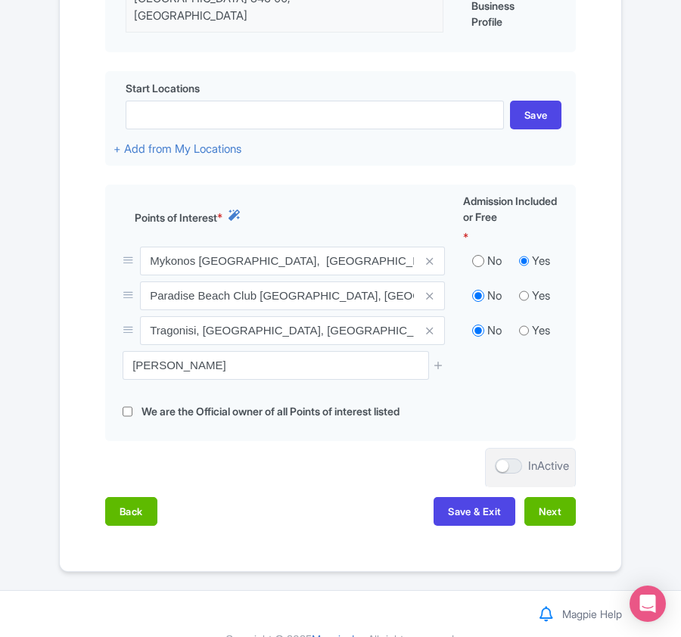
scroll to position [553, 0]
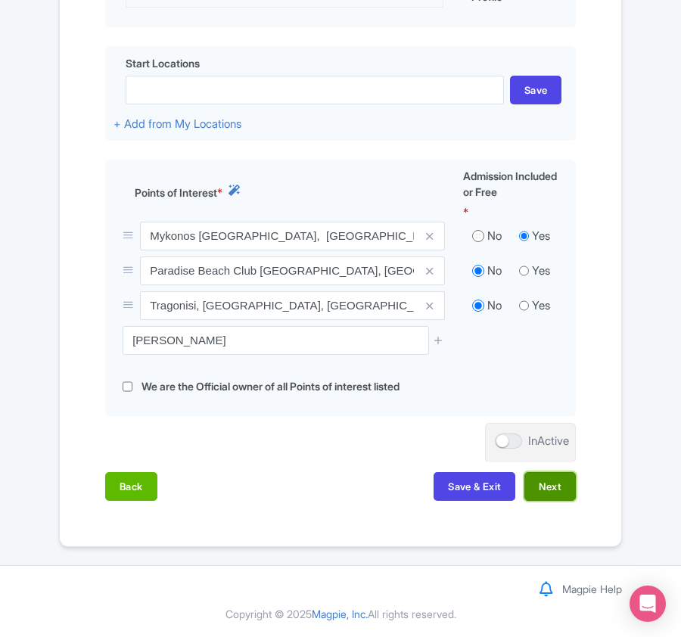
click at [565, 491] on button "Next" at bounding box center [549, 486] width 51 height 29
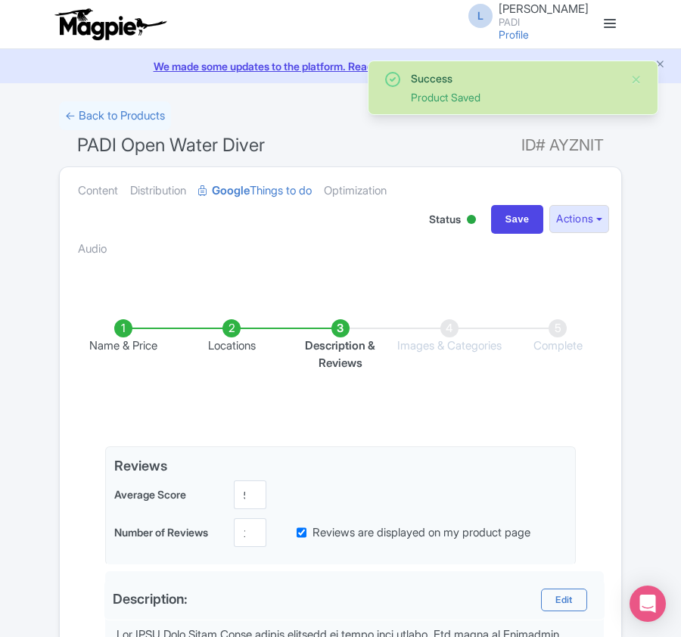
scroll to position [557, 0]
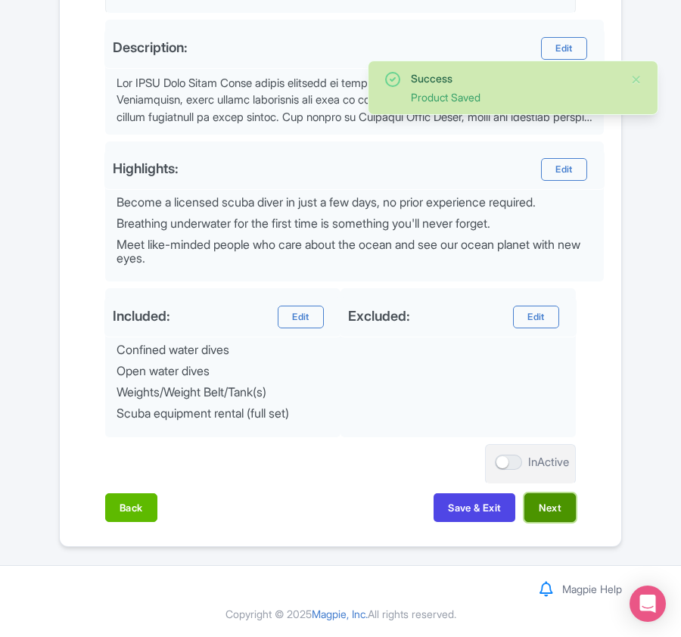
click at [560, 513] on button "Next" at bounding box center [549, 507] width 51 height 29
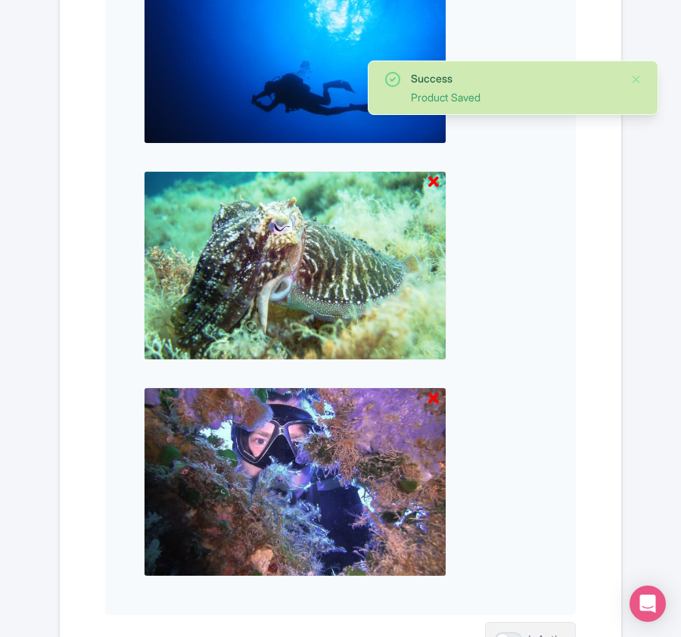
scroll to position [1813, 0]
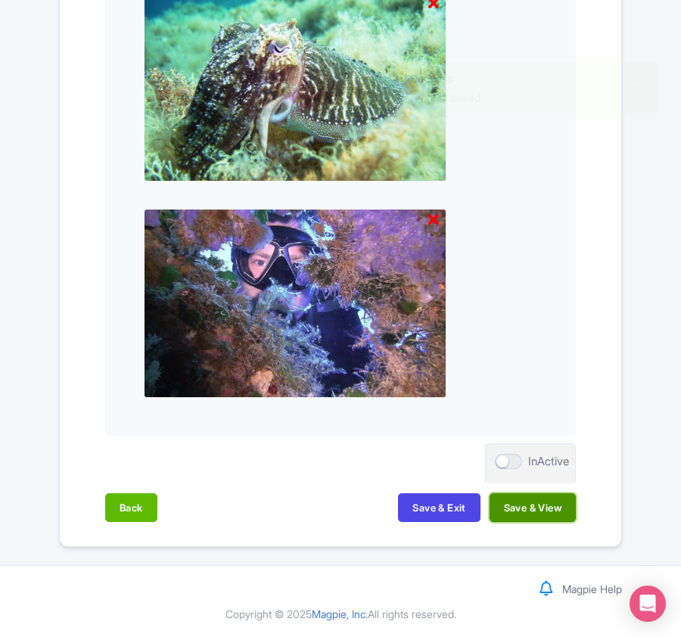
click at [559, 513] on button "Save & View" at bounding box center [533, 507] width 86 height 29
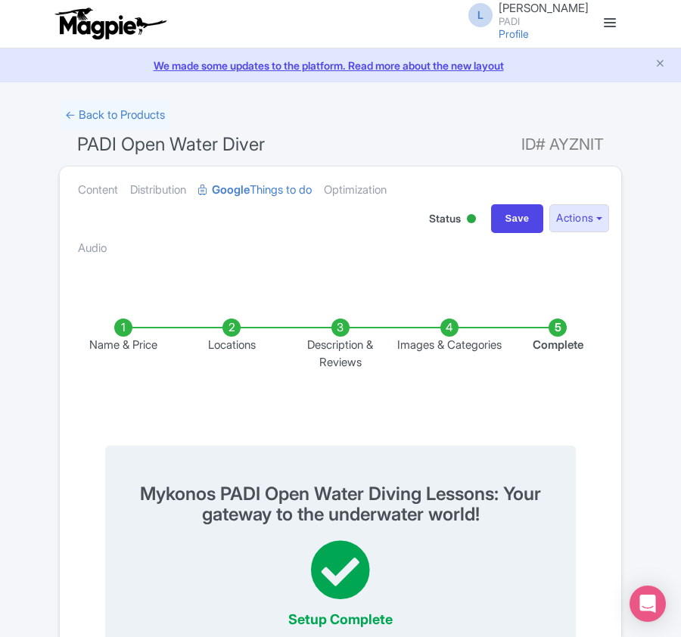
scroll to position [0, 0]
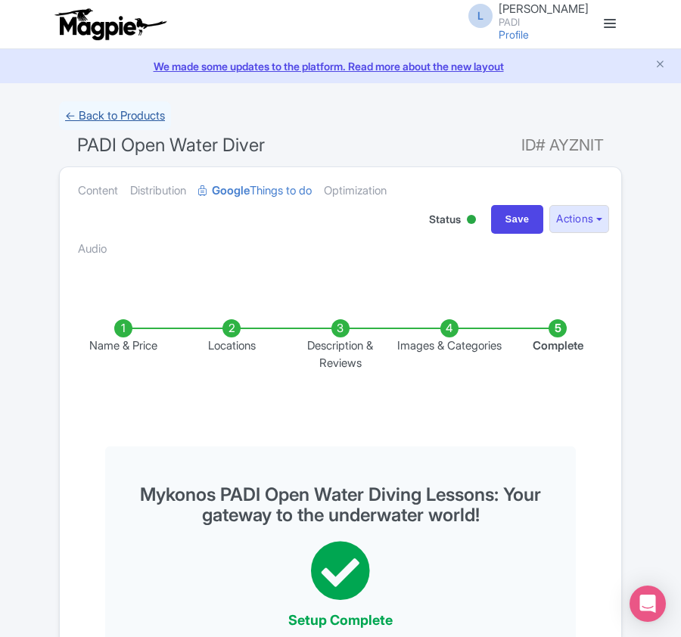
click at [89, 112] on link "← Back to Products" at bounding box center [115, 116] width 112 height 30
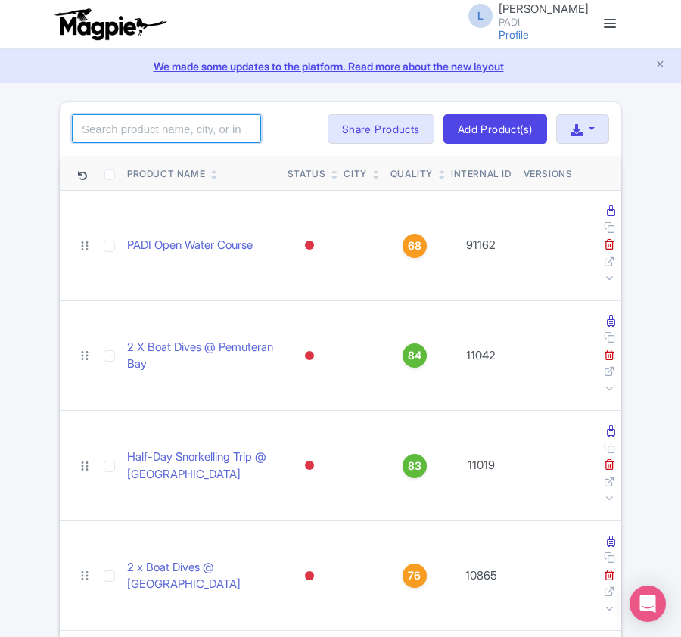
click at [142, 124] on input "search" at bounding box center [166, 128] width 189 height 29
paste input "16783"
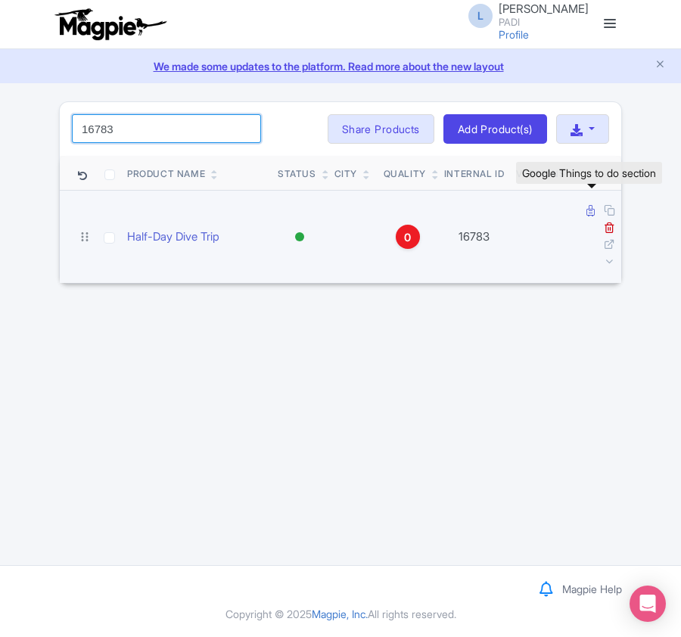
type input "16783"
click at [588, 210] on icon at bounding box center [591, 210] width 8 height 11
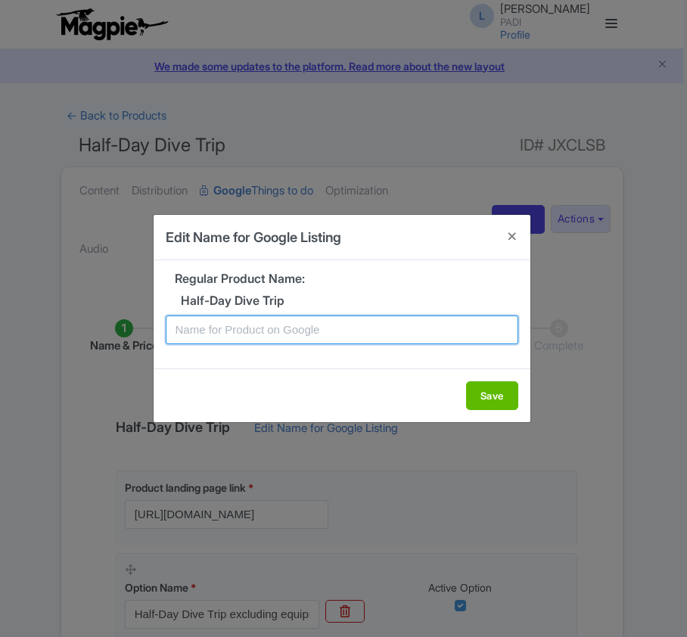
click at [310, 331] on input "text" at bounding box center [342, 330] width 353 height 29
paste input "One Dive into Toulon's Best Underwater Sites"
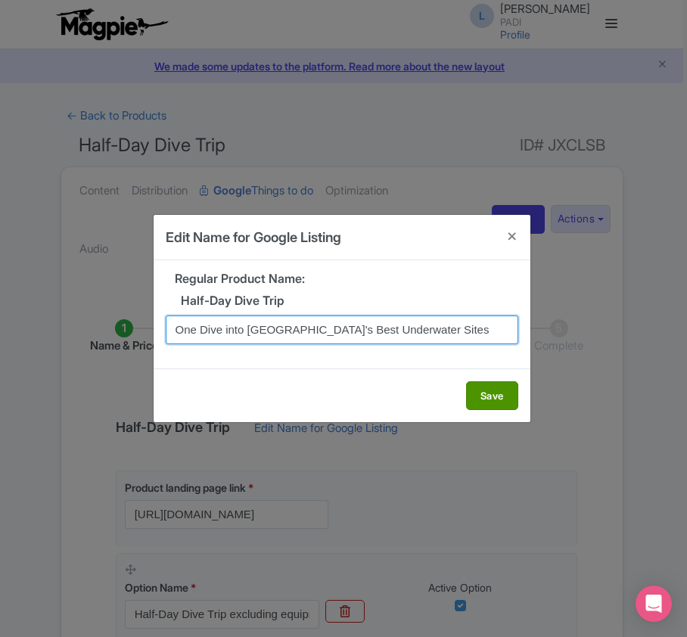
type input "One Dive into Toulon's Best Underwater Sites"
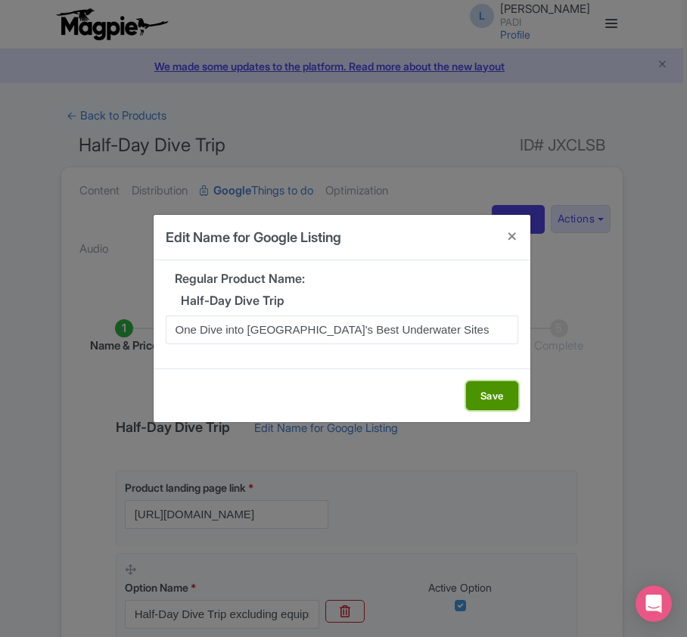
click at [491, 401] on button "Save" at bounding box center [492, 395] width 52 height 29
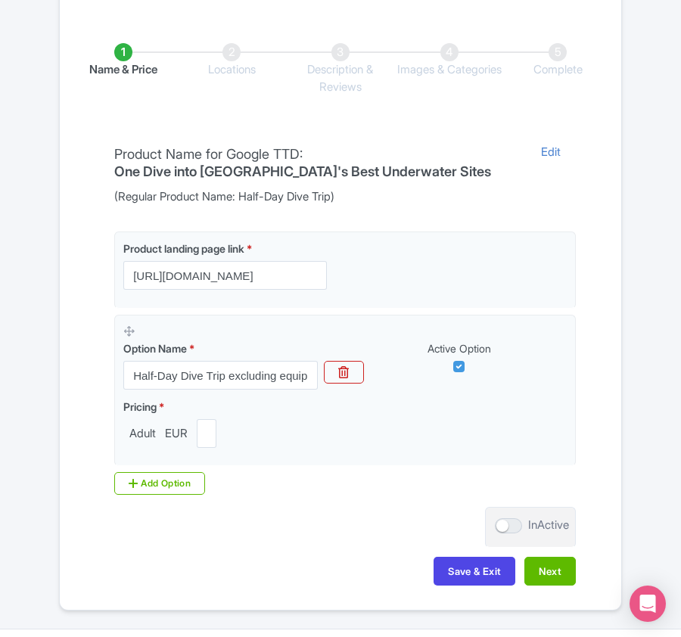
scroll to position [343, 0]
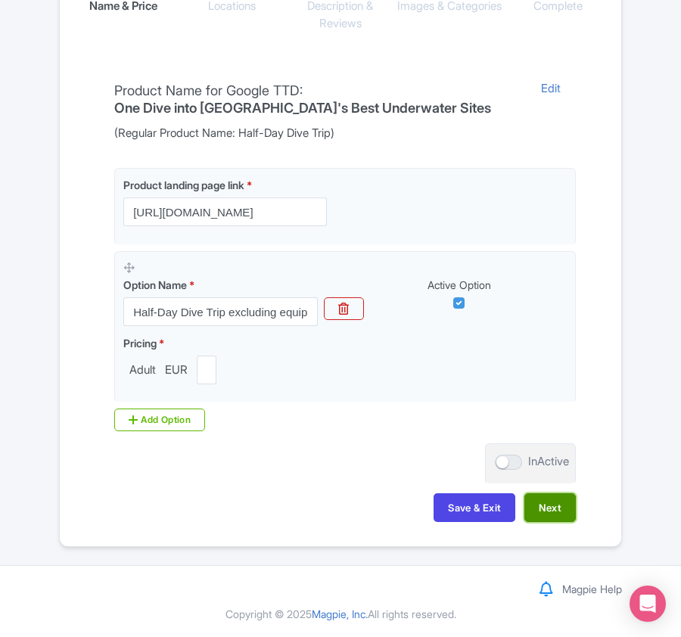
click at [556, 509] on button "Next" at bounding box center [549, 507] width 51 height 29
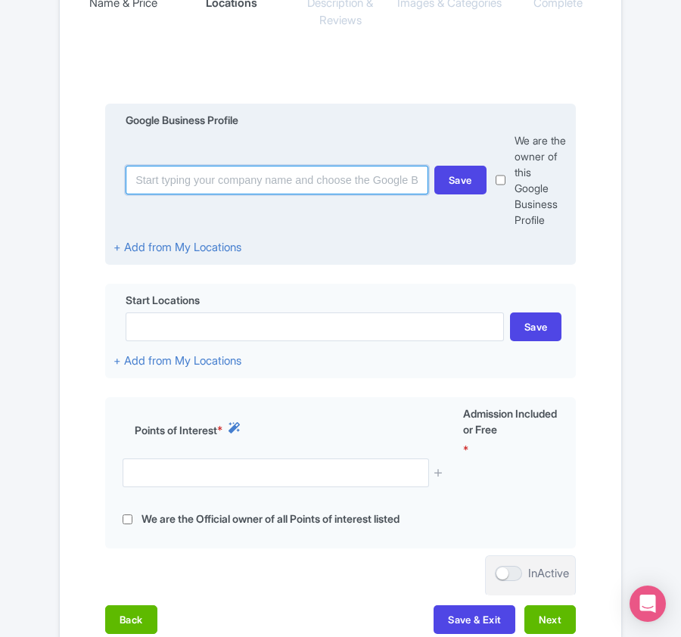
click at [273, 194] on input at bounding box center [277, 180] width 303 height 29
paste input "Saphir Plongée"
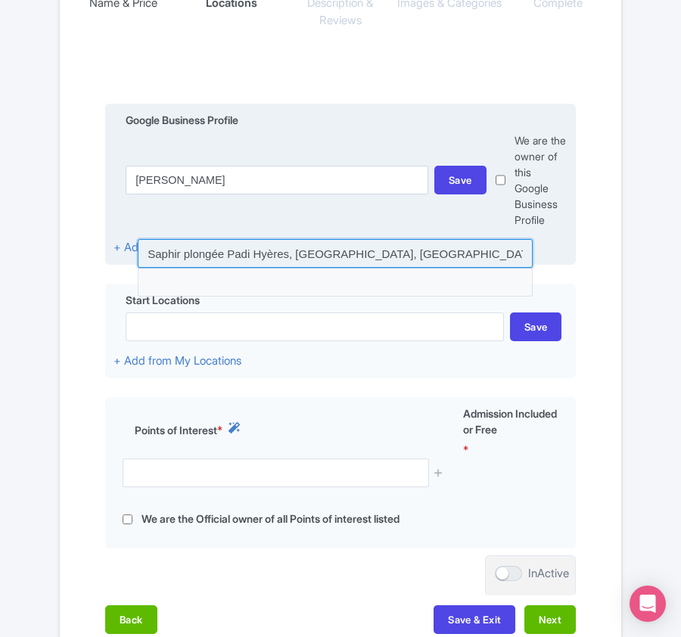
click at [247, 257] on input at bounding box center [335, 253] width 395 height 29
type input "Saphir plongée Padi Hyères, La Londe-les-Maures, France"
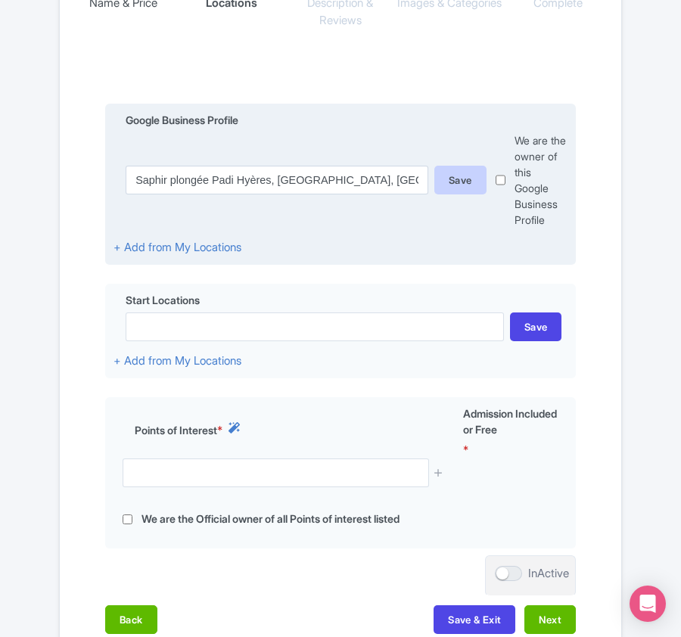
click at [448, 179] on div "Save" at bounding box center [460, 180] width 52 height 29
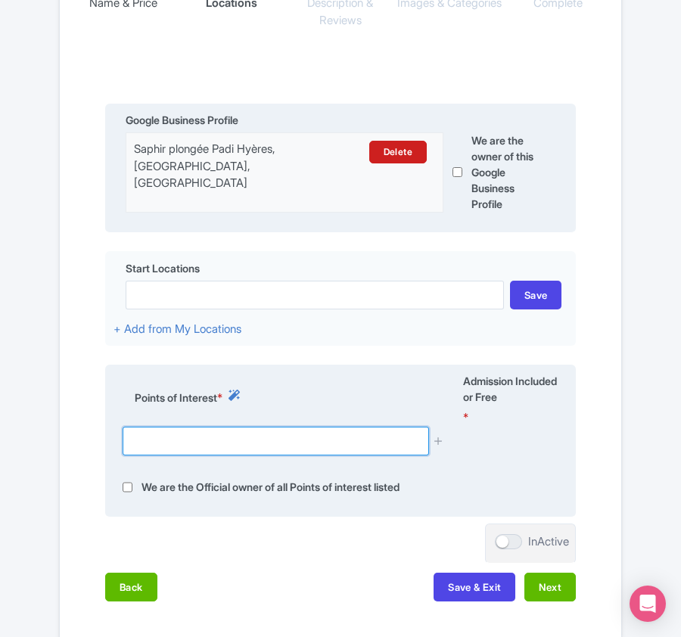
click at [157, 456] on input "text" at bounding box center [276, 441] width 306 height 29
paste input "Saphir Plongée"
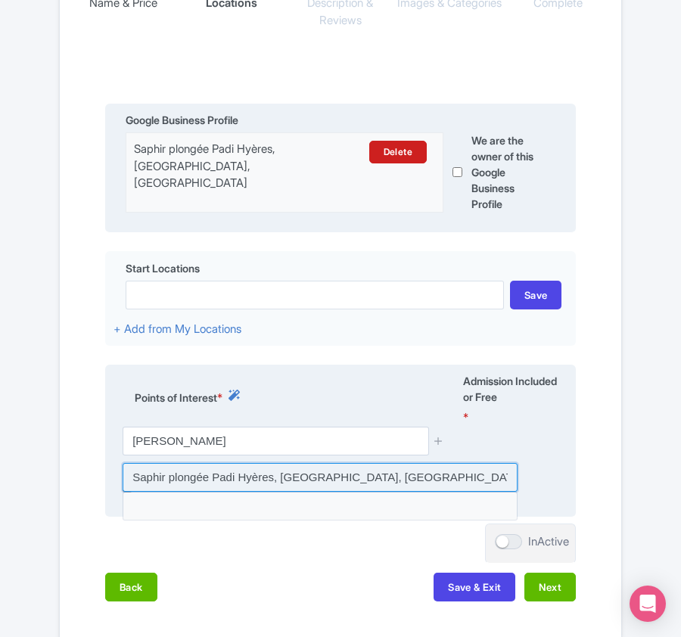
click at [171, 473] on input at bounding box center [320, 477] width 395 height 29
type input "Saphir plongée Padi Hyères, La Londe-les-Maures, France"
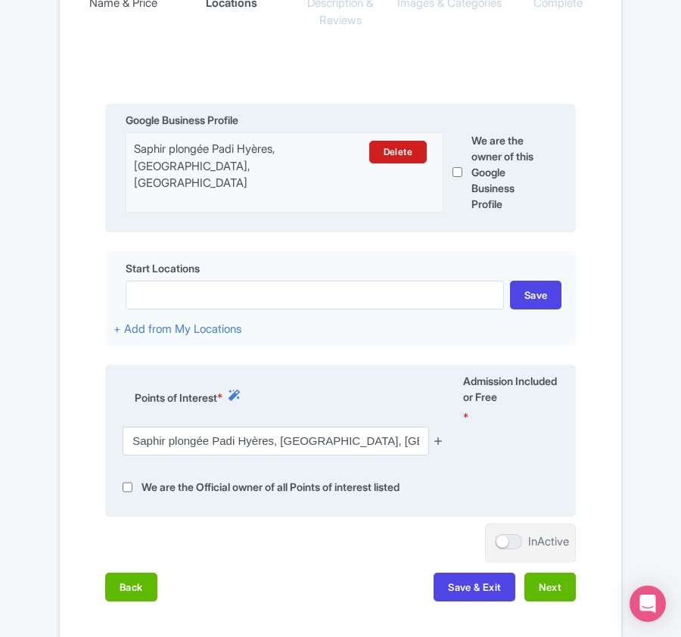
click at [439, 446] on icon at bounding box center [438, 440] width 11 height 11
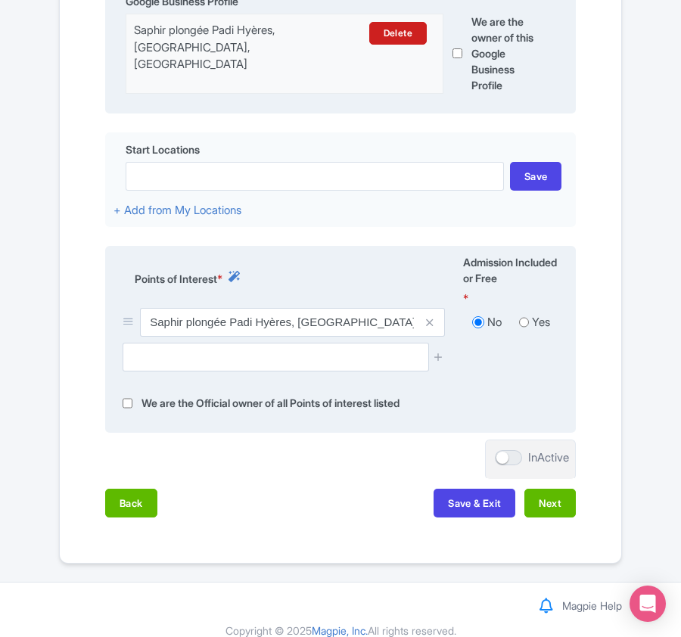
scroll to position [483, 0]
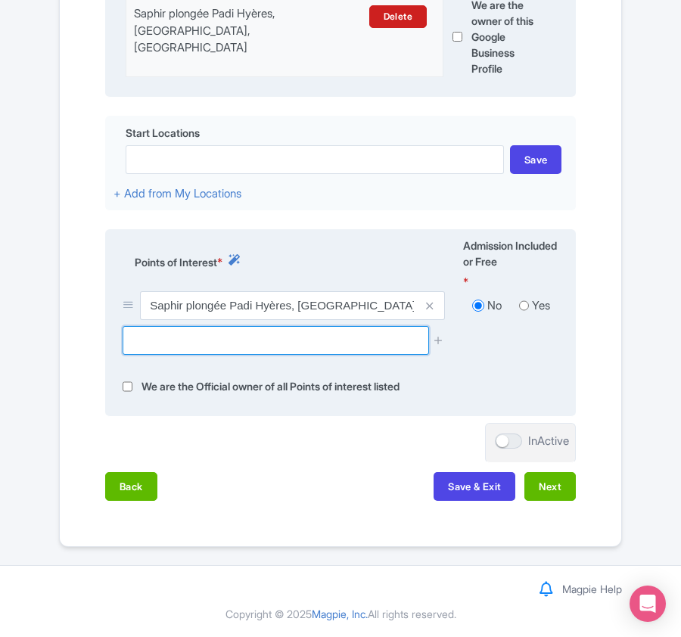
click at [203, 336] on input "text" at bounding box center [276, 340] width 306 height 29
paste input "Pointe de Montrémian"
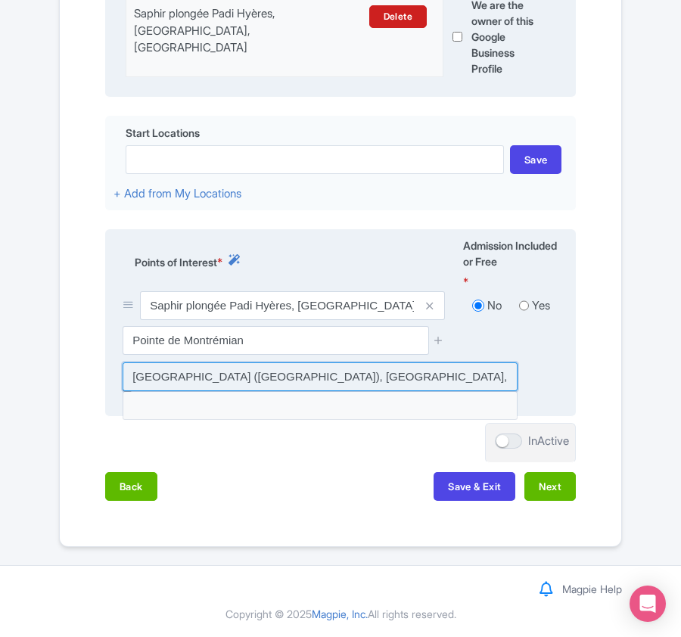
click at [297, 371] on input at bounding box center [320, 377] width 395 height 29
type input "Pointe de Brégançonnet (Pointe de Montrémian), Hyères, France"
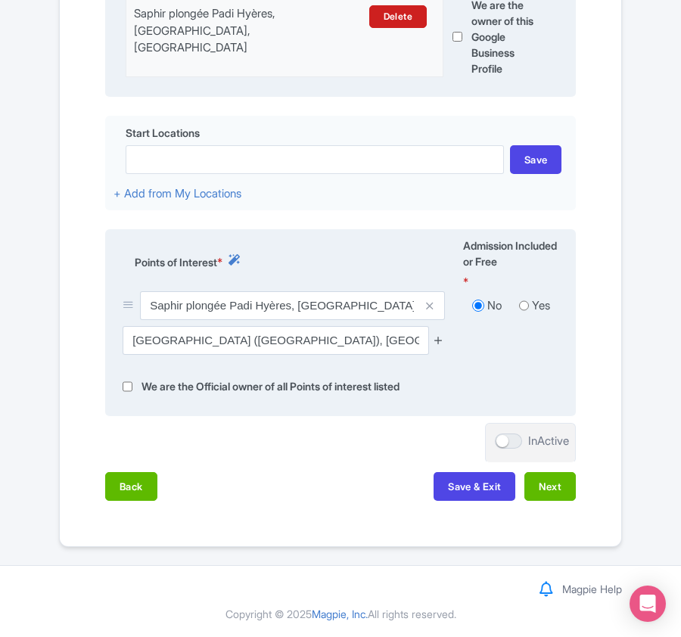
click at [440, 335] on icon at bounding box center [438, 340] width 11 height 11
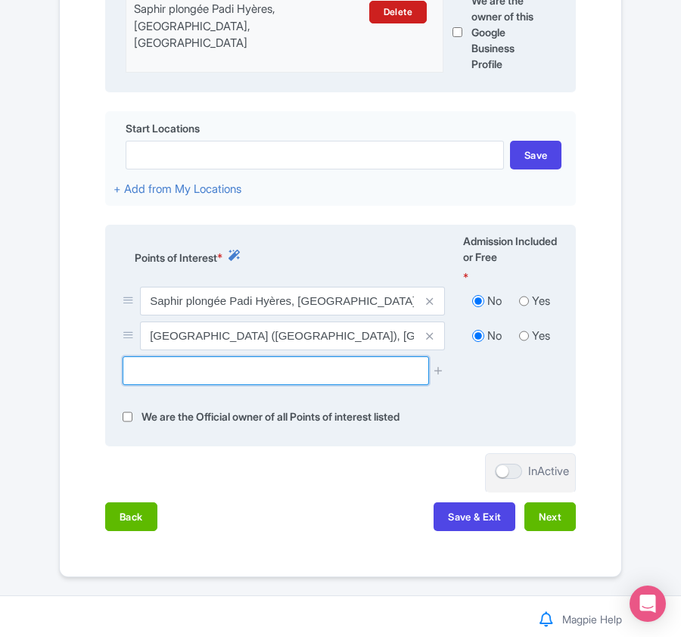
click at [158, 369] on input "text" at bounding box center [276, 370] width 306 height 29
paste input "Sec de la Gabinière"
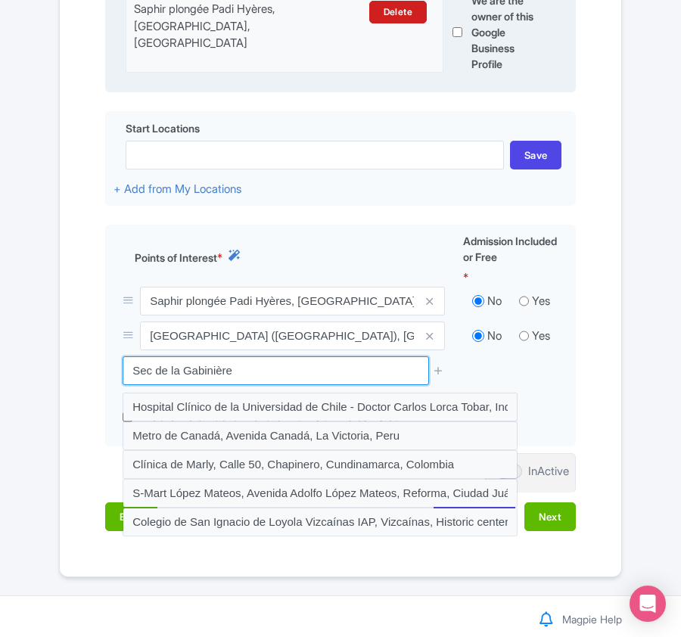
drag, startPoint x: 238, startPoint y: 371, endPoint x: 41, endPoint y: 367, distance: 196.8
click at [41, 367] on div "Success Point of interest added successfully ← Back to Products Half-Day Dive T…" at bounding box center [340, 99] width 681 height 960
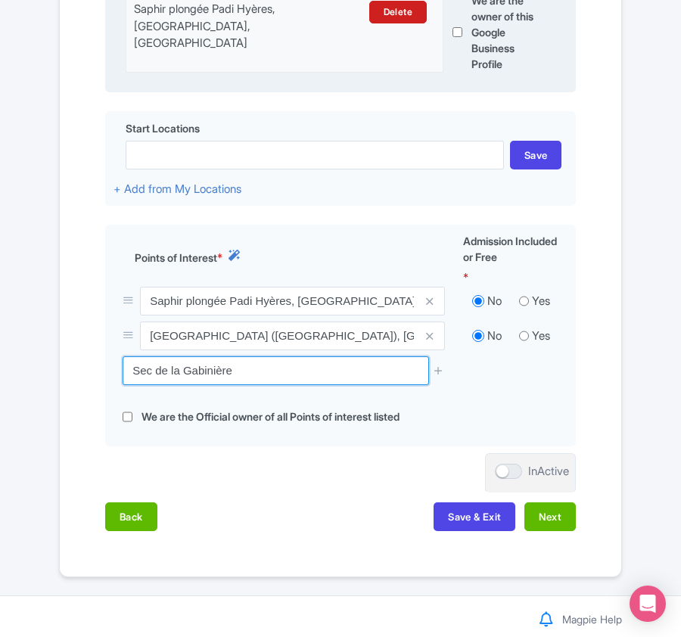
paste input "Pointe de la croix"
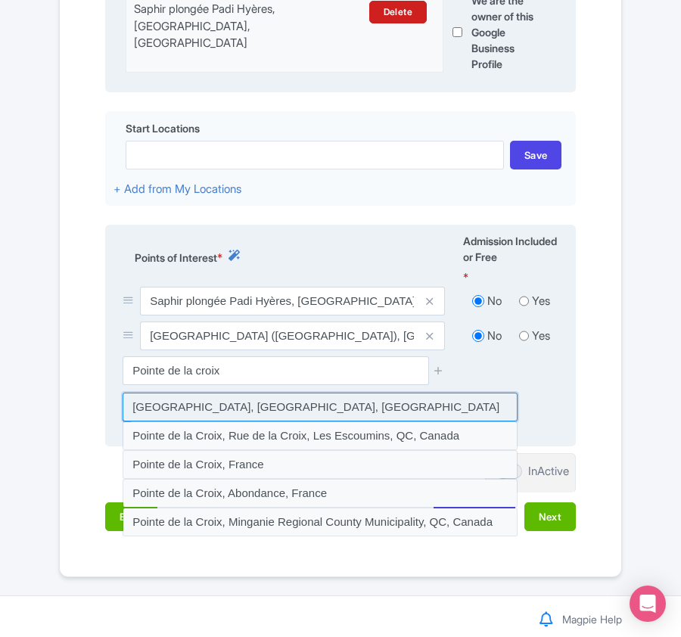
click at [227, 412] on input at bounding box center [320, 407] width 395 height 29
type input "Pointe de la Croix, Hyères, France"
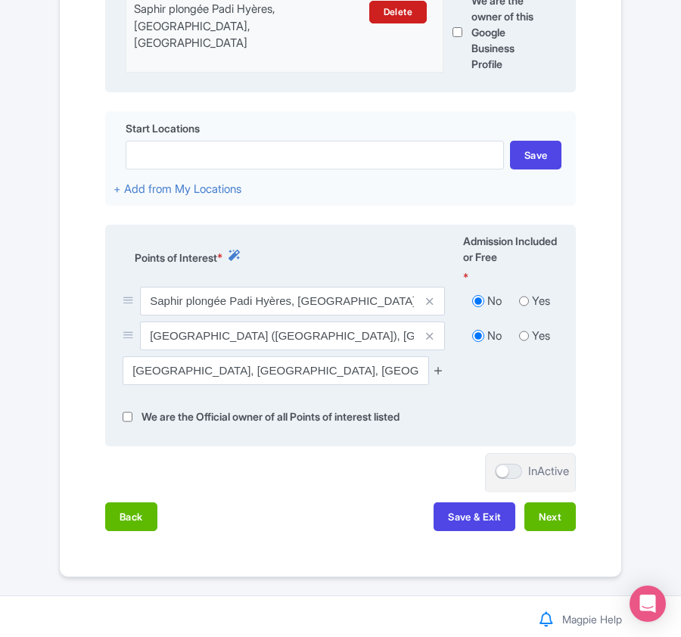
click at [437, 371] on icon at bounding box center [438, 370] width 11 height 11
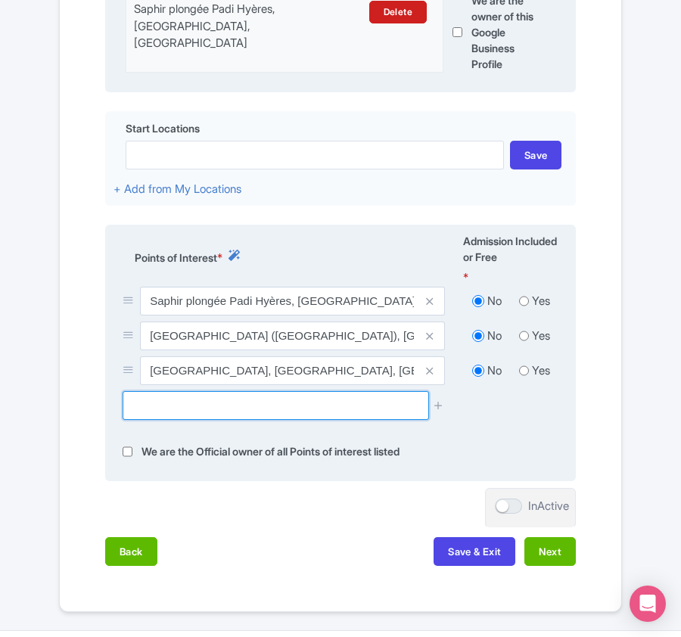
click at [176, 406] on input "text" at bounding box center [276, 405] width 306 height 29
paste input "Donator (Prosper Schiaffino)"
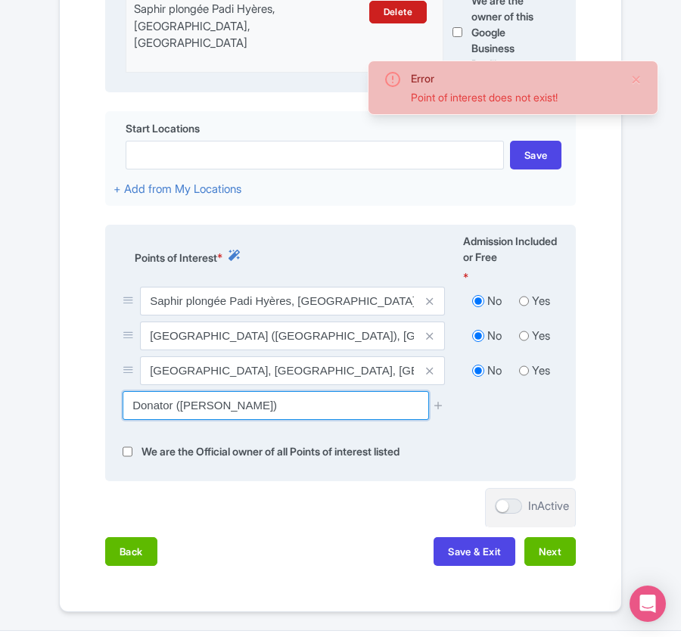
click at [176, 409] on input "Donator (Prosper Schiaffino)" at bounding box center [276, 405] width 306 height 29
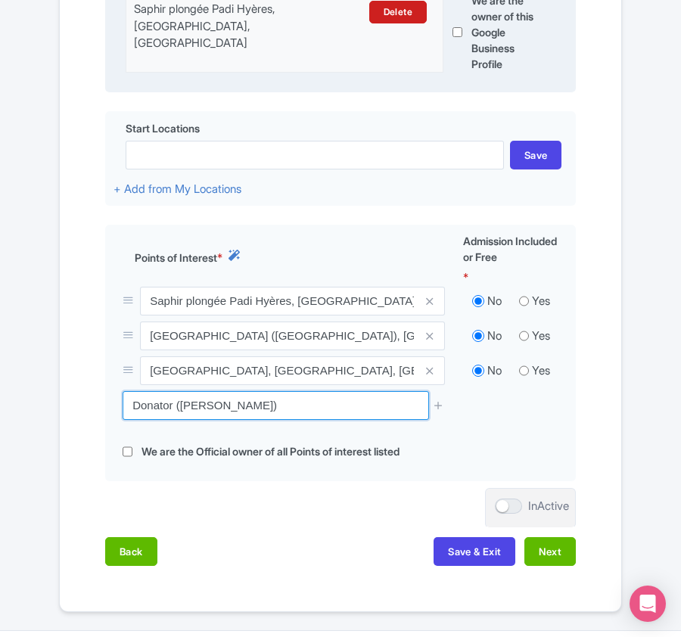
drag, startPoint x: 179, startPoint y: 409, endPoint x: 97, endPoint y: 409, distance: 82.5
click at [97, 409] on div "Name & Price Locations Description & Reviews Images & Categories Complete Edit …" at bounding box center [340, 193] width 543 height 775
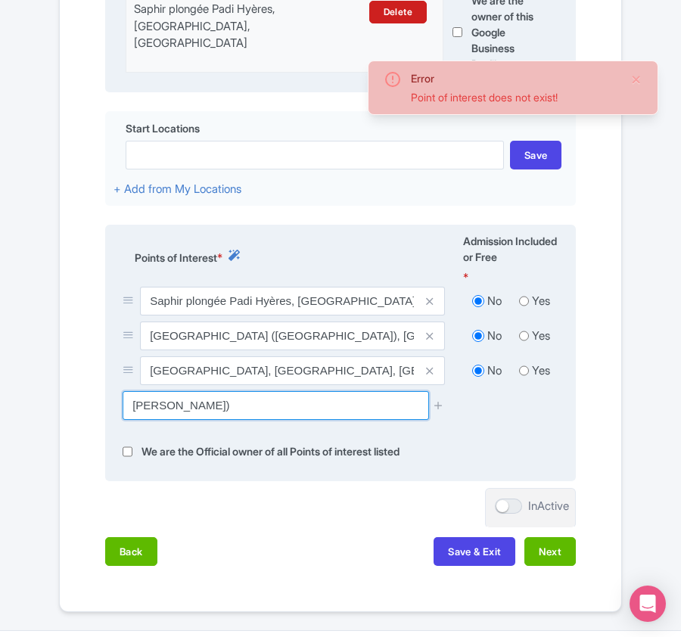
click at [242, 412] on input "Prosper Schiaffino)" at bounding box center [276, 405] width 306 height 29
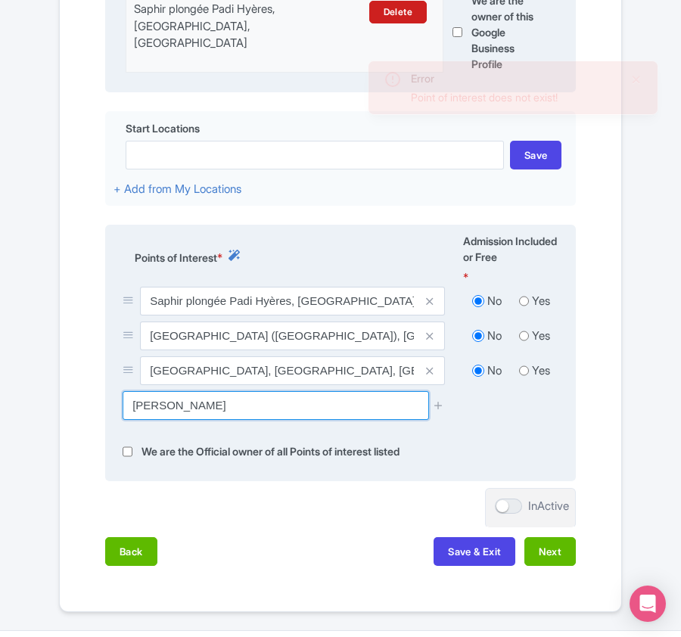
click at [130, 410] on input "Prosper Schiaffino" at bounding box center [276, 405] width 306 height 29
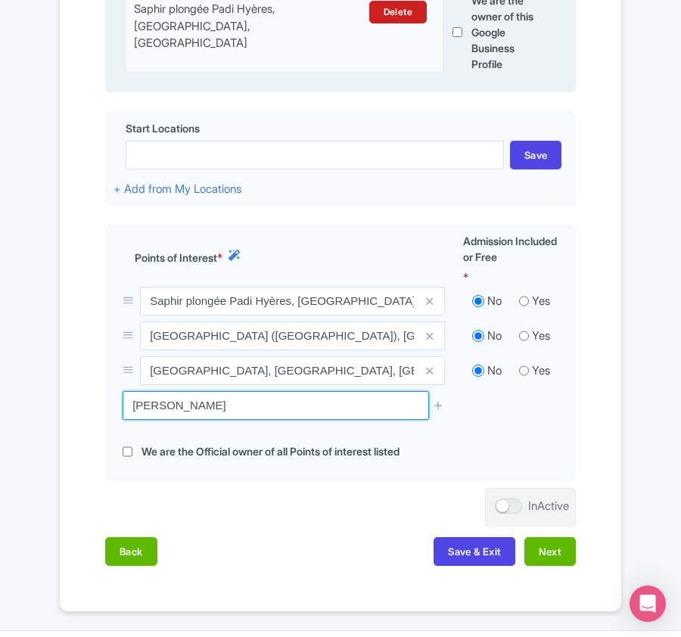
drag, startPoint x: 300, startPoint y: 395, endPoint x: -3, endPoint y: 397, distance: 302.7
paste input "Sagona"
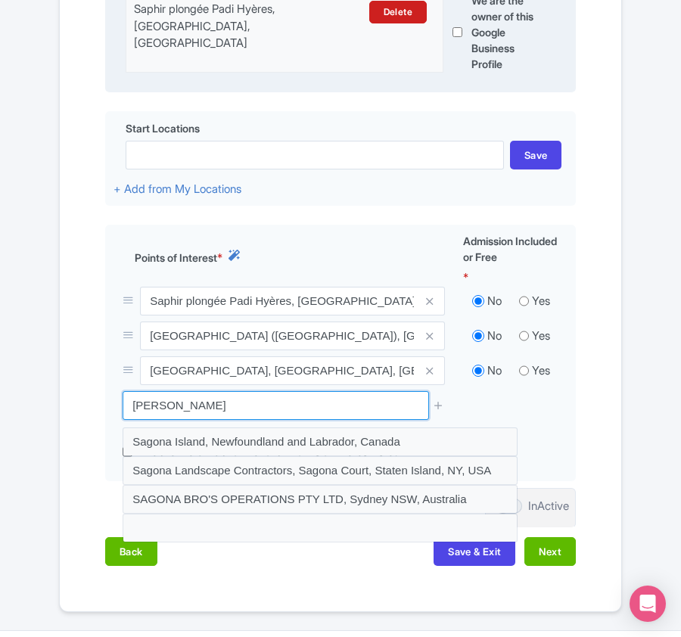
drag, startPoint x: 224, startPoint y: 412, endPoint x: 48, endPoint y: 409, distance: 175.6
click at [48, 409] on div "Error Point of interest does not exist! ← Back to Products Half-Day Dive Trip I…" at bounding box center [340, 116] width 681 height 995
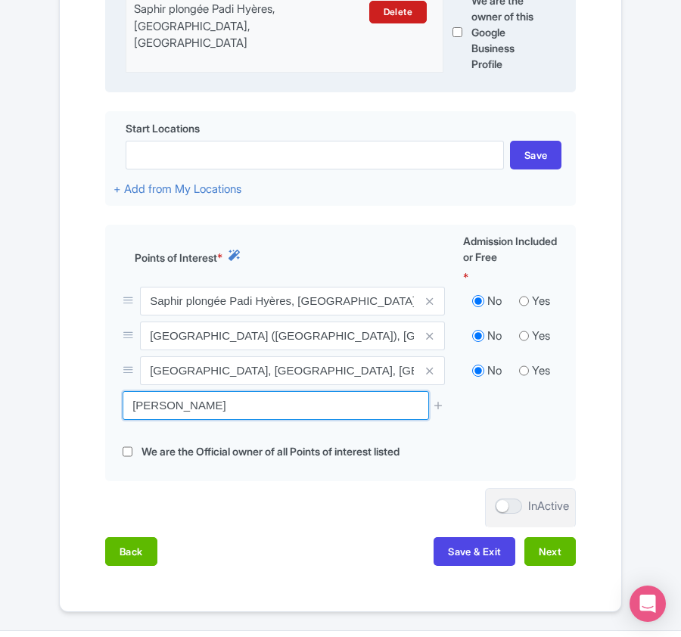
paste input "Pointe du vaisseau"
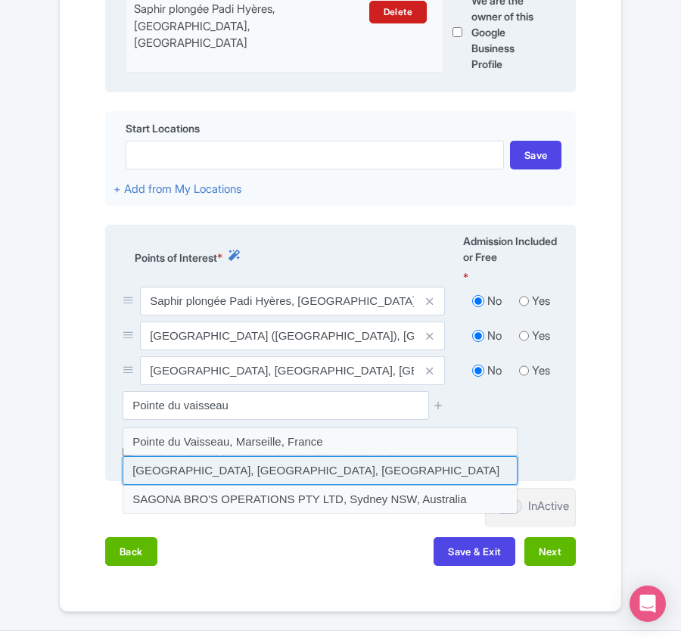
click at [274, 474] on input at bounding box center [320, 470] width 395 height 29
type input "Pointe du Vaisseau, Hyères, France"
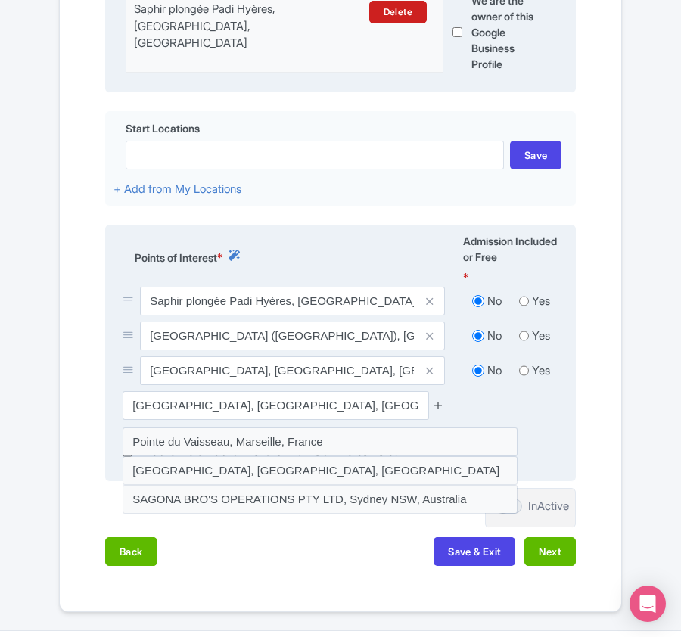
click at [442, 409] on icon at bounding box center [438, 405] width 11 height 11
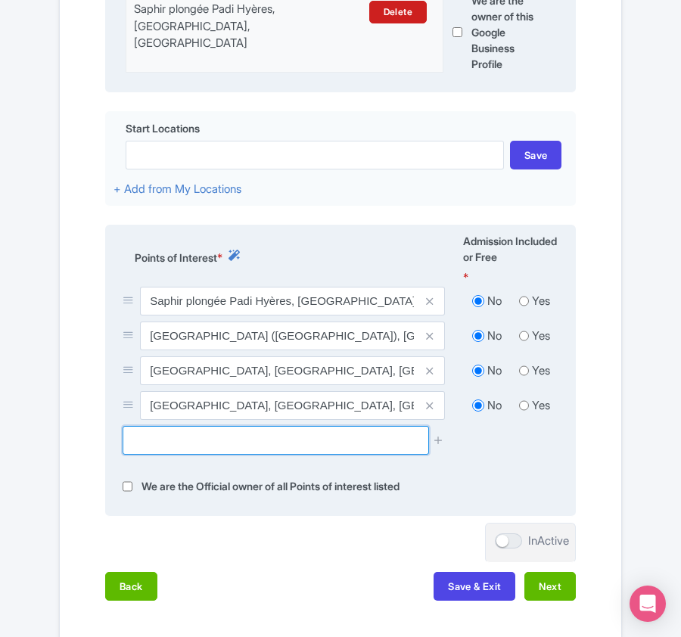
click at [228, 454] on input "text" at bounding box center [276, 440] width 306 height 29
paste input "Tombant de la Gabinière"
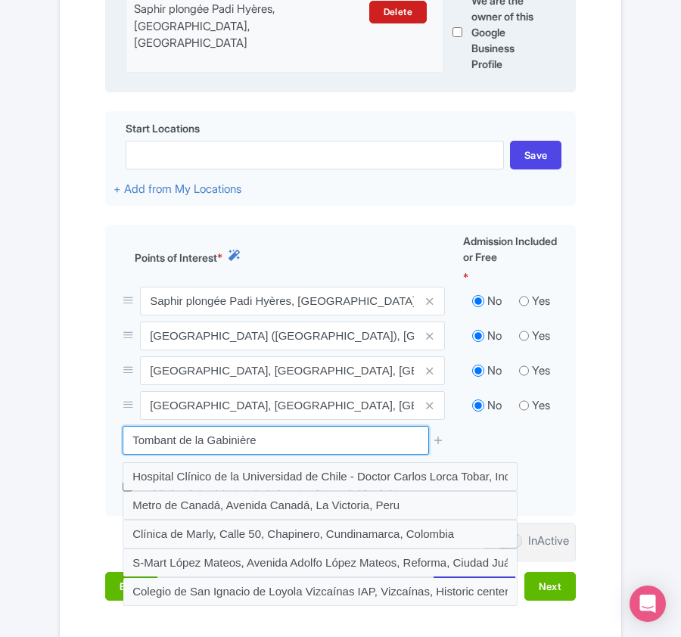
drag, startPoint x: 270, startPoint y: 442, endPoint x: -126, endPoint y: 419, distance: 396.5
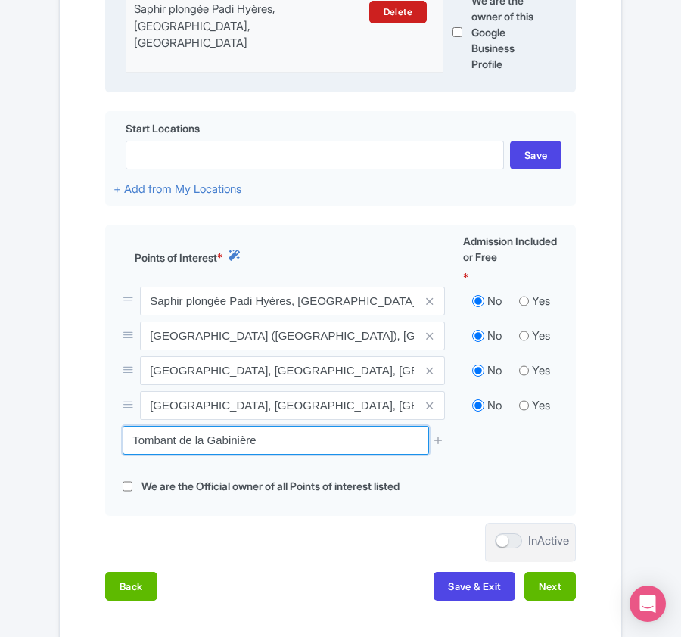
paste input "Le Parc National de Port-Cros"
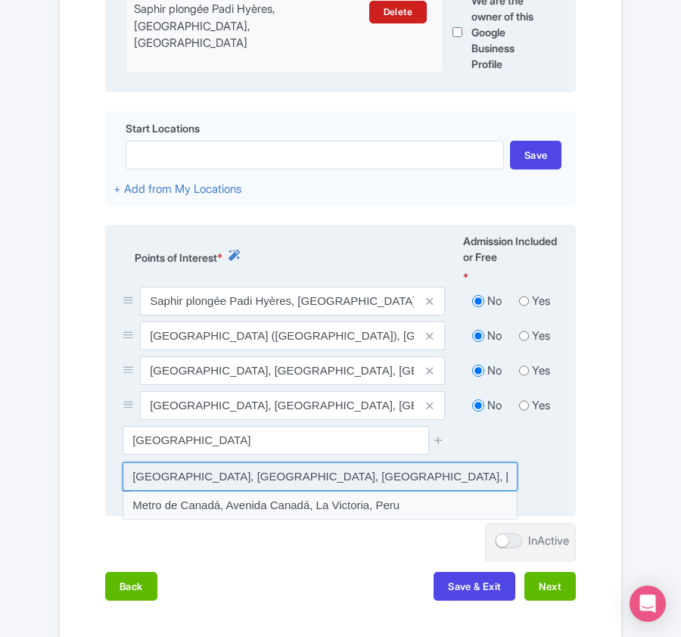
click at [397, 476] on input at bounding box center [320, 476] width 395 height 29
type input "Le Parc, Parc national de Port-Cros, La Croix-Valmer, France"
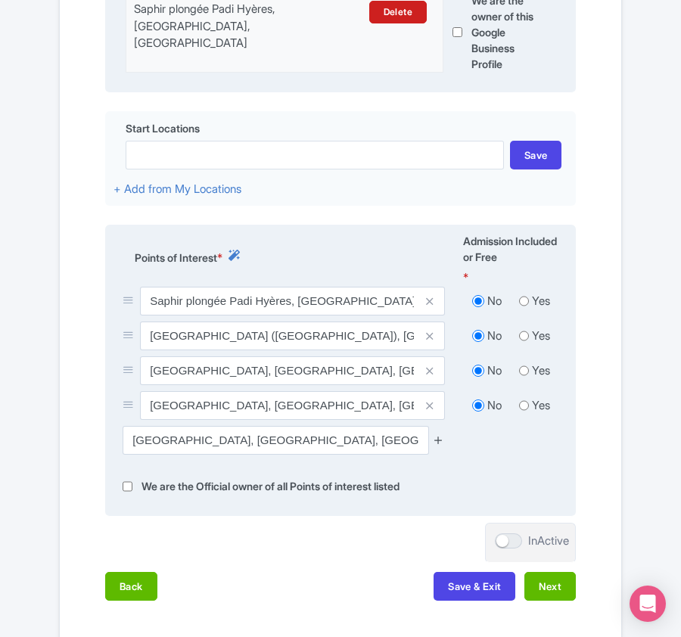
click at [442, 439] on icon at bounding box center [438, 439] width 11 height 11
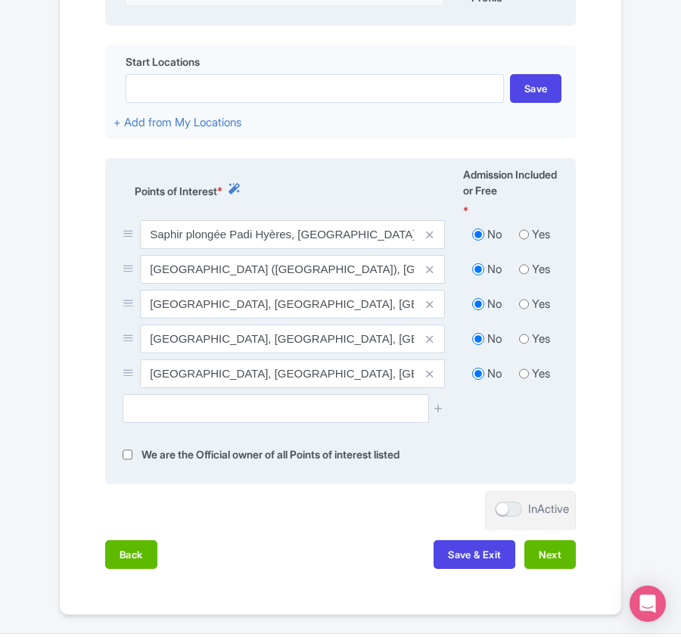
scroll to position [622, 0]
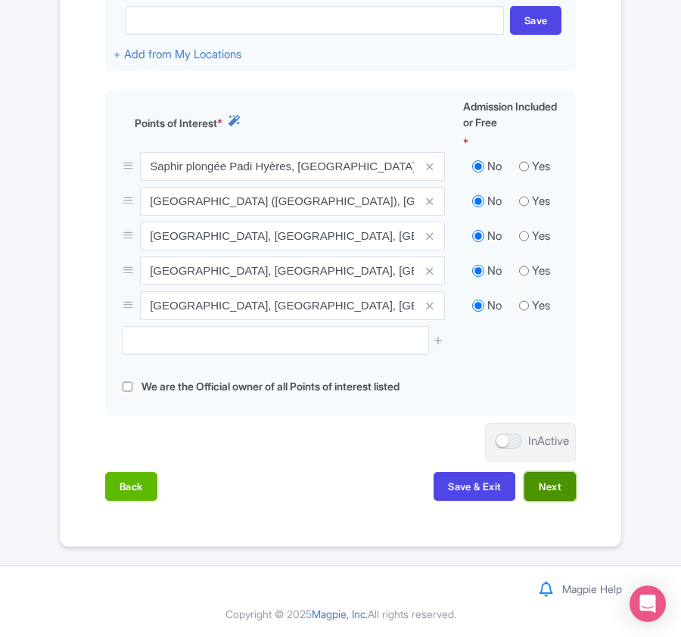
click at [543, 495] on button "Next" at bounding box center [549, 486] width 51 height 29
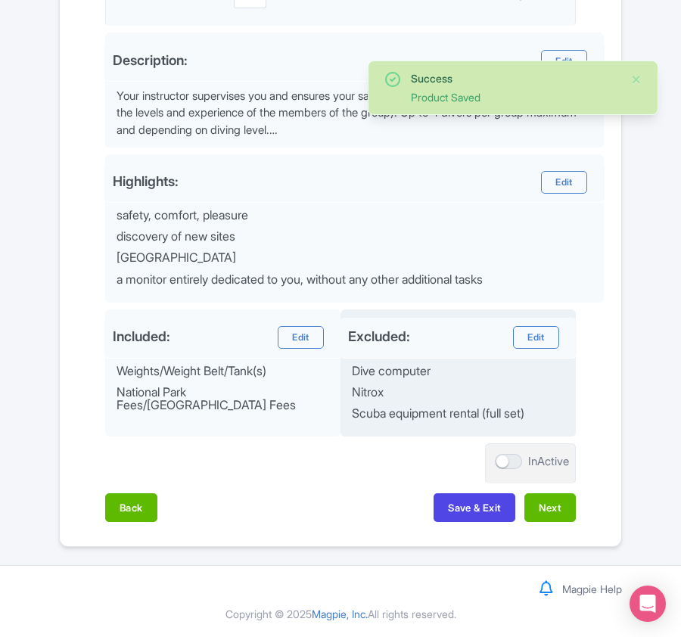
scroll to position [543, 0]
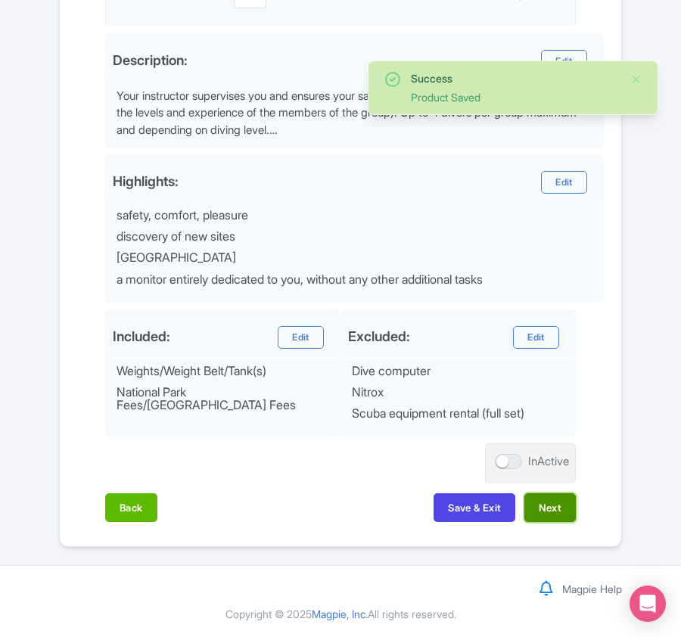
click at [554, 506] on button "Next" at bounding box center [549, 507] width 51 height 29
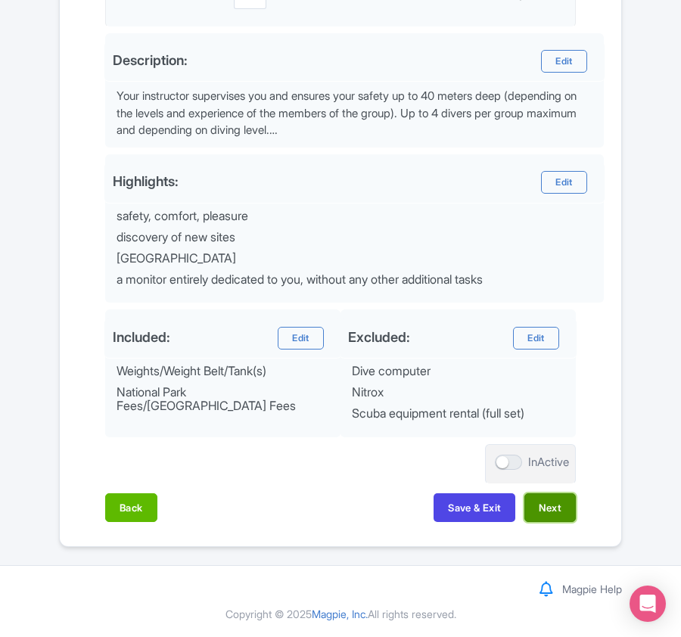
click at [558, 512] on button "Next" at bounding box center [549, 507] width 51 height 29
click at [546, 507] on button "Next" at bounding box center [549, 507] width 51 height 29
click at [560, 506] on button "Next" at bounding box center [549, 507] width 51 height 29
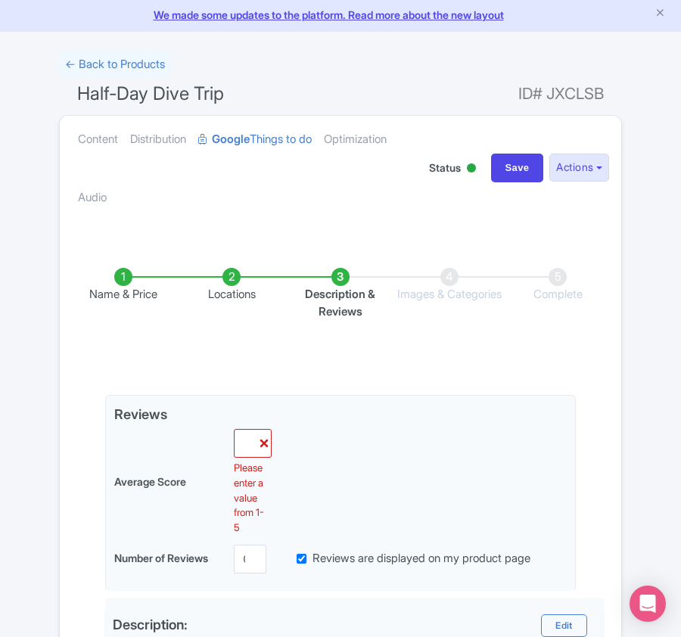
scroll to position [16, 0]
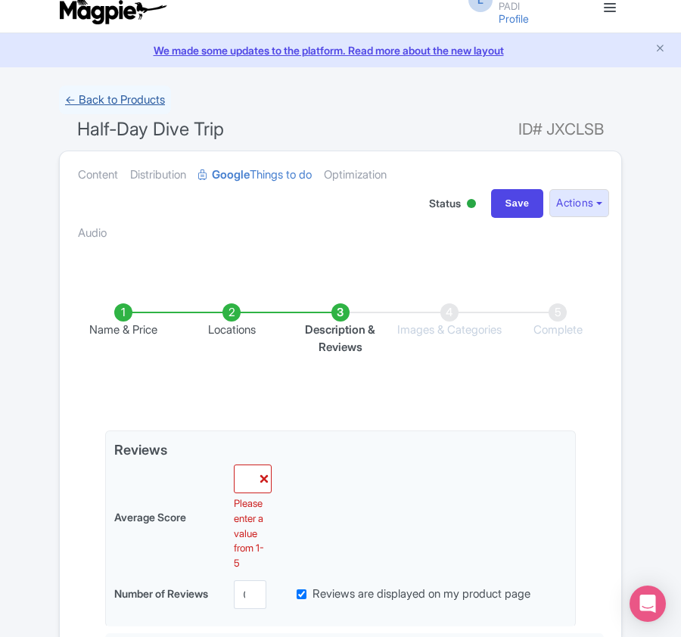
click at [101, 103] on link "← Back to Products" at bounding box center [115, 101] width 112 height 30
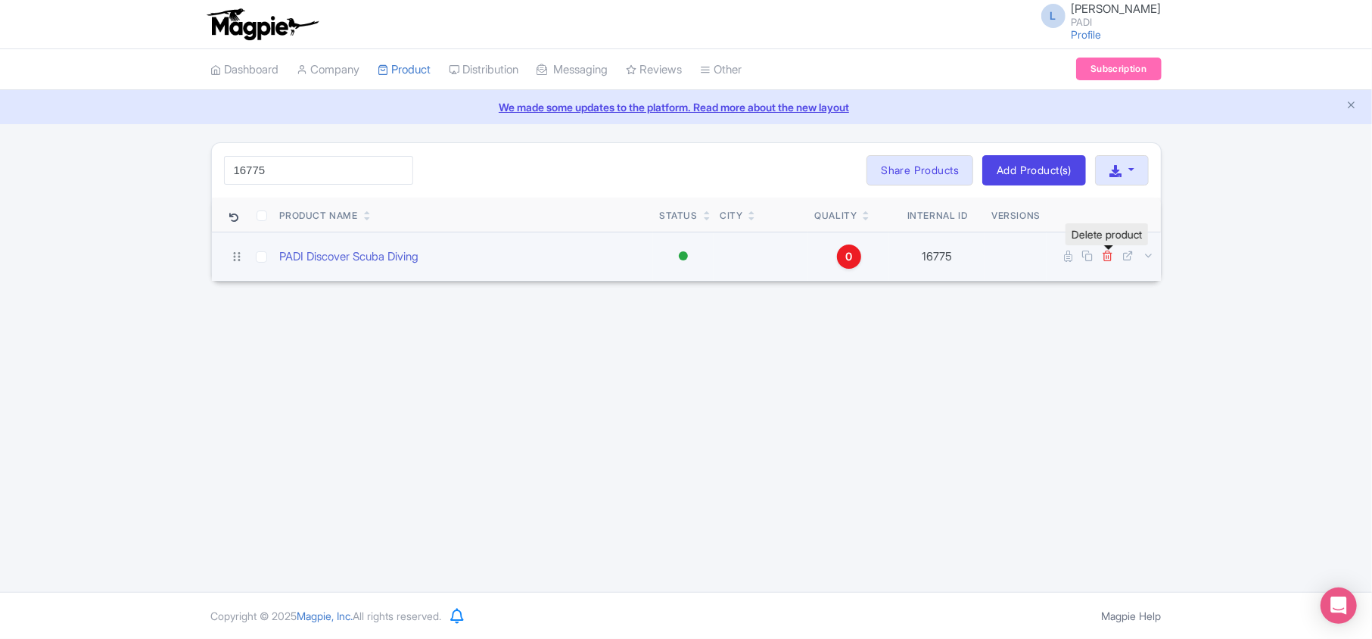
type input "16775"
click at [680, 260] on icon at bounding box center [1108, 255] width 11 height 11
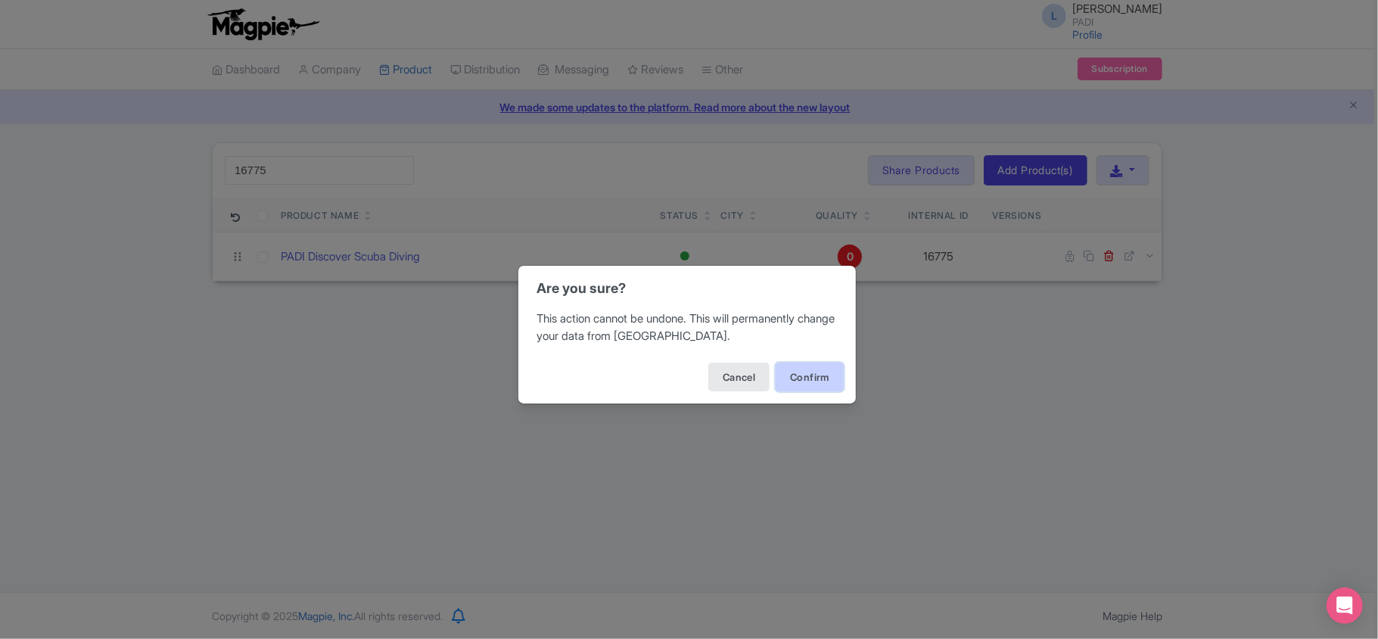
click at [680, 380] on button "Confirm" at bounding box center [810, 377] width 68 height 29
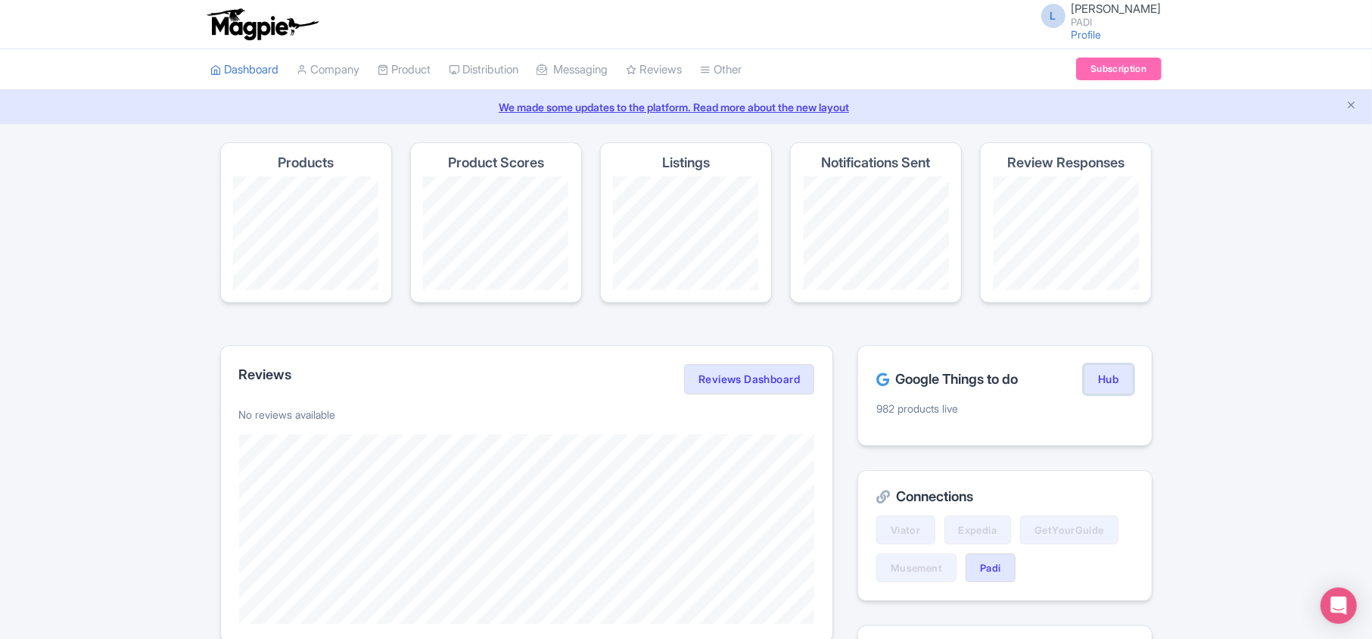
click at [1114, 385] on link "Hub" at bounding box center [1108, 379] width 49 height 30
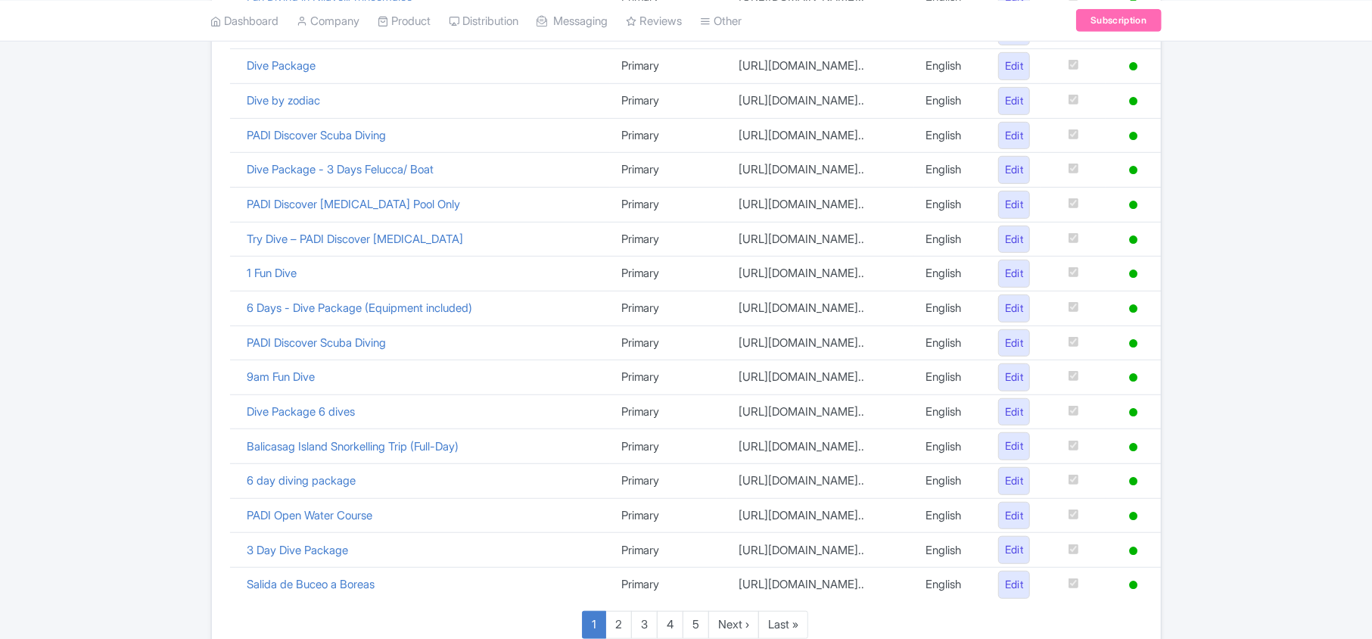
scroll to position [1045, 0]
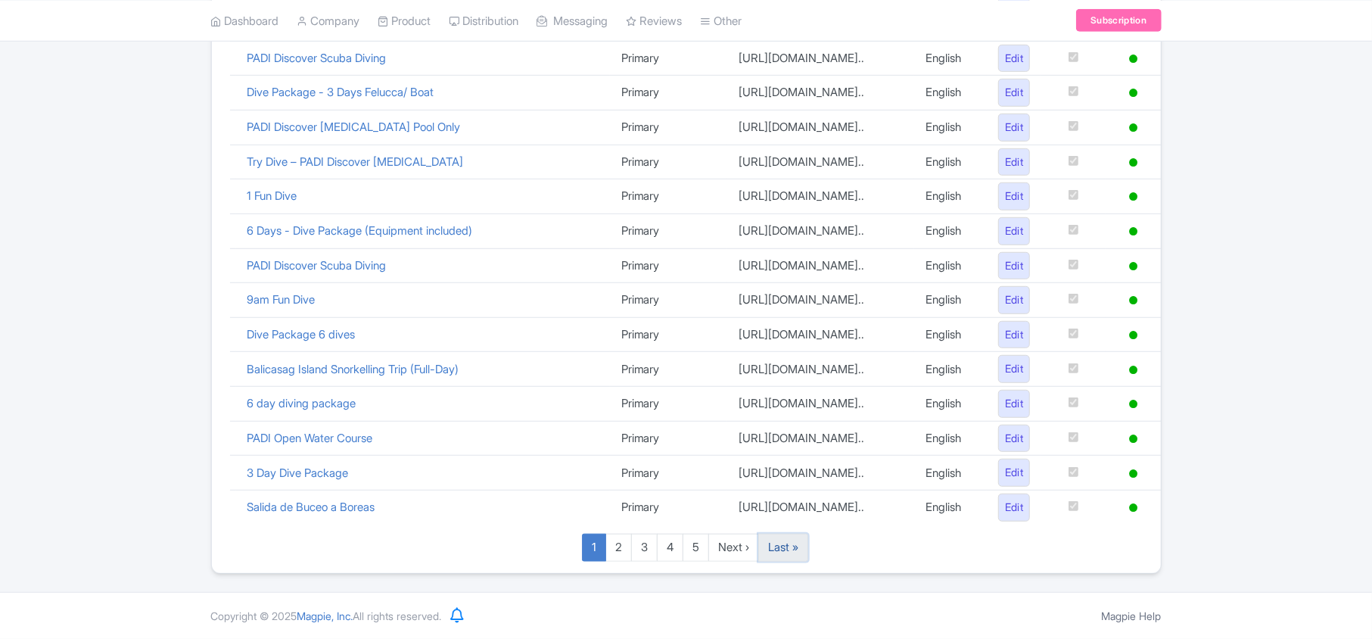
click at [789, 546] on link "Last »" at bounding box center [783, 548] width 50 height 28
